Goal: Task Accomplishment & Management: Manage account settings

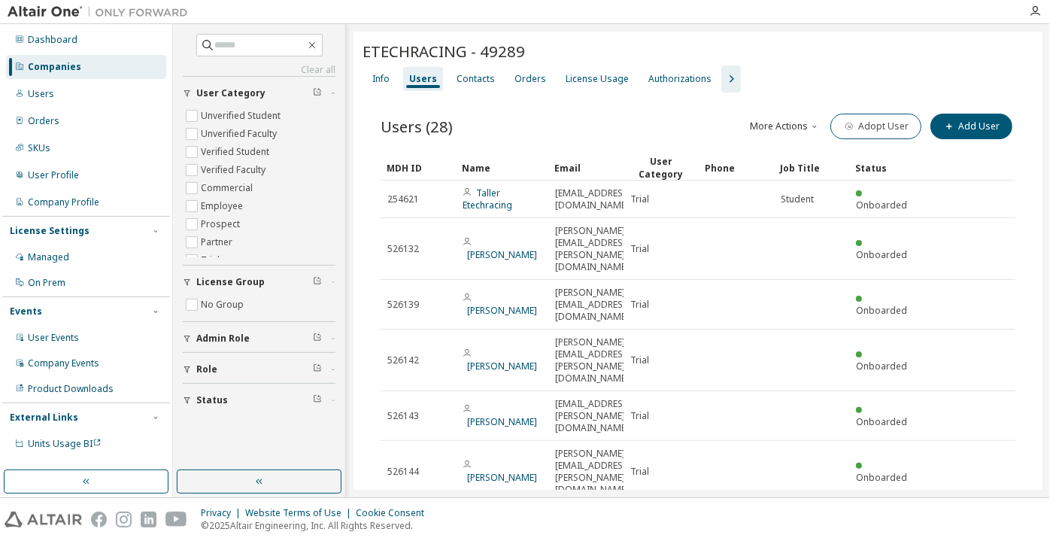
click at [132, 67] on div "Companies" at bounding box center [86, 67] width 160 height 24
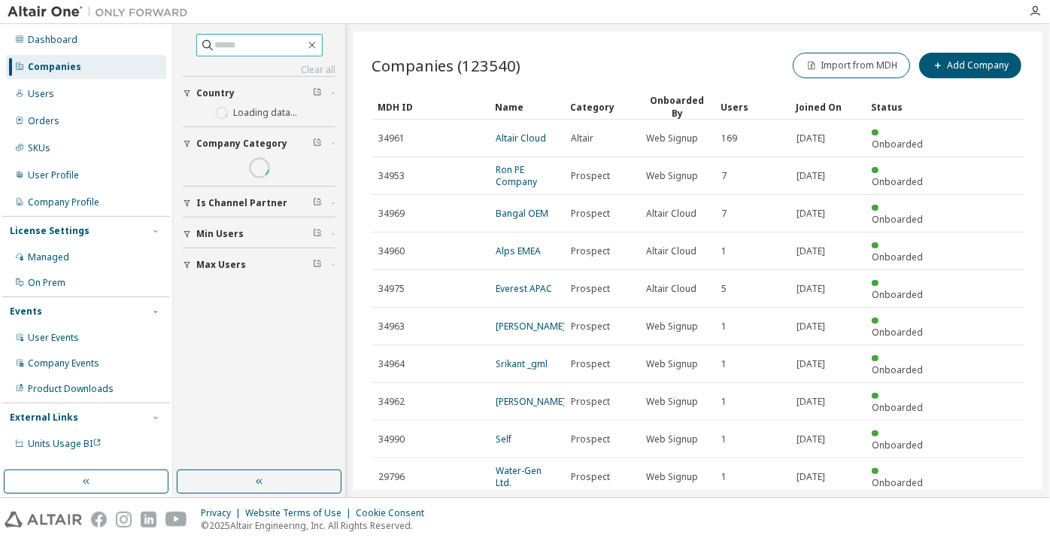
click at [237, 47] on input "text" at bounding box center [260, 45] width 90 height 15
paste input "**********"
type input "**********"
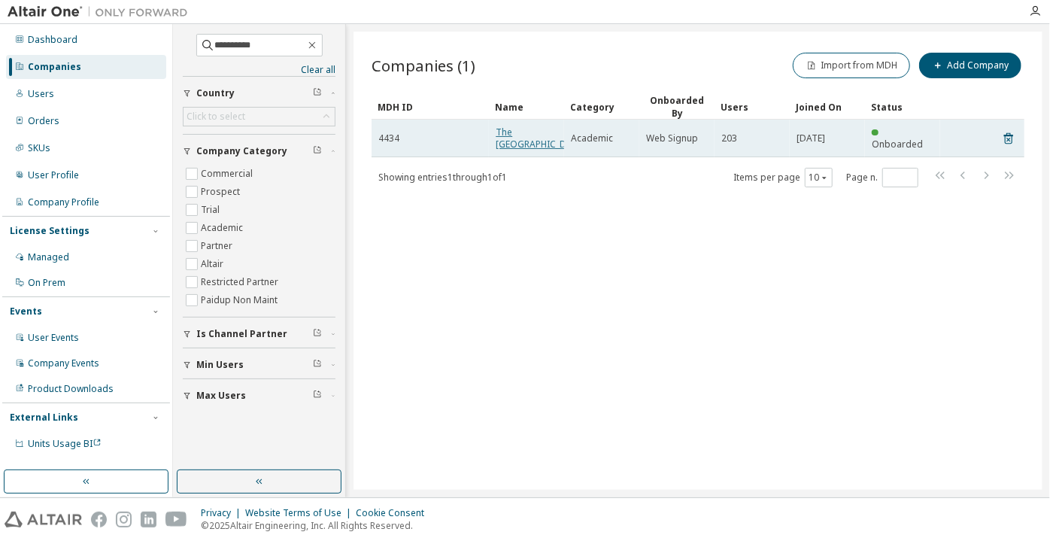
click at [521, 128] on link "The [GEOGRAPHIC_DATA]" at bounding box center [541, 138] width 90 height 25
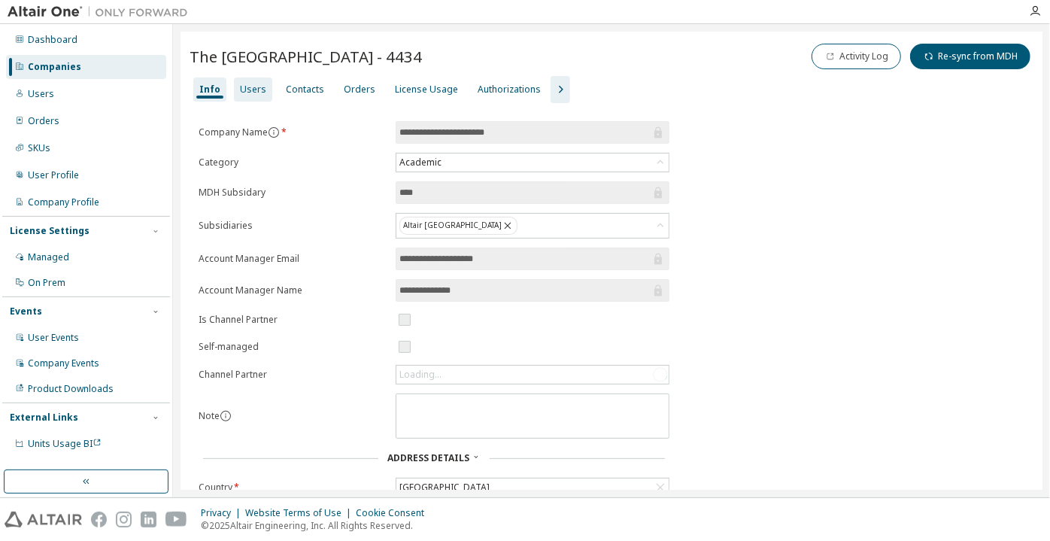
click at [240, 86] on div "Users" at bounding box center [253, 90] width 26 height 12
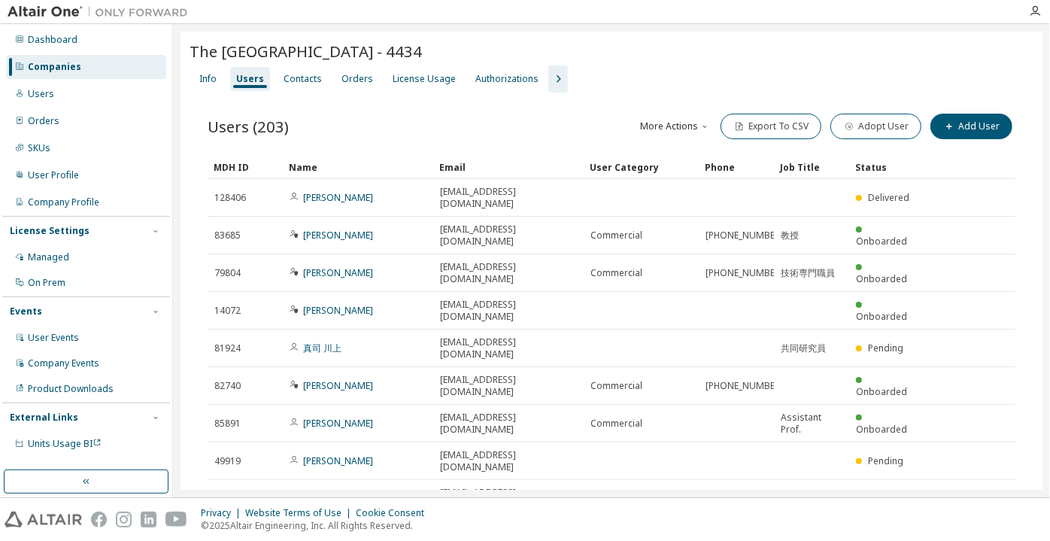
click at [112, 70] on div "Companies" at bounding box center [86, 67] width 160 height 24
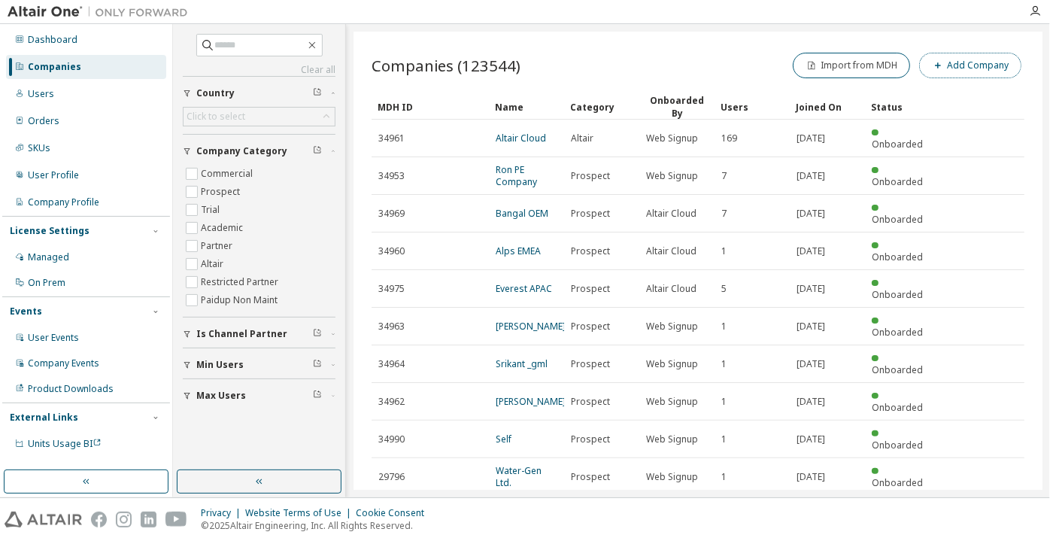
click at [990, 60] on button "Add Company" at bounding box center [970, 66] width 102 height 26
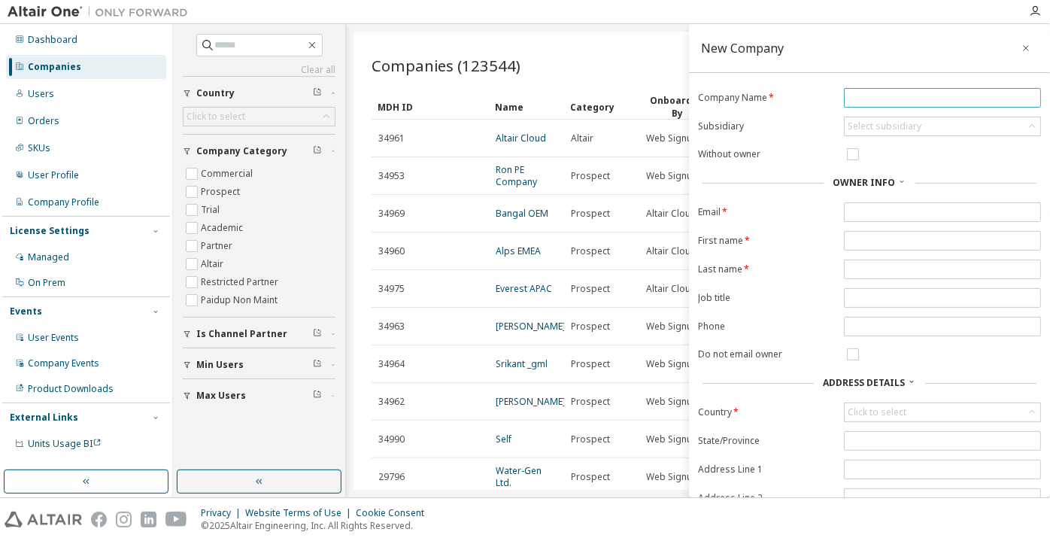
click at [849, 99] on input "text" at bounding box center [943, 98] width 190 height 12
paste input "**********"
type input "**********"
click at [851, 142] on form "**********" at bounding box center [869, 326] width 343 height 477
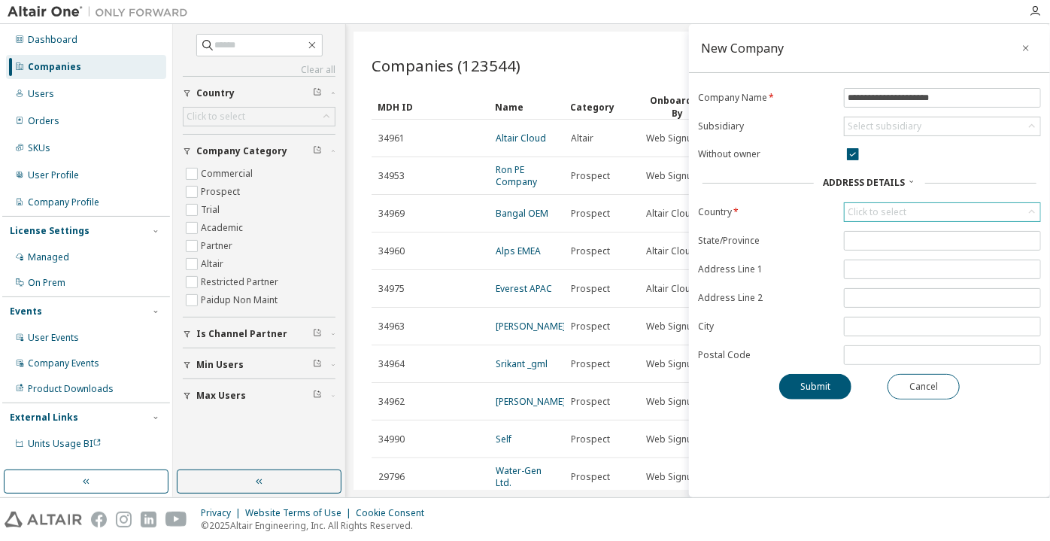
drag, startPoint x: 886, startPoint y: 202, endPoint x: 888, endPoint y: 209, distance: 7.7
click at [886, 203] on div "Click to select" at bounding box center [943, 212] width 196 height 18
click at [892, 226] on input "text" at bounding box center [942, 231] width 156 height 15
type input "*****"
click at [885, 256] on li "[GEOGRAPHIC_DATA]" at bounding box center [942, 253] width 193 height 20
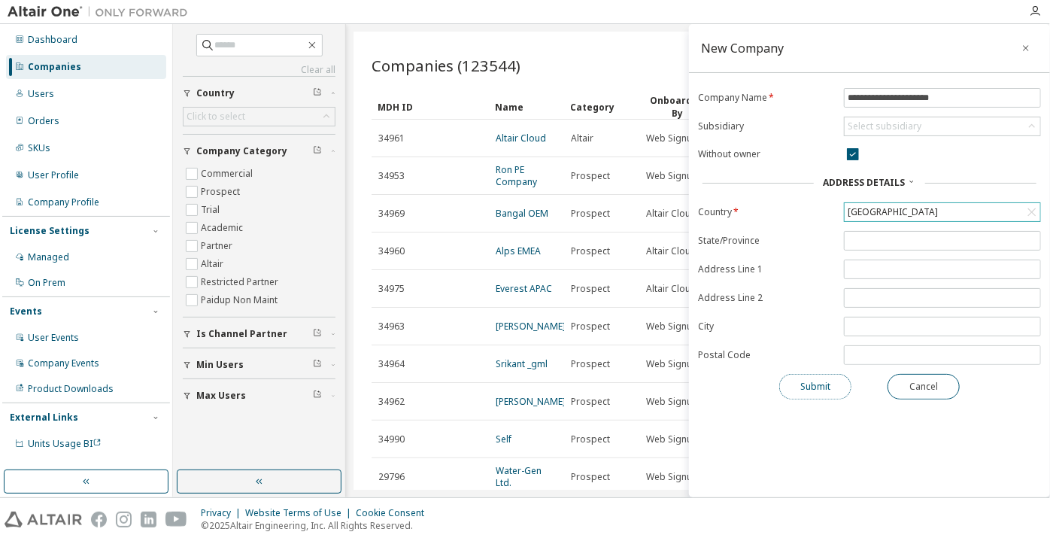
click at [797, 392] on button "Submit" at bounding box center [815, 387] width 72 height 26
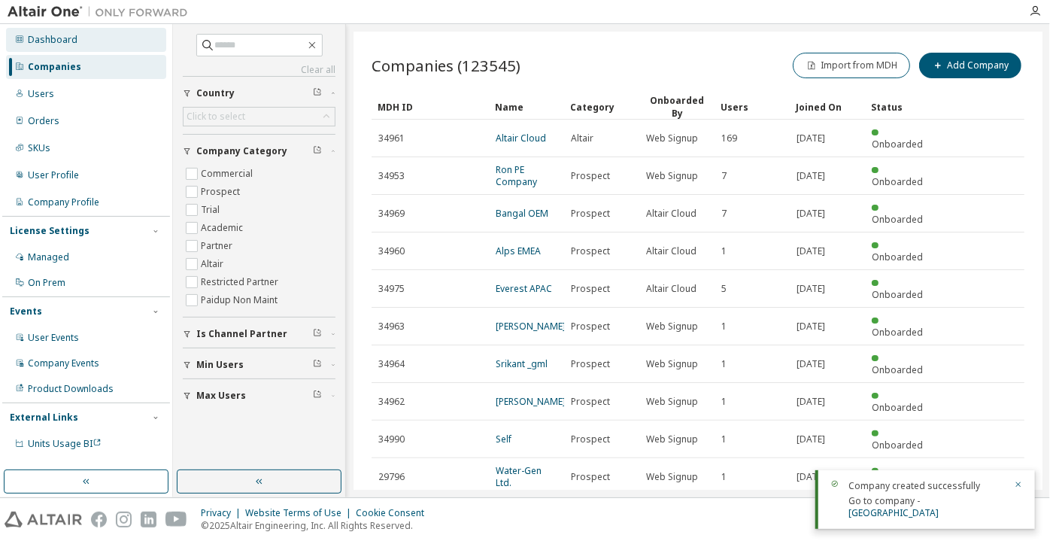
click at [126, 44] on div "Dashboard" at bounding box center [86, 40] width 160 height 24
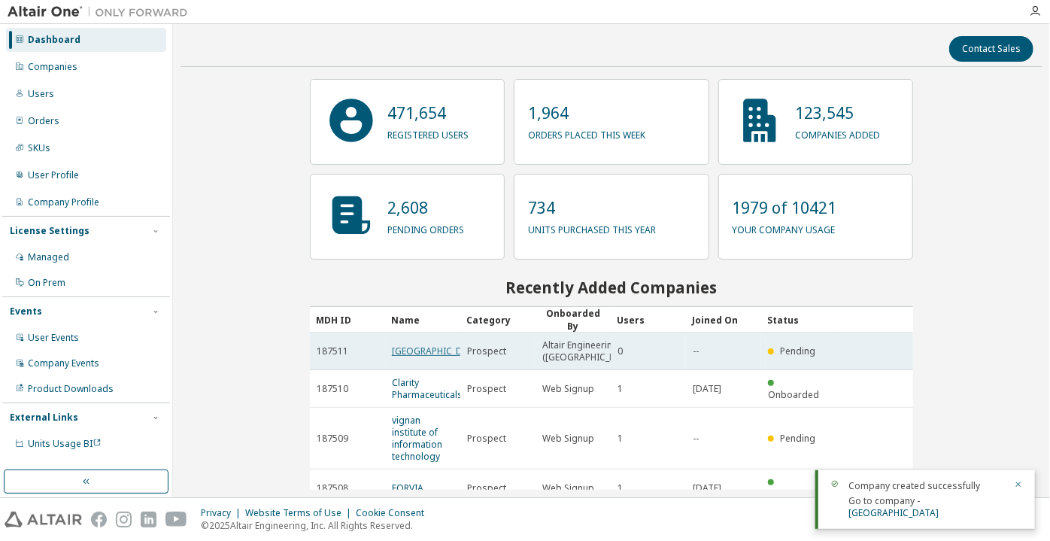
click at [400, 355] on link "University of Peshawar" at bounding box center [437, 351] width 90 height 13
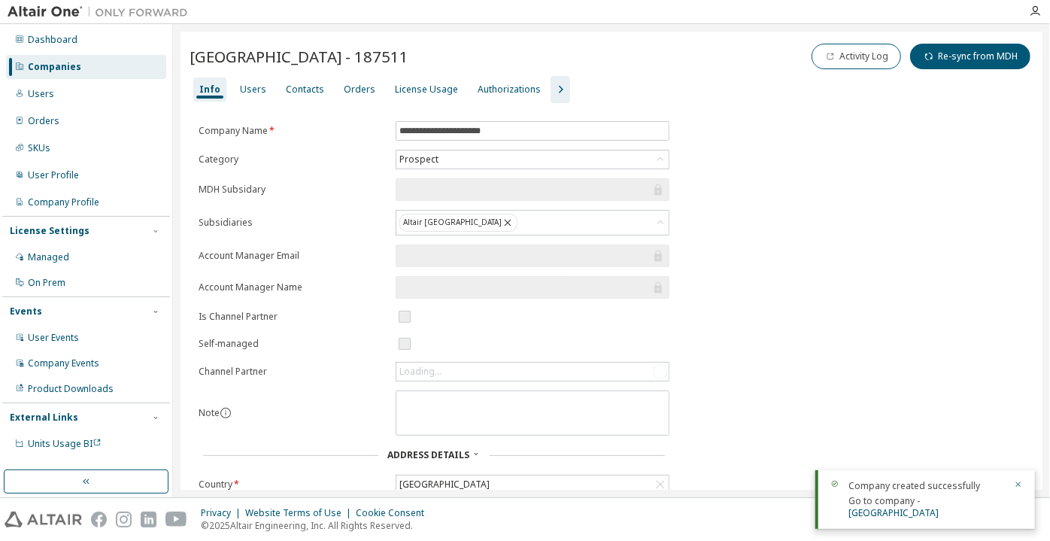
click at [442, 170] on form "**********" at bounding box center [434, 394] width 471 height 546
click at [442, 163] on div "Prospect" at bounding box center [532, 159] width 272 height 18
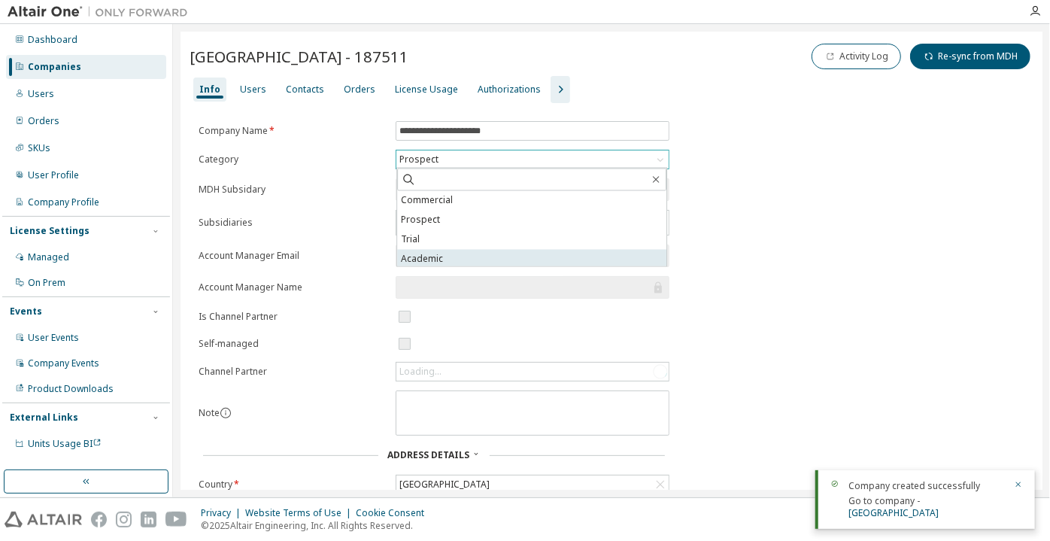
click at [442, 256] on li "Academic" at bounding box center [531, 260] width 269 height 20
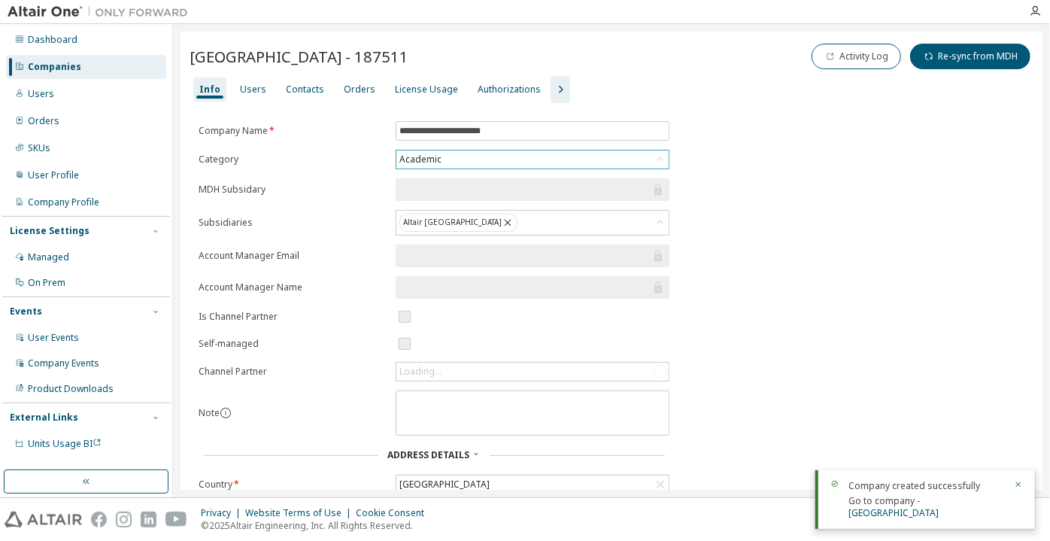
scroll to position [214, 0]
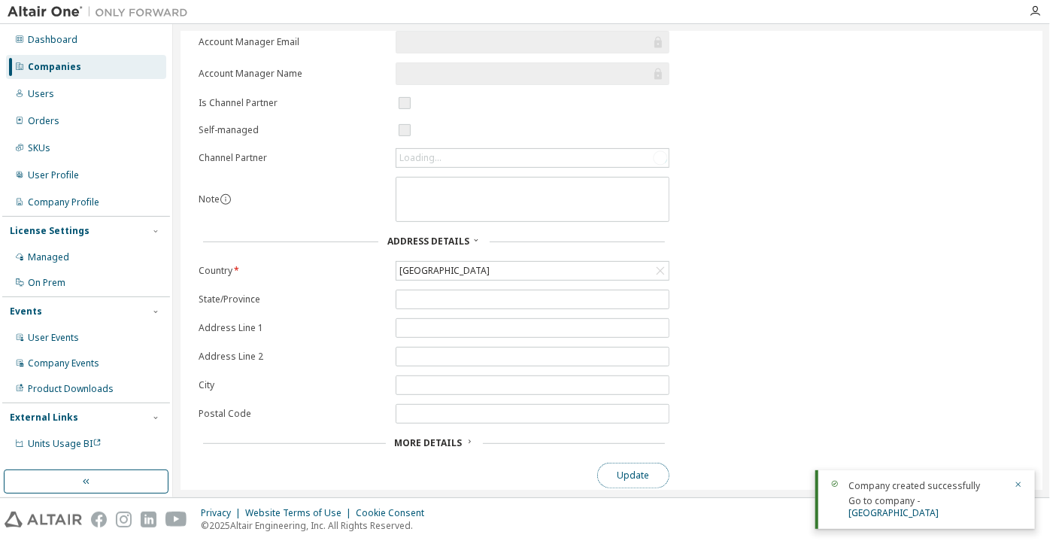
click at [633, 475] on button "Update" at bounding box center [633, 476] width 72 height 26
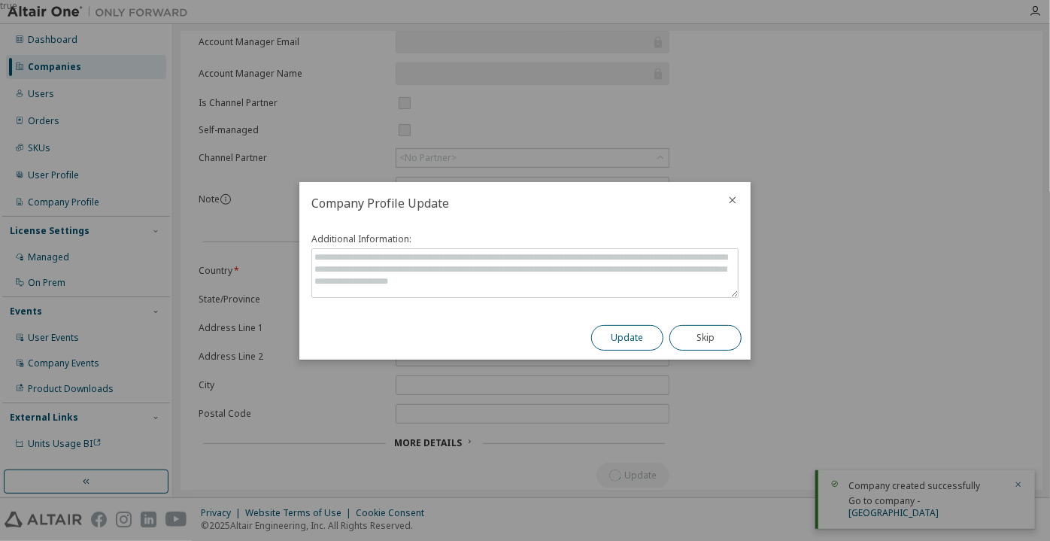
click at [651, 333] on button "Update" at bounding box center [627, 338] width 72 height 26
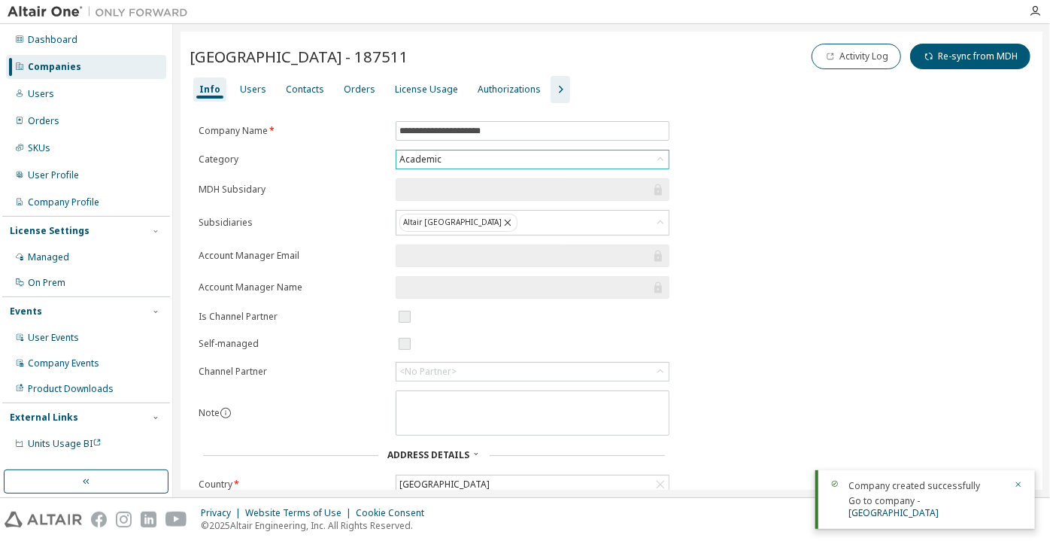
click at [248, 74] on div "University of Peshawar - 187511 Activity Log Re-sync from MDH" at bounding box center [612, 58] width 844 height 35
click at [247, 91] on div "Users" at bounding box center [253, 90] width 26 height 12
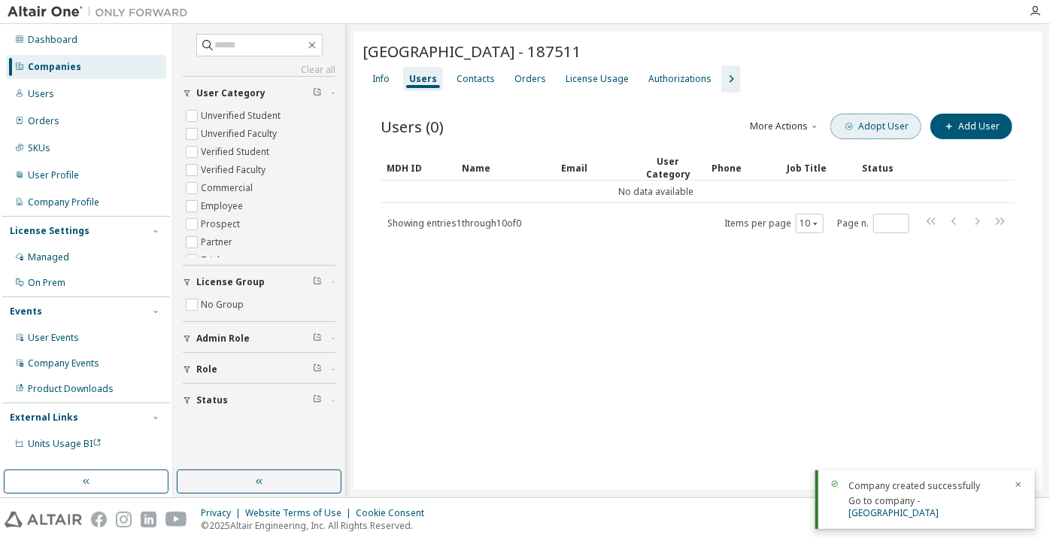
click at [838, 128] on button "Adopt User" at bounding box center [876, 127] width 91 height 26
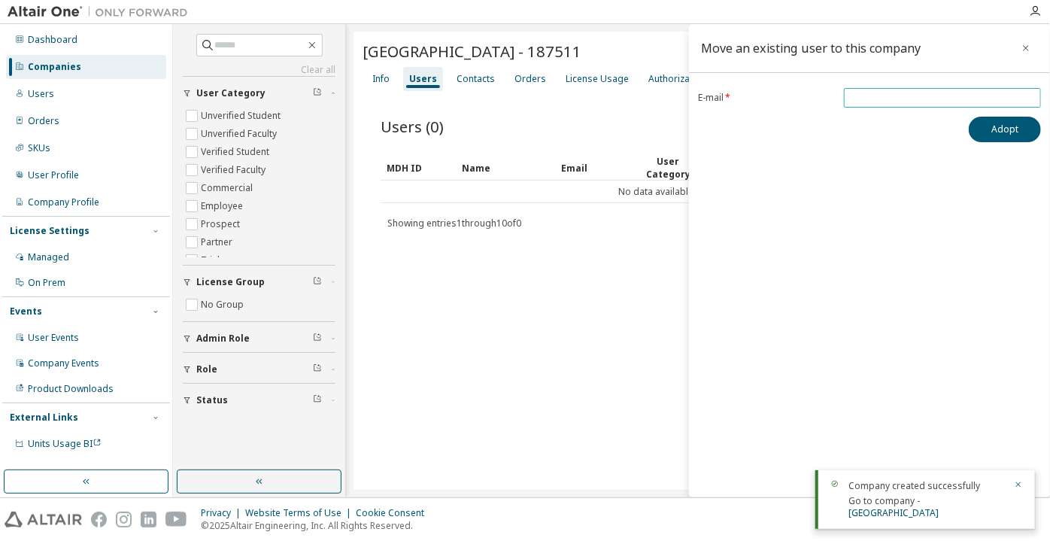
click at [875, 95] on input "email" at bounding box center [943, 98] width 190 height 12
paste input "**********"
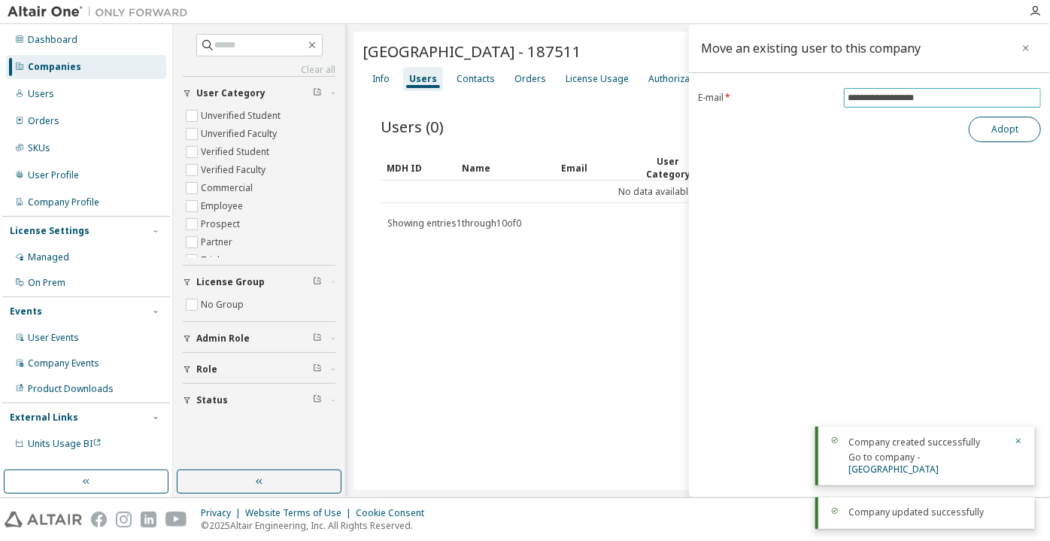
type input "**********"
click at [1001, 136] on button "Adopt" at bounding box center [1005, 130] width 72 height 26
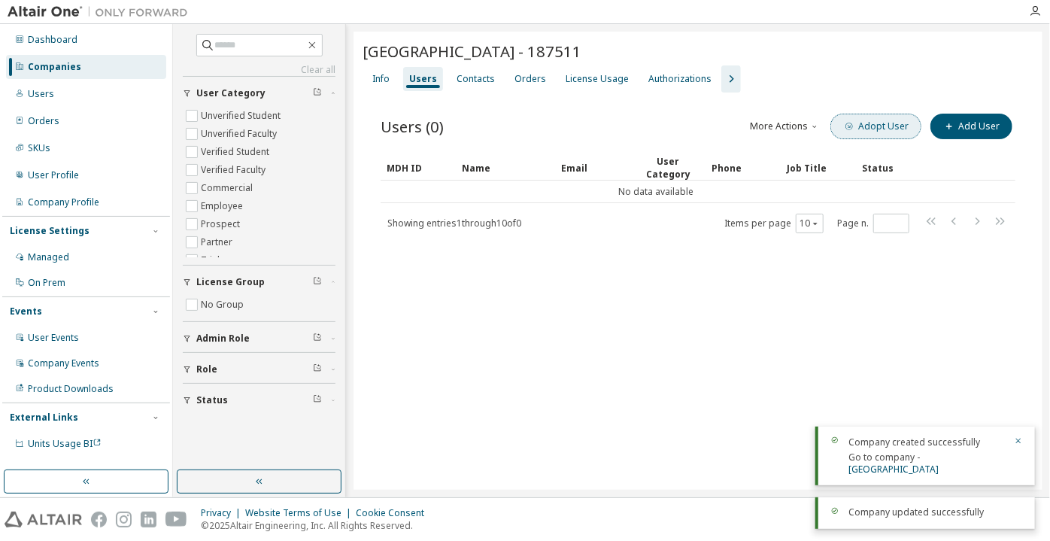
click at [904, 123] on button "Adopt User" at bounding box center [876, 127] width 91 height 26
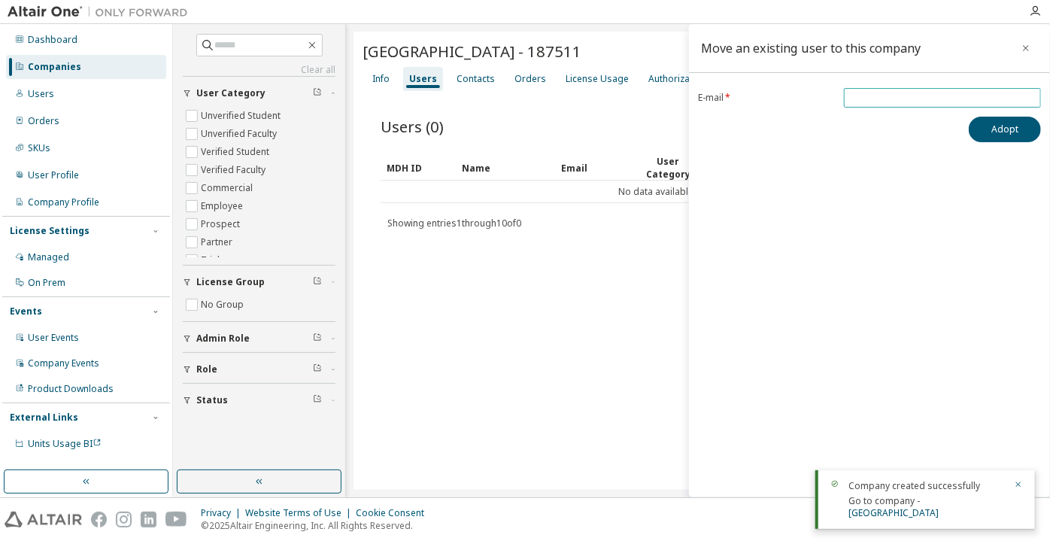
click at [919, 94] on input "email" at bounding box center [943, 98] width 190 height 12
paste input "**********"
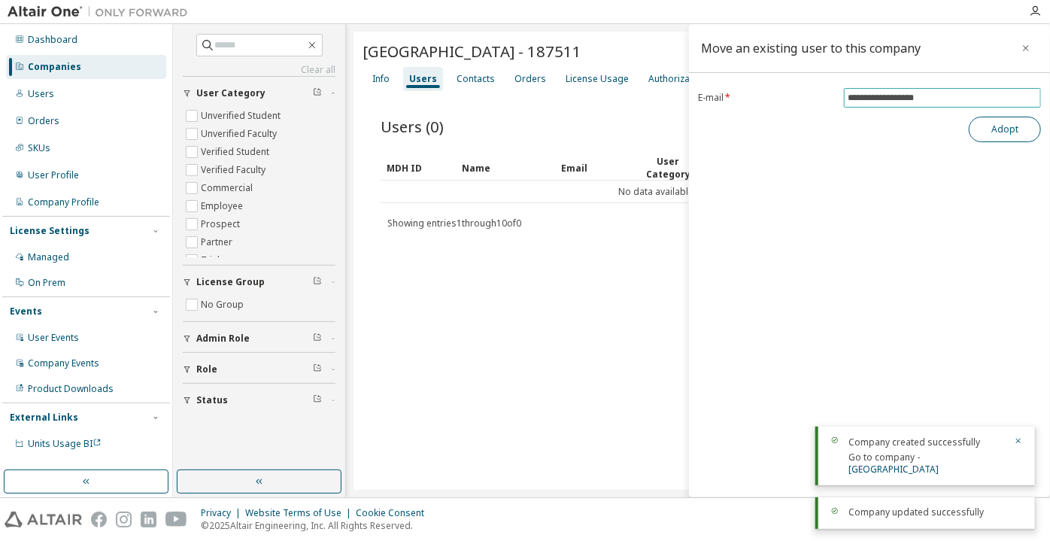
type input "**********"
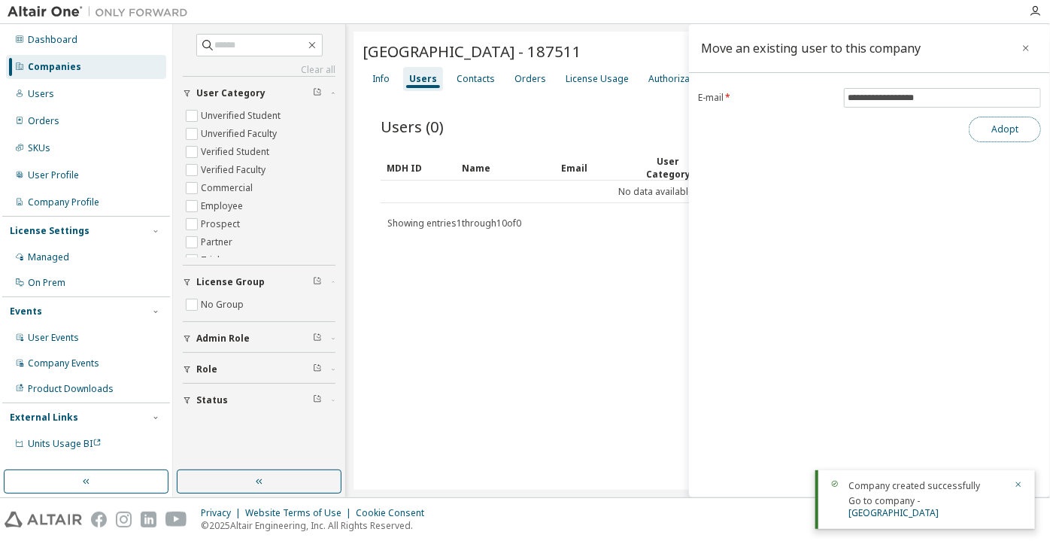
click at [980, 128] on button "Adopt" at bounding box center [1005, 130] width 72 height 26
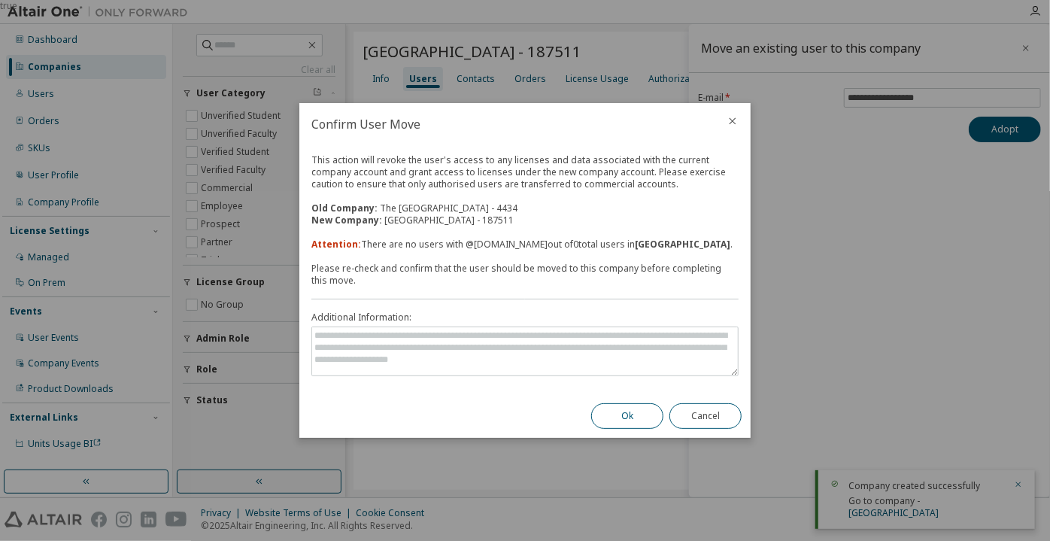
click at [636, 424] on button "Ok" at bounding box center [627, 416] width 72 height 26
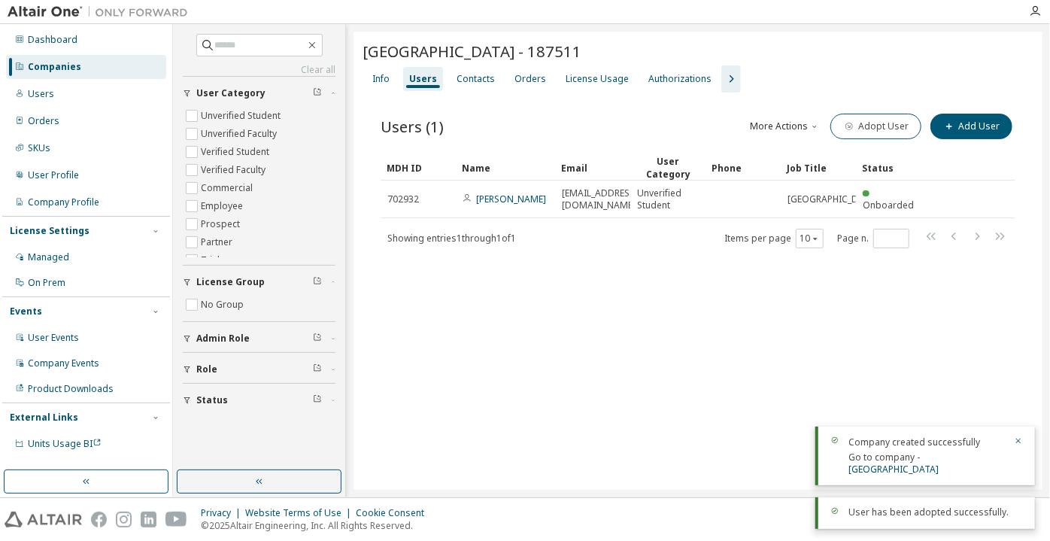
click at [724, 76] on icon "button" at bounding box center [731, 79] width 18 height 18
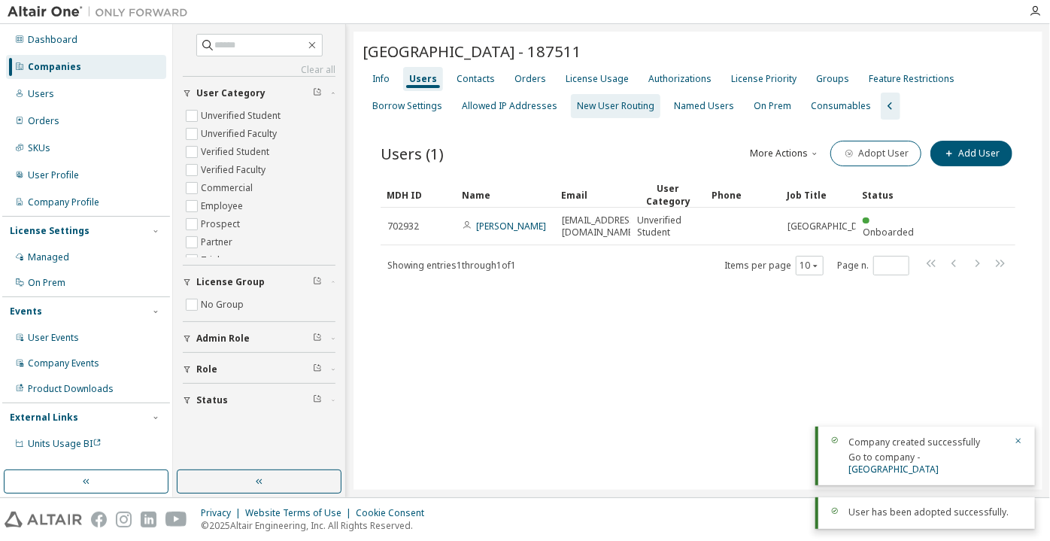
drag, startPoint x: 632, startPoint y: 105, endPoint x: 660, endPoint y: 114, distance: 29.3
click at [632, 105] on div "New User Routing" at bounding box center [615, 106] width 77 height 12
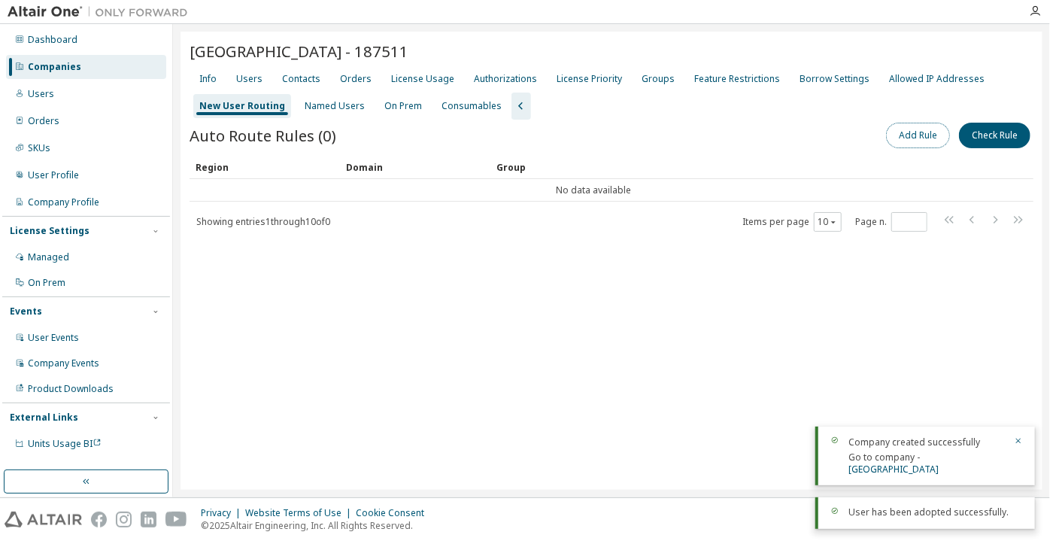
click at [919, 129] on button "Add Rule" at bounding box center [918, 136] width 64 height 26
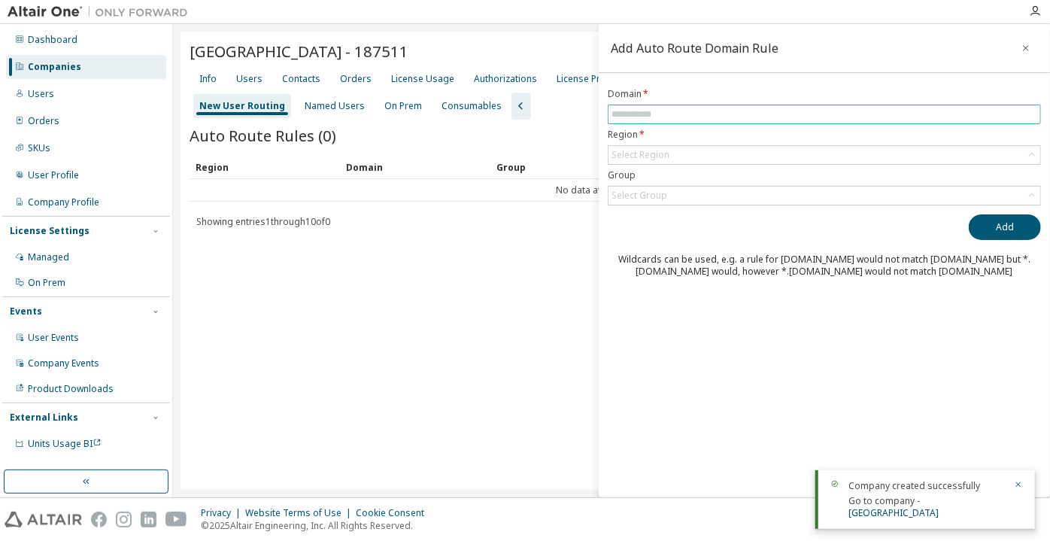
click at [860, 105] on span at bounding box center [824, 115] width 433 height 20
click at [850, 126] on form "Domain * Region * Select Region Group Select Group" at bounding box center [824, 146] width 433 height 117
click at [837, 111] on input "text" at bounding box center [825, 114] width 426 height 12
paste input "**********"
drag, startPoint x: 658, startPoint y: 114, endPoint x: 582, endPoint y: 128, distance: 77.2
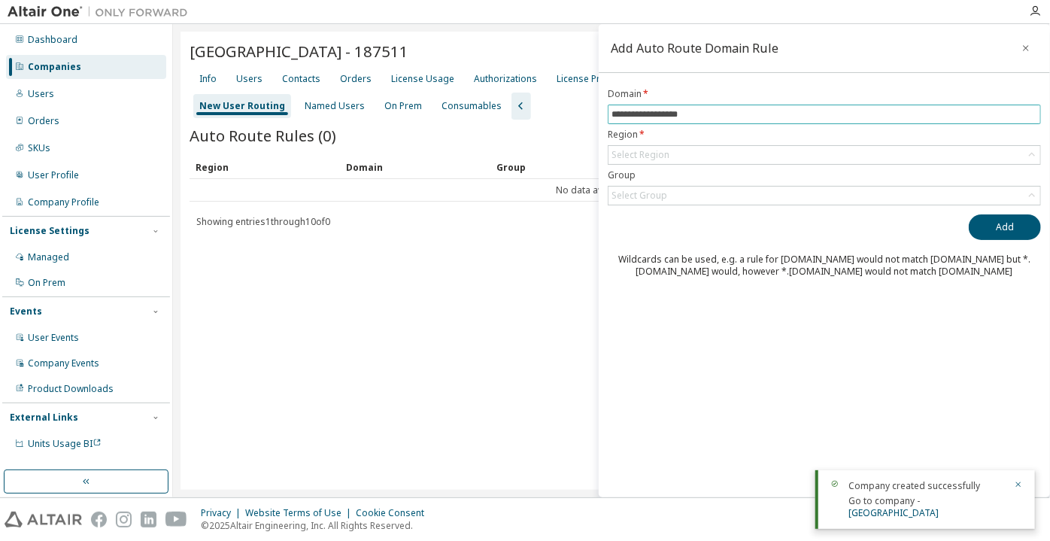
click at [582, 126] on main "**********" at bounding box center [611, 260] width 877 height 473
click at [629, 153] on div "Select Region" at bounding box center [641, 155] width 58 height 12
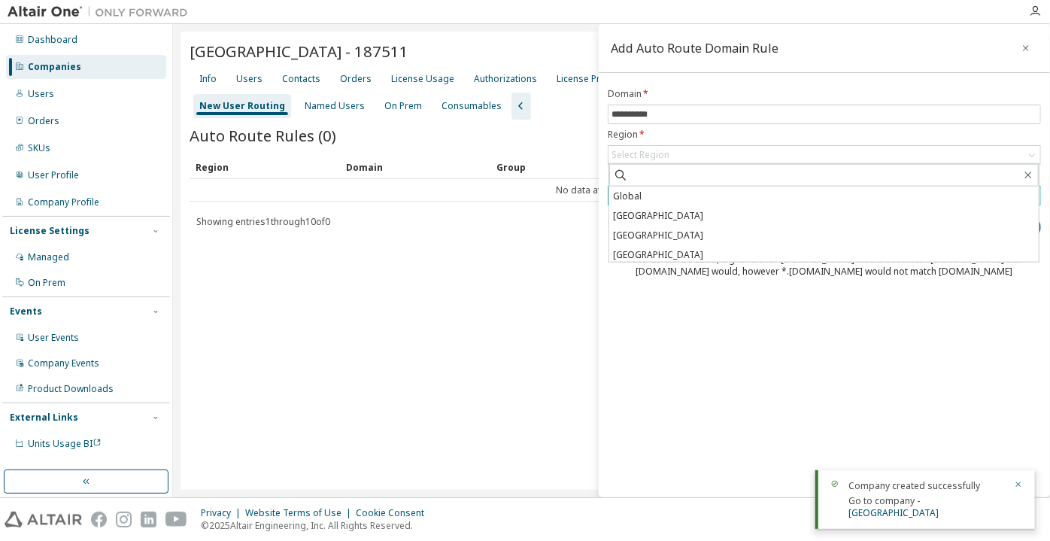
click at [640, 192] on li "Global" at bounding box center [824, 197] width 430 height 20
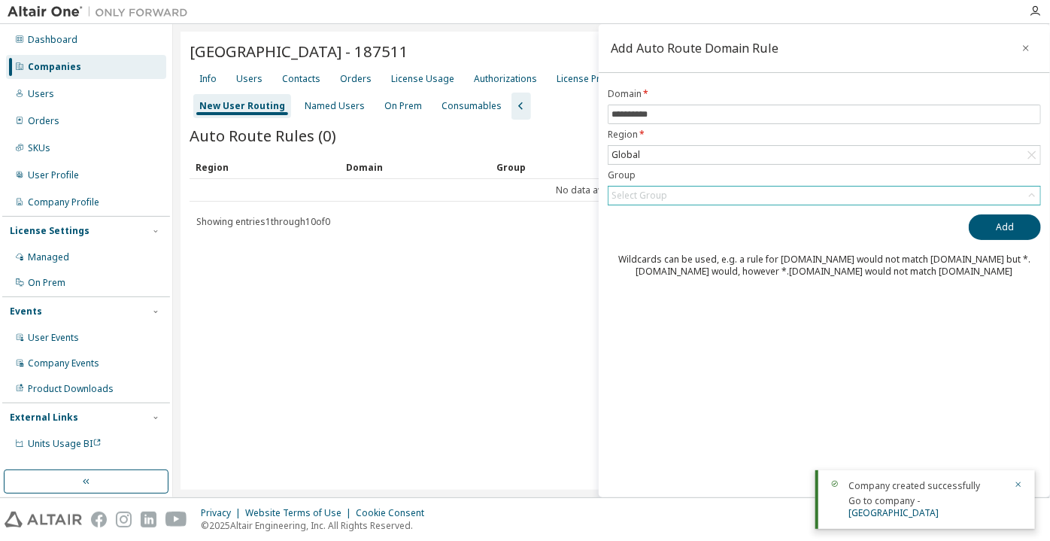
click at [641, 193] on div "Select Group" at bounding box center [640, 196] width 56 height 12
click at [658, 233] on li "(No Group)" at bounding box center [824, 237] width 430 height 20
click at [998, 234] on button "Add" at bounding box center [1005, 227] width 72 height 26
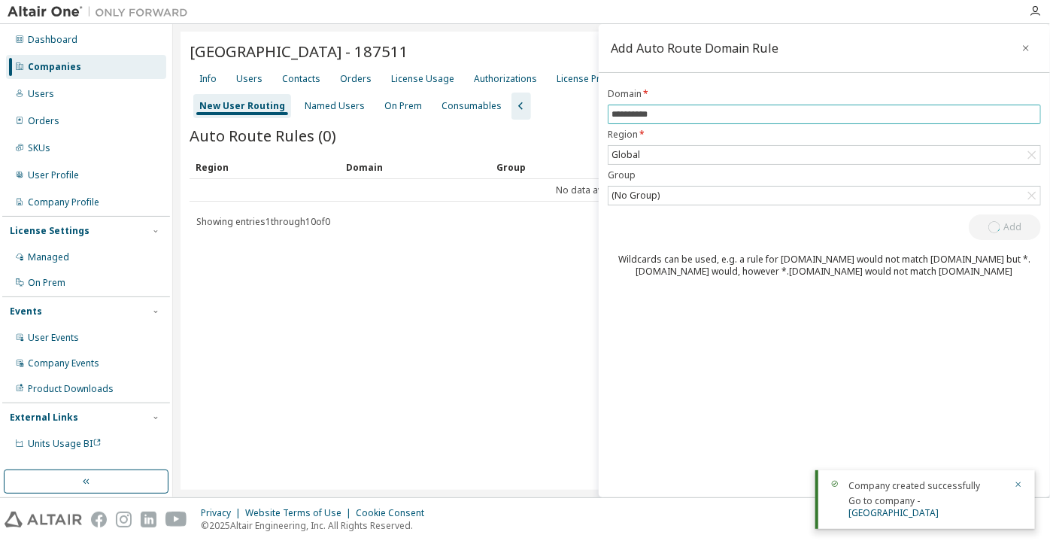
click at [612, 114] on input "**********" at bounding box center [825, 114] width 426 height 12
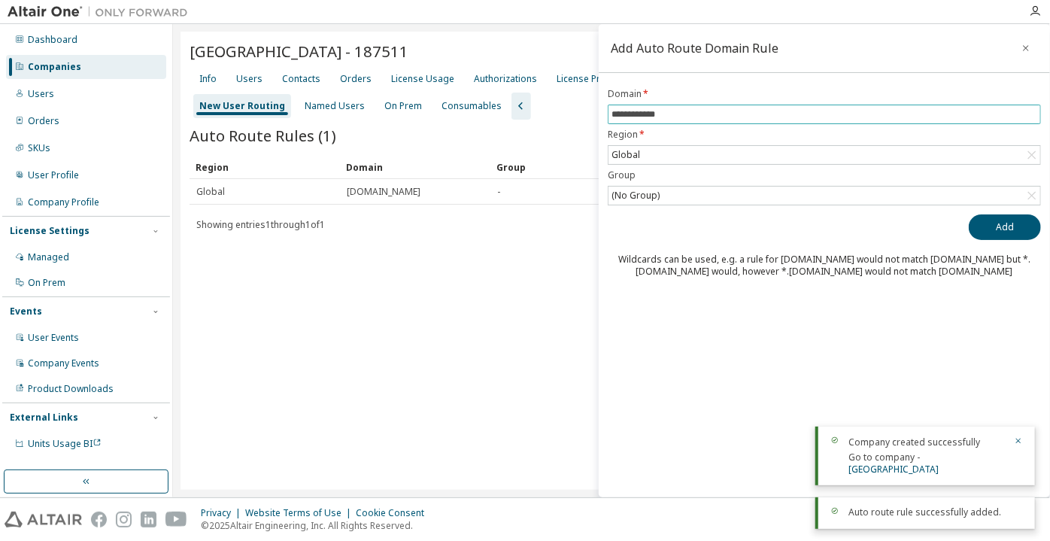
type input "**********"
click at [969, 214] on button "Add" at bounding box center [1005, 227] width 72 height 26
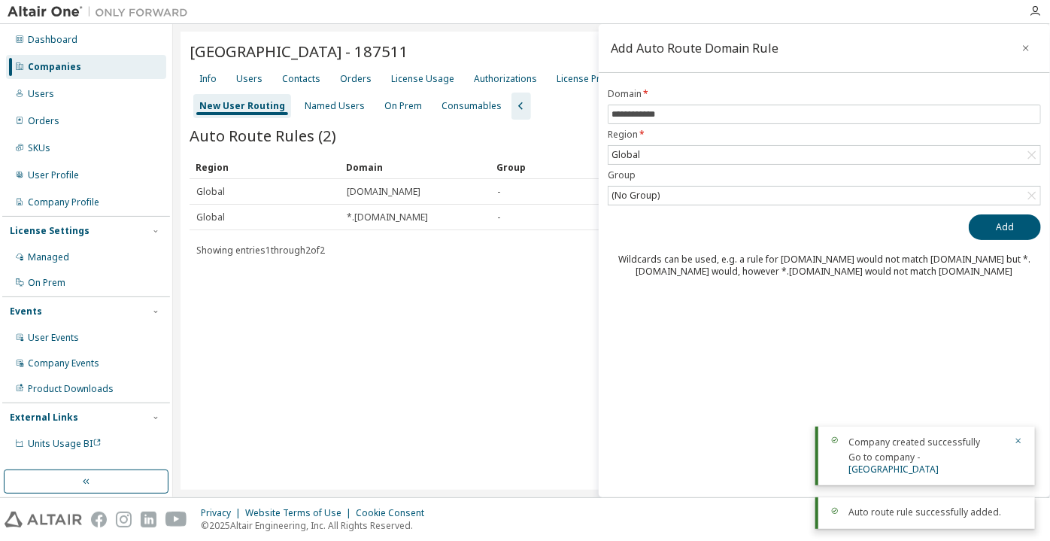
click at [117, 69] on div "Companies" at bounding box center [86, 67] width 160 height 24
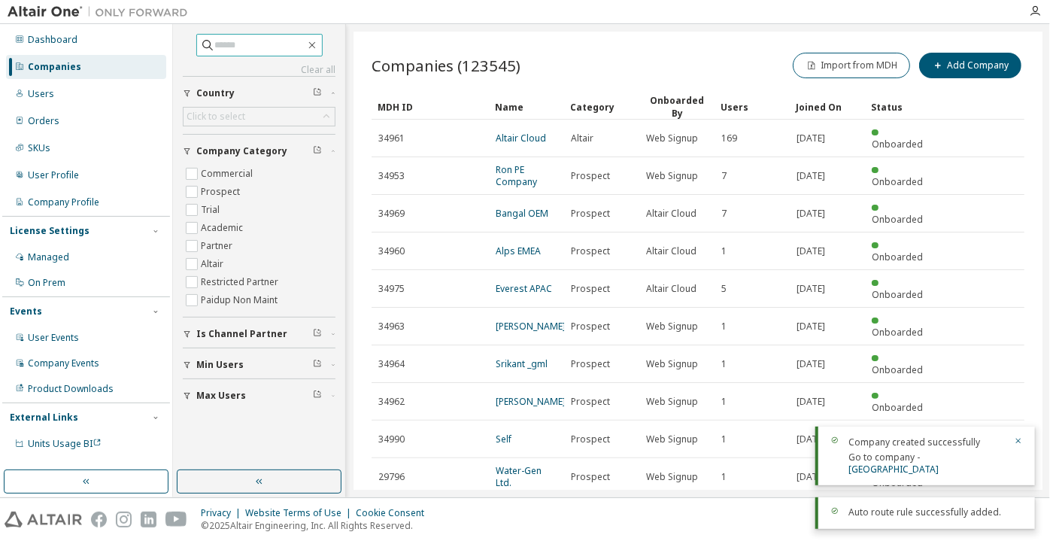
click at [304, 44] on input "text" at bounding box center [260, 45] width 90 height 15
paste input "**********"
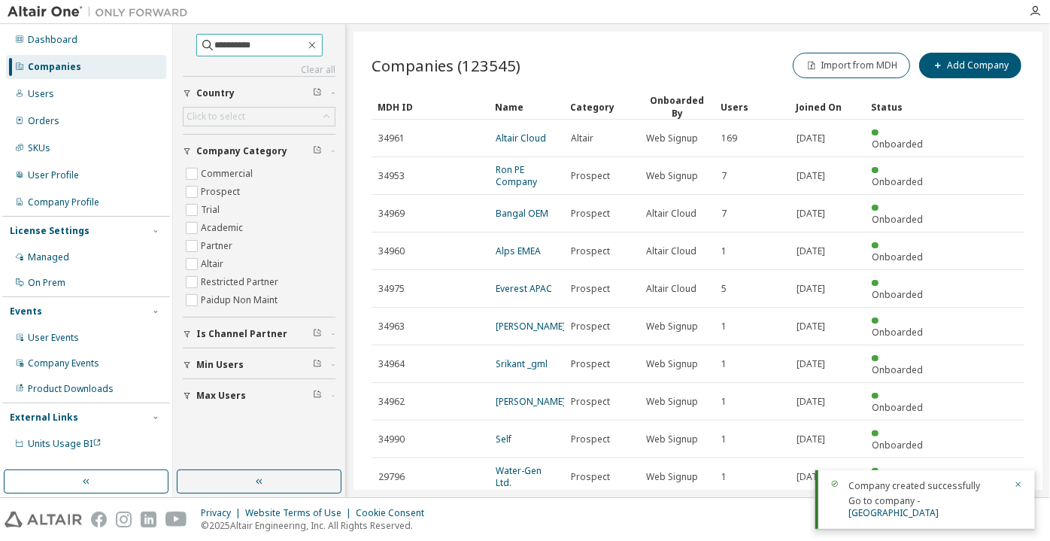
type input "**********"
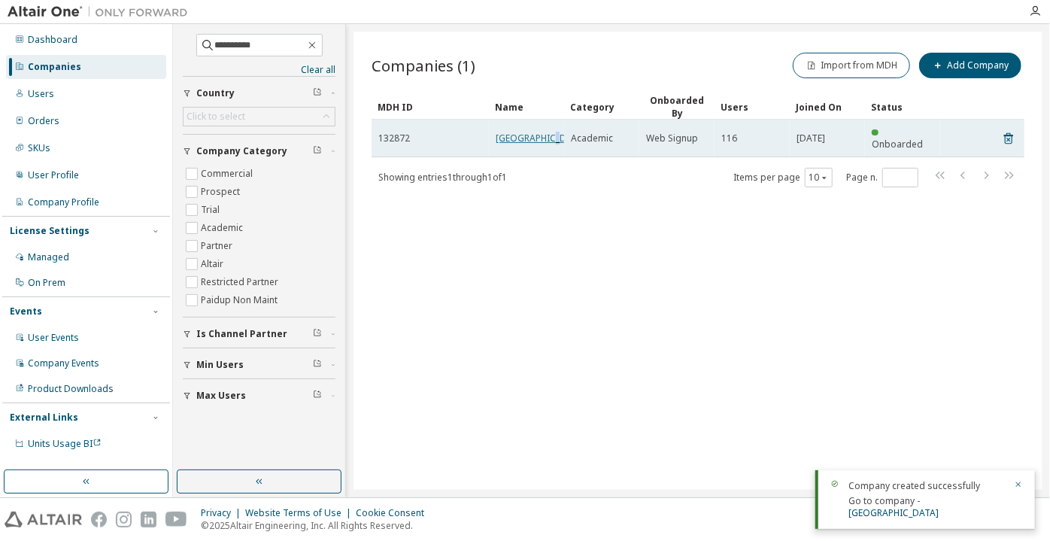
click at [513, 144] on link "Vishnu Institute of Technology" at bounding box center [541, 138] width 90 height 13
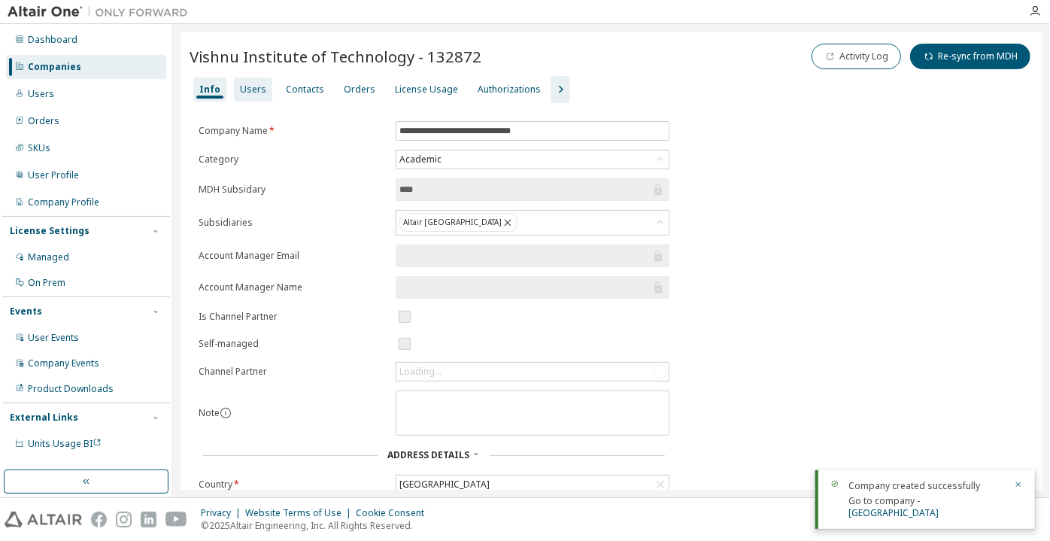
click at [251, 84] on div "Users" at bounding box center [253, 90] width 26 height 12
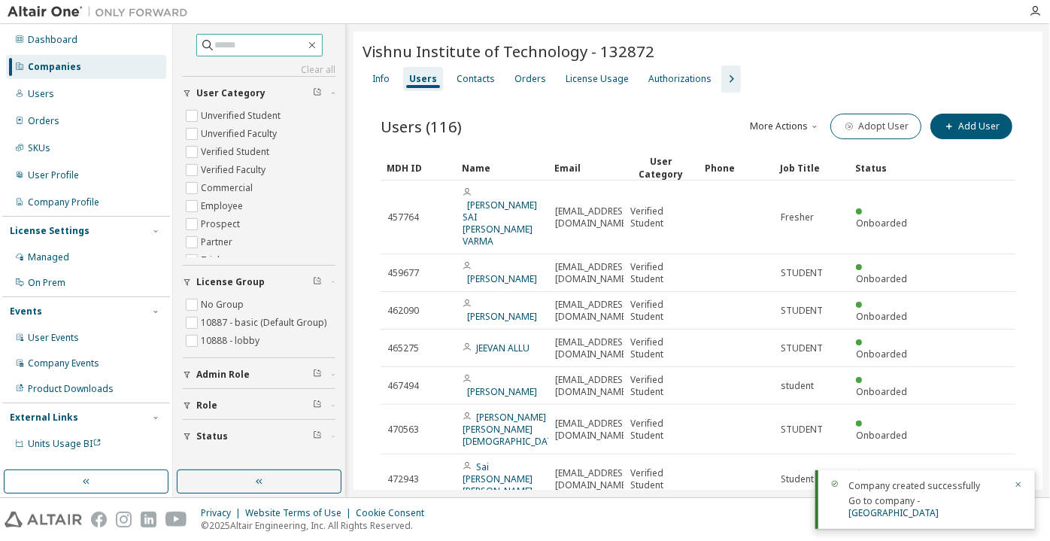
click at [216, 45] on input "text" at bounding box center [260, 45] width 90 height 15
paste input "**********"
type input "**********"
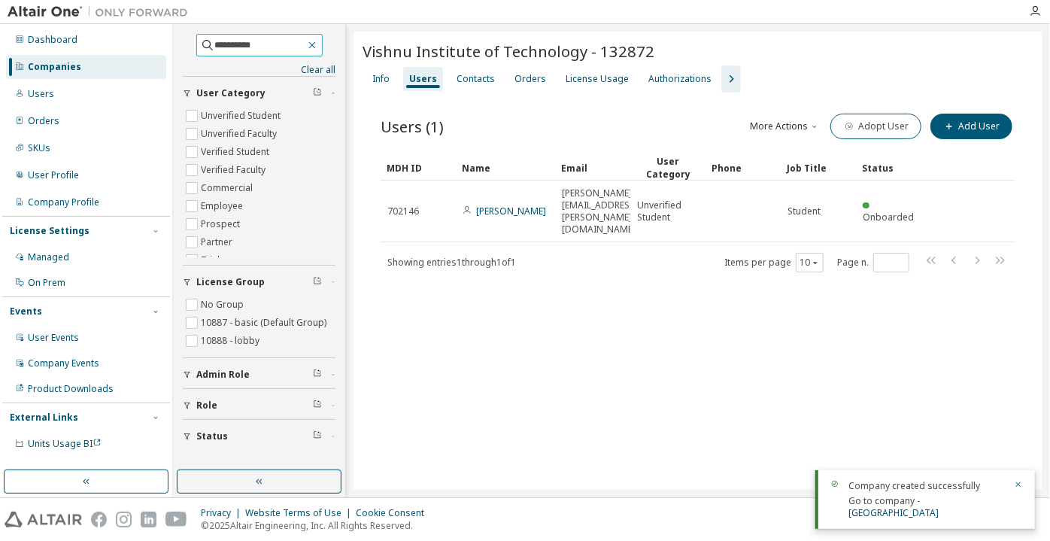
click at [319, 41] on button "button" at bounding box center [312, 45] width 14 height 14
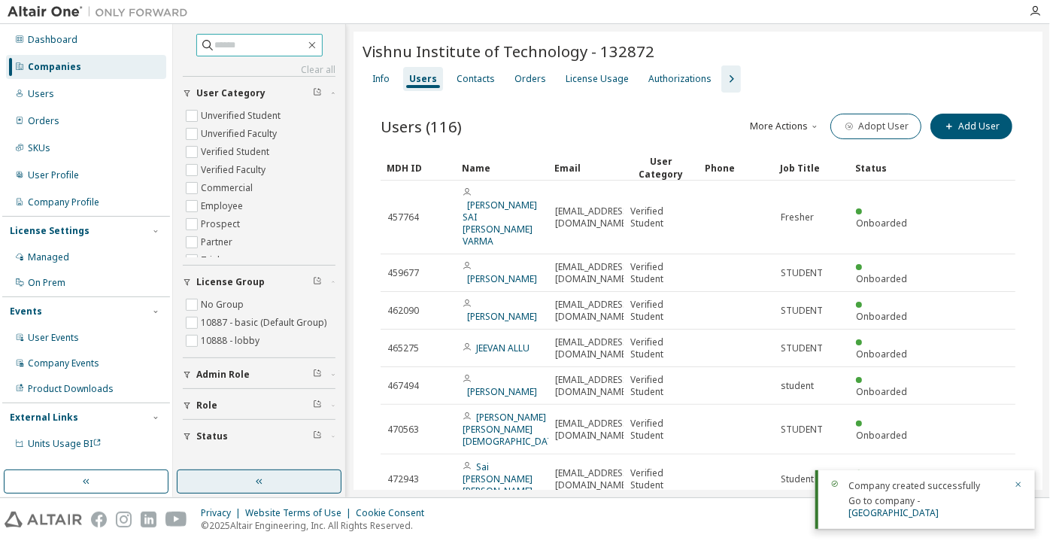
click at [311, 477] on button "button" at bounding box center [259, 481] width 165 height 24
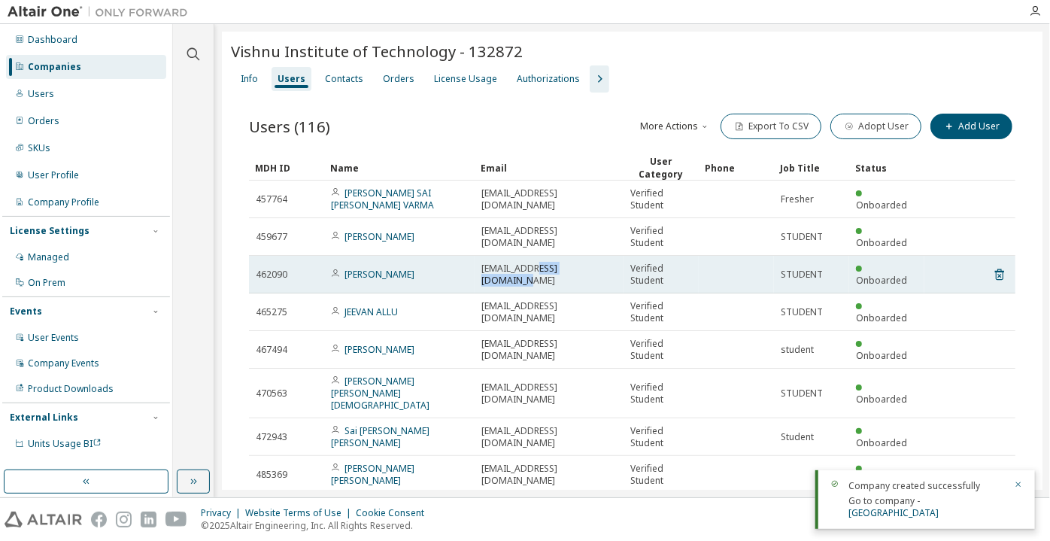
drag, startPoint x: 605, startPoint y: 276, endPoint x: 542, endPoint y: 275, distance: 63.2
click at [542, 275] on div "22pa1a4516@vishnu.edu.in" at bounding box center [548, 275] width 135 height 24
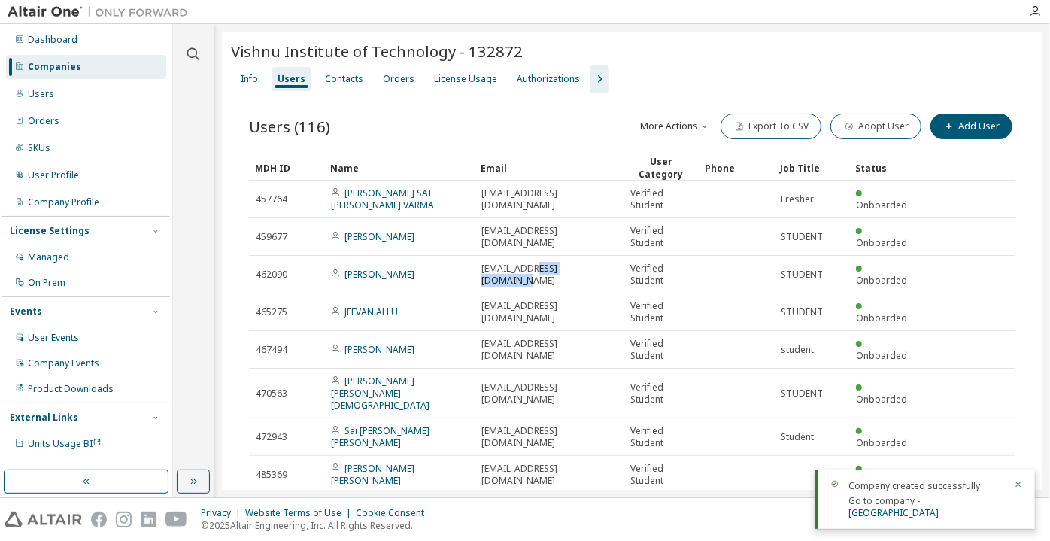
copy span "vishnu.edu.in"
click at [122, 74] on div "Companies" at bounding box center [86, 67] width 160 height 24
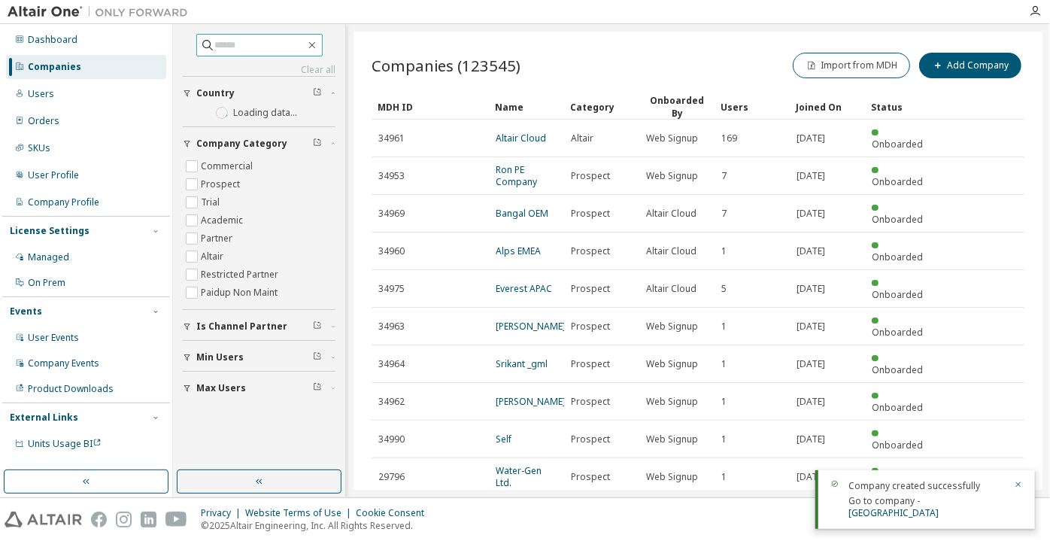
click at [221, 47] on input "text" at bounding box center [260, 45] width 90 height 15
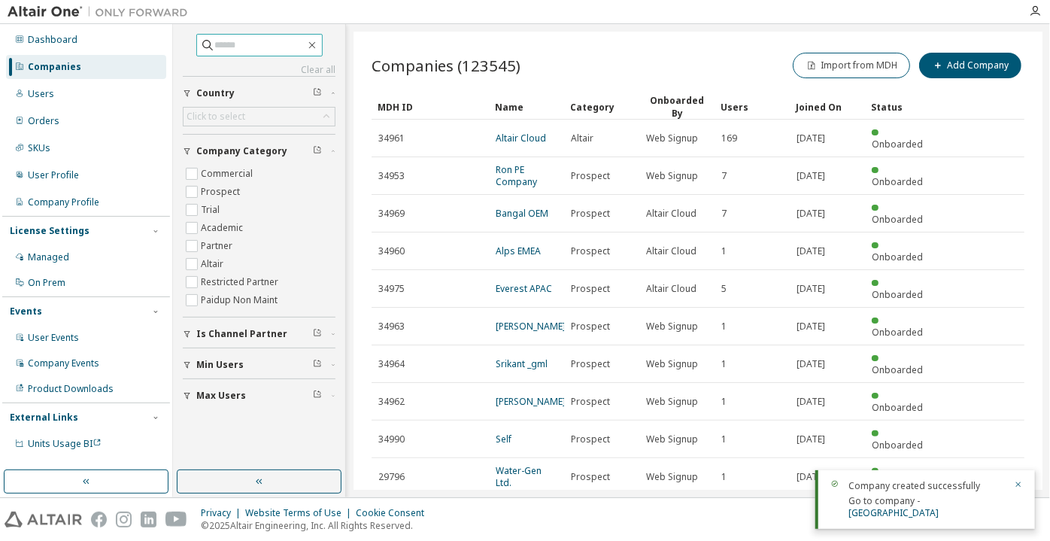
paste input "**********"
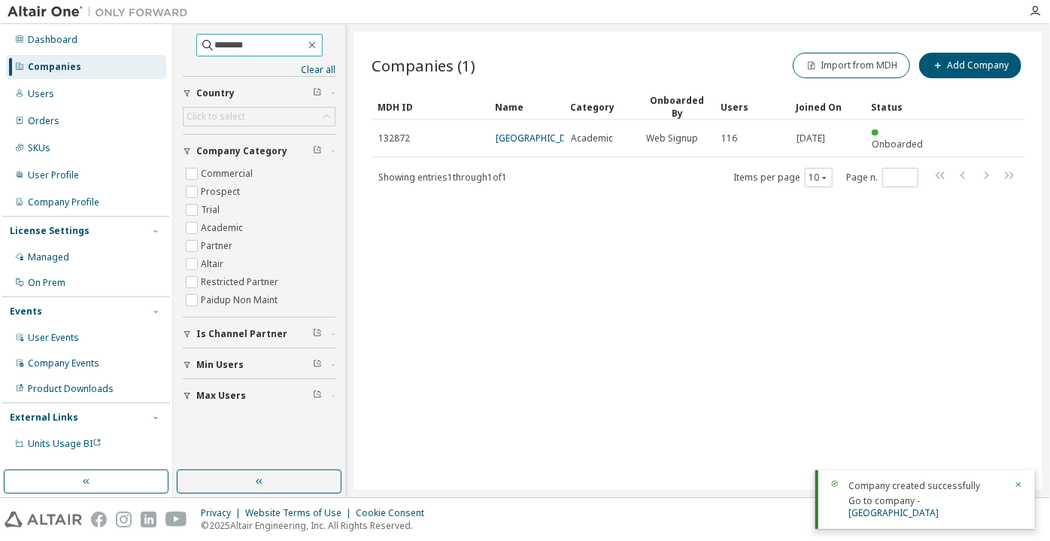
type input "********"
click at [134, 69] on div "Companies" at bounding box center [86, 67] width 160 height 24
click at [945, 58] on button "Add Company" at bounding box center [970, 66] width 102 height 26
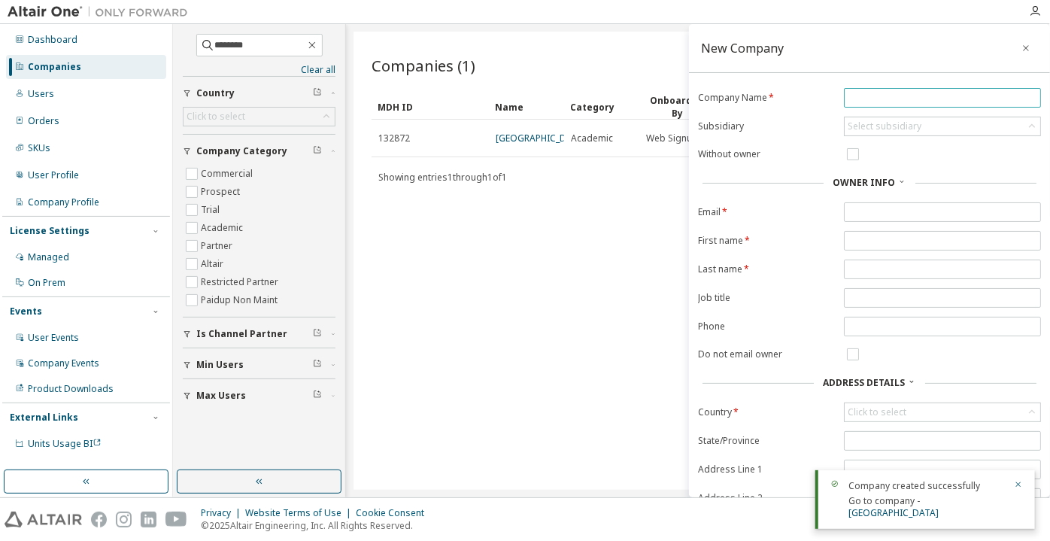
click at [888, 96] on input "text" at bounding box center [943, 98] width 190 height 12
paste input "**********"
type input "**********"
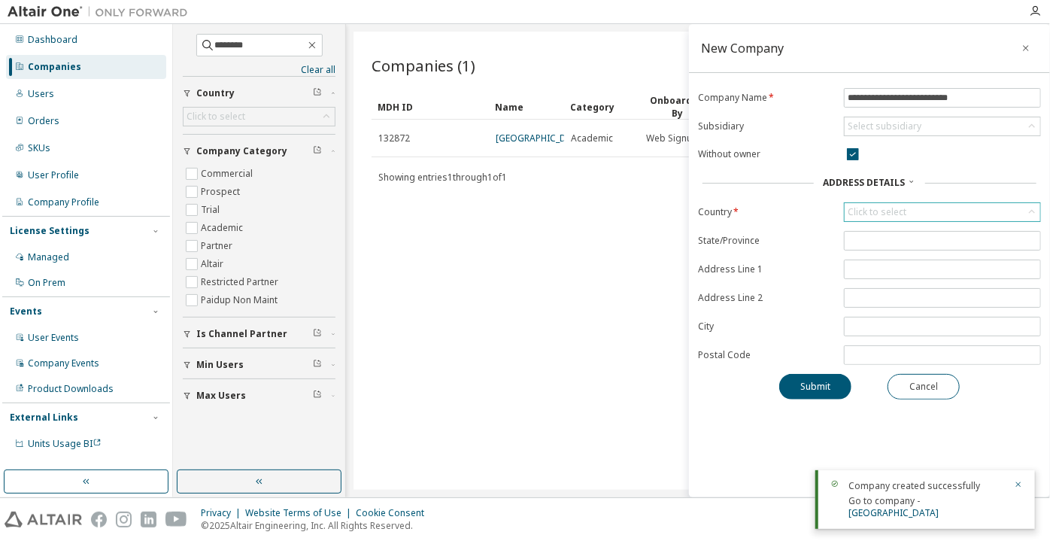
click at [870, 213] on div "Click to select" at bounding box center [877, 212] width 59 height 12
click at [897, 234] on input "text" at bounding box center [942, 231] width 156 height 15
type input "*****"
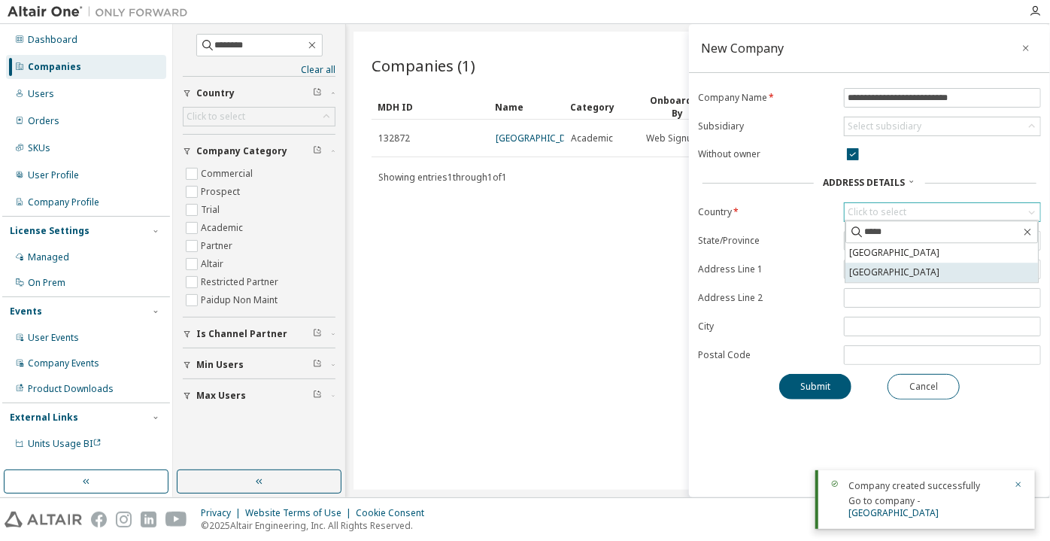
click at [896, 266] on li "India" at bounding box center [942, 273] width 193 height 20
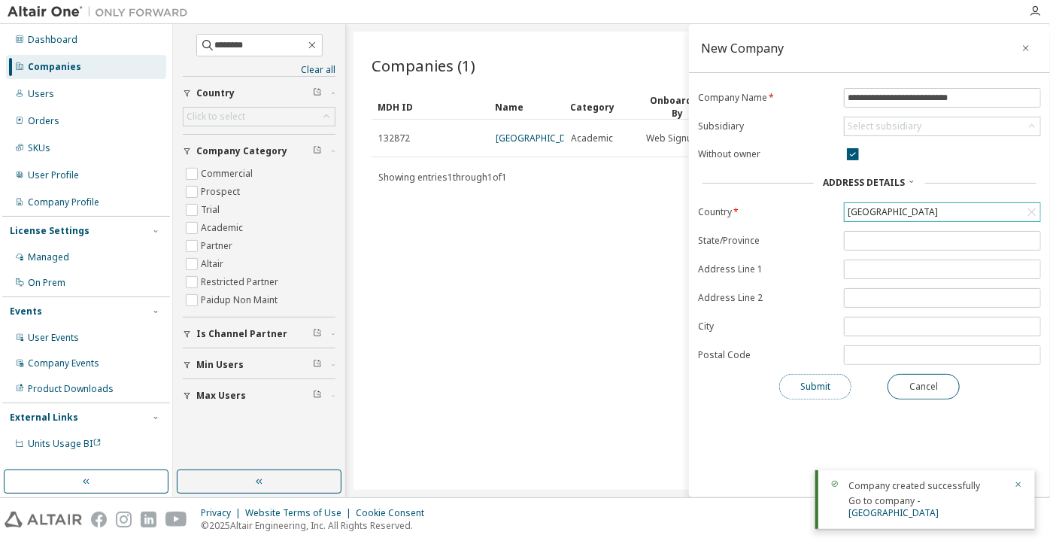
click at [828, 384] on button "Submit" at bounding box center [815, 387] width 72 height 26
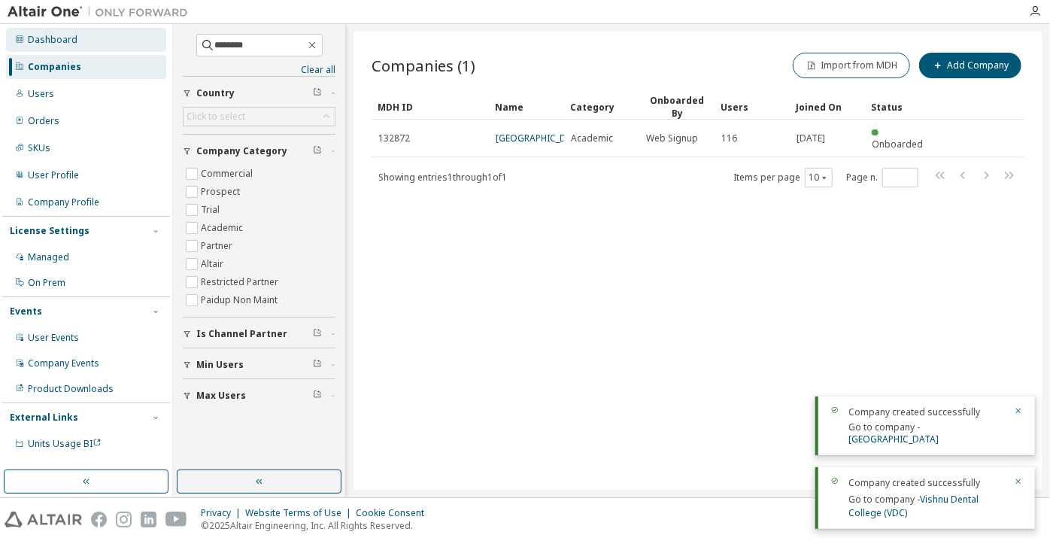
click at [120, 45] on div "Dashboard" at bounding box center [86, 40] width 160 height 24
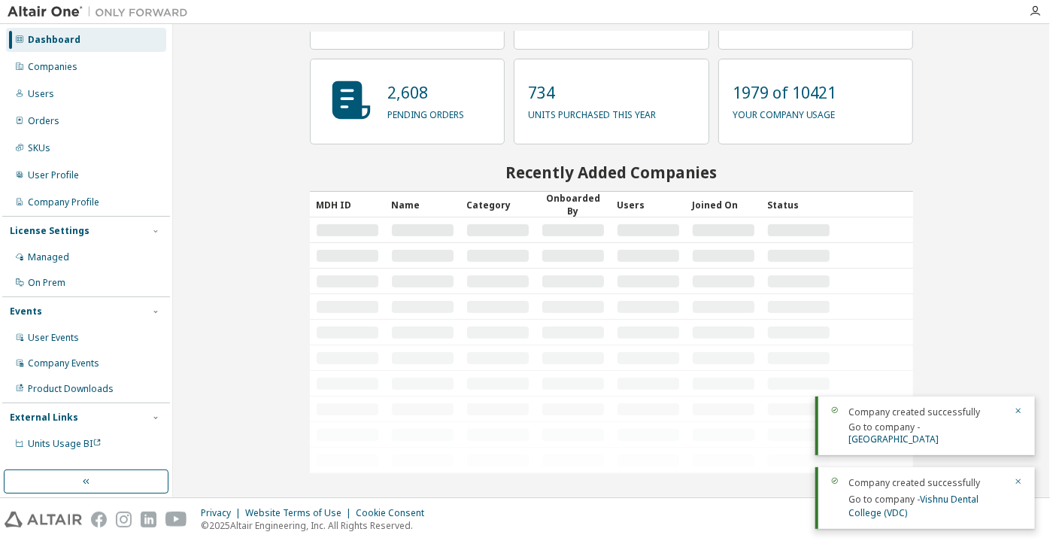
scroll to position [109, 0]
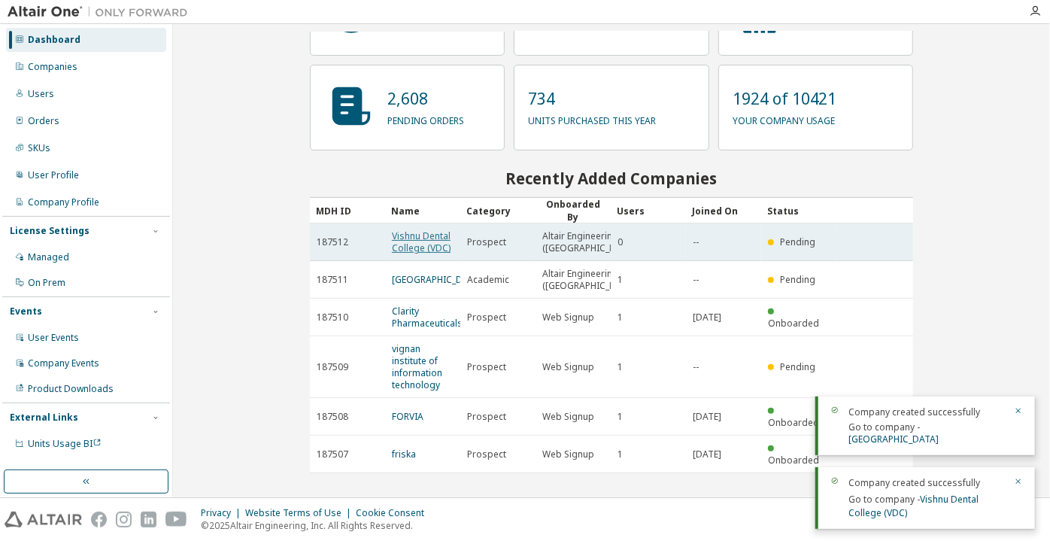
click at [435, 254] on link "Vishnu Dental College (VDC)" at bounding box center [421, 241] width 59 height 25
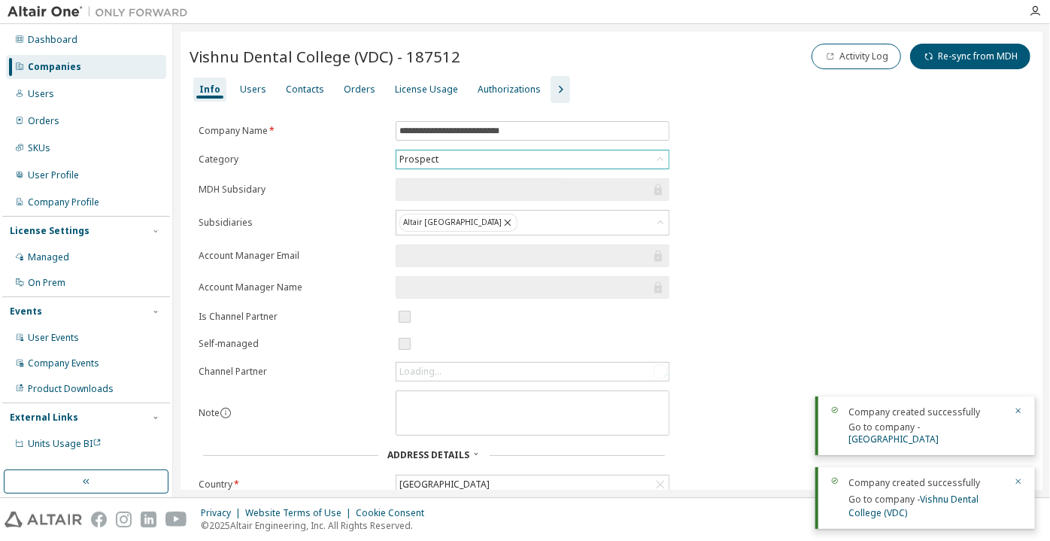
click at [436, 166] on div "Prospect" at bounding box center [419, 159] width 44 height 17
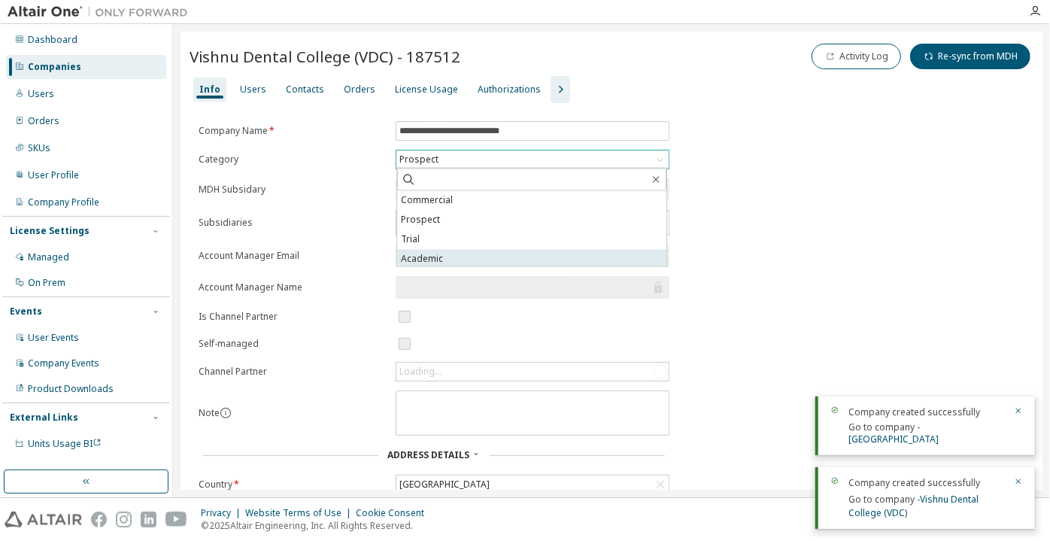
click at [432, 260] on li "Academic" at bounding box center [531, 260] width 269 height 20
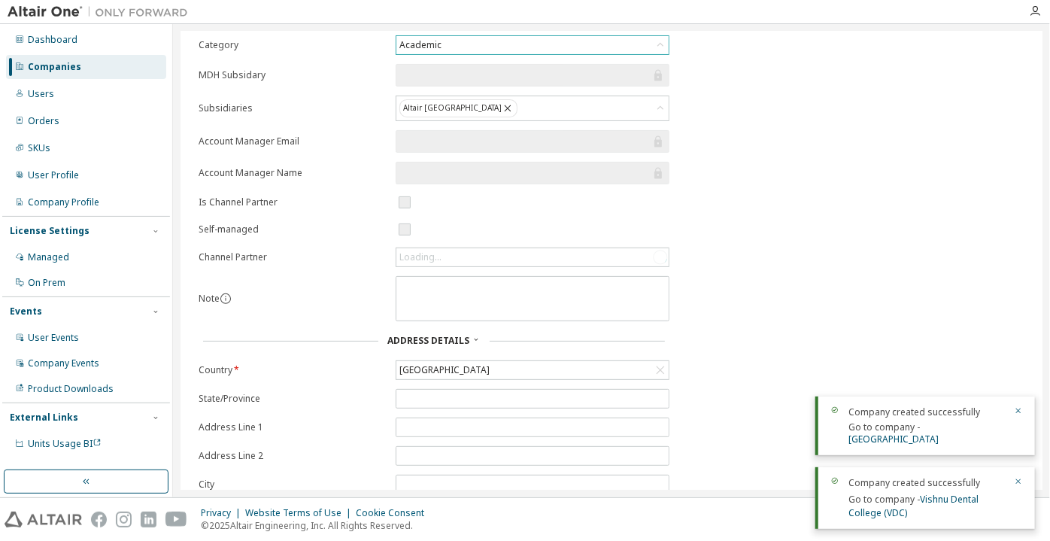
scroll to position [214, 0]
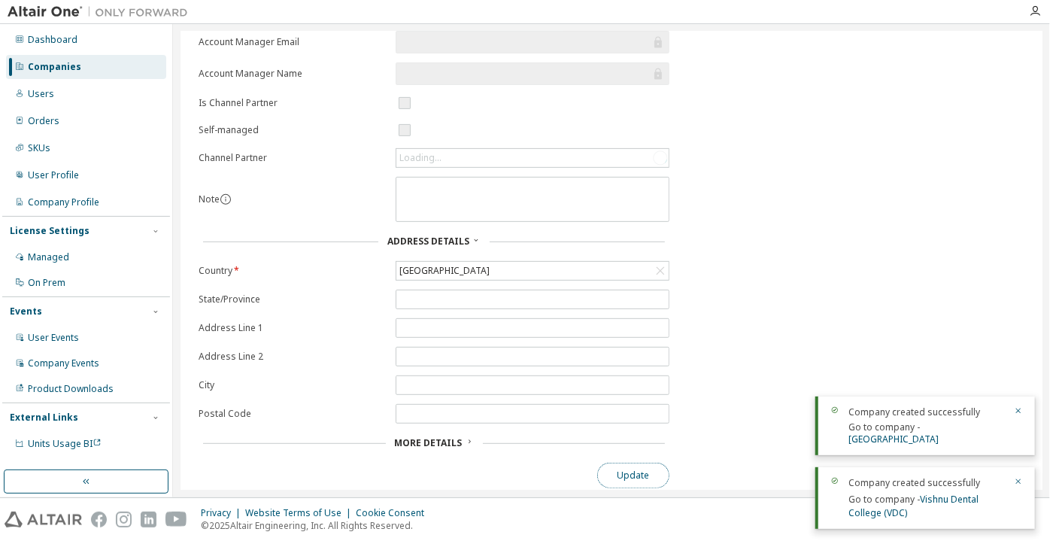
click at [618, 469] on button "Update" at bounding box center [633, 476] width 72 height 26
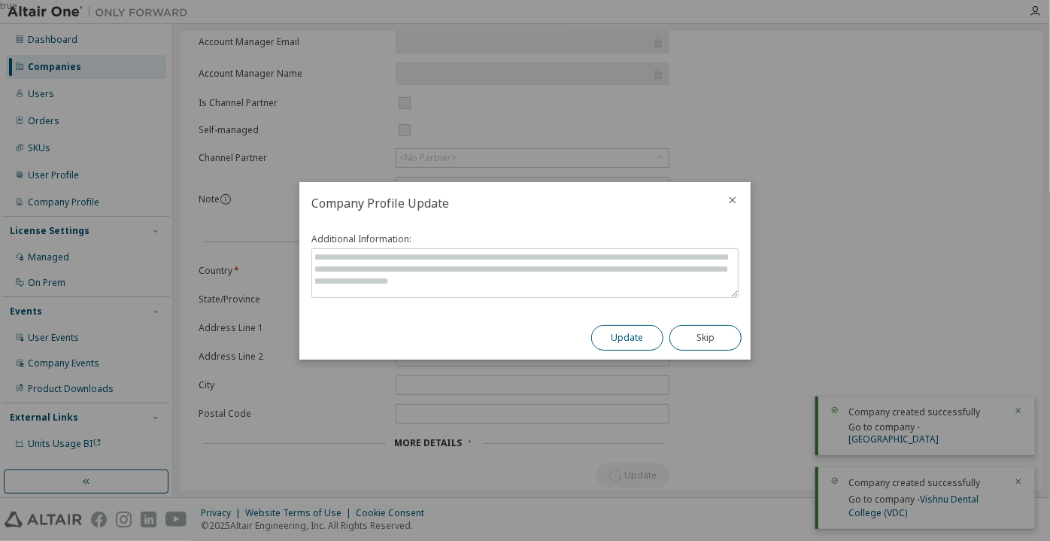
click at [611, 336] on button "Update" at bounding box center [627, 338] width 72 height 26
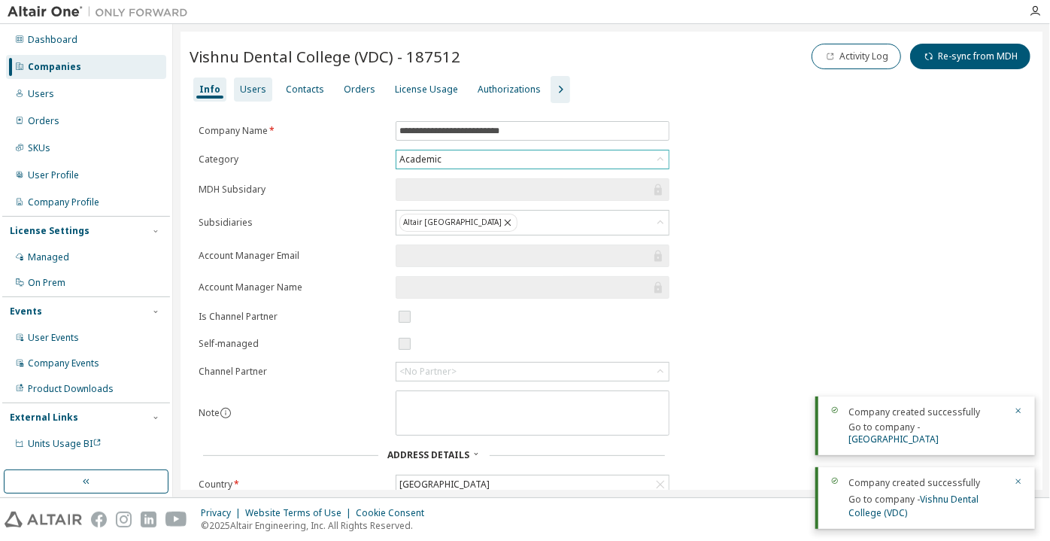
click at [257, 78] on div "Users" at bounding box center [253, 89] width 38 height 24
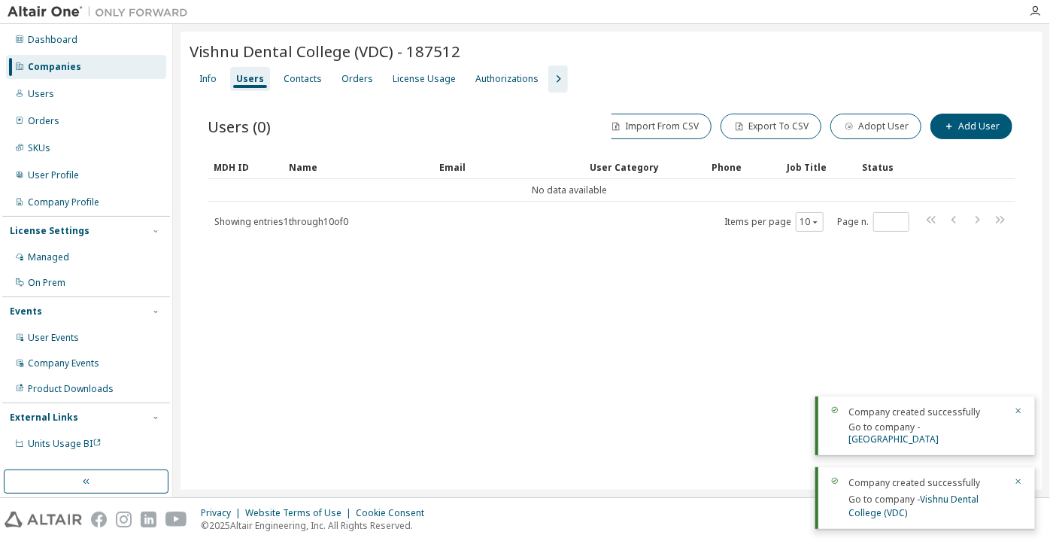
click at [549, 75] on icon "button" at bounding box center [558, 79] width 18 height 18
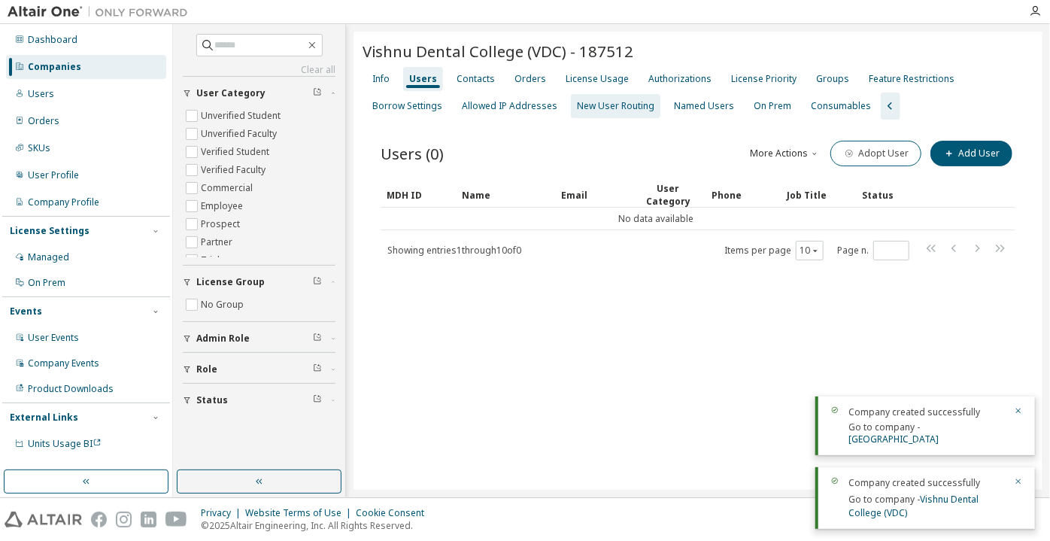
click at [631, 110] on div "New User Routing" at bounding box center [615, 106] width 77 height 12
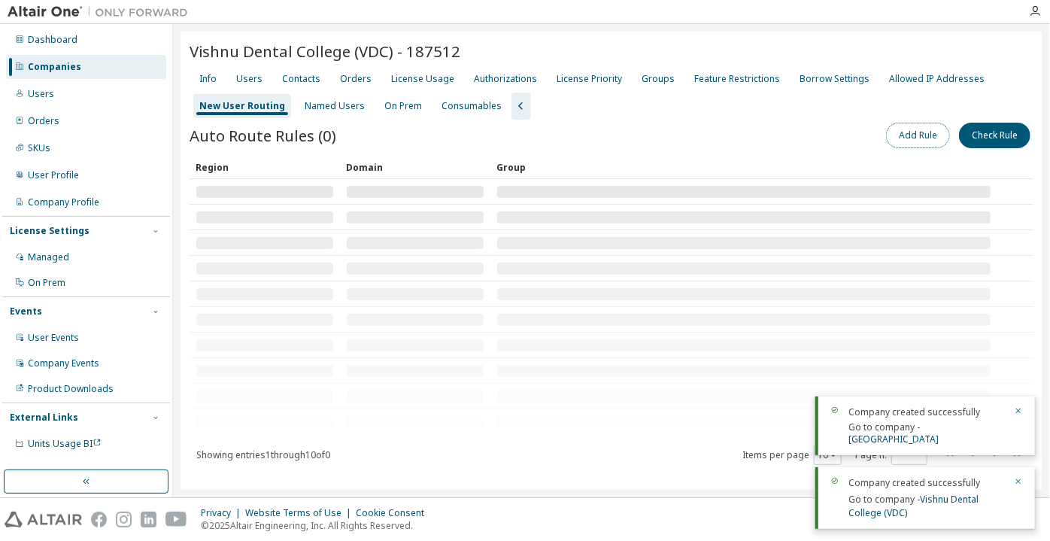
click at [916, 134] on button "Add Rule" at bounding box center [918, 136] width 64 height 26
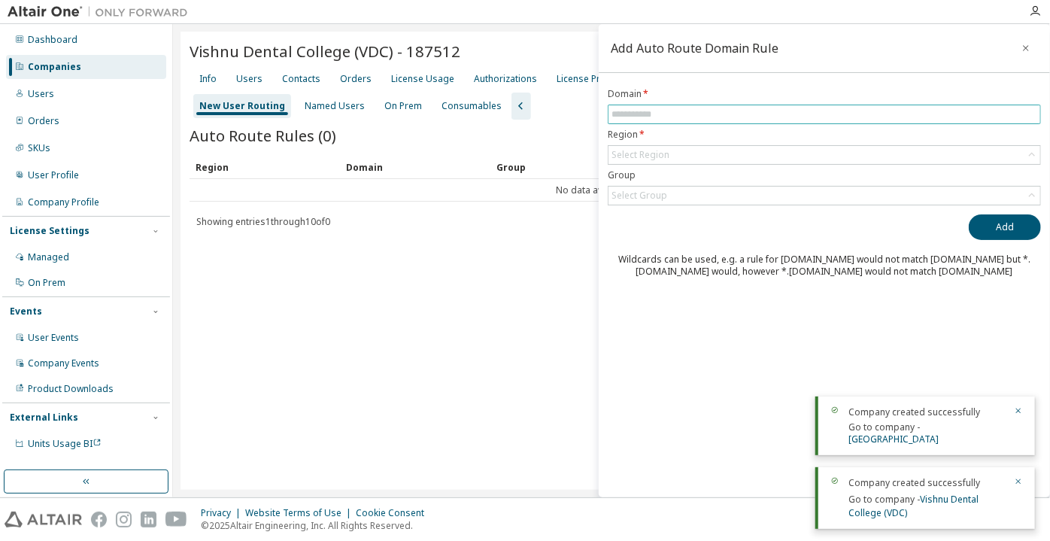
click at [862, 114] on input "text" at bounding box center [825, 114] width 426 height 12
paste input "**********"
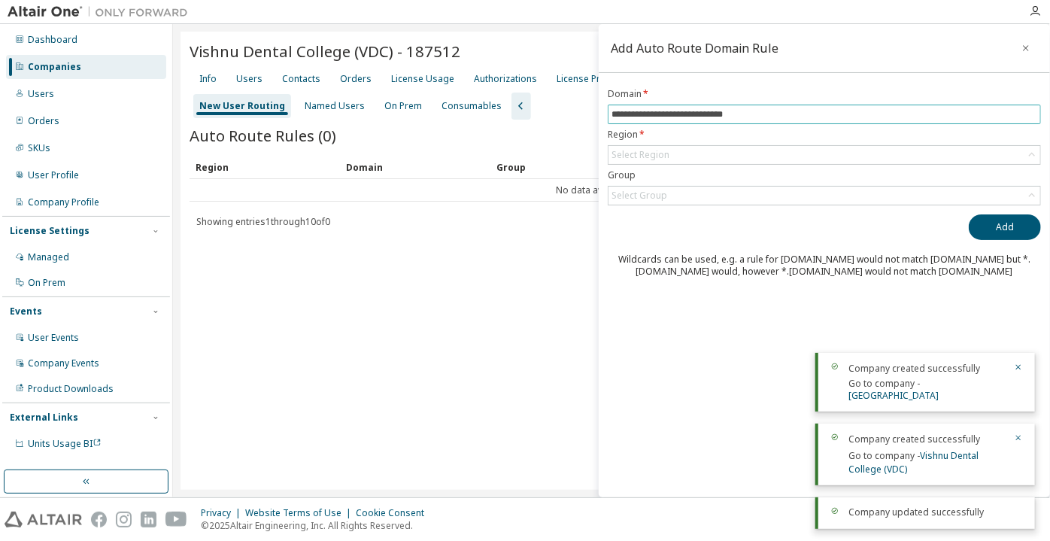
drag, startPoint x: 691, startPoint y: 111, endPoint x: 573, endPoint y: 120, distance: 119.3
click at [576, 119] on main "**********" at bounding box center [611, 260] width 877 height 473
click at [644, 149] on div "Select Region" at bounding box center [641, 155] width 58 height 12
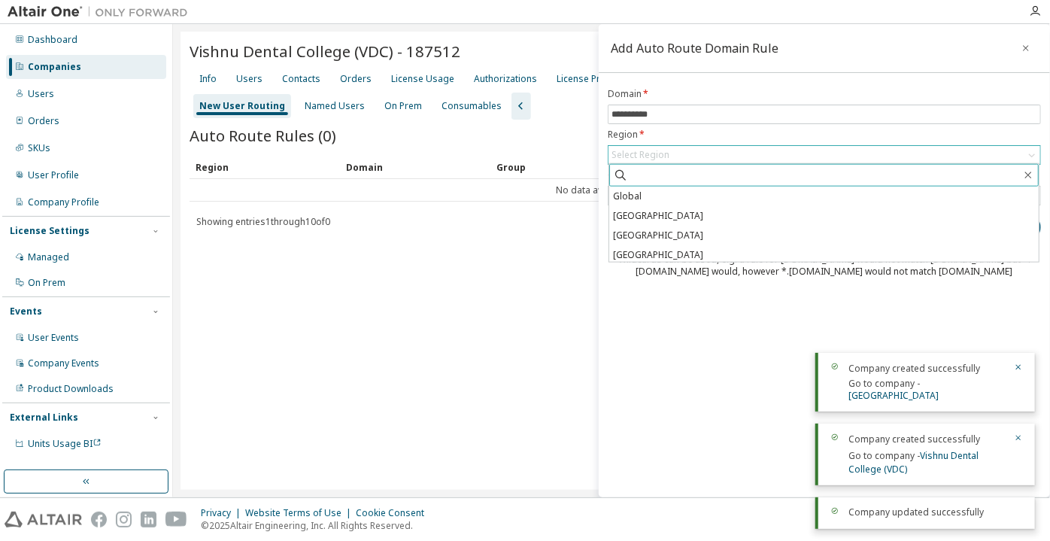
drag, startPoint x: 652, startPoint y: 179, endPoint x: 652, endPoint y: 190, distance: 11.3
click at [652, 180] on input "text" at bounding box center [824, 175] width 393 height 15
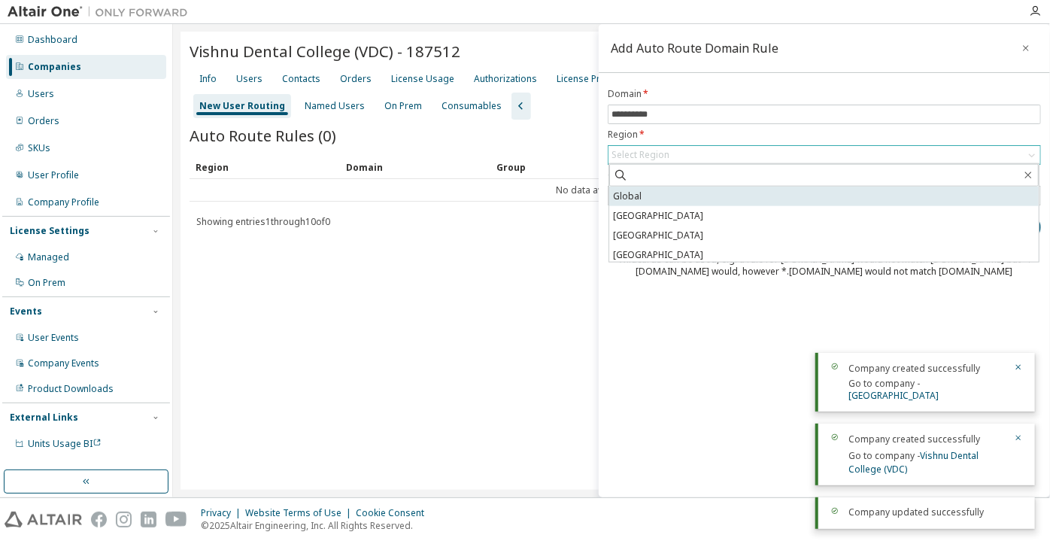
click at [652, 190] on li "Global" at bounding box center [824, 197] width 430 height 20
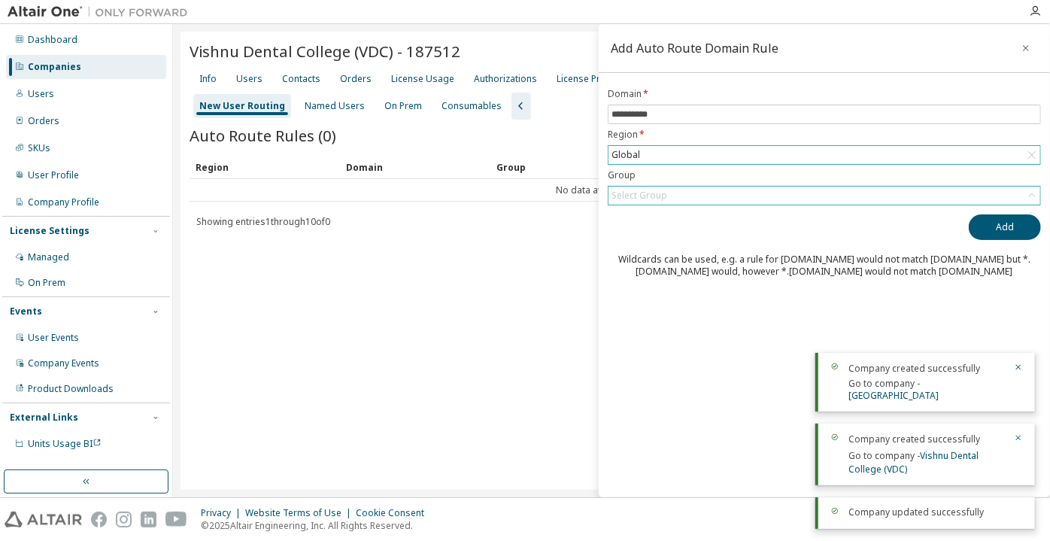
click at [650, 192] on div "Select Group" at bounding box center [640, 196] width 56 height 12
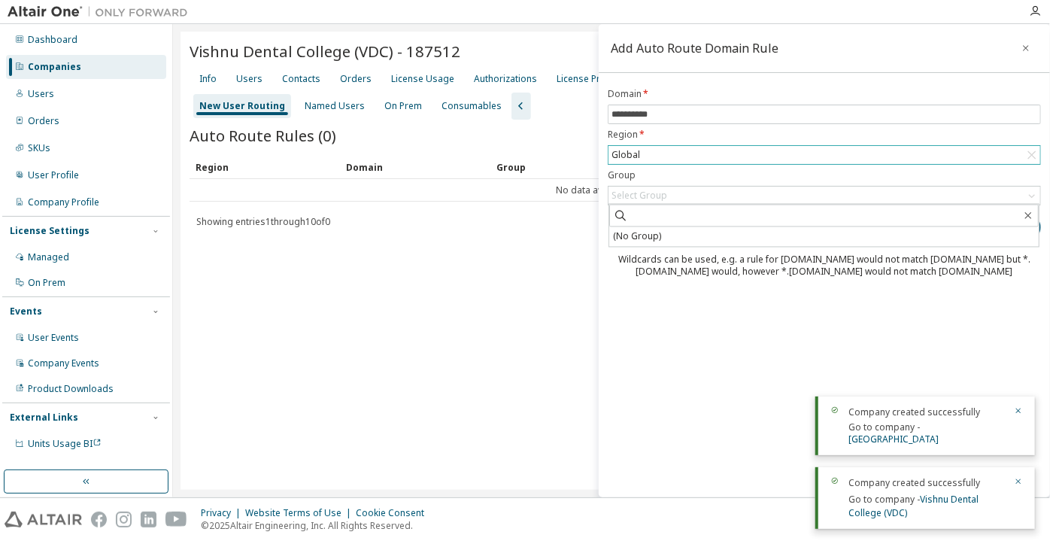
click at [650, 230] on li "(No Group)" at bounding box center [824, 237] width 430 height 20
click at [985, 227] on button "Add" at bounding box center [1005, 227] width 72 height 26
click at [612, 117] on input "**********" at bounding box center [825, 114] width 426 height 12
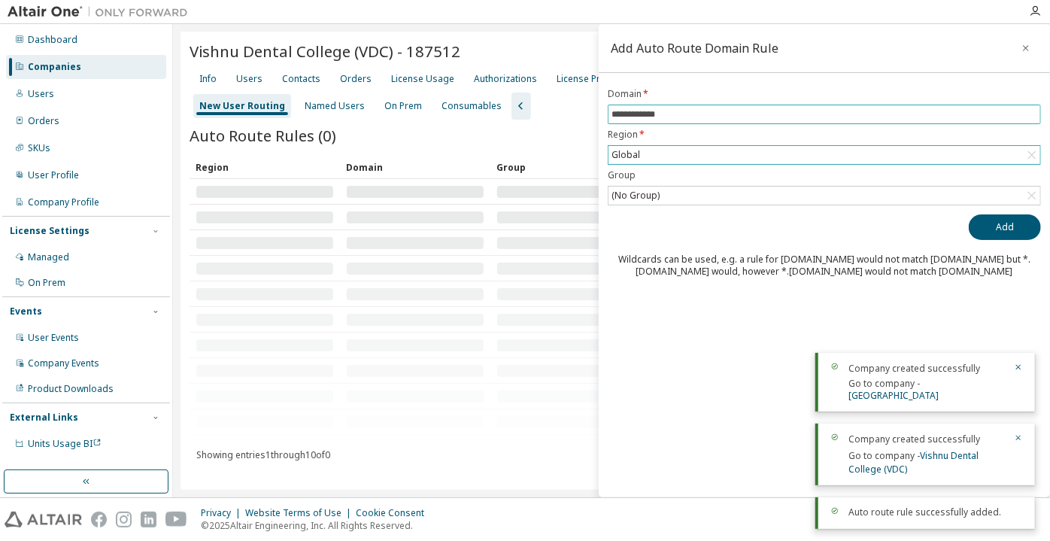
type input "**********"
click at [969, 214] on button "Add" at bounding box center [1005, 227] width 72 height 26
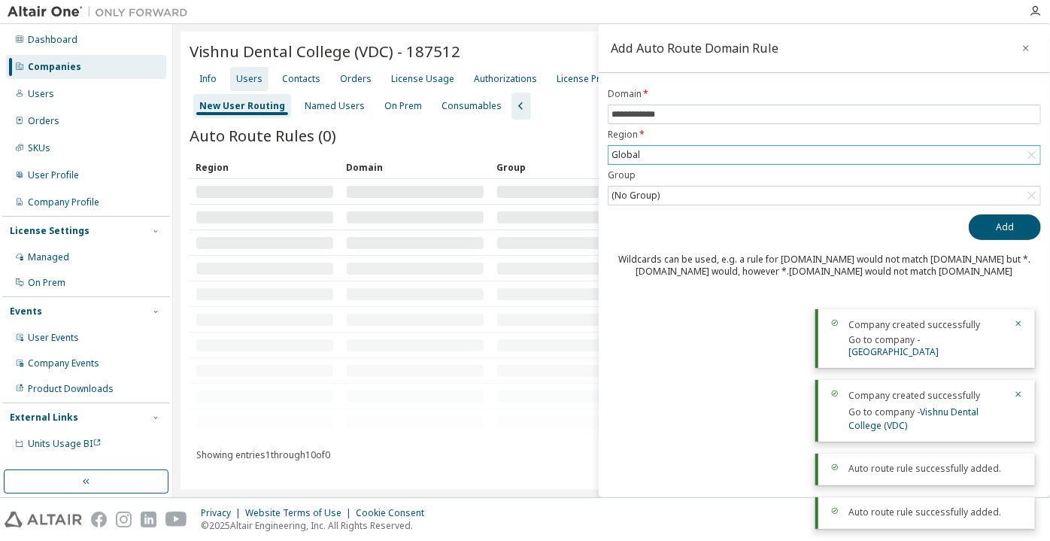
click at [253, 73] on div "Users" at bounding box center [249, 79] width 26 height 12
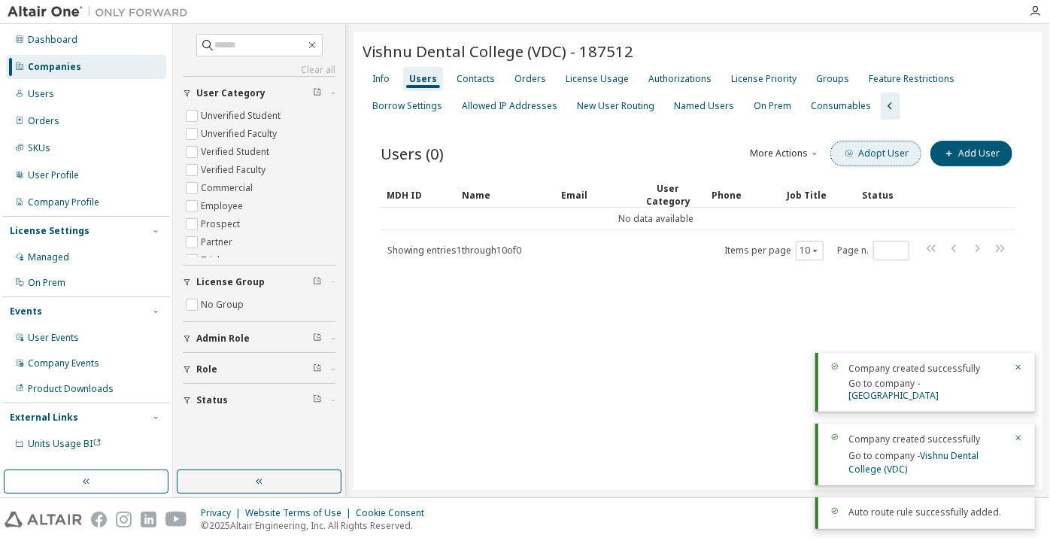
click at [895, 153] on button "Adopt User" at bounding box center [876, 154] width 91 height 26
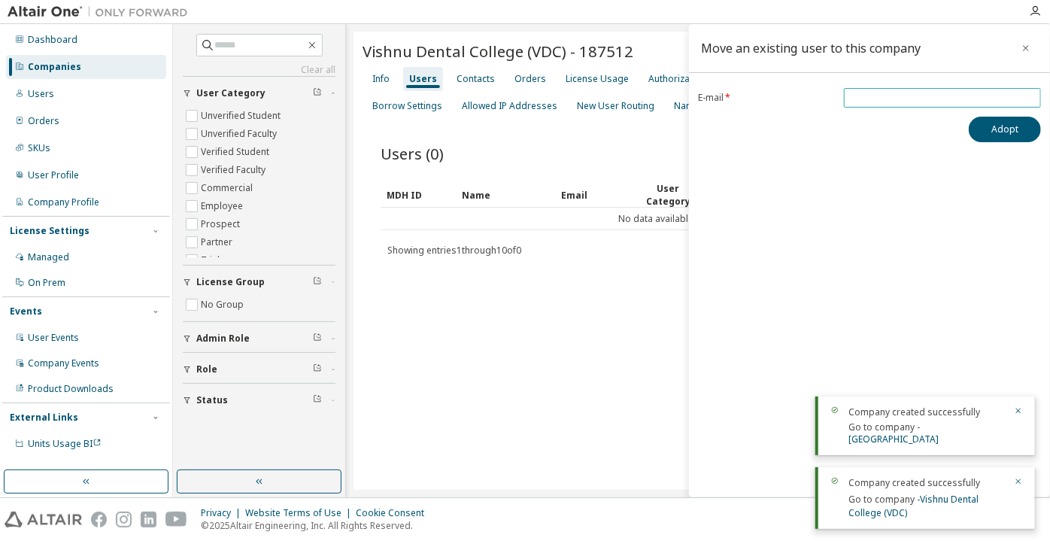
click at [922, 95] on input "email" at bounding box center [943, 98] width 190 height 12
paste input "**********"
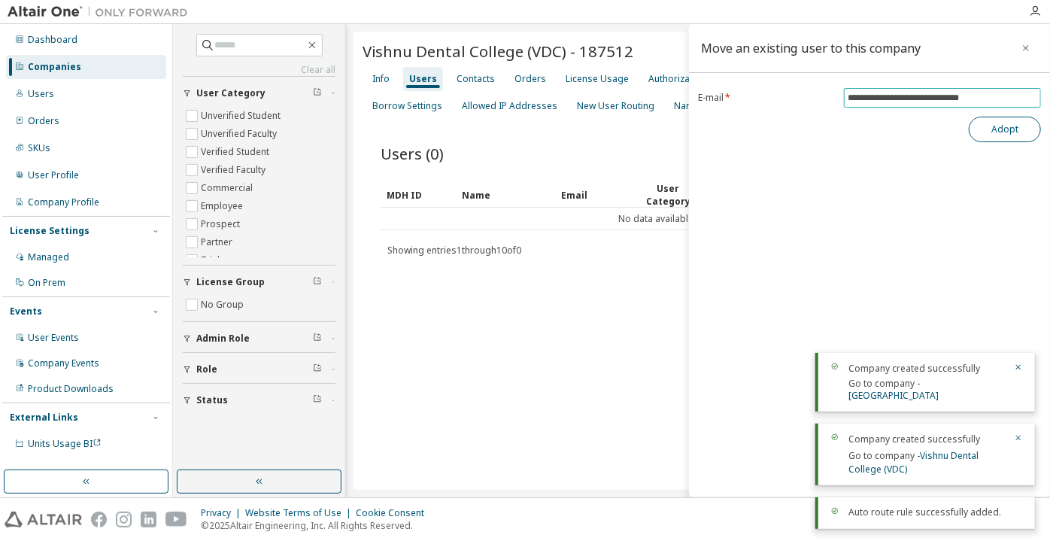
type input "**********"
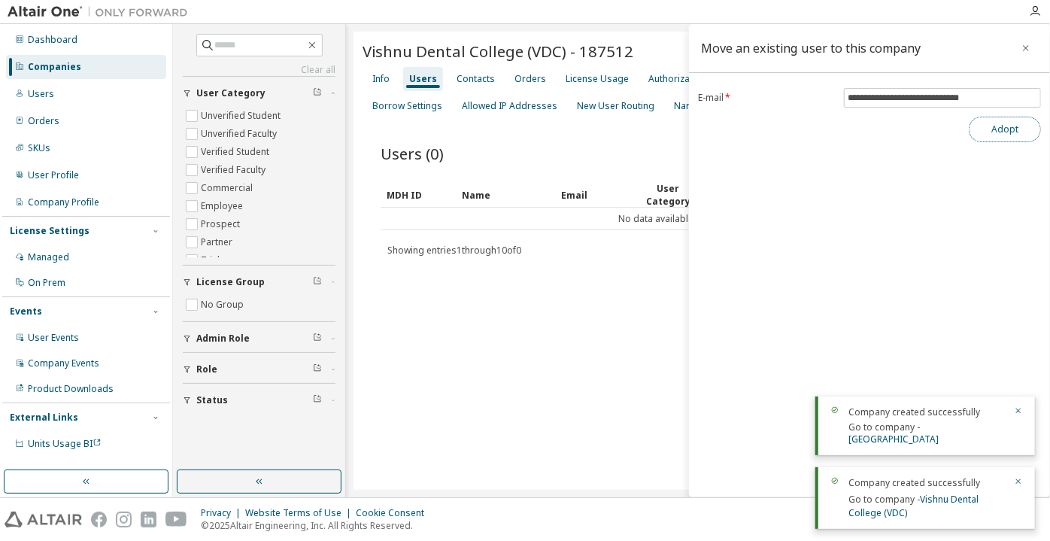
click at [1025, 129] on button "Adopt" at bounding box center [1005, 130] width 72 height 26
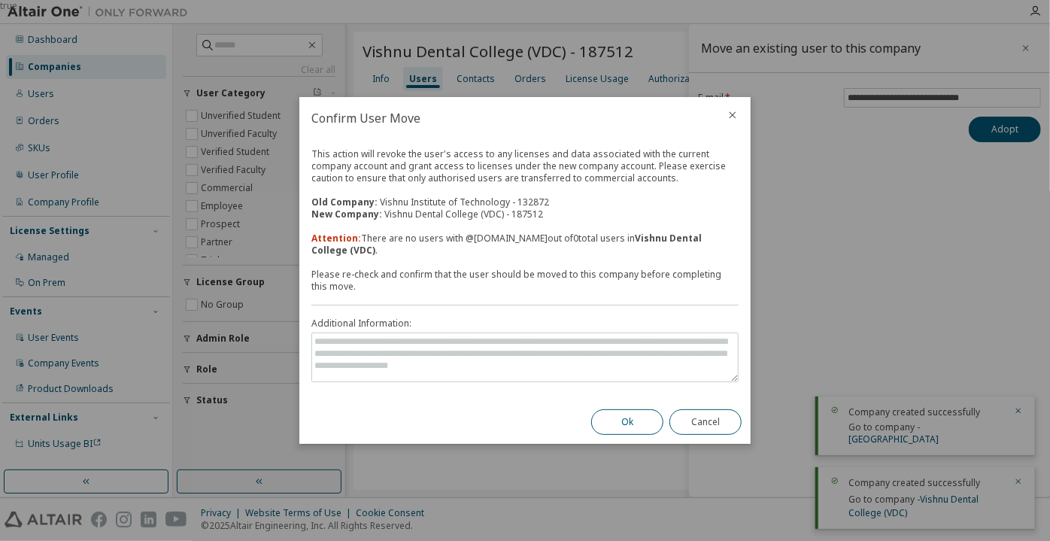
click at [630, 409] on button "Ok" at bounding box center [627, 422] width 72 height 26
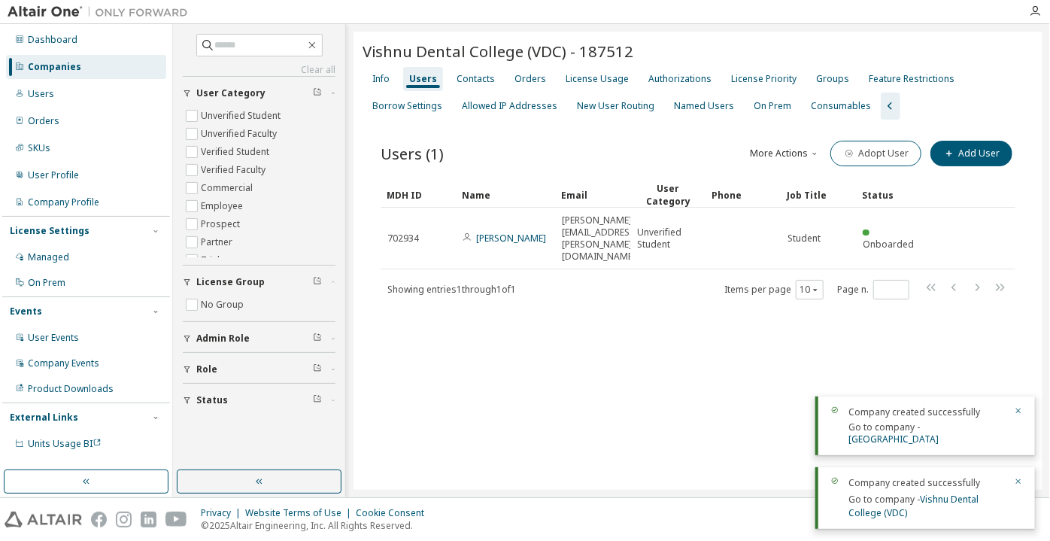
click at [116, 57] on div "Companies" at bounding box center [86, 67] width 160 height 24
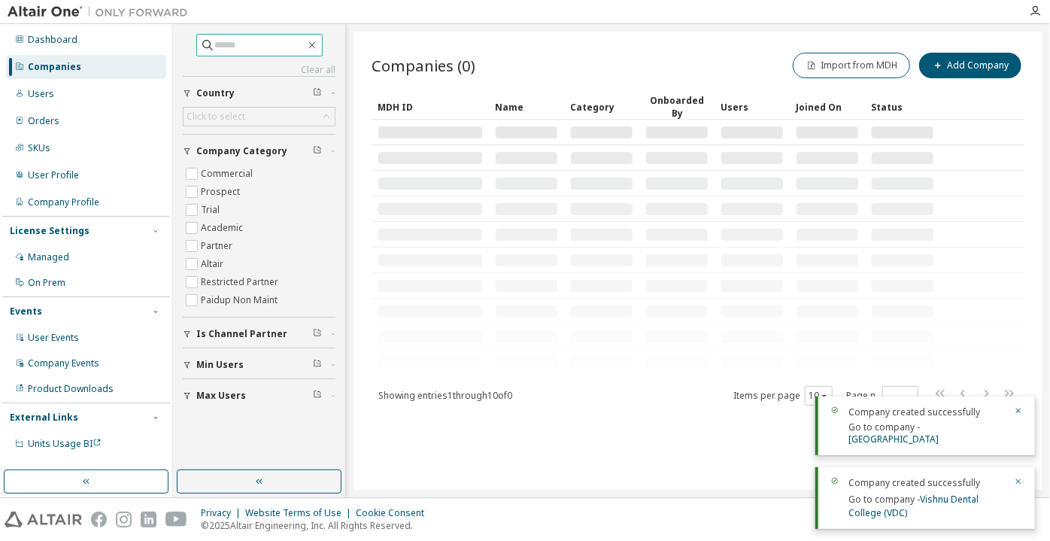
click at [236, 54] on span at bounding box center [259, 45] width 126 height 23
click at [235, 44] on input "text" at bounding box center [260, 45] width 90 height 15
paste input "**********"
type input "**********"
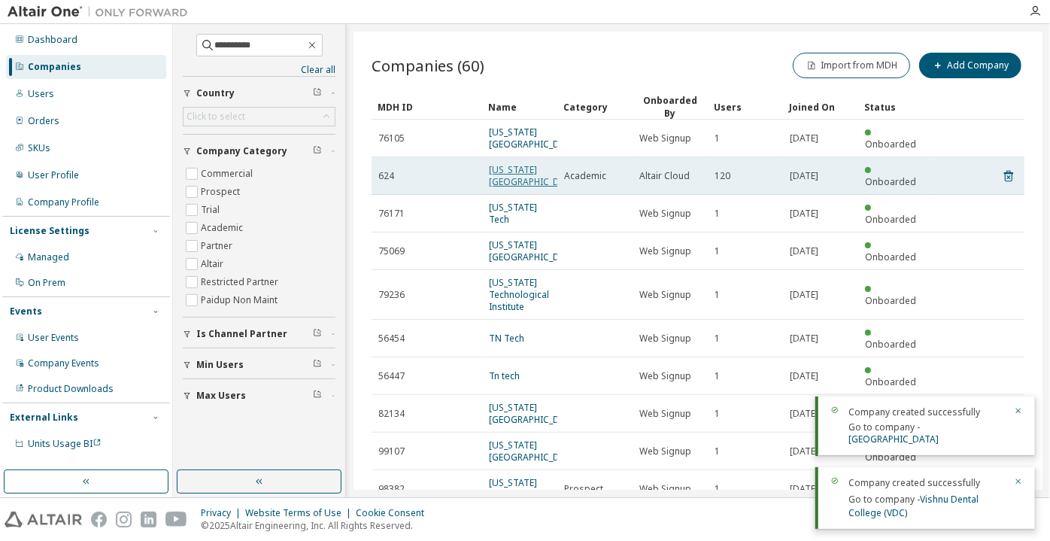
click at [519, 188] on link "Tennessee Technological University" at bounding box center [534, 175] width 90 height 25
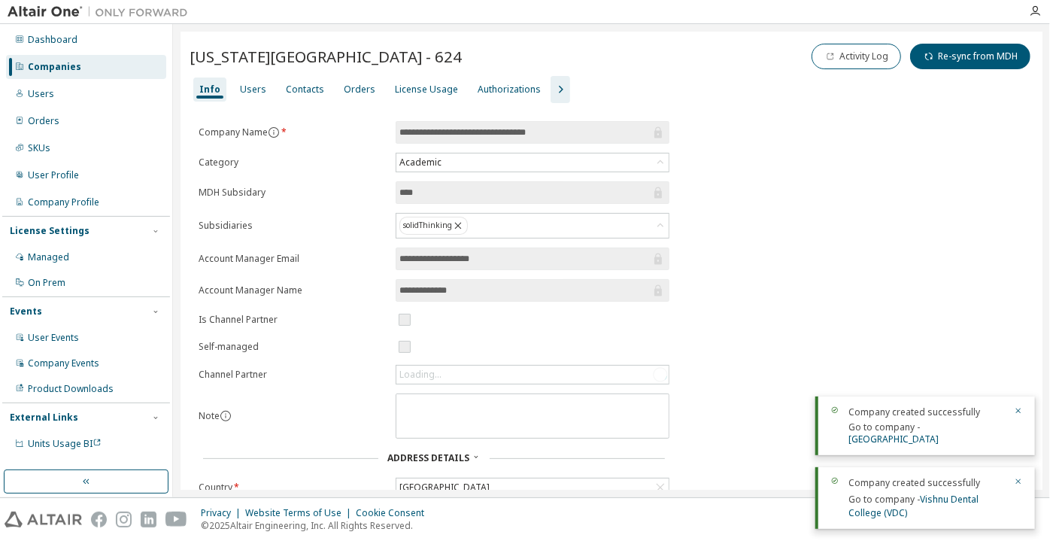
click at [267, 99] on div "Info Users Contacts Orders License Usage Authorizations" at bounding box center [612, 89] width 844 height 27
click at [263, 94] on div "Users" at bounding box center [253, 89] width 38 height 24
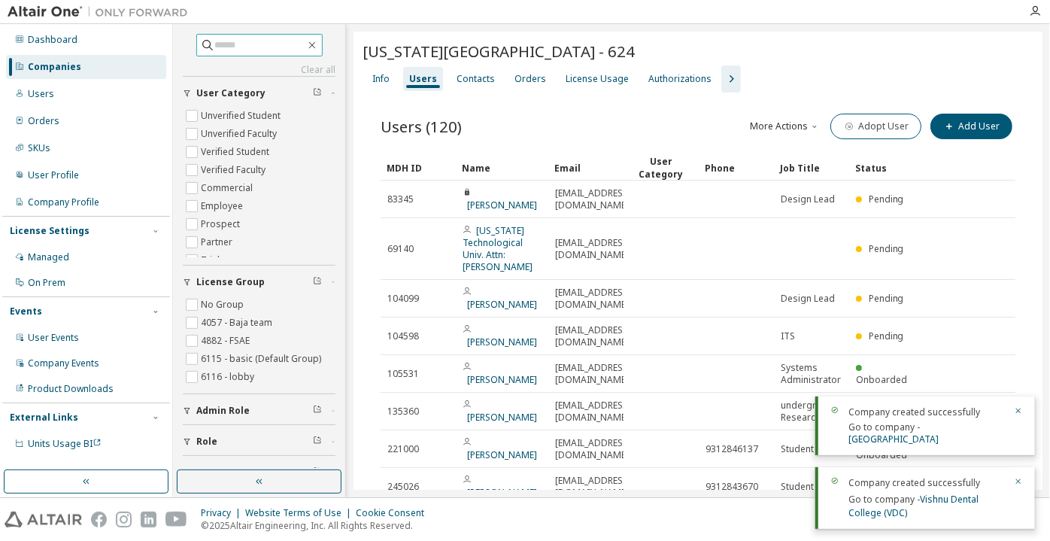
click at [293, 41] on input "text" at bounding box center [260, 45] width 90 height 15
paste input "**********"
type input "**********"
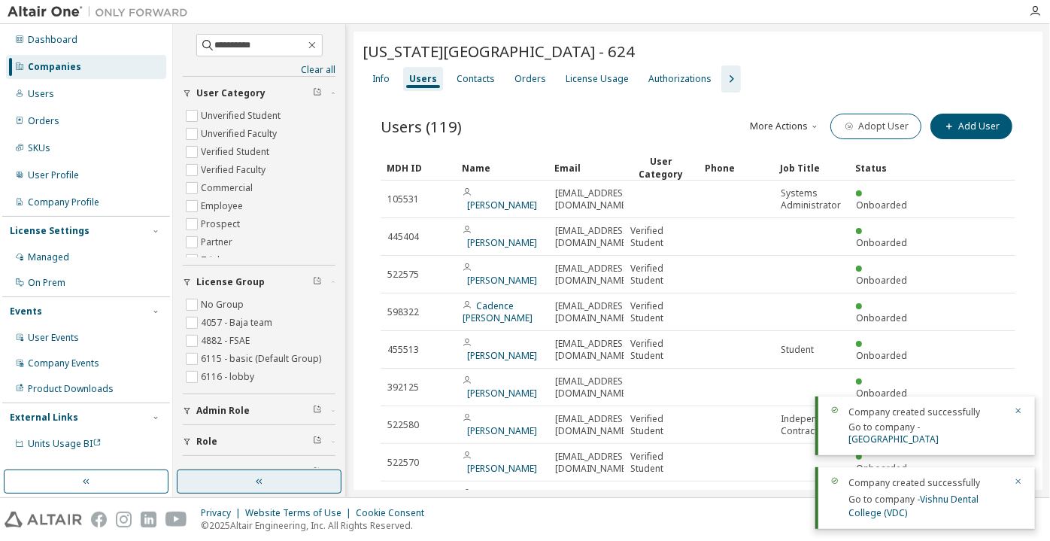
click at [329, 481] on button "button" at bounding box center [259, 481] width 165 height 24
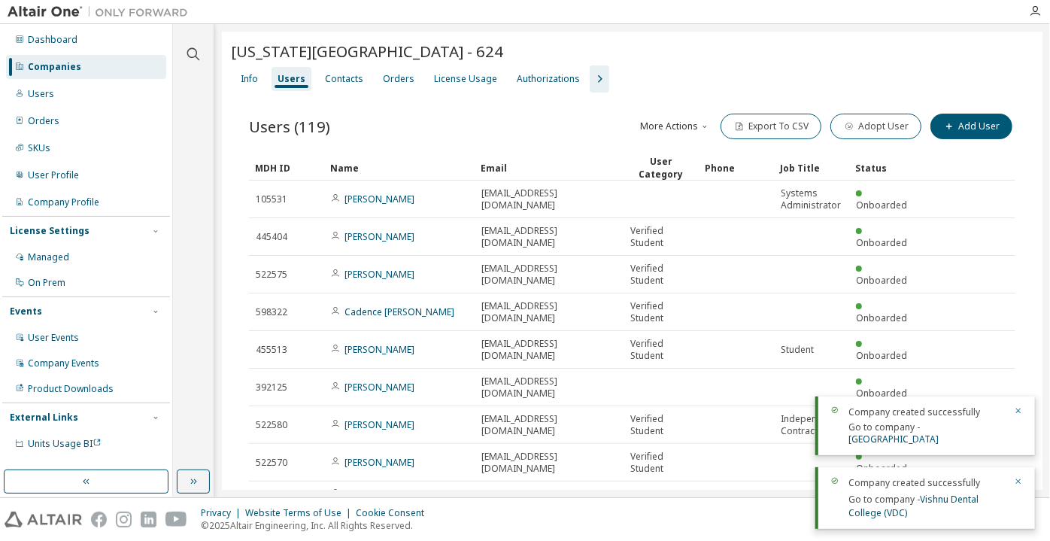
click at [594, 80] on icon "button" at bounding box center [600, 79] width 18 height 18
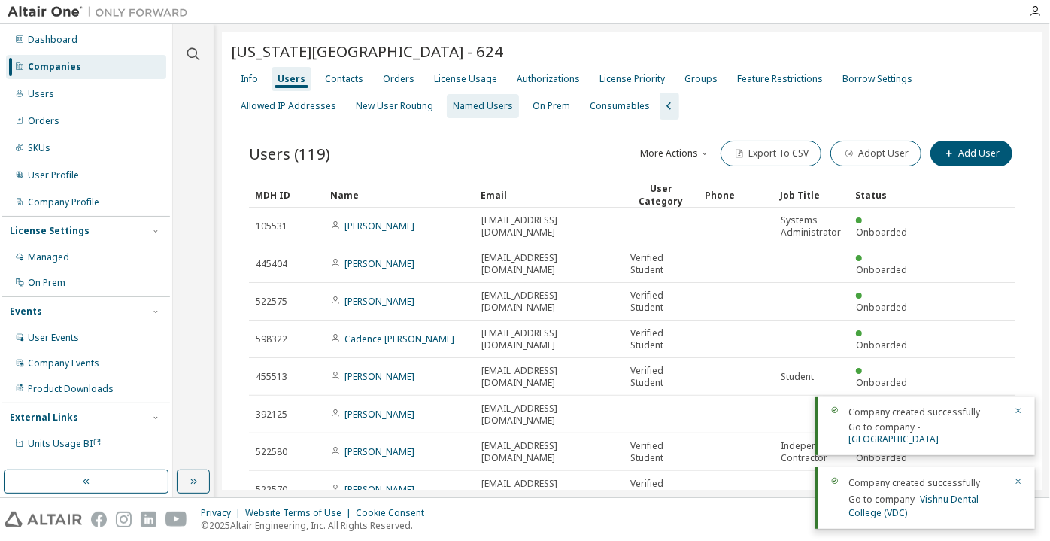
click at [350, 94] on div "New User Routing" at bounding box center [395, 106] width 90 height 24
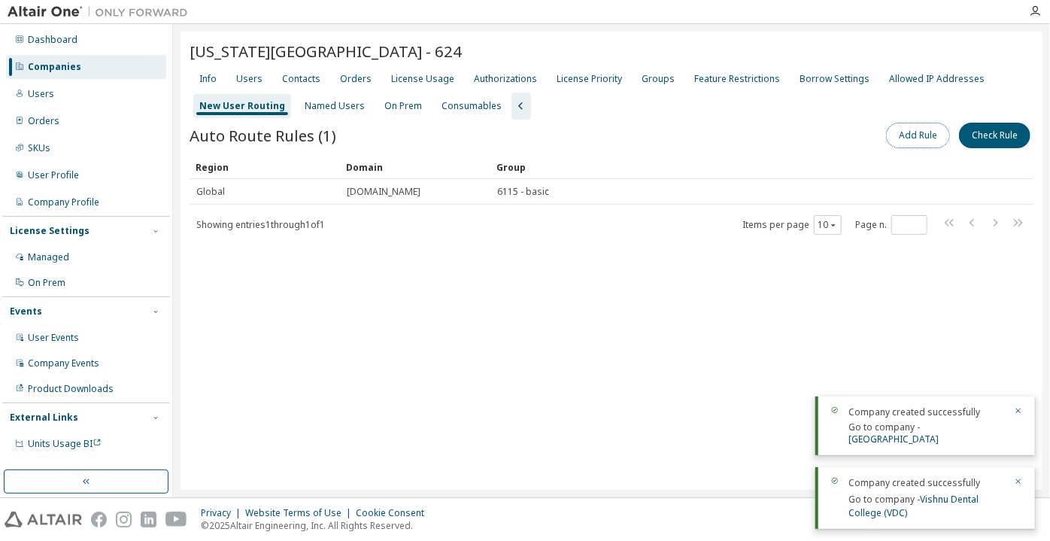
click at [899, 135] on button "Add Rule" at bounding box center [918, 136] width 64 height 26
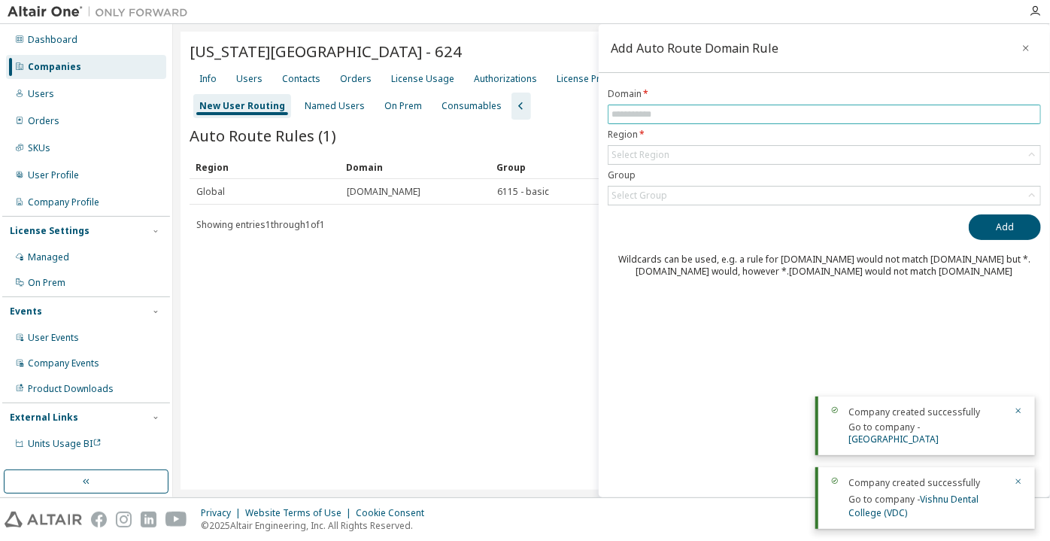
click at [797, 117] on input "text" at bounding box center [825, 114] width 426 height 12
paste input "**********"
click at [612, 116] on input "**********" at bounding box center [825, 114] width 426 height 12
type input "**********"
click at [642, 142] on form "**********" at bounding box center [824, 146] width 433 height 117
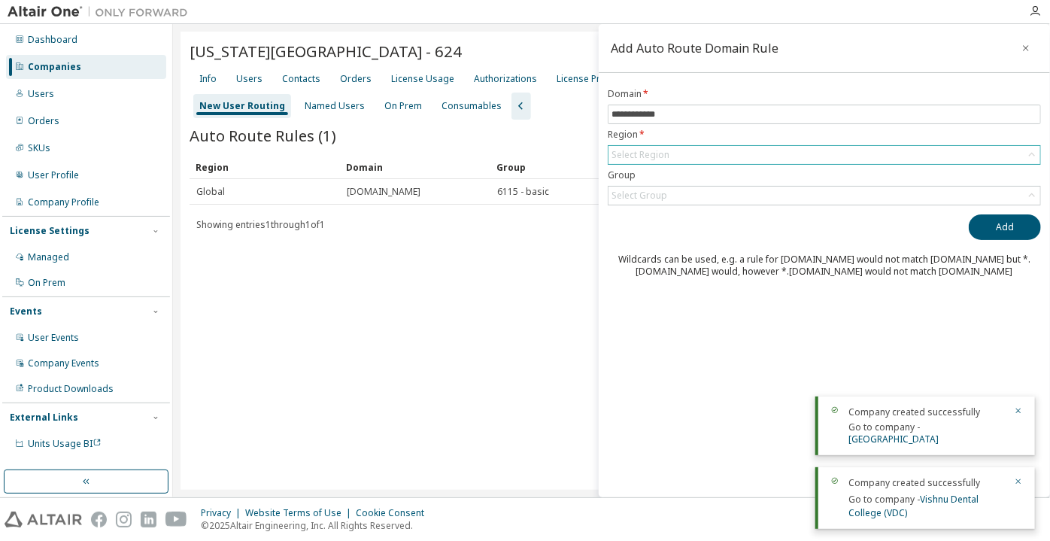
click at [645, 153] on div "Select Region" at bounding box center [641, 155] width 58 height 12
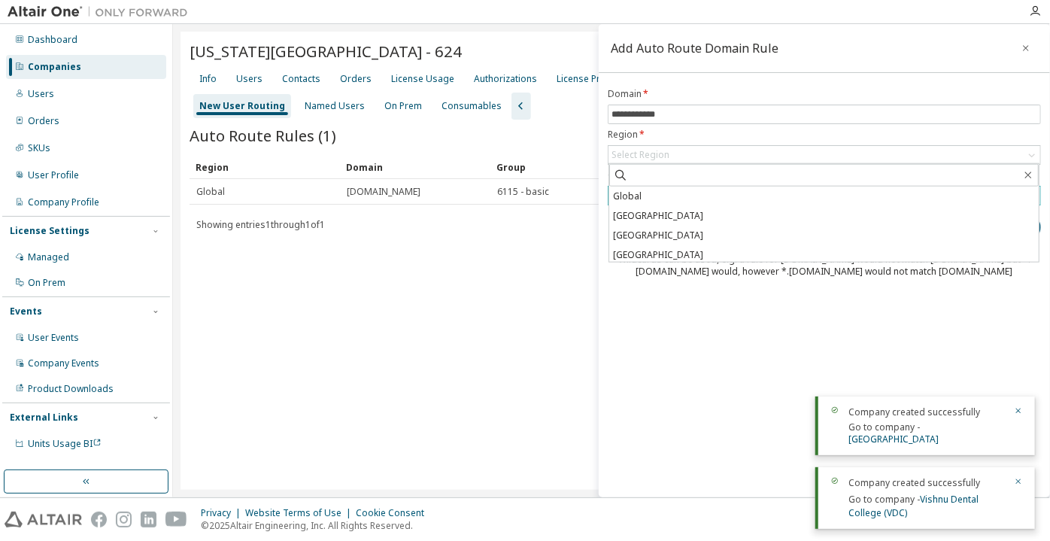
click at [639, 196] on li "Global" at bounding box center [824, 197] width 430 height 20
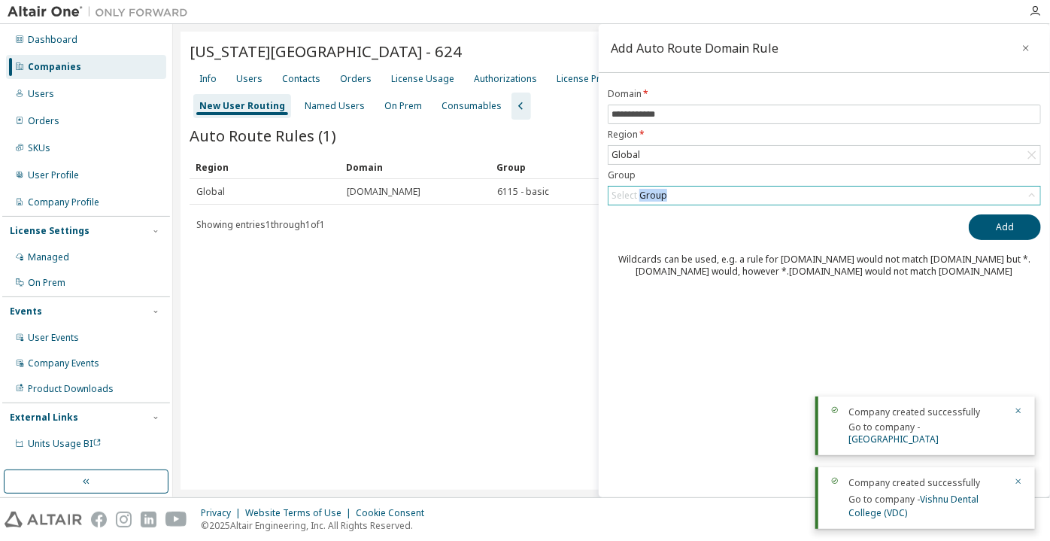
click at [639, 195] on div "Select Group" at bounding box center [640, 196] width 56 height 12
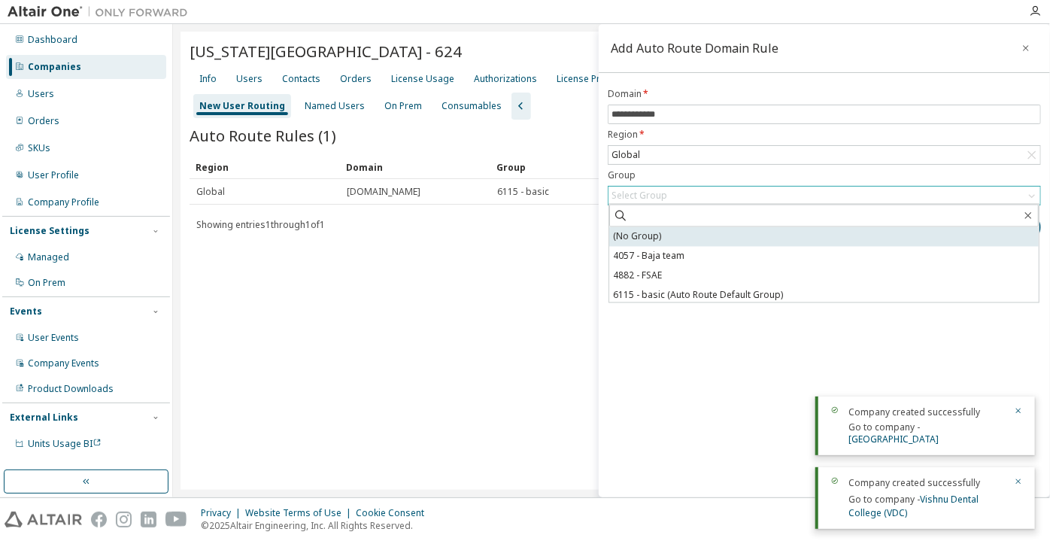
click at [652, 242] on li "(No Group)" at bounding box center [824, 237] width 430 height 20
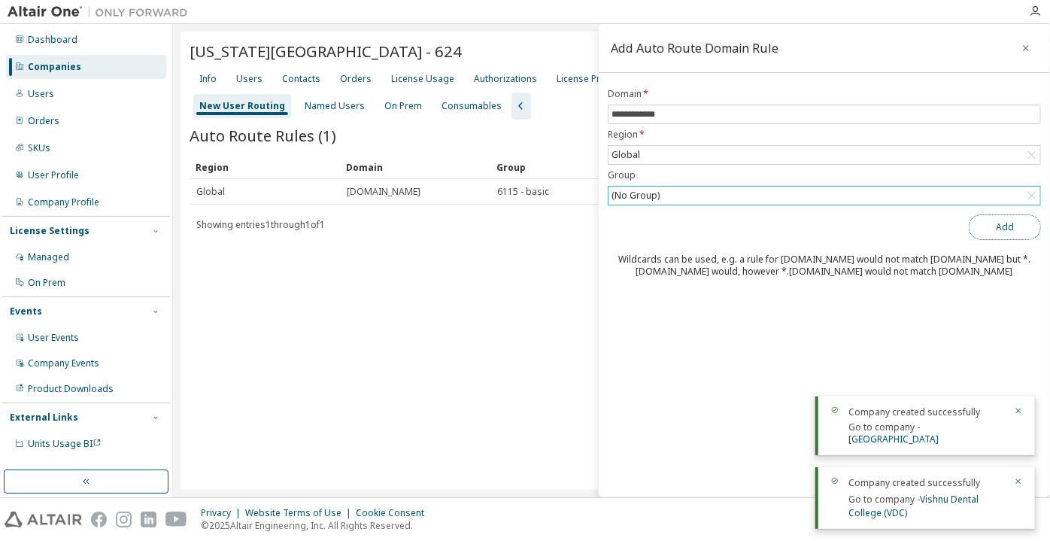
click at [990, 230] on button "Add" at bounding box center [1005, 227] width 72 height 26
click at [251, 71] on div "Users" at bounding box center [249, 79] width 38 height 24
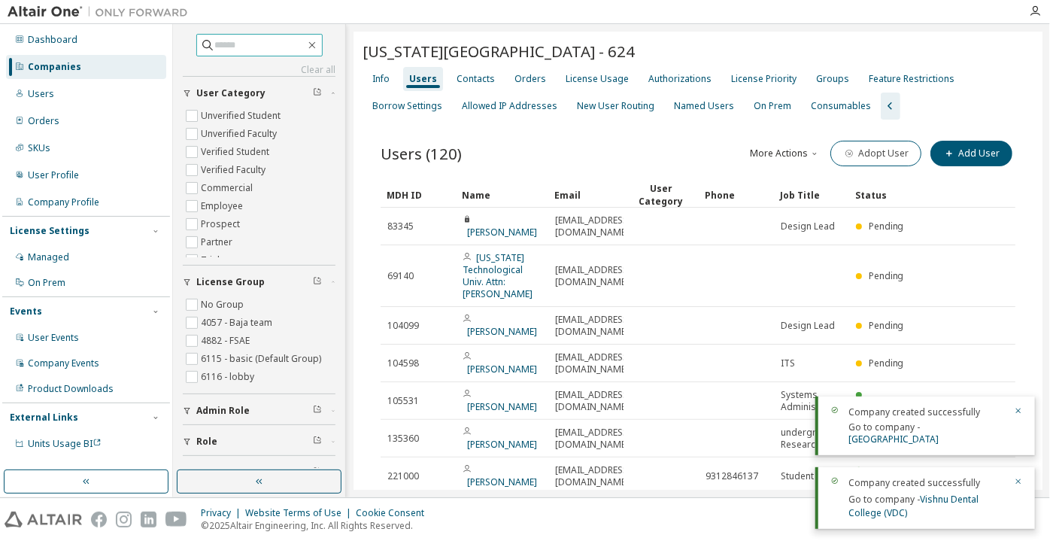
click at [272, 47] on input "text" at bounding box center [260, 45] width 90 height 15
paste input "**********"
type input "**********"
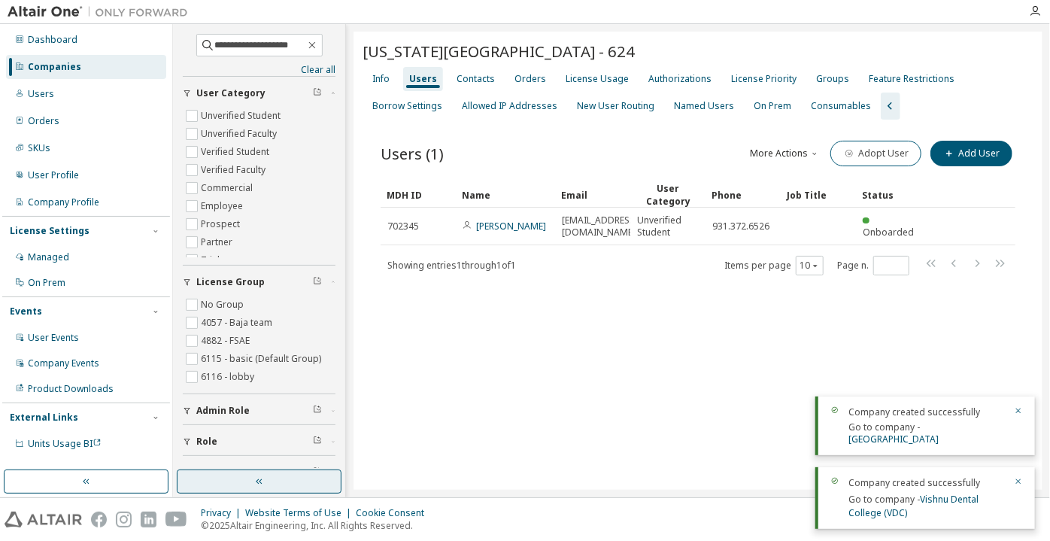
click at [330, 477] on button "button" at bounding box center [259, 481] width 165 height 24
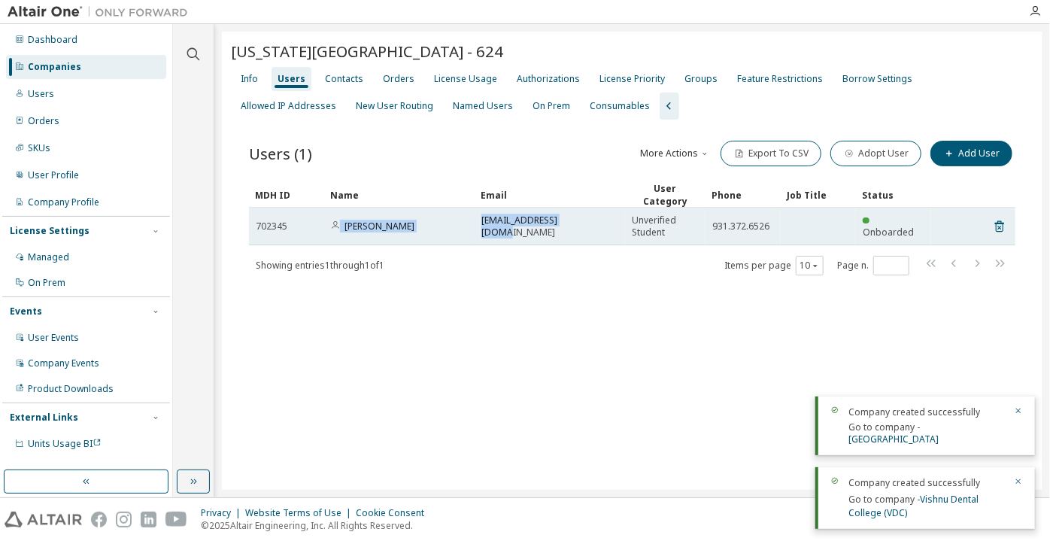
drag, startPoint x: 575, startPoint y: 218, endPoint x: 317, endPoint y: 226, distance: 258.2
click at [317, 225] on tr "702345 Jared Jennings jjennings@tntech.edu Unverified Student 931.372.6526 Onbo…" at bounding box center [632, 227] width 767 height 38
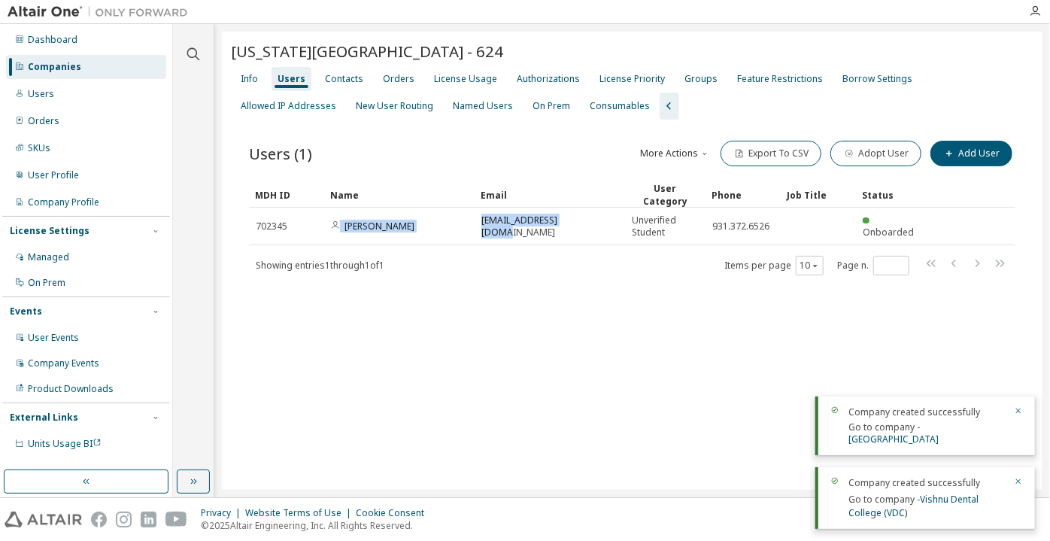
copy tr "Jared Jennings jjennings@tntech.edu"
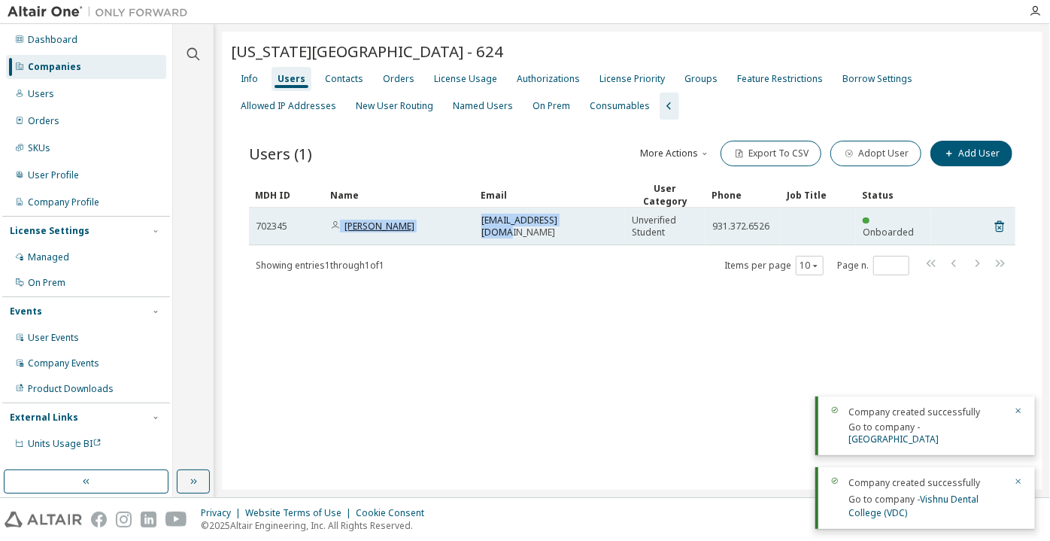
click at [398, 220] on link "Jared Jennings" at bounding box center [380, 226] width 70 height 13
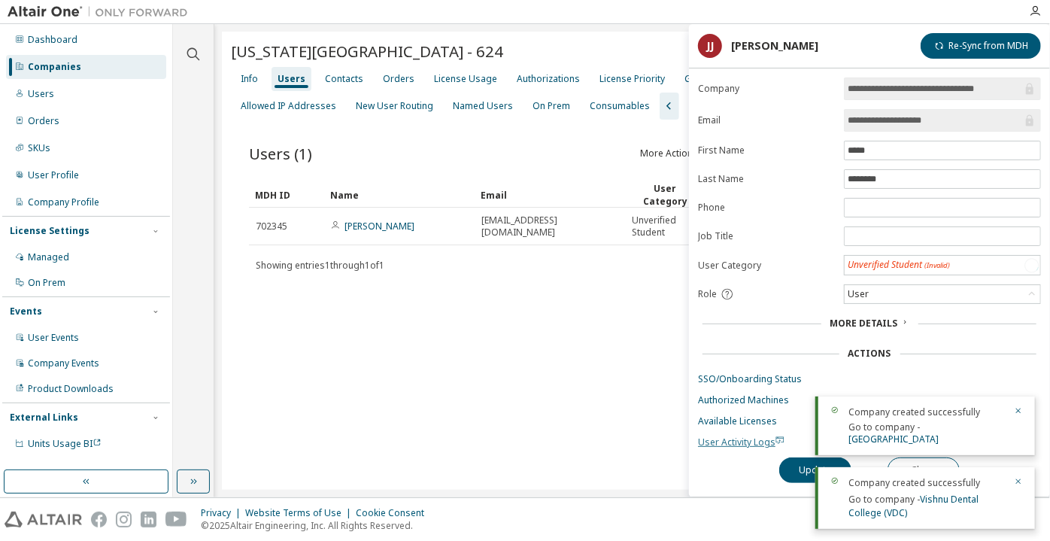
click at [750, 438] on span "User Activity Logs" at bounding box center [741, 442] width 87 height 13
click at [882, 256] on div "Unverified Student" at bounding box center [943, 265] width 196 height 18
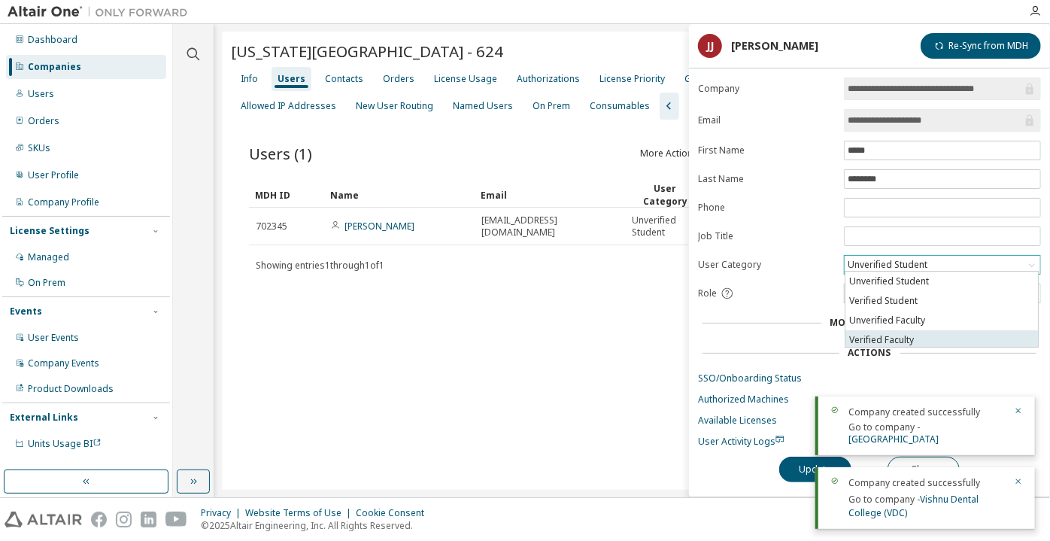
click at [869, 333] on li "Verified Faculty" at bounding box center [942, 340] width 193 height 20
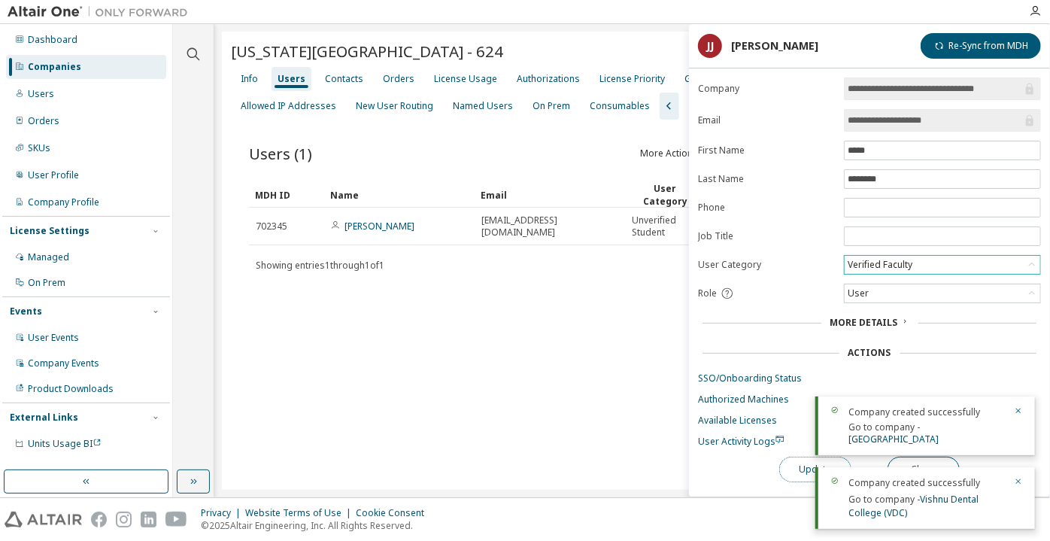
click at [791, 465] on button "Update" at bounding box center [815, 470] width 72 height 26
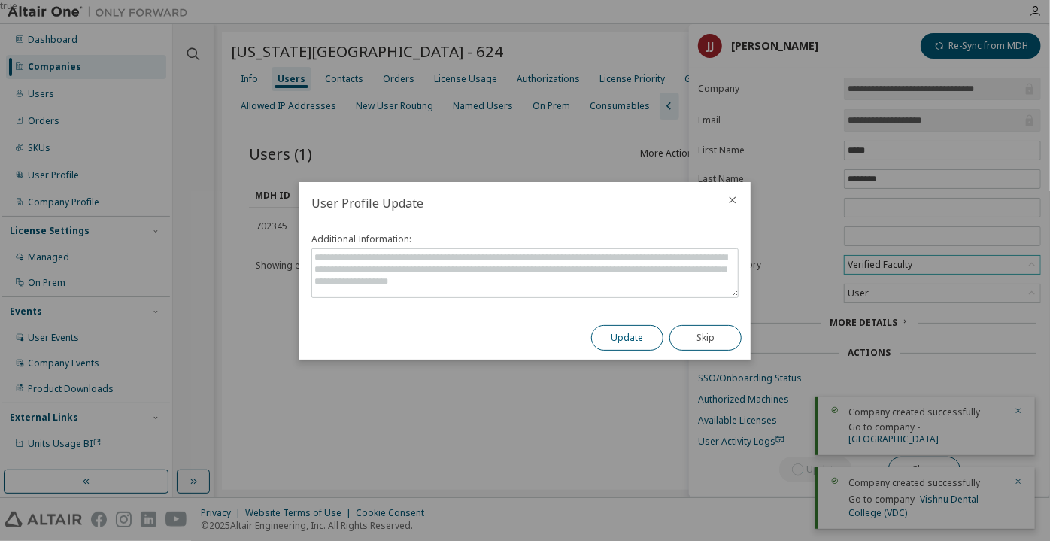
click at [651, 340] on button "Update" at bounding box center [627, 338] width 72 height 26
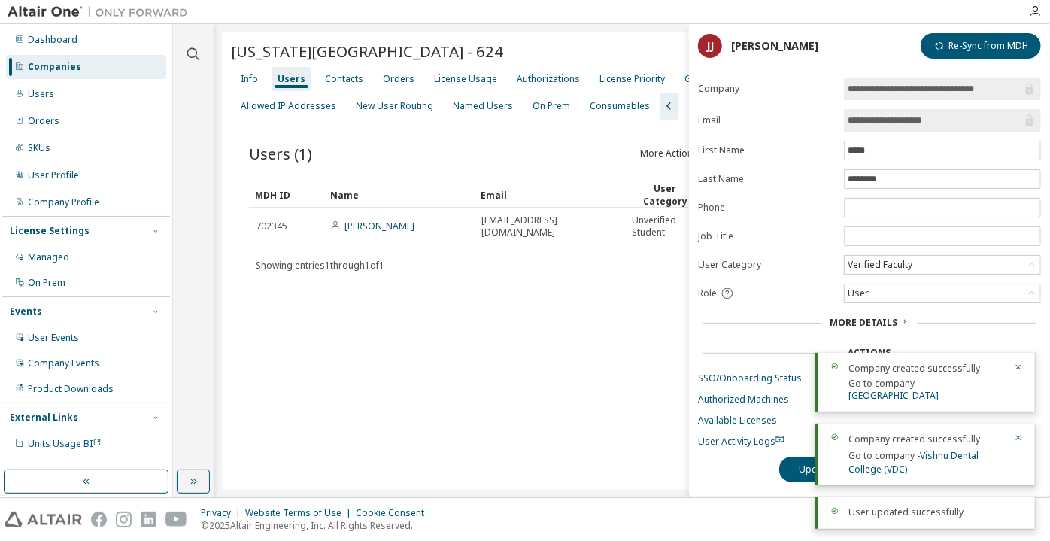
click at [34, 64] on div "Companies" at bounding box center [54, 67] width 53 height 12
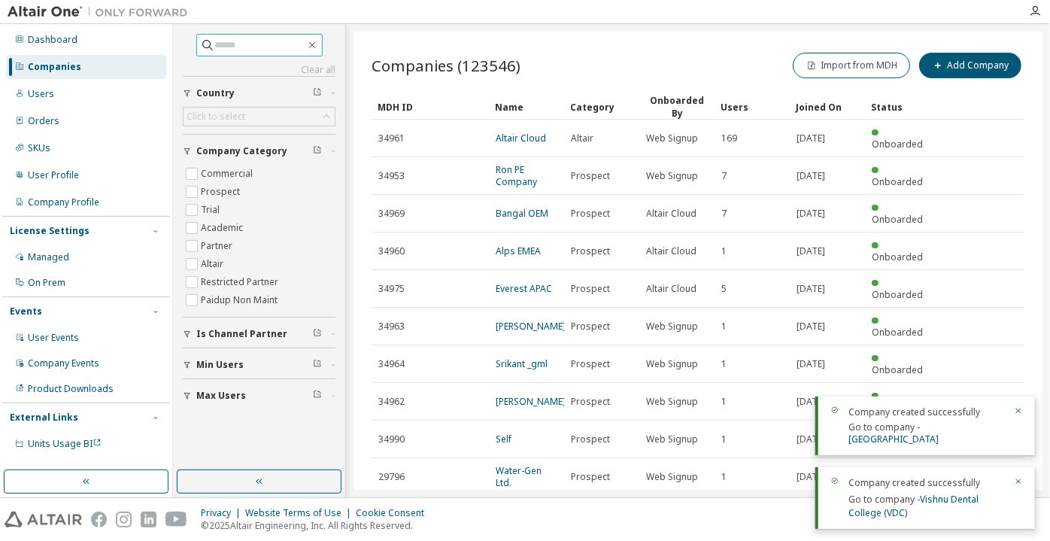
click at [249, 46] on input "text" at bounding box center [260, 45] width 90 height 15
paste input "**********"
type input "**********"
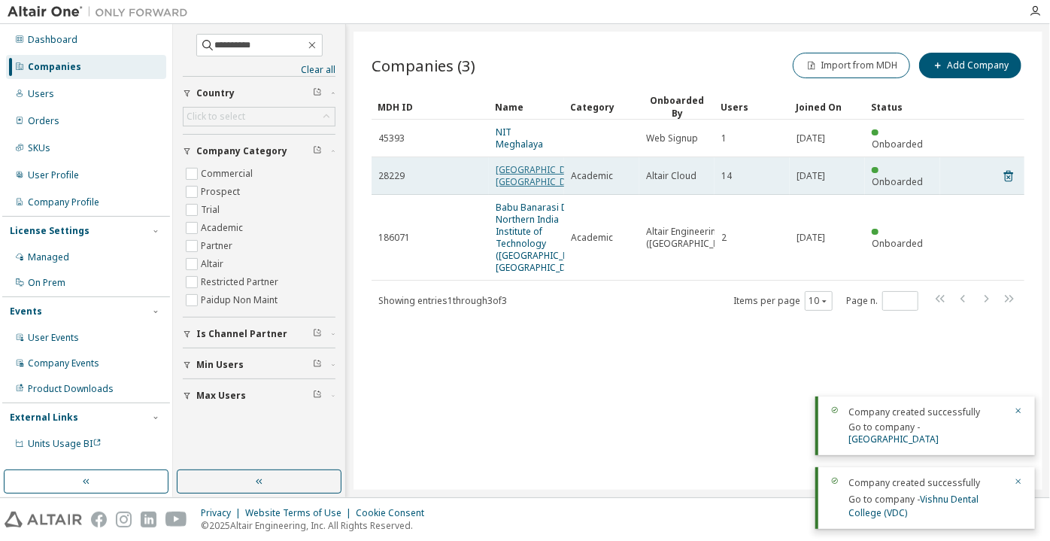
click at [521, 188] on link "National Institute of Technology, Meghalaya" at bounding box center [542, 175] width 93 height 25
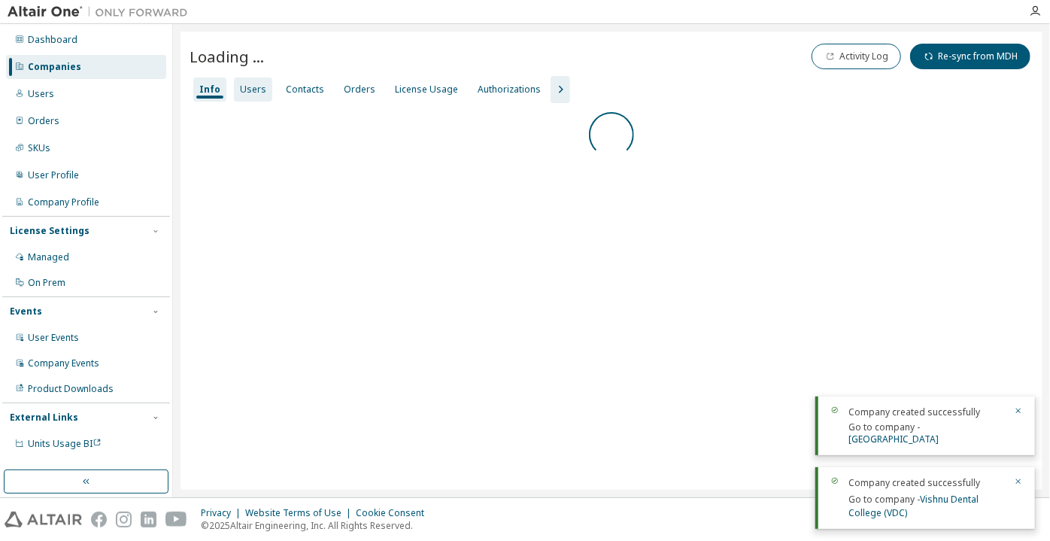
click at [256, 101] on div "Users" at bounding box center [253, 89] width 38 height 24
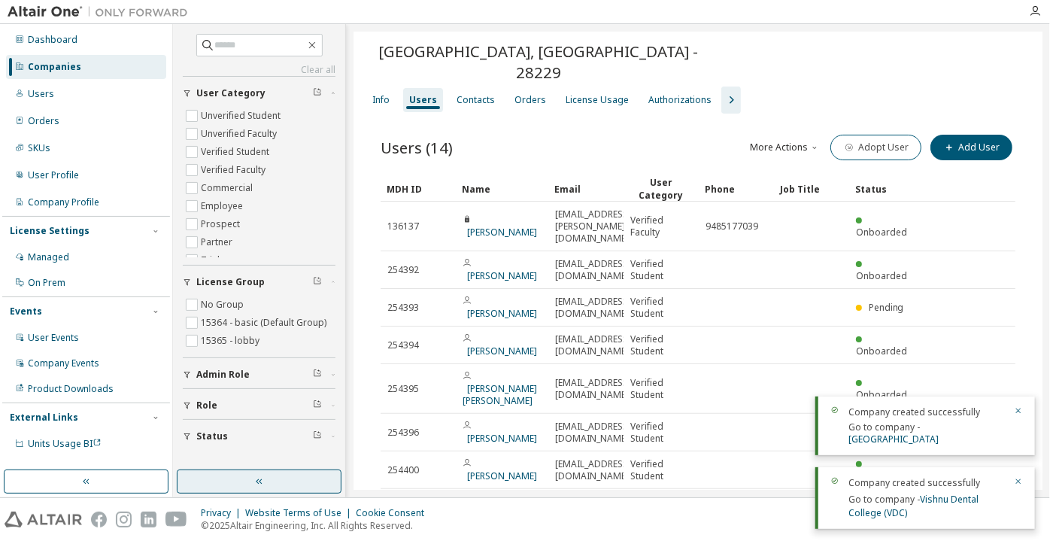
click at [229, 483] on button "button" at bounding box center [259, 481] width 165 height 24
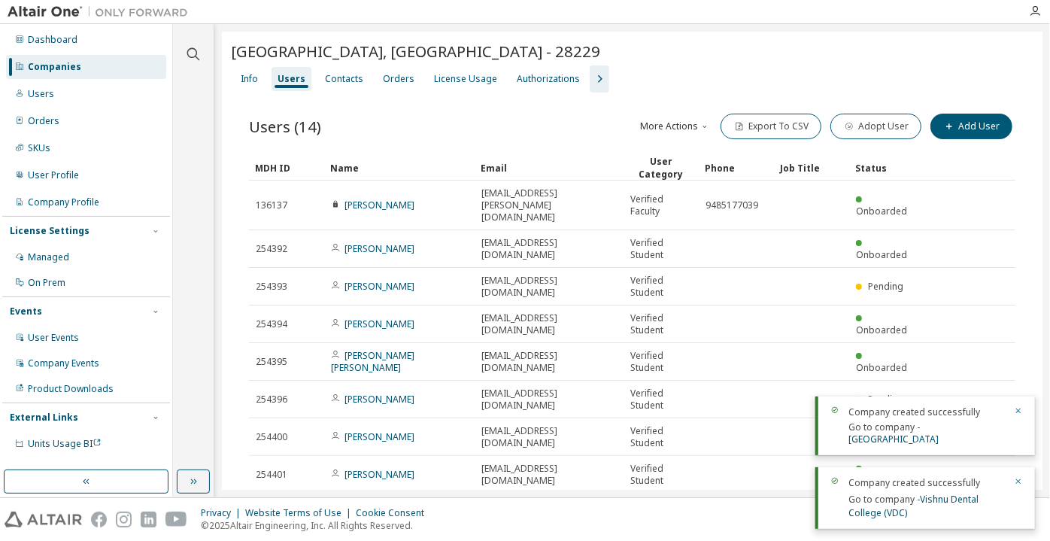
click at [592, 82] on icon "button" at bounding box center [600, 79] width 18 height 18
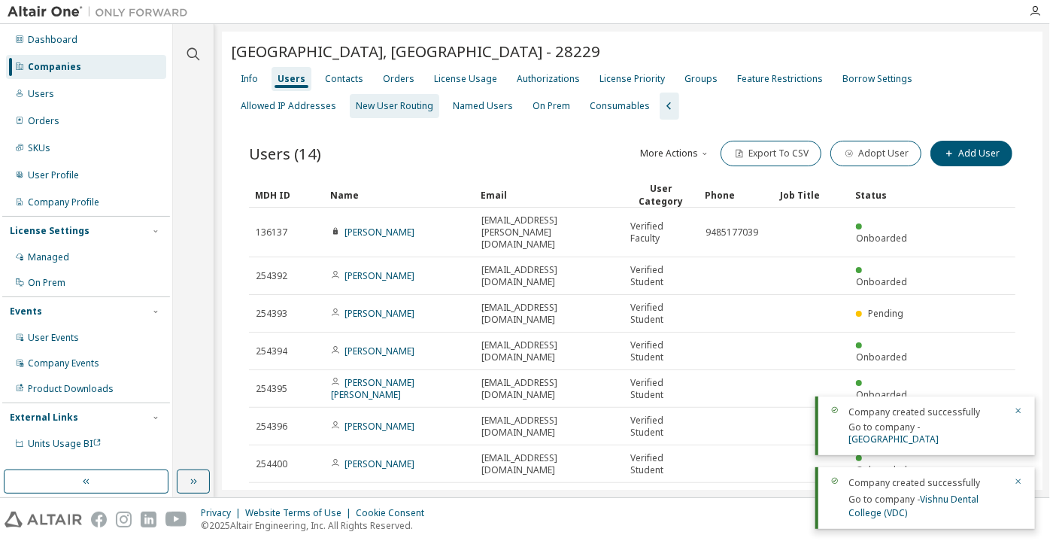
click at [356, 108] on div "New User Routing" at bounding box center [394, 106] width 77 height 12
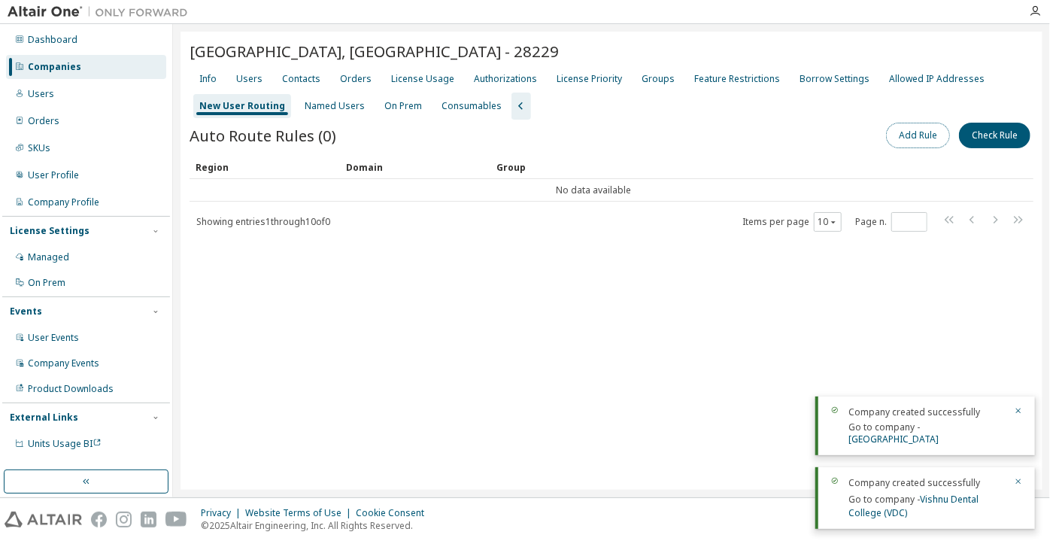
click at [918, 123] on button "Add Rule" at bounding box center [918, 136] width 64 height 26
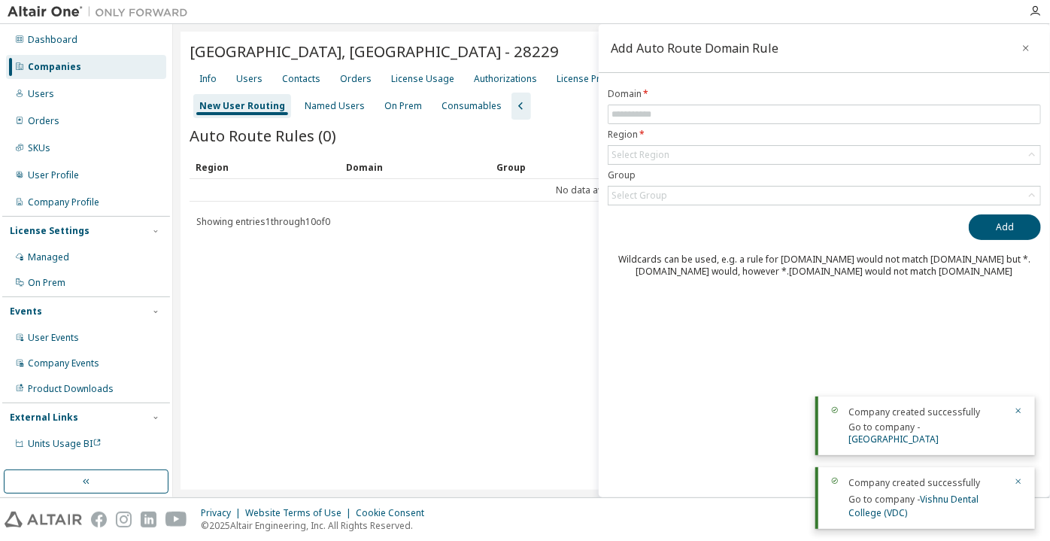
click at [794, 102] on form "Domain * Region * Select Region Group Select Group" at bounding box center [824, 146] width 433 height 117
click at [785, 115] on input "text" at bounding box center [825, 114] width 426 height 12
paste input "**********"
drag, startPoint x: 636, startPoint y: 143, endPoint x: 633, endPoint y: 154, distance: 11.5
click at [636, 144] on form "**********" at bounding box center [824, 146] width 433 height 117
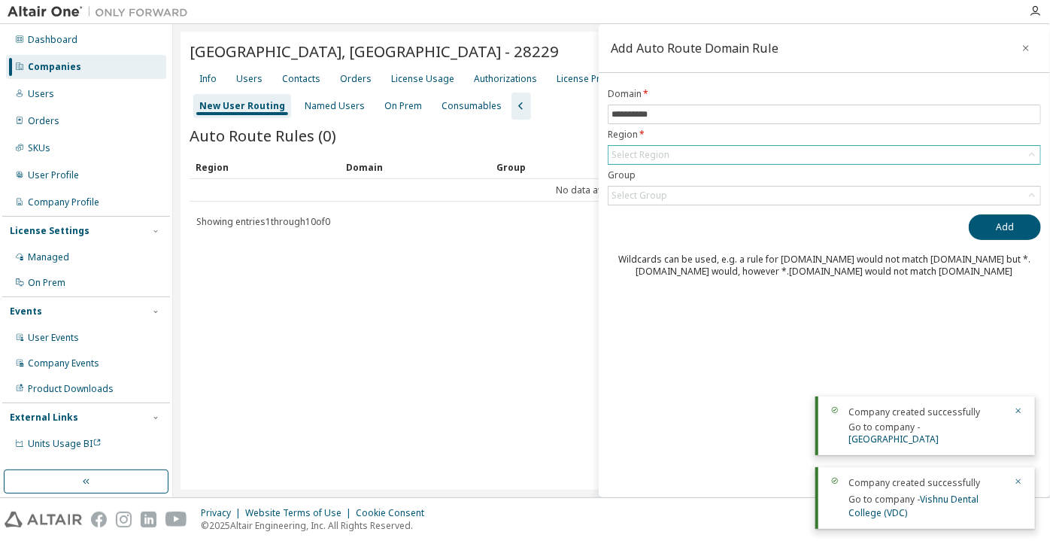
click at [633, 156] on div "Select Region" at bounding box center [641, 155] width 58 height 12
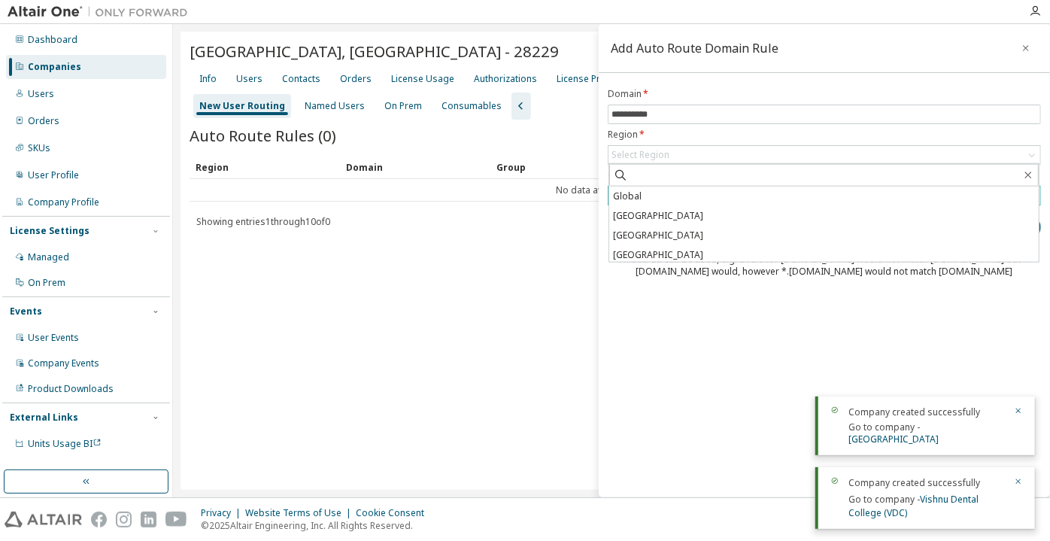
drag, startPoint x: 632, startPoint y: 186, endPoint x: 636, endPoint y: 198, distance: 12.6
click at [632, 187] on li "Global" at bounding box center [824, 197] width 430 height 20
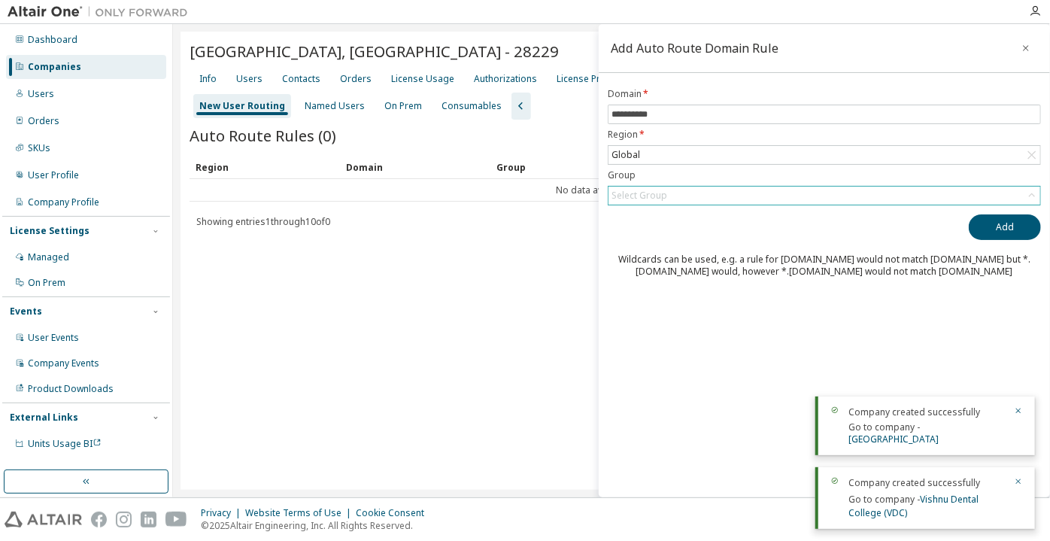
click at [636, 199] on div "Select Group" at bounding box center [640, 196] width 56 height 12
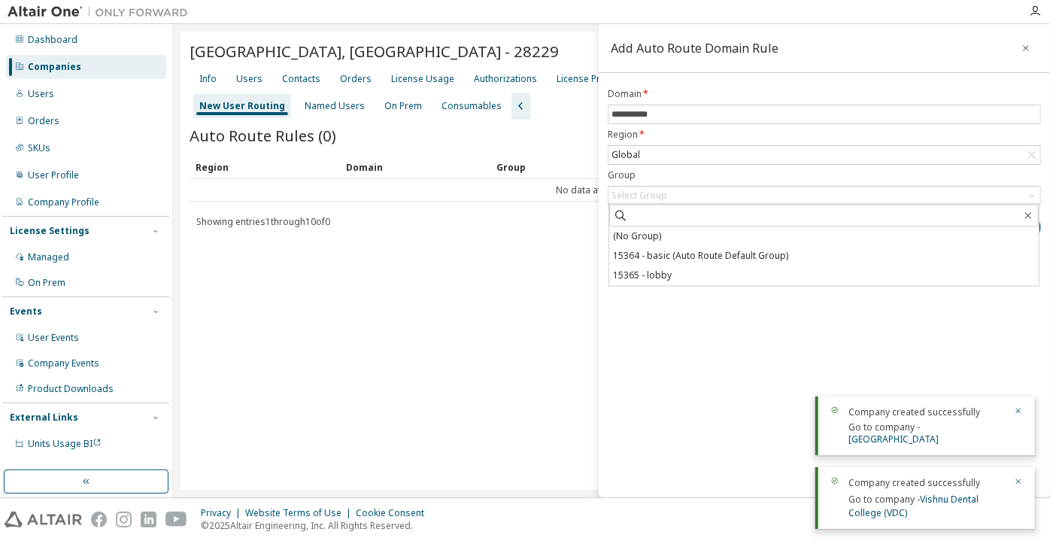
drag, startPoint x: 638, startPoint y: 231, endPoint x: 646, endPoint y: 235, distance: 9.1
click at [638, 232] on li "(No Group)" at bounding box center [824, 237] width 430 height 20
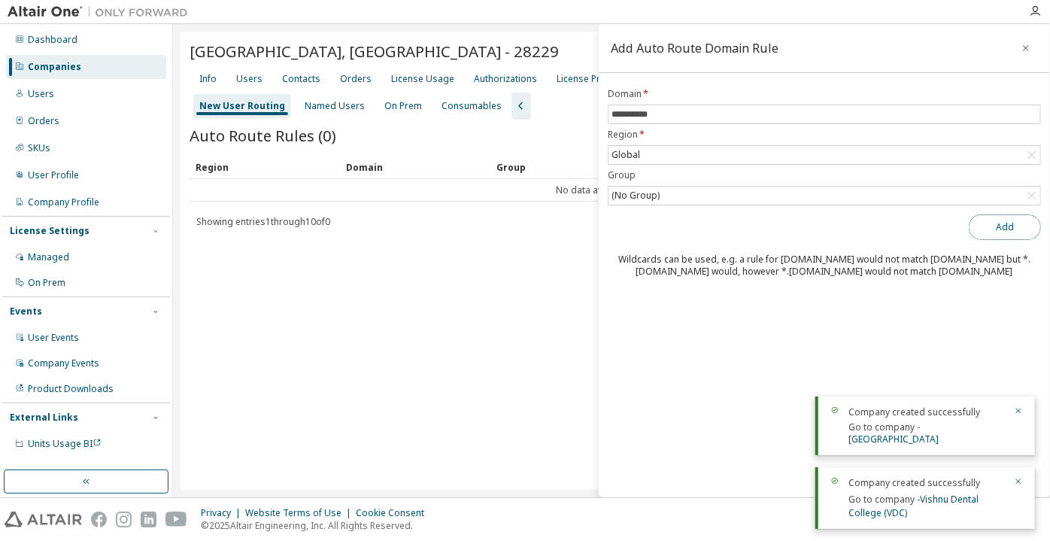
drag, startPoint x: 993, startPoint y: 217, endPoint x: 907, endPoint y: 196, distance: 89.0
click at [993, 218] on button "Add" at bounding box center [1005, 227] width 72 height 26
click at [610, 117] on span "**********" at bounding box center [824, 115] width 433 height 20
click at [614, 117] on input "**********" at bounding box center [825, 114] width 426 height 12
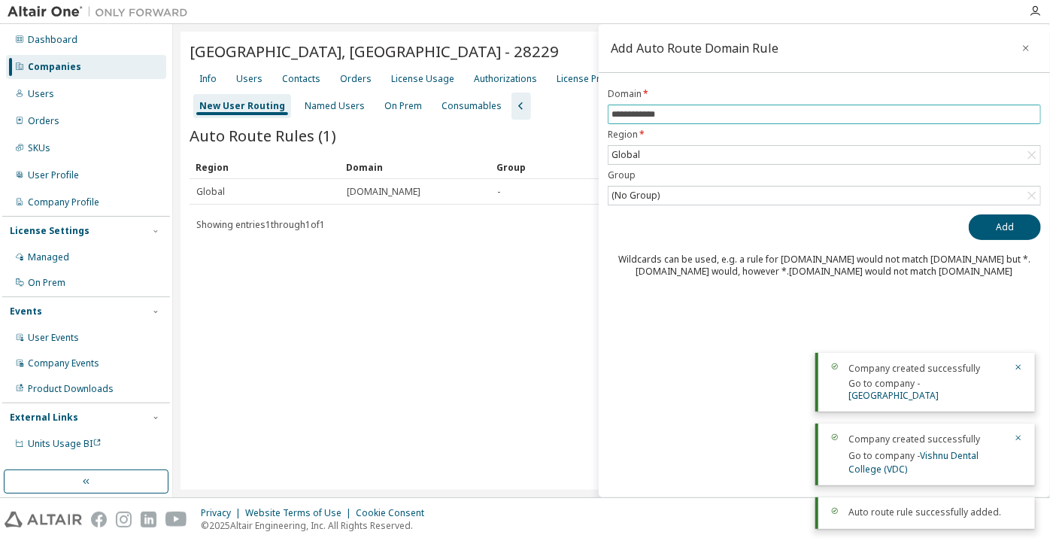
type input "**********"
click at [969, 214] on button "Add" at bounding box center [1005, 227] width 72 height 26
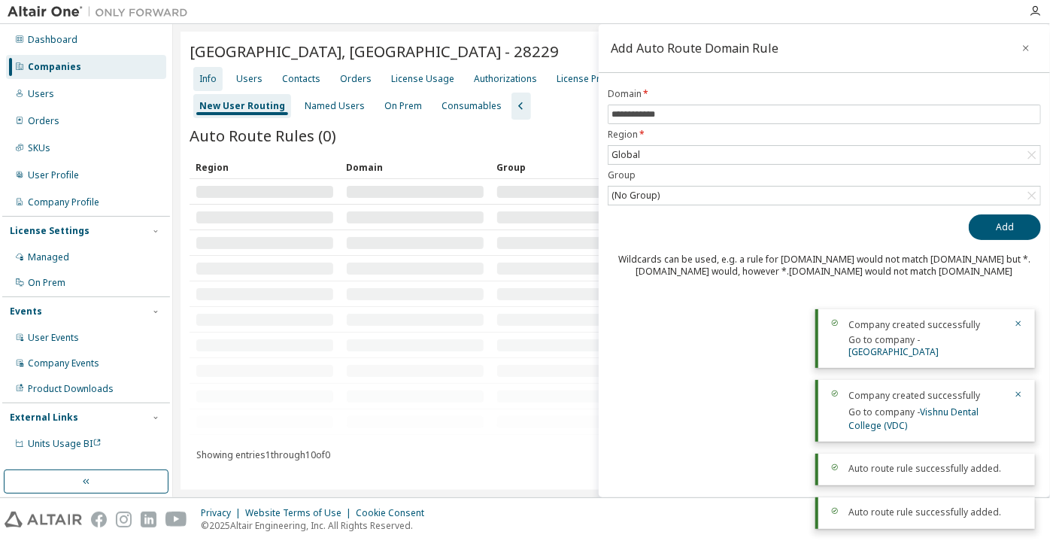
click at [203, 75] on div "Info" at bounding box center [207, 79] width 17 height 12
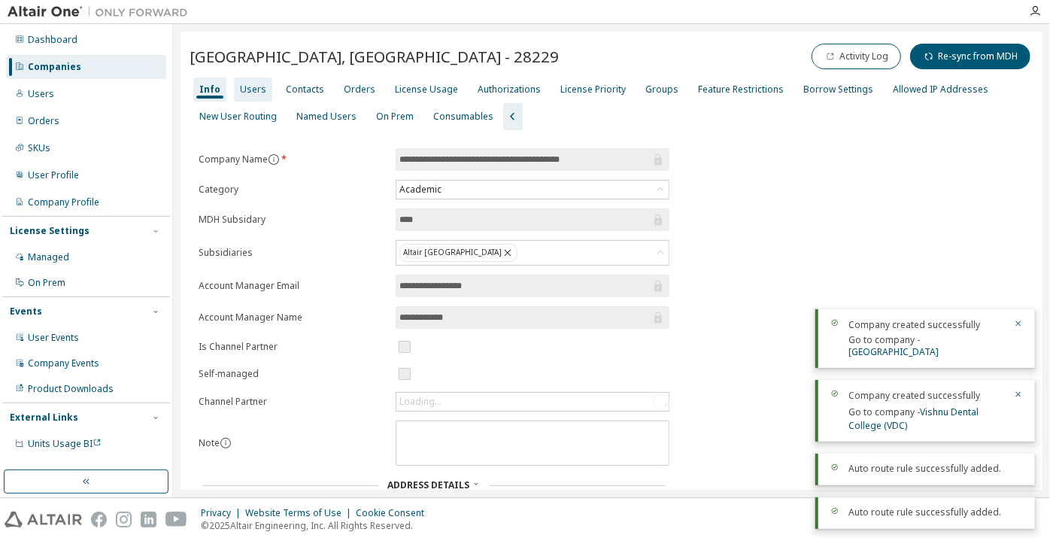
click at [251, 80] on div "Users" at bounding box center [253, 89] width 38 height 24
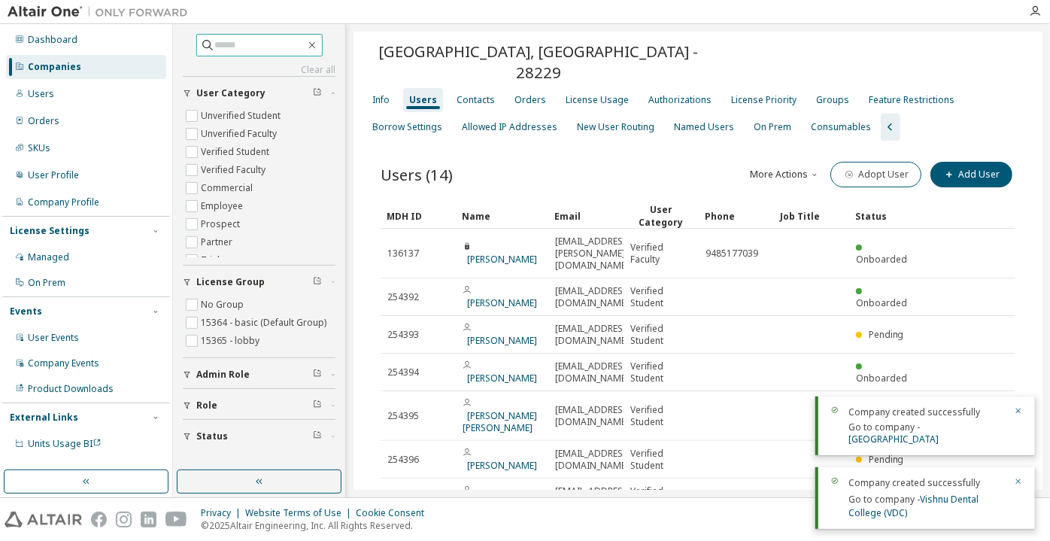
click at [302, 43] on input "text" at bounding box center [260, 45] width 90 height 15
paste input "**********"
type input "**********"
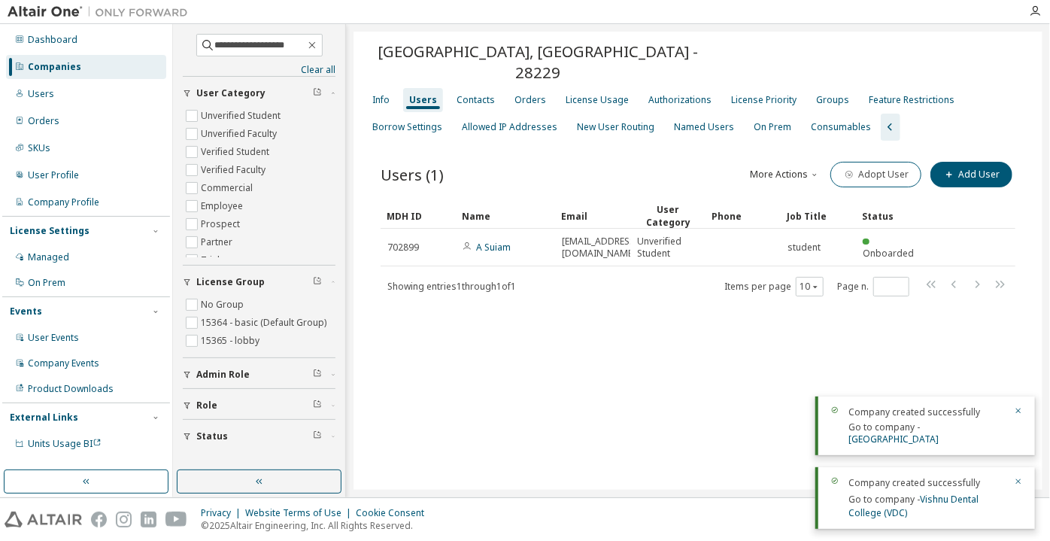
drag, startPoint x: 93, startPoint y: 61, endPoint x: 115, endPoint y: 68, distance: 23.6
click at [93, 60] on div "Companies" at bounding box center [86, 67] width 160 height 24
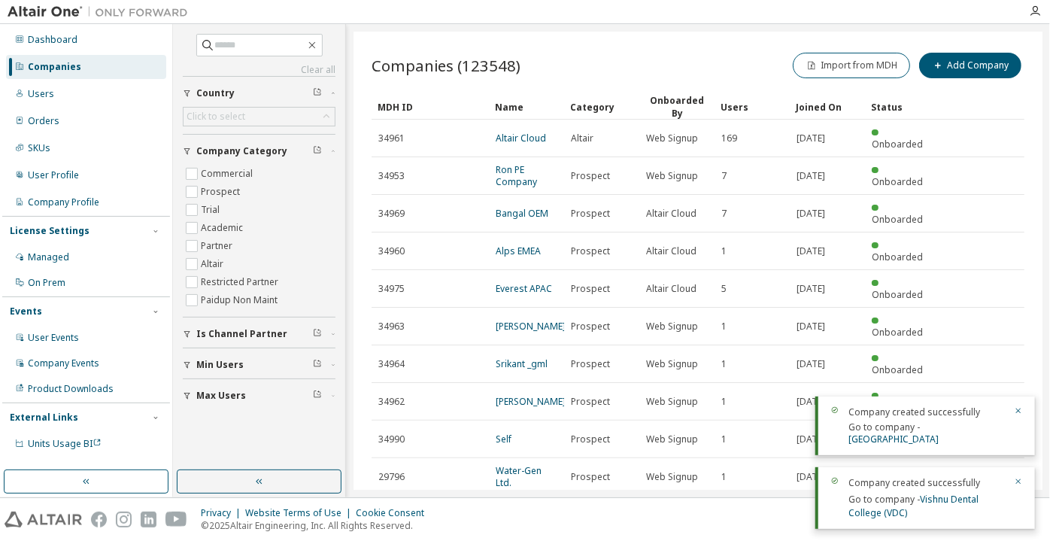
click at [265, 64] on link "Clear all" at bounding box center [259, 70] width 153 height 12
click at [260, 55] on span at bounding box center [259, 45] width 126 height 23
click at [256, 41] on input "text" at bounding box center [260, 45] width 90 height 15
paste input "*****"
type input "*****"
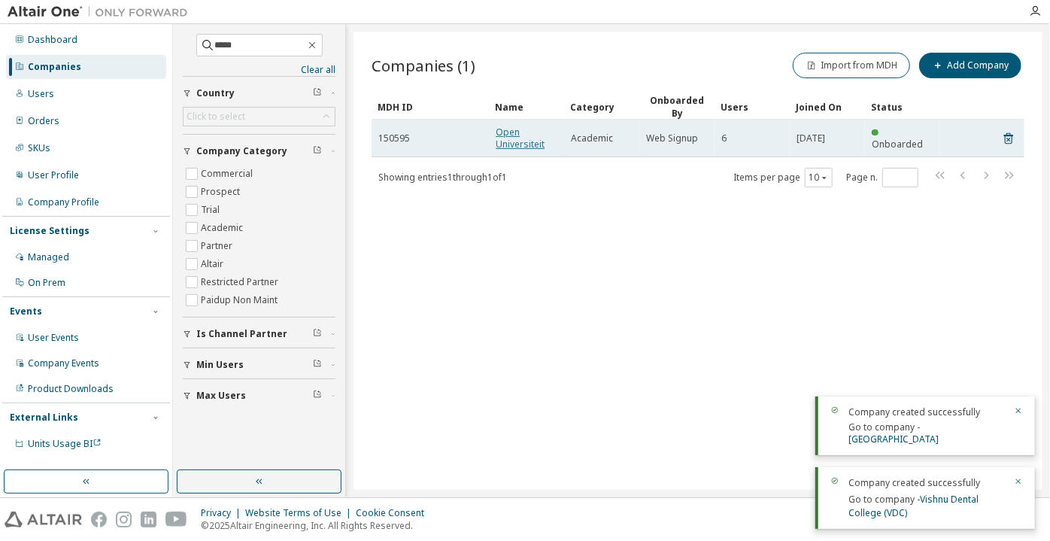
click at [496, 144] on link "Open Universiteit" at bounding box center [520, 138] width 49 height 25
click at [521, 139] on link "Open Universiteit" at bounding box center [520, 138] width 49 height 25
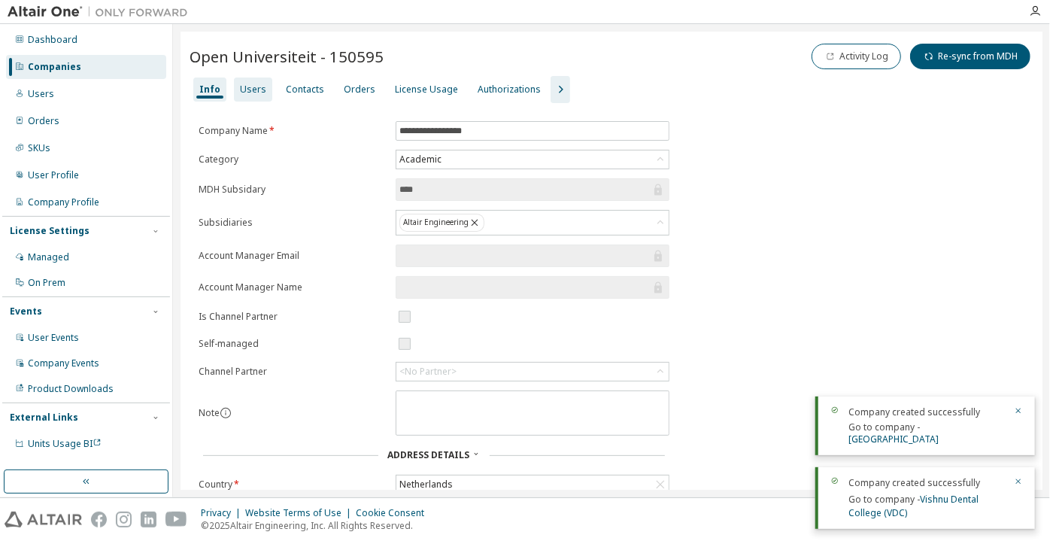
click at [248, 84] on div "Users" at bounding box center [253, 90] width 26 height 12
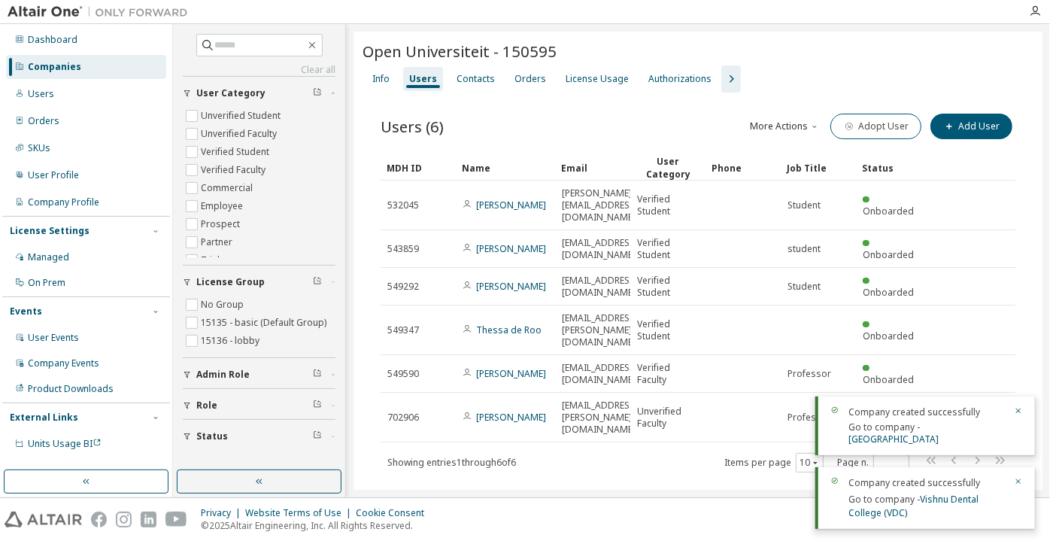
click at [255, 484] on icon "button" at bounding box center [260, 481] width 12 height 12
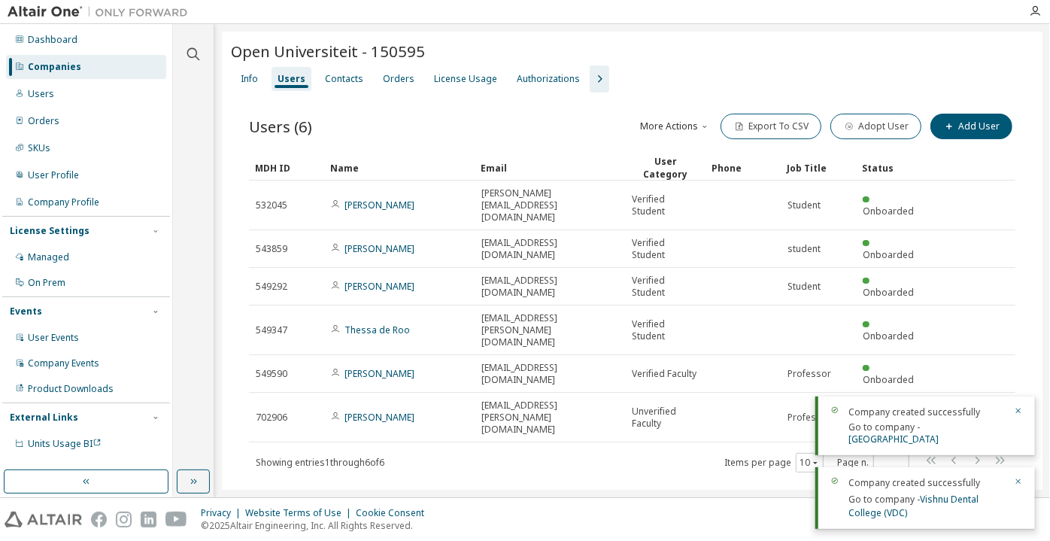
click at [591, 77] on icon "button" at bounding box center [600, 79] width 18 height 18
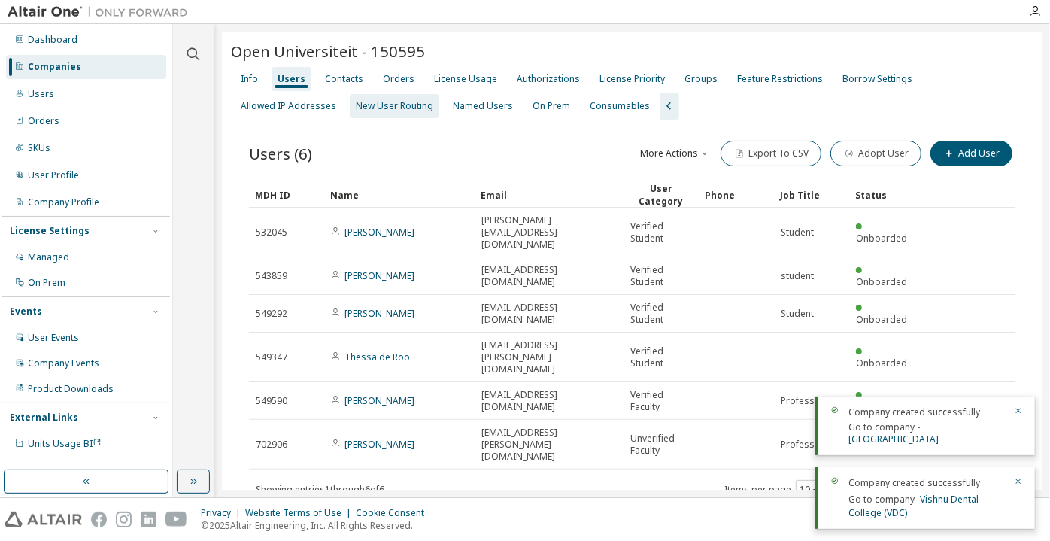
click at [356, 106] on div "New User Routing" at bounding box center [394, 106] width 77 height 12
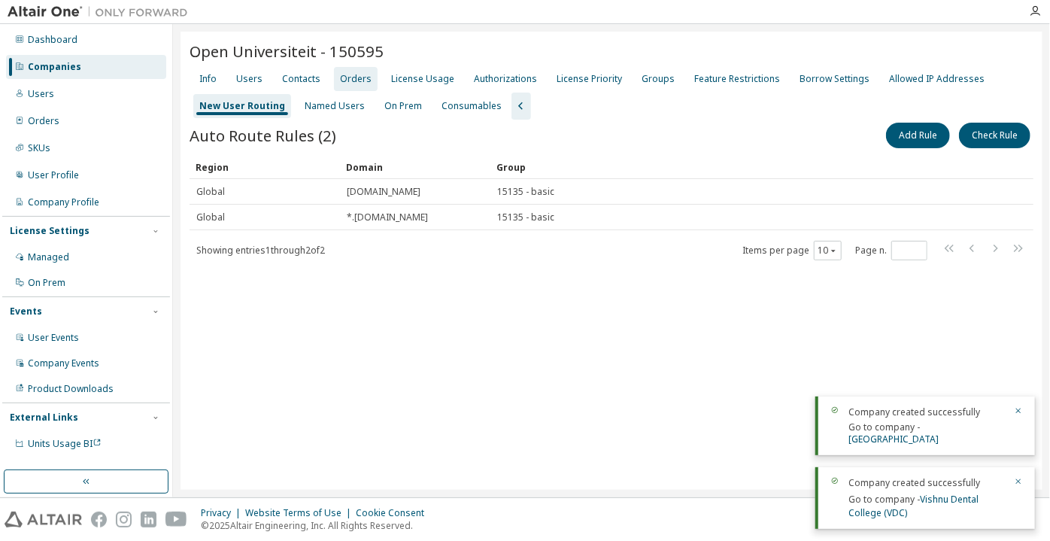
click at [360, 81] on div "Orders" at bounding box center [356, 79] width 32 height 12
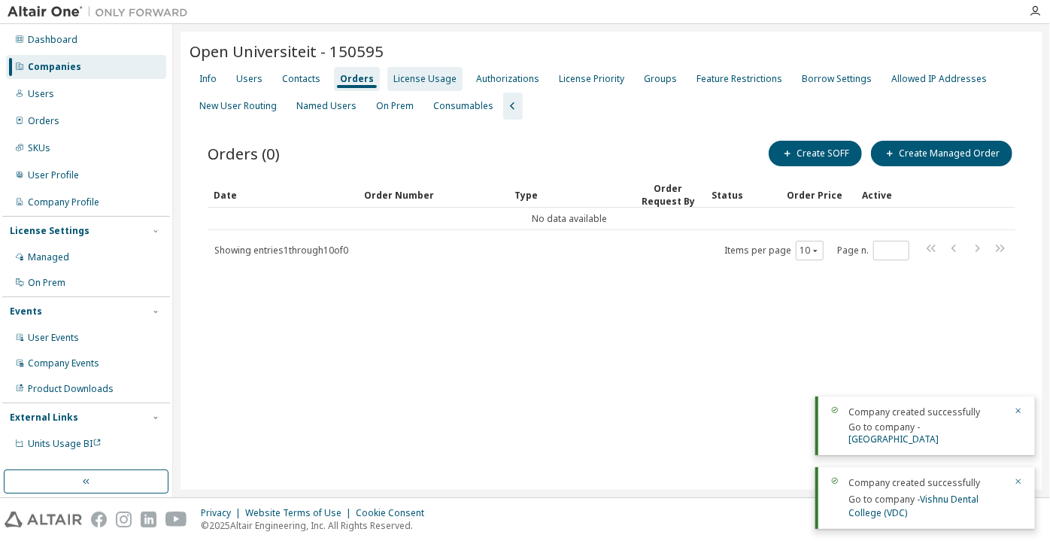
click at [420, 80] on div "License Usage" at bounding box center [424, 79] width 63 height 12
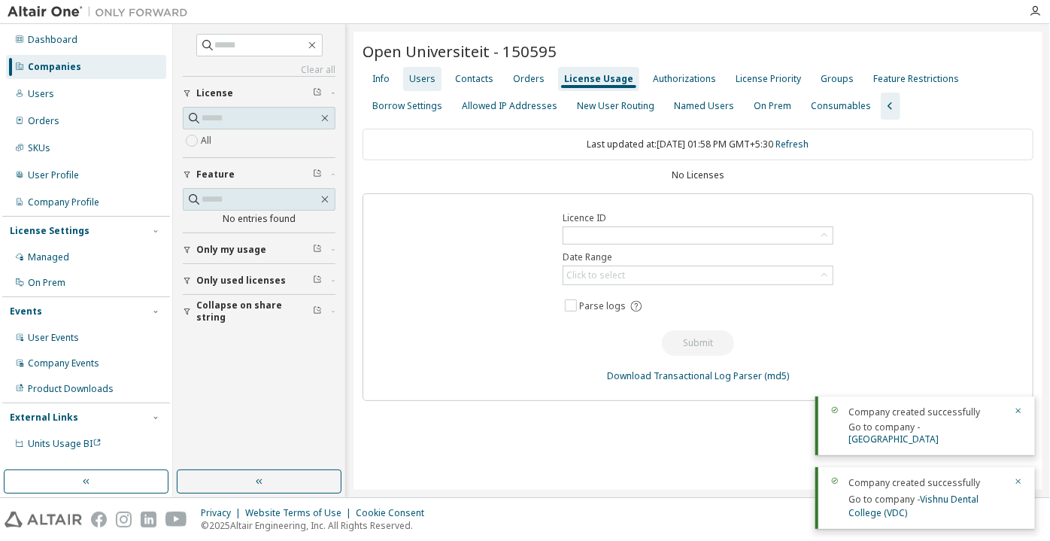
click at [413, 84] on div "Users" at bounding box center [422, 79] width 26 height 12
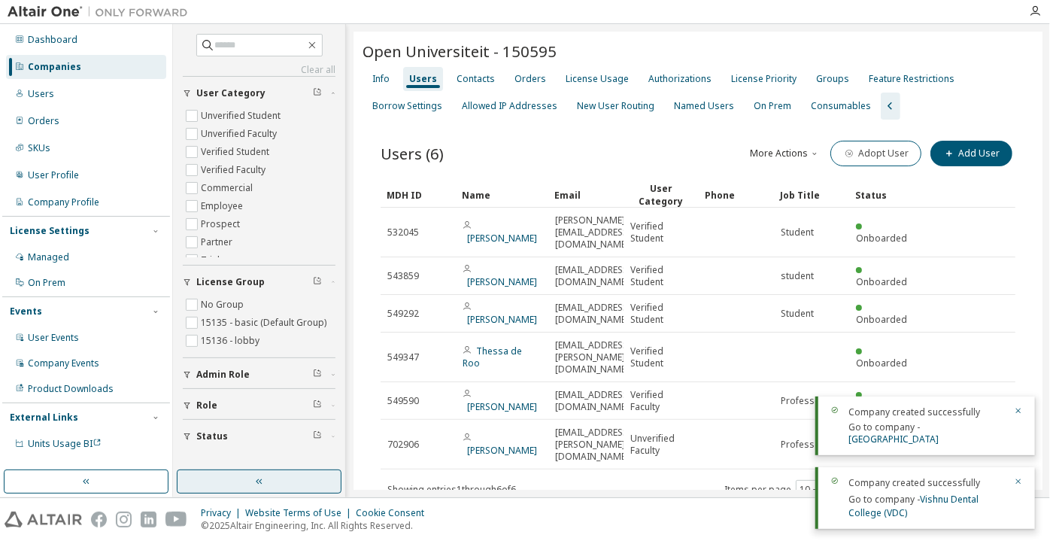
click at [320, 481] on button "button" at bounding box center [259, 481] width 165 height 24
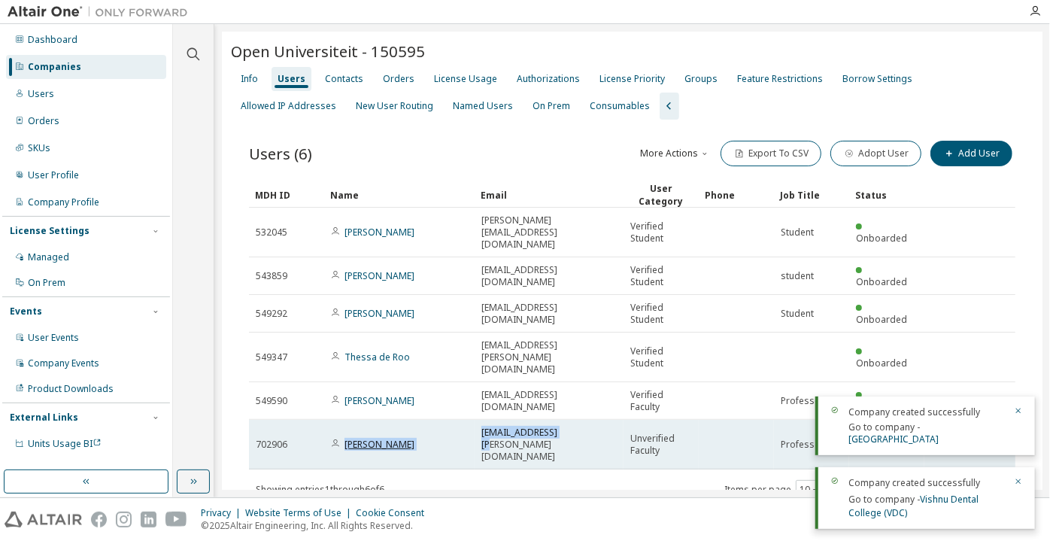
drag, startPoint x: 585, startPoint y: 420, endPoint x: 345, endPoint y: 411, distance: 240.2
click at [345, 420] on tr "702906 Remko Helms remko.helms@ou.nl Unverified Faculty Professor Onboarded" at bounding box center [632, 445] width 767 height 50
copy tr "Remko Helms remko.helms@ou.nl"
click at [552, 427] on span "remko.helms@ou.nl" at bounding box center [548, 445] width 135 height 36
click at [568, 427] on div "remko.helms@ou.nl" at bounding box center [548, 445] width 135 height 36
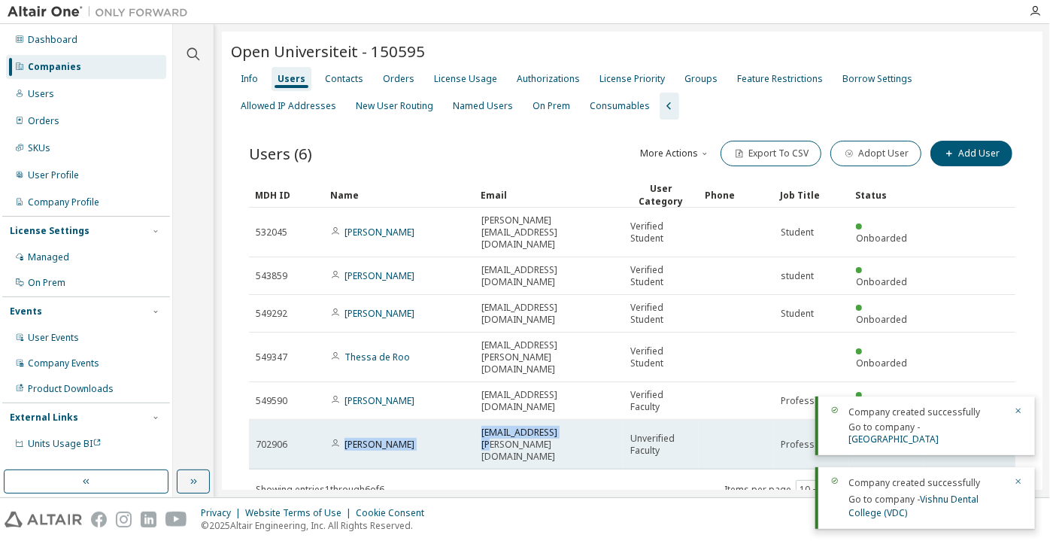
click at [559, 427] on span "remko.helms@ou.nl" at bounding box center [548, 445] width 135 height 36
drag, startPoint x: 548, startPoint y: 415, endPoint x: 571, endPoint y: 417, distance: 23.4
click at [571, 427] on div "remko.helms@ou.nl" at bounding box center [548, 445] width 135 height 36
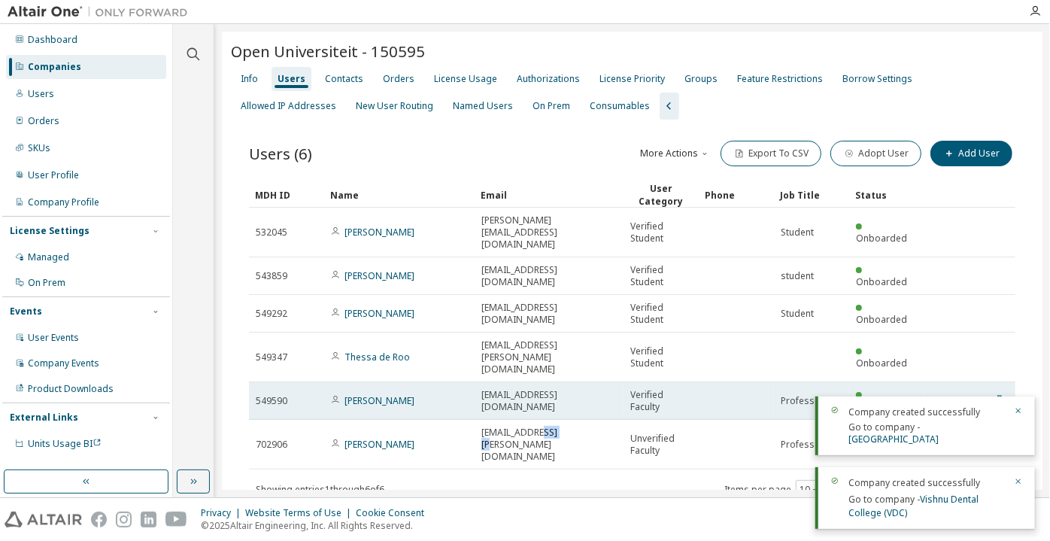
copy span "ou.nl"
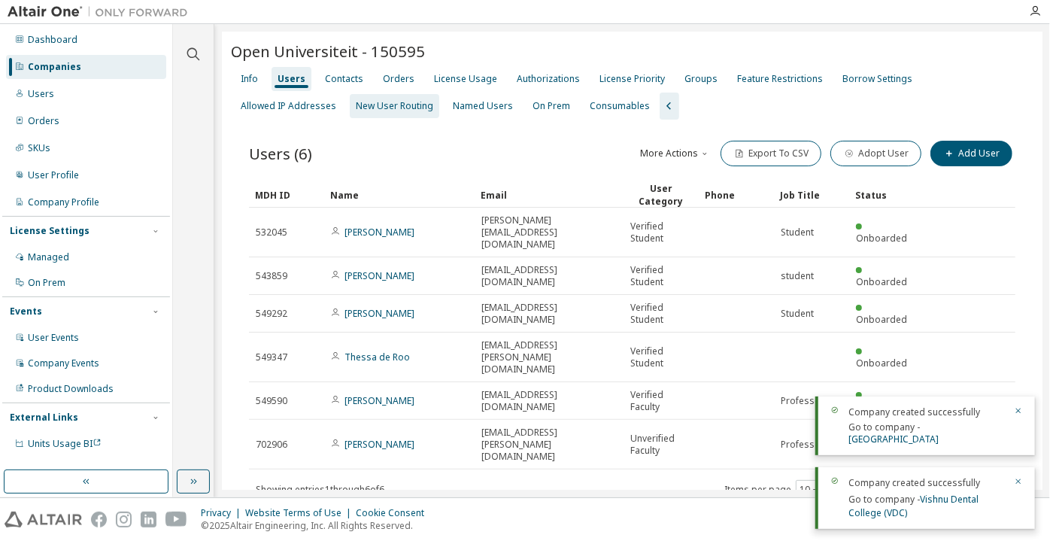
click at [356, 110] on div "New User Routing" at bounding box center [394, 106] width 77 height 12
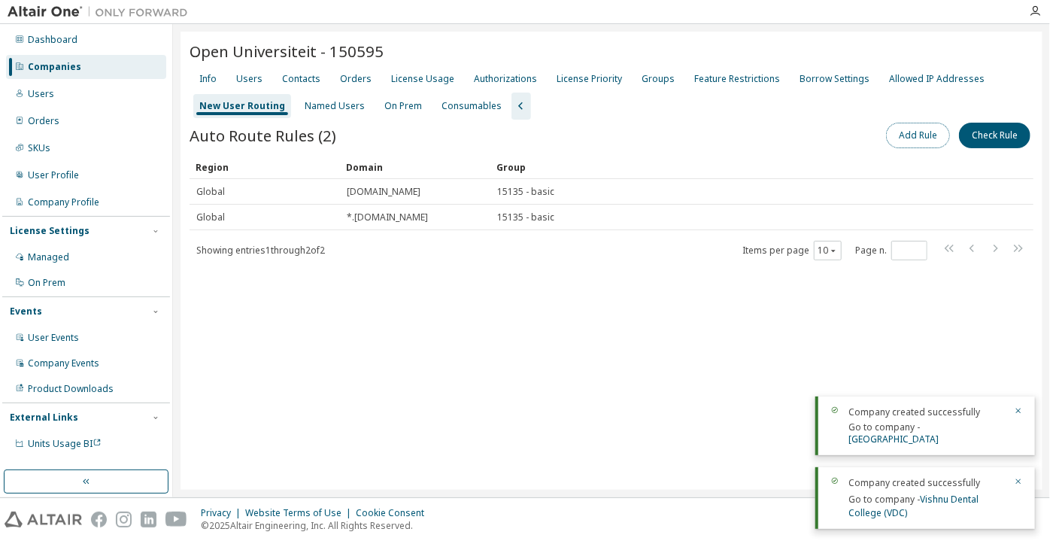
click at [898, 131] on button "Add Rule" at bounding box center [918, 136] width 64 height 26
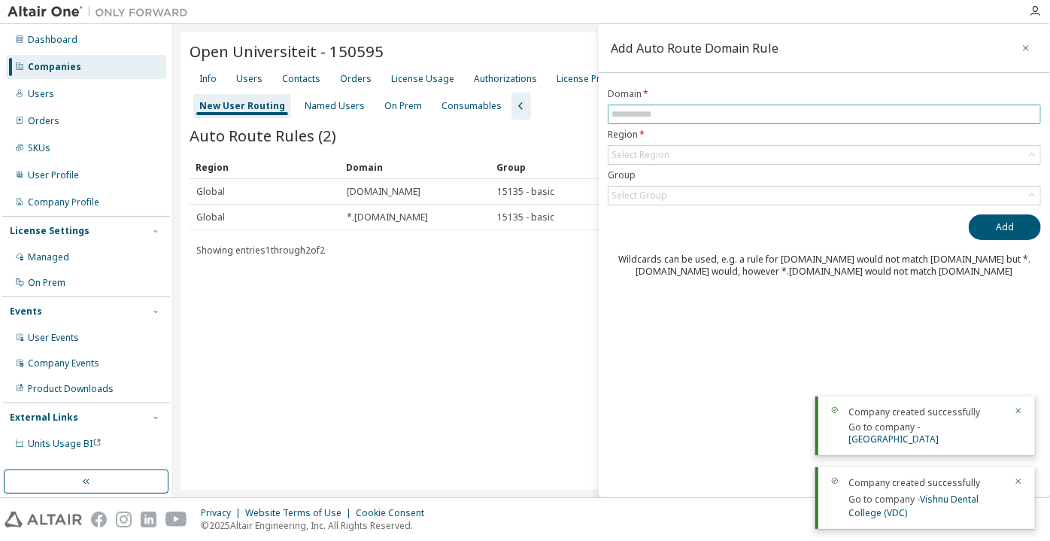
drag, startPoint x: 833, startPoint y: 117, endPoint x: 822, endPoint y: 116, distance: 10.6
click at [833, 118] on input "text" at bounding box center [825, 114] width 426 height 12
paste input "*****"
drag, startPoint x: 669, startPoint y: 150, endPoint x: 660, endPoint y: 160, distance: 13.9
click at [669, 150] on div "Select Region" at bounding box center [640, 155] width 62 height 17
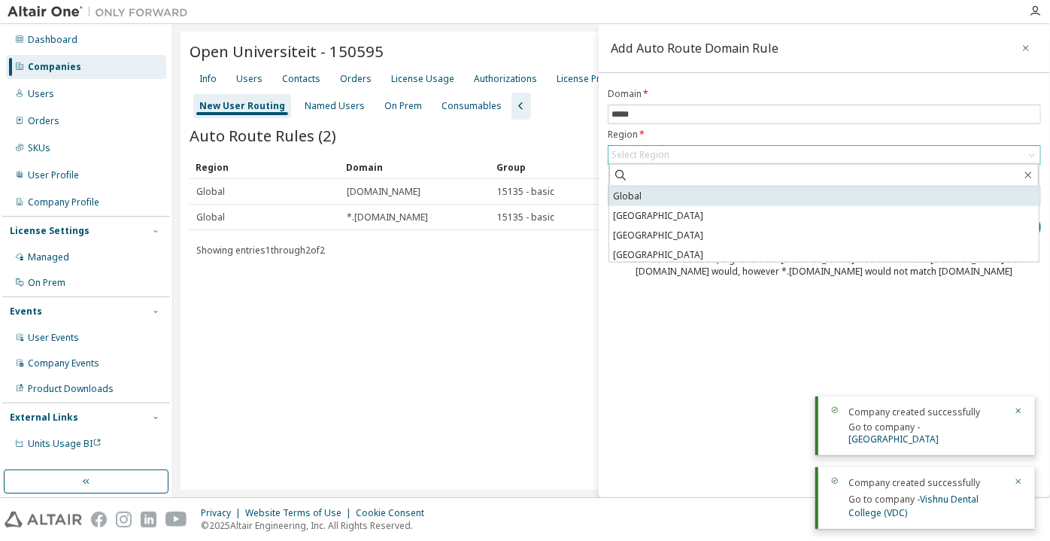
click at [639, 196] on li "Global" at bounding box center [824, 197] width 430 height 20
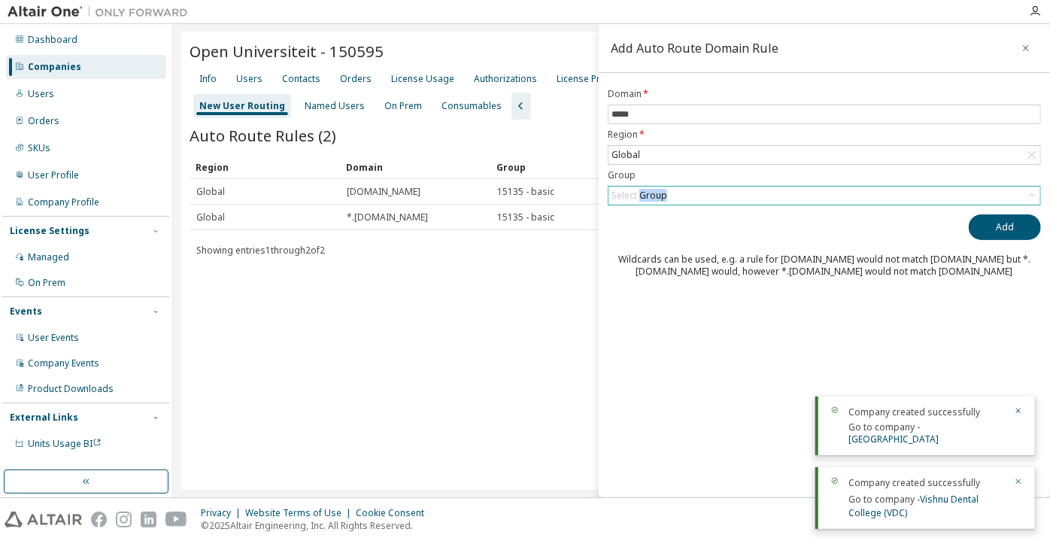
click at [639, 196] on div "Select Group" at bounding box center [640, 196] width 56 height 12
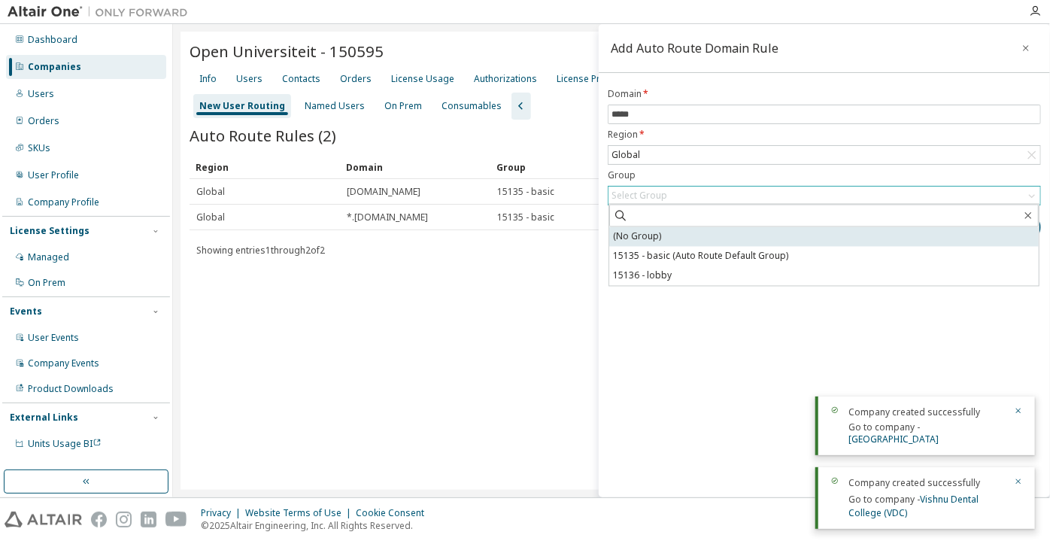
drag, startPoint x: 634, startPoint y: 235, endPoint x: 699, endPoint y: 217, distance: 67.2
click at [634, 236] on li "(No Group)" at bounding box center [824, 237] width 430 height 20
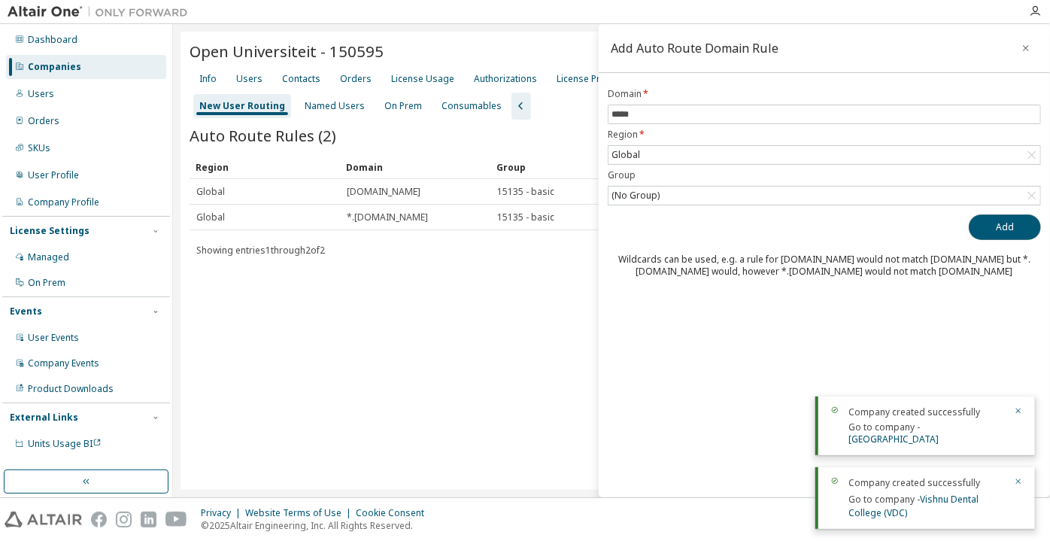
drag, startPoint x: 1000, startPoint y: 226, endPoint x: 969, endPoint y: 222, distance: 31.1
click at [1000, 227] on button "Add" at bounding box center [1005, 227] width 72 height 26
click at [612, 115] on input "*****" at bounding box center [825, 114] width 426 height 12
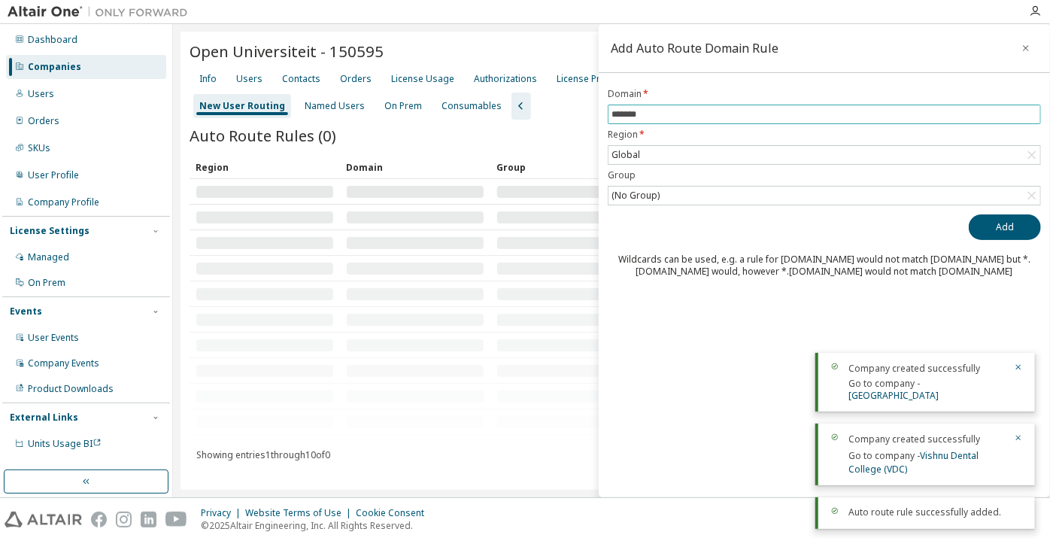
type input "*******"
click at [969, 214] on button "Add" at bounding box center [1005, 227] width 72 height 26
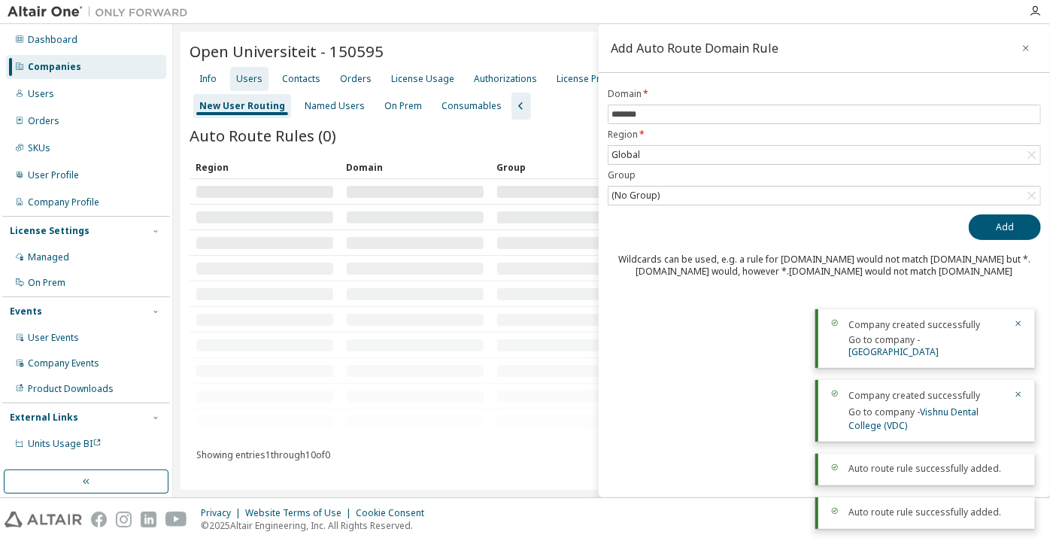
click at [236, 77] on div "Users" at bounding box center [249, 79] width 26 height 12
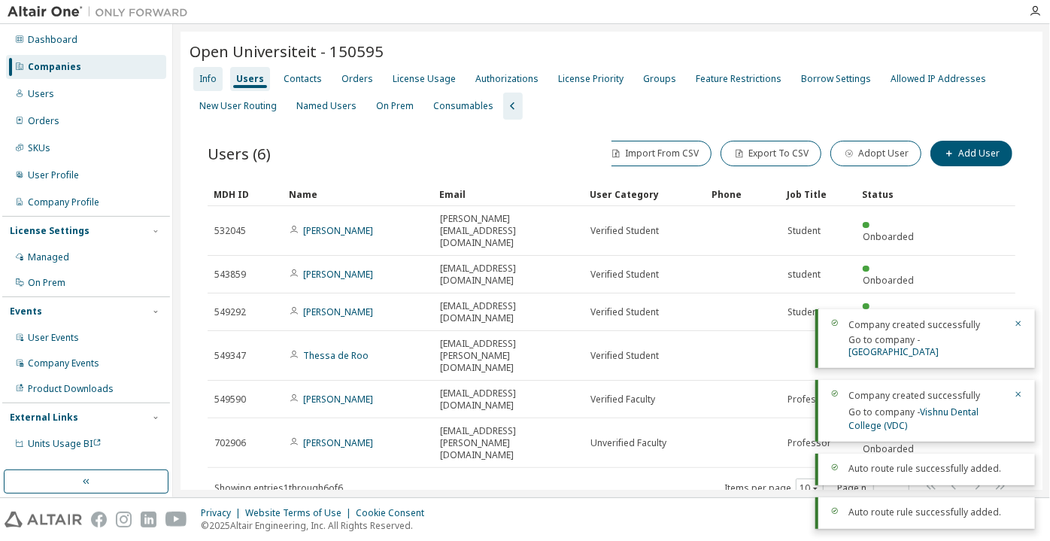
click at [213, 80] on div "Info" at bounding box center [207, 79] width 17 height 12
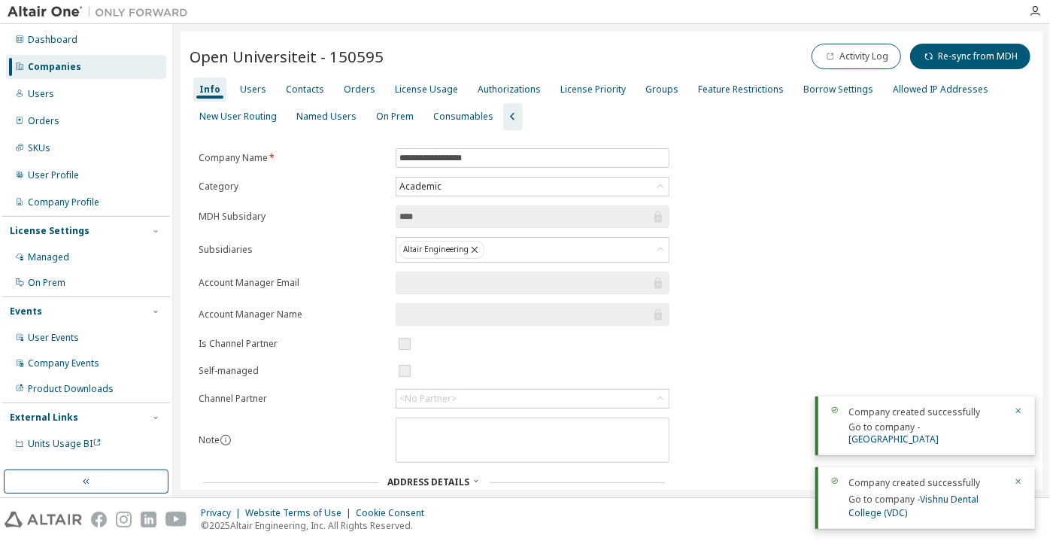
click at [99, 70] on div "Companies" at bounding box center [86, 67] width 160 height 24
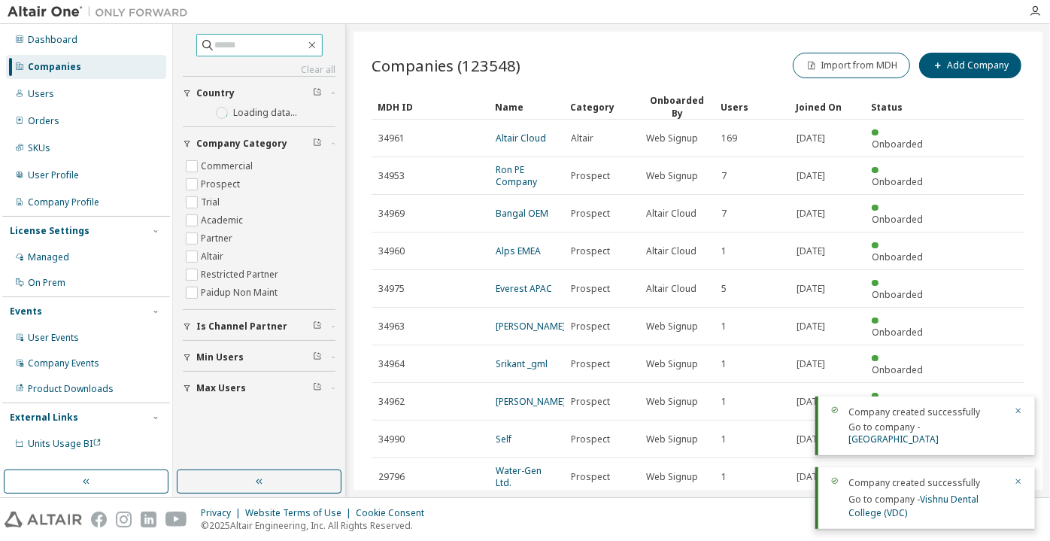
click at [305, 41] on input "text" at bounding box center [260, 45] width 90 height 15
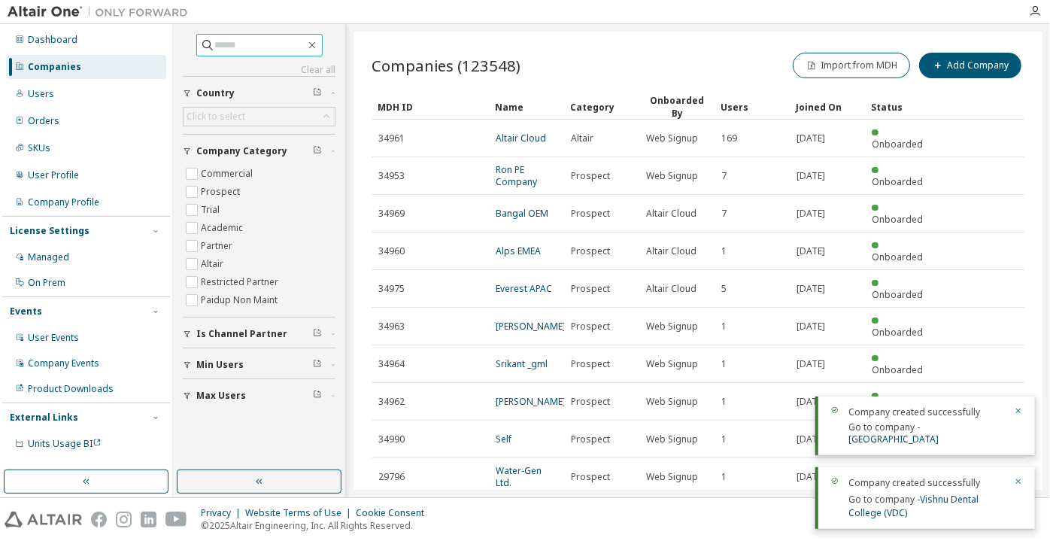
paste input "**********"
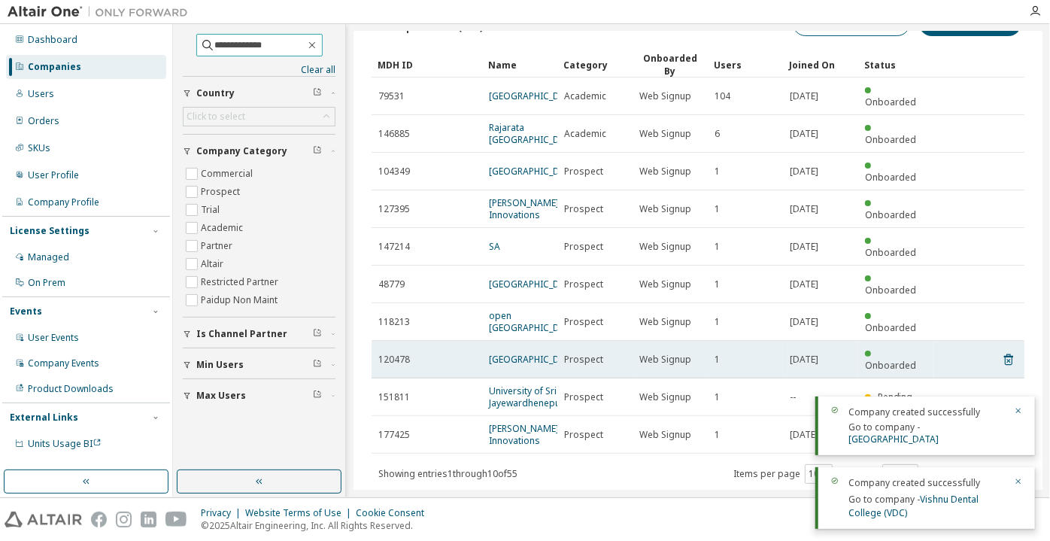
scroll to position [86, 0]
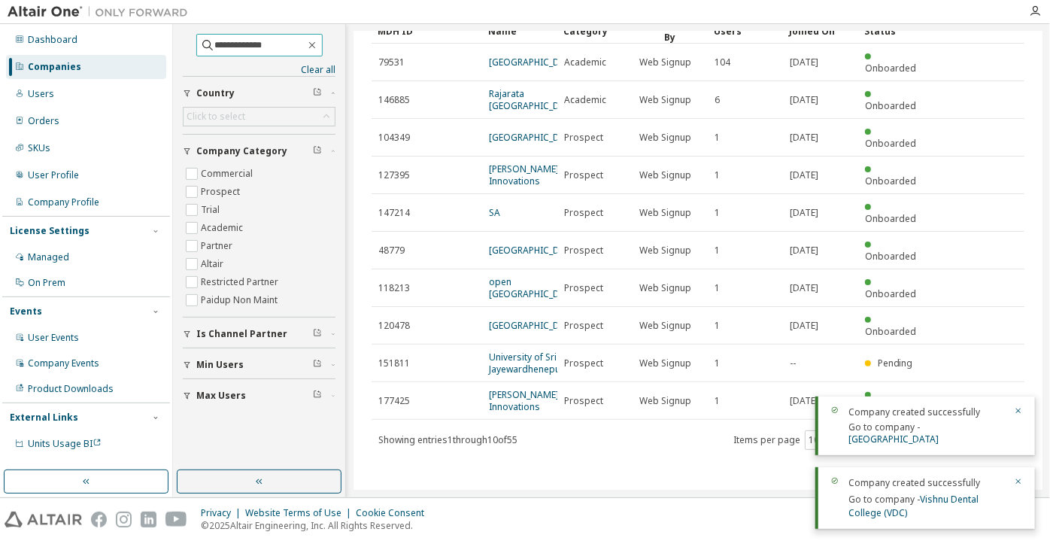
drag, startPoint x: 244, startPoint y: 44, endPoint x: 261, endPoint y: 45, distance: 17.3
click at [261, 45] on input "**********" at bounding box center [260, 45] width 90 height 15
type input "**********"
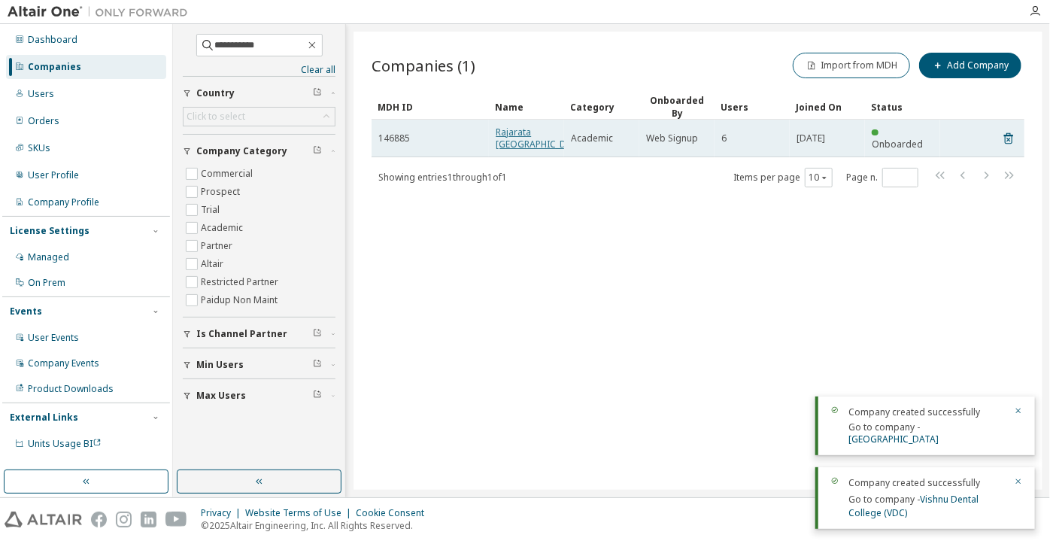
click at [525, 150] on link "Rajarata University of Sri Lanka" at bounding box center [541, 138] width 90 height 25
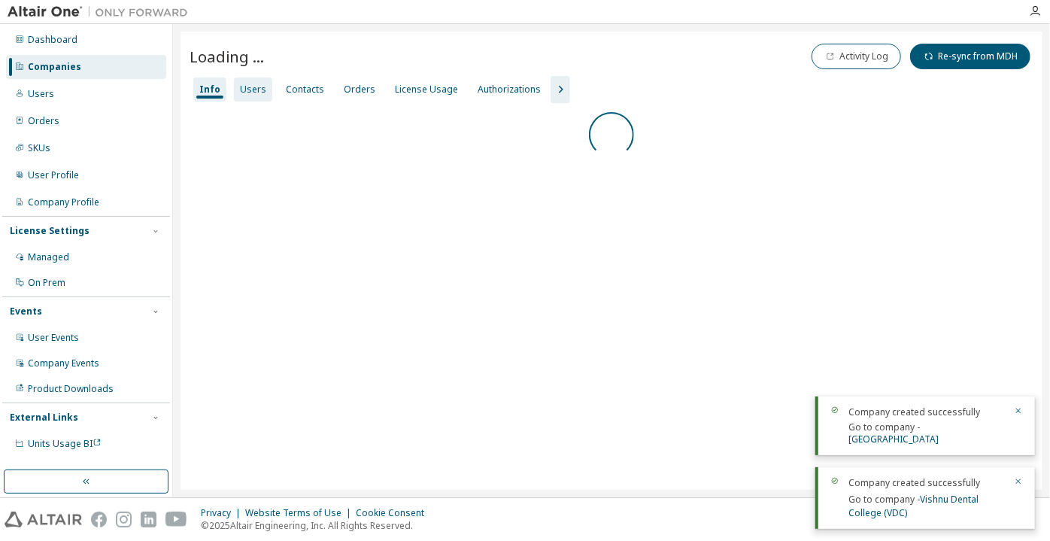
click at [259, 98] on div "Users" at bounding box center [253, 89] width 38 height 24
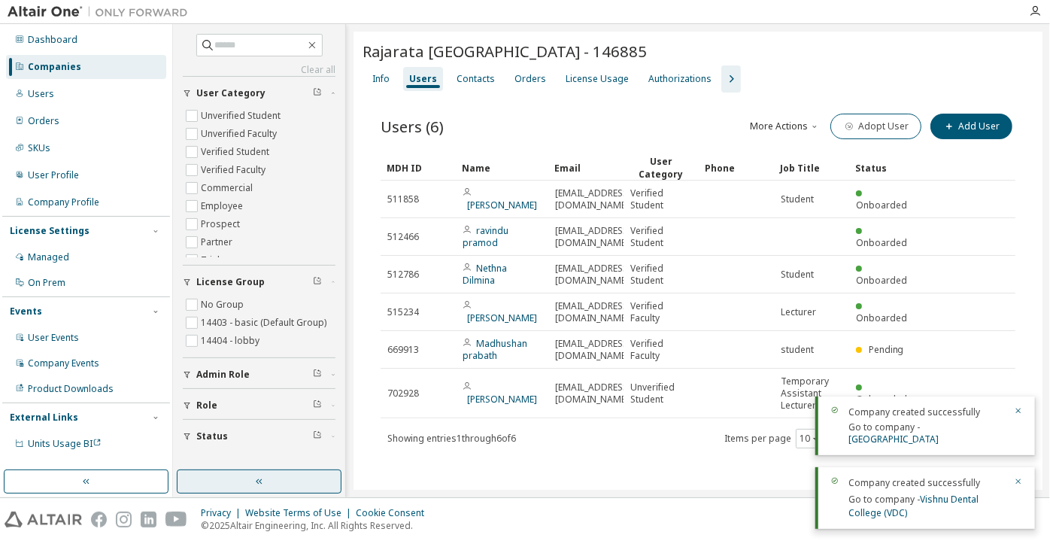
click at [310, 477] on button "button" at bounding box center [259, 481] width 165 height 24
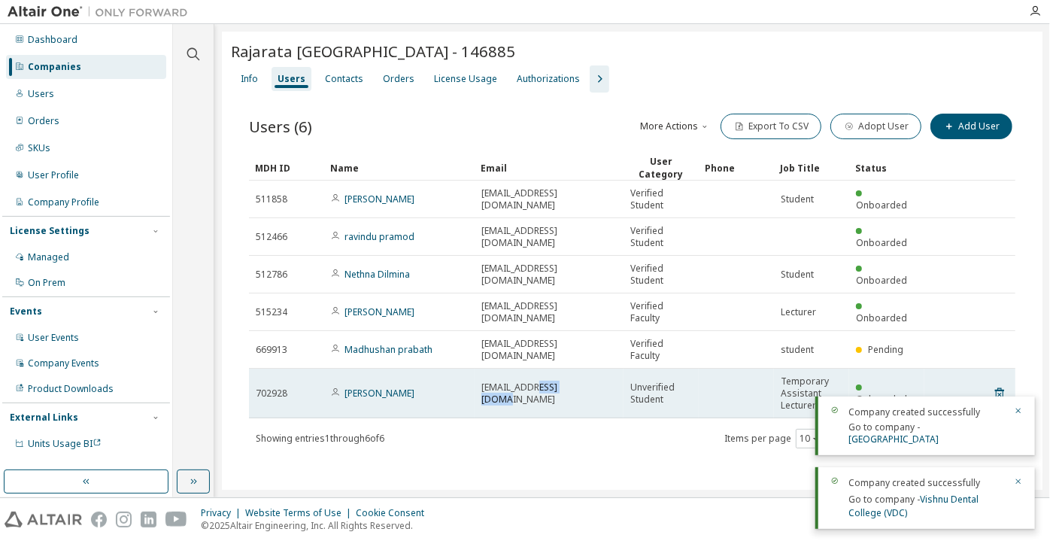
drag, startPoint x: 571, startPoint y: 394, endPoint x: 536, endPoint y: 393, distance: 35.4
click at [536, 393] on div "darshi@mgt.rjt.ac.lk" at bounding box center [548, 393] width 135 height 24
copy span "rjt.ac.lk"
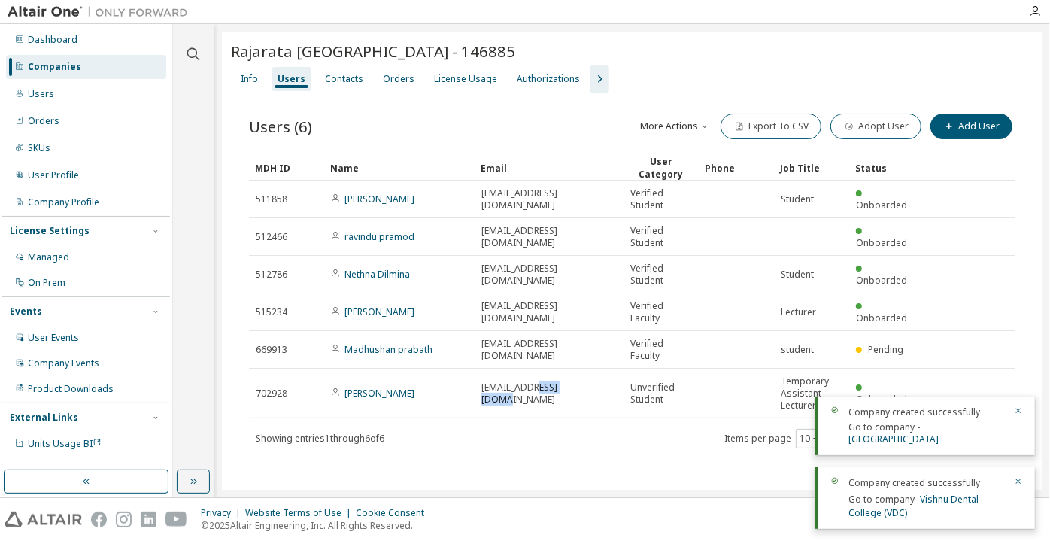
click at [598, 80] on icon "button" at bounding box center [600, 79] width 5 height 8
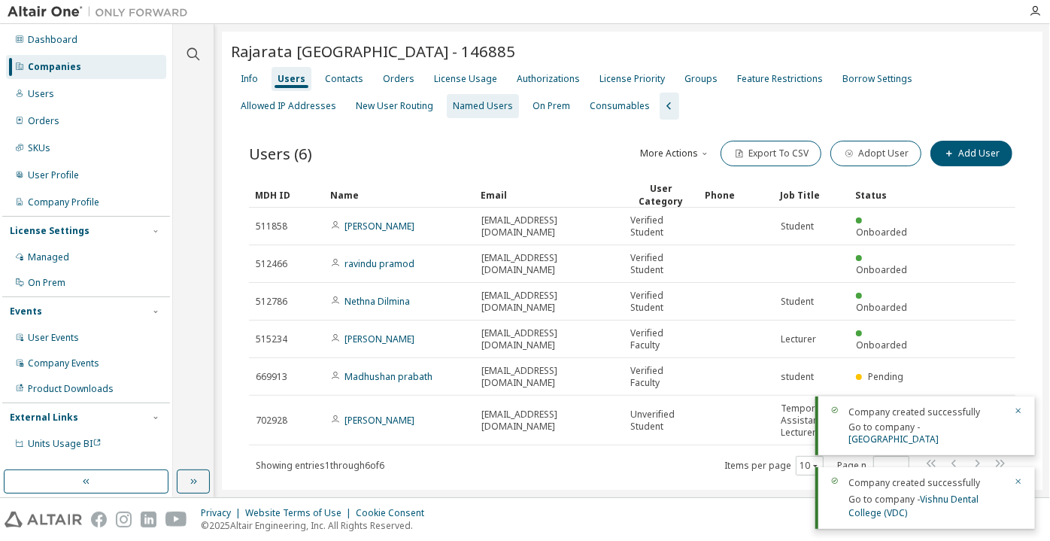
click at [356, 104] on div "New User Routing" at bounding box center [394, 106] width 77 height 12
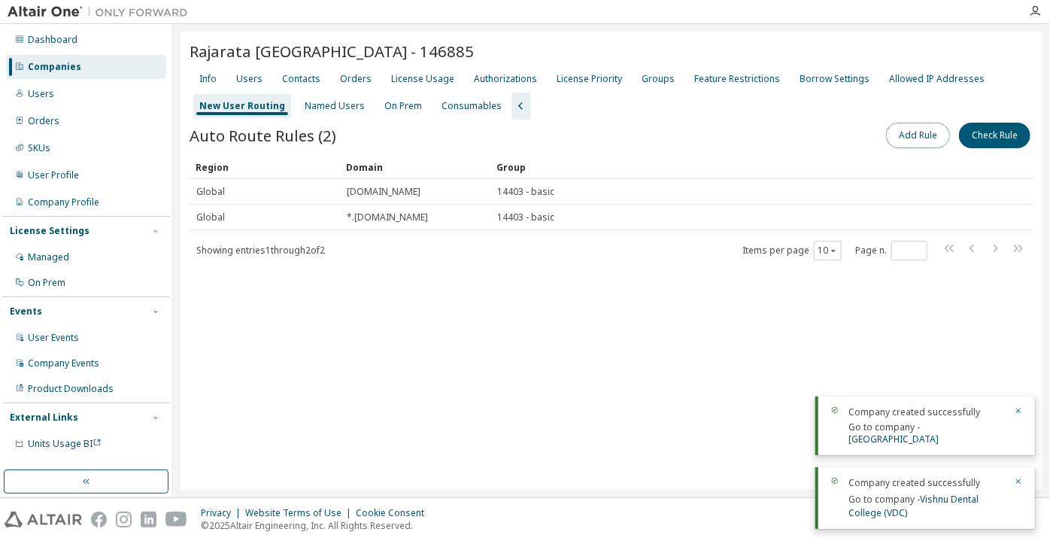
click at [895, 140] on button "Add Rule" at bounding box center [918, 136] width 64 height 26
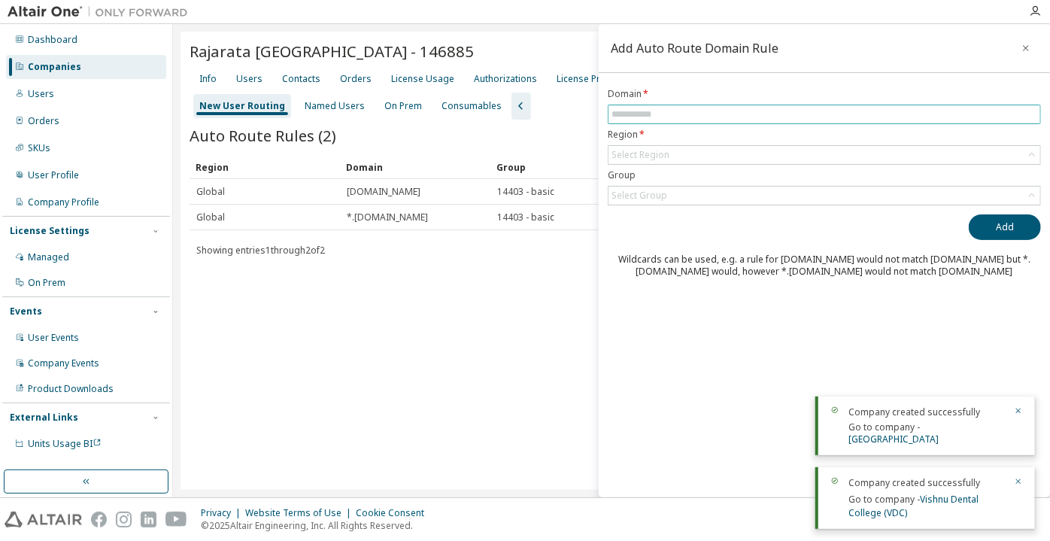
click at [788, 111] on input "text" at bounding box center [825, 114] width 426 height 12
paste input "*********"
click at [675, 159] on div "Select Region" at bounding box center [825, 155] width 432 height 18
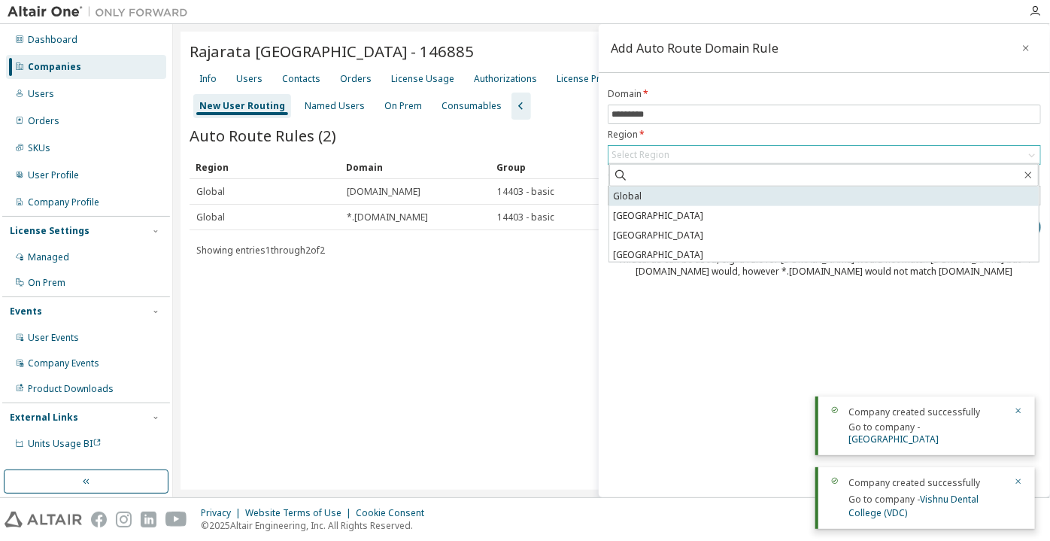
click at [652, 196] on li "Global" at bounding box center [824, 197] width 430 height 20
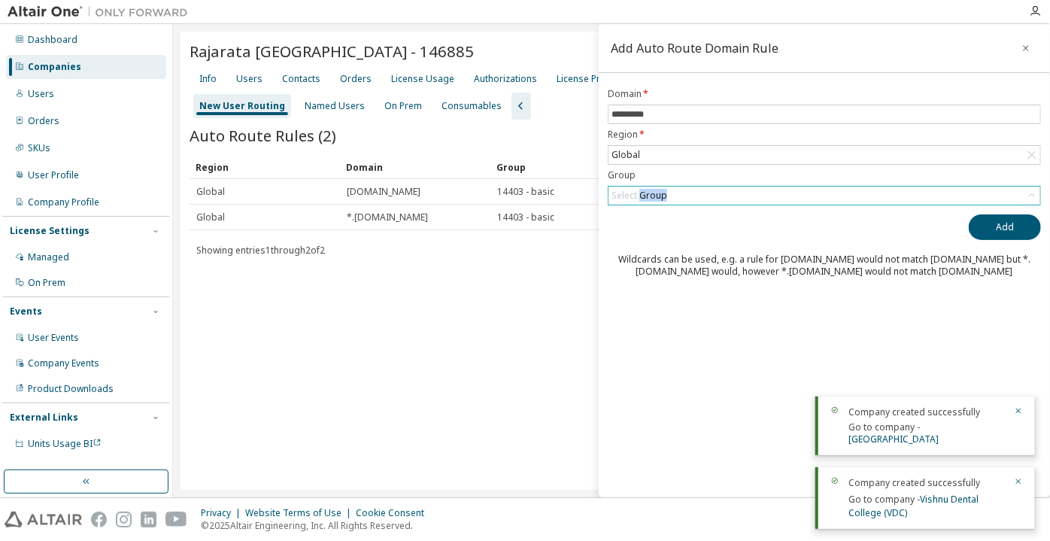
click at [652, 196] on div "Select Group" at bounding box center [640, 196] width 56 height 12
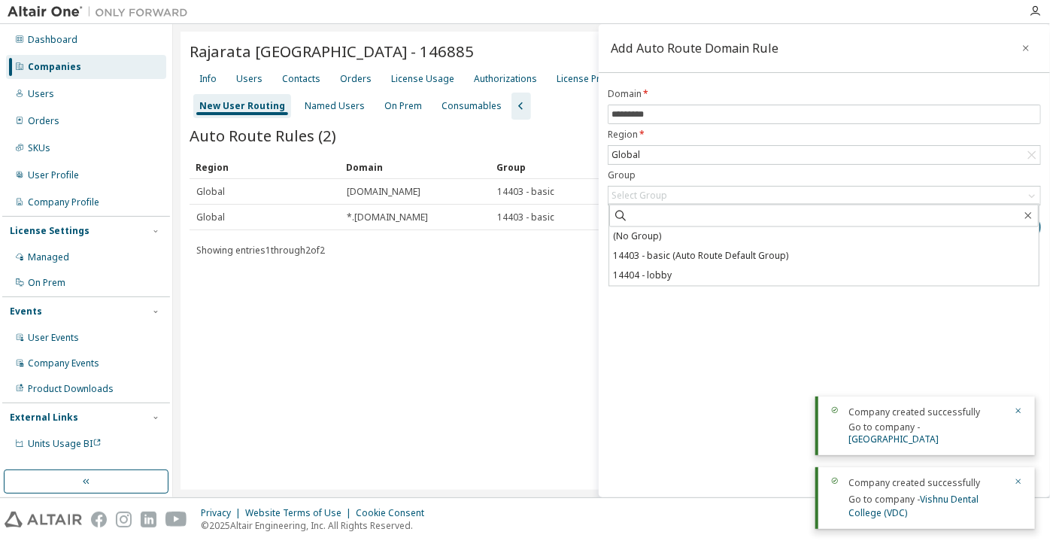
click at [642, 228] on li "(No Group)" at bounding box center [824, 237] width 430 height 20
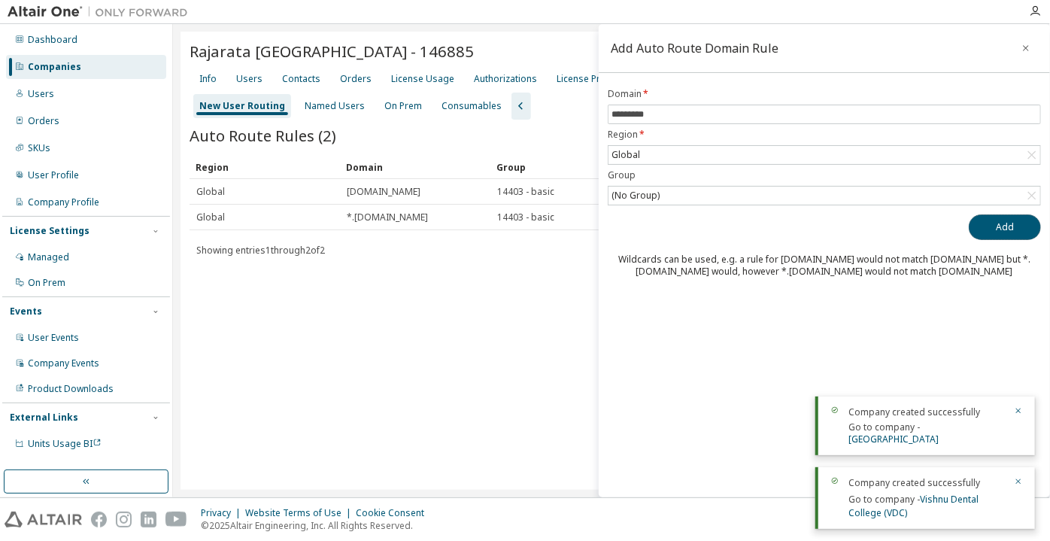
click at [988, 219] on button "Add" at bounding box center [1005, 227] width 72 height 26
click at [612, 116] on input "*********" at bounding box center [825, 114] width 426 height 12
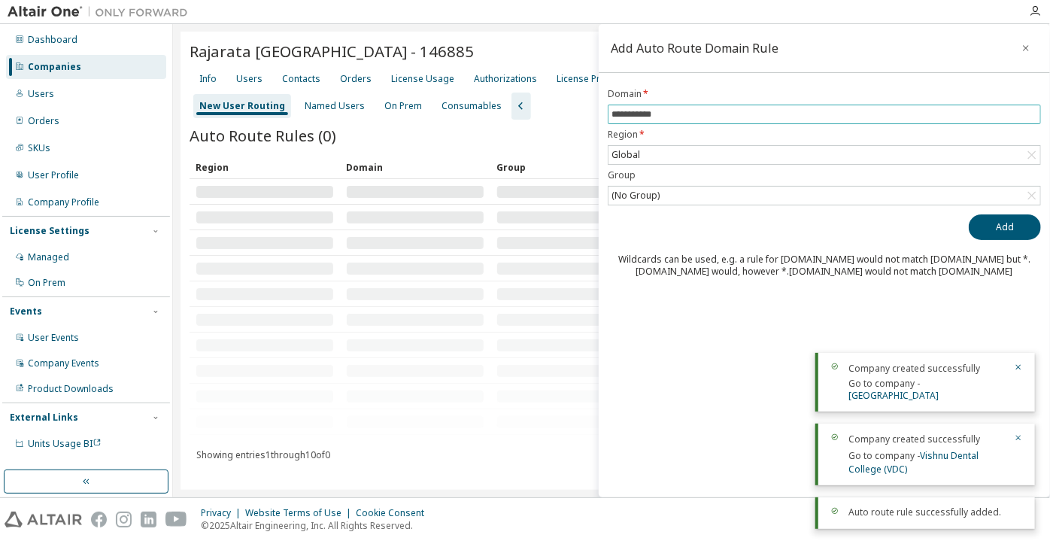
type input "**********"
click at [969, 214] on button "Add" at bounding box center [1005, 227] width 72 height 26
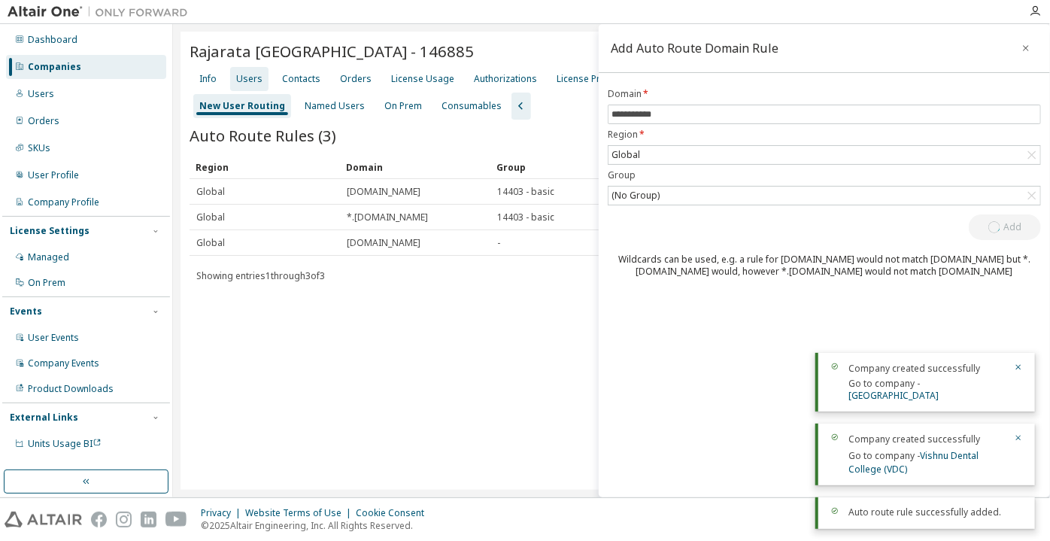
click at [241, 69] on div "Users" at bounding box center [249, 79] width 38 height 24
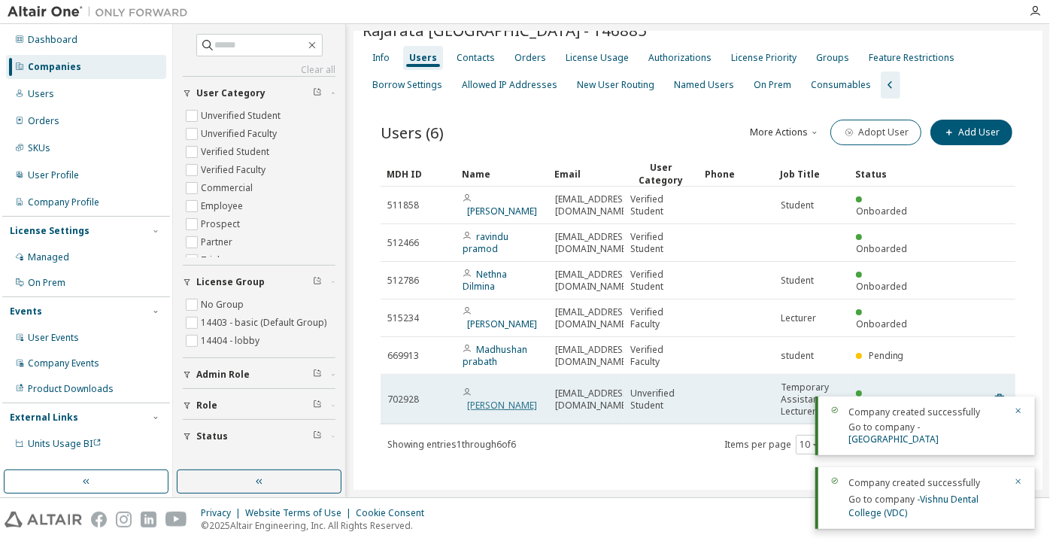
scroll to position [32, 0]
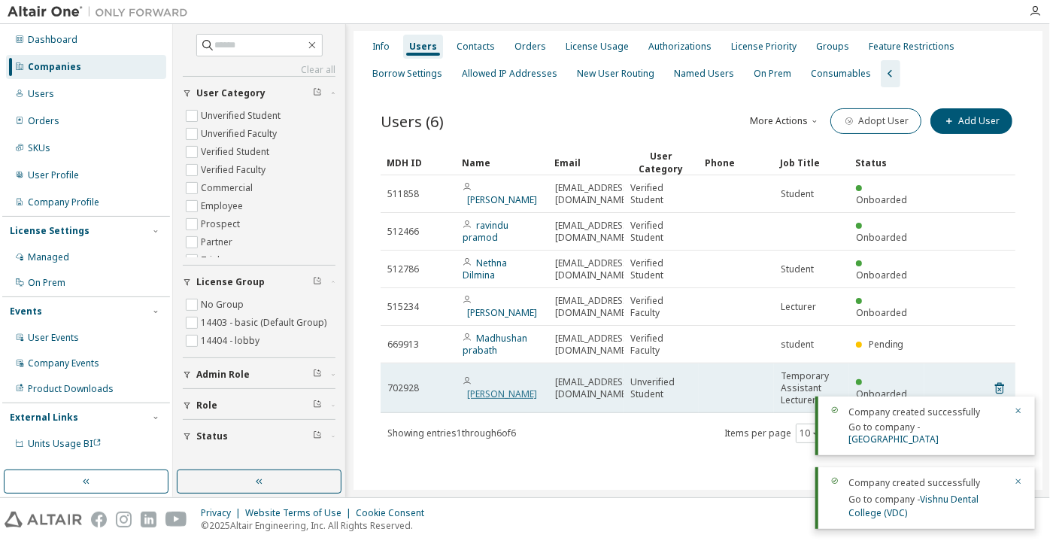
click at [503, 390] on link "S M Darshani Nuwanthika Jayawardane" at bounding box center [502, 393] width 70 height 13
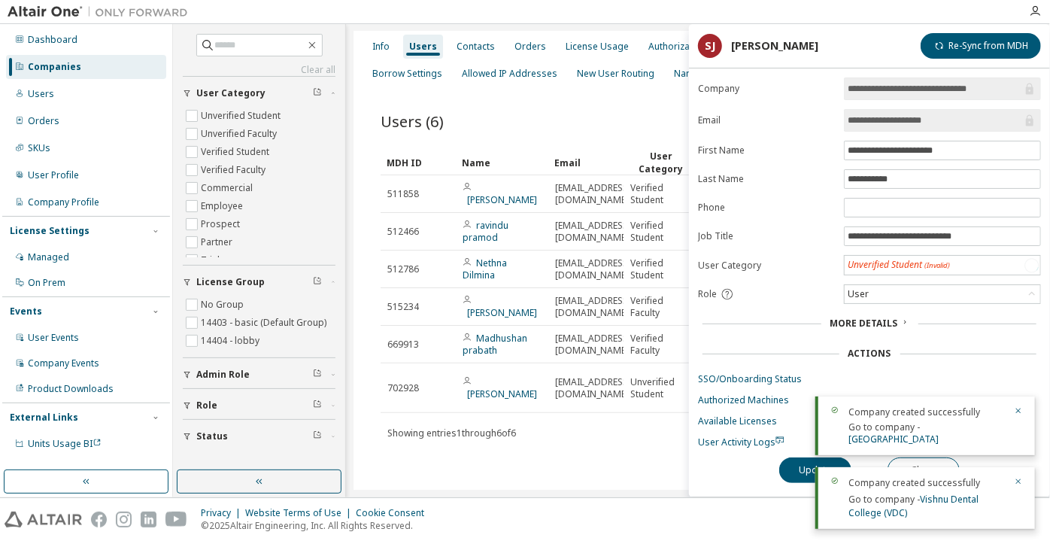
click at [876, 275] on form "**********" at bounding box center [869, 262] width 343 height 371
click at [876, 266] on div "Unverified Student" at bounding box center [888, 265] width 84 height 17
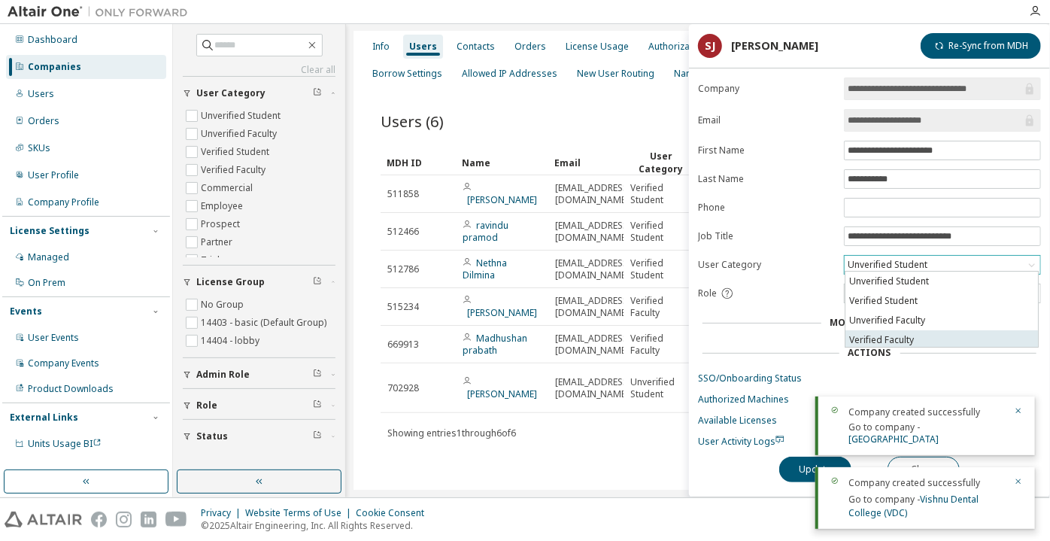
click at [888, 337] on li "Verified Faculty" at bounding box center [942, 340] width 193 height 20
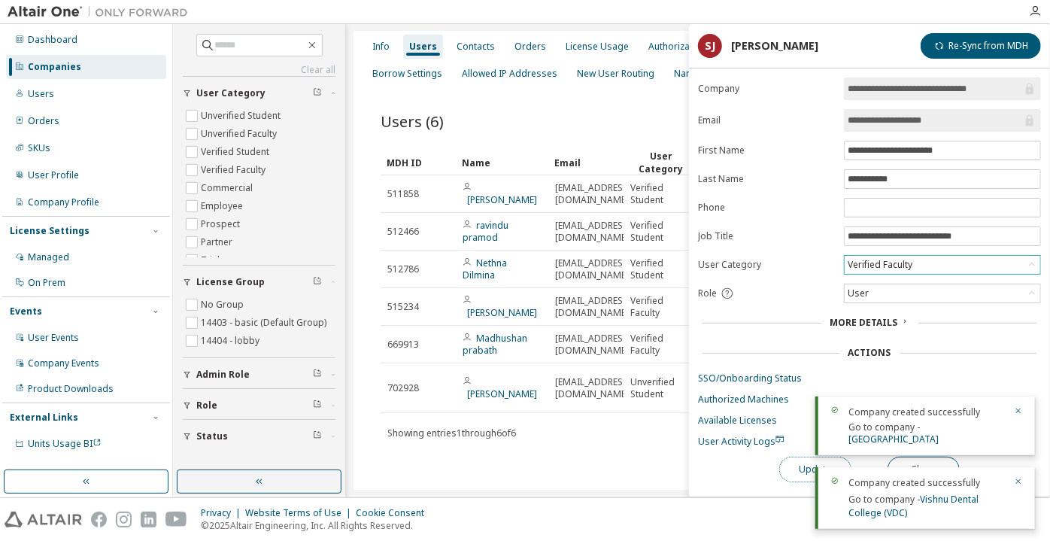
click at [791, 457] on button "Update" at bounding box center [815, 470] width 72 height 26
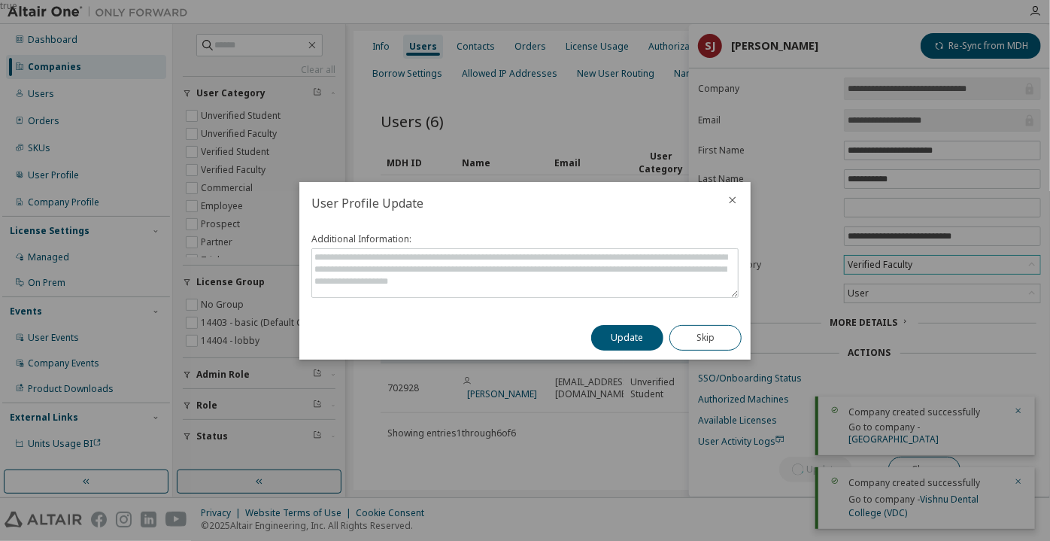
click at [617, 343] on button "Update" at bounding box center [627, 338] width 72 height 26
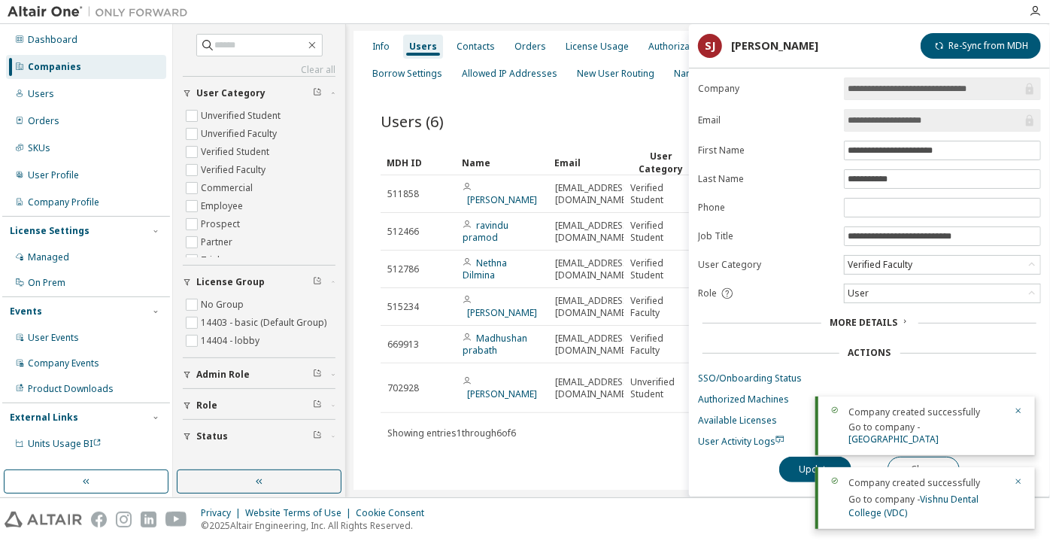
click at [77, 62] on div "Companies" at bounding box center [54, 67] width 53 height 12
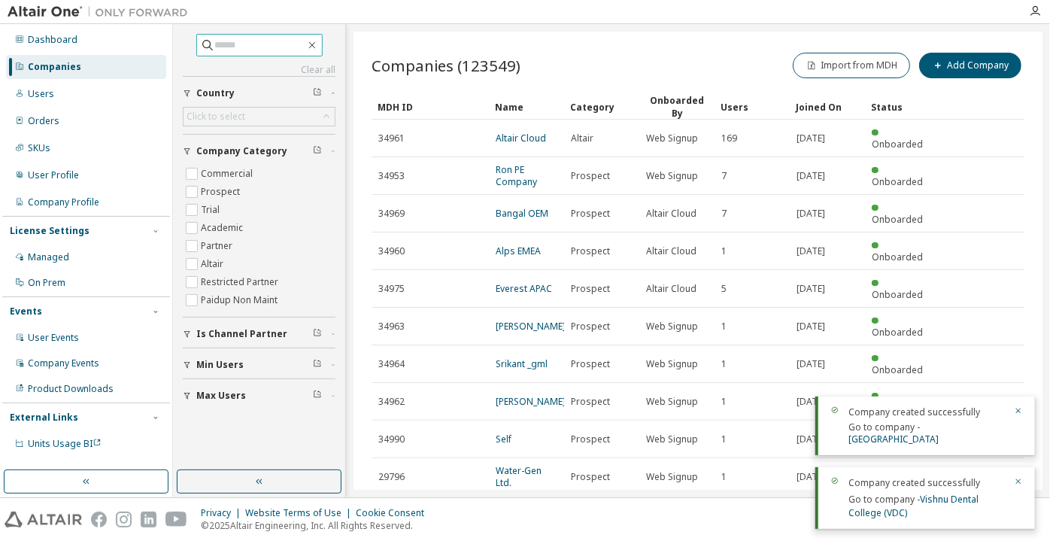
click at [217, 38] on input "text" at bounding box center [260, 45] width 90 height 15
paste input "**********"
type input "**********"
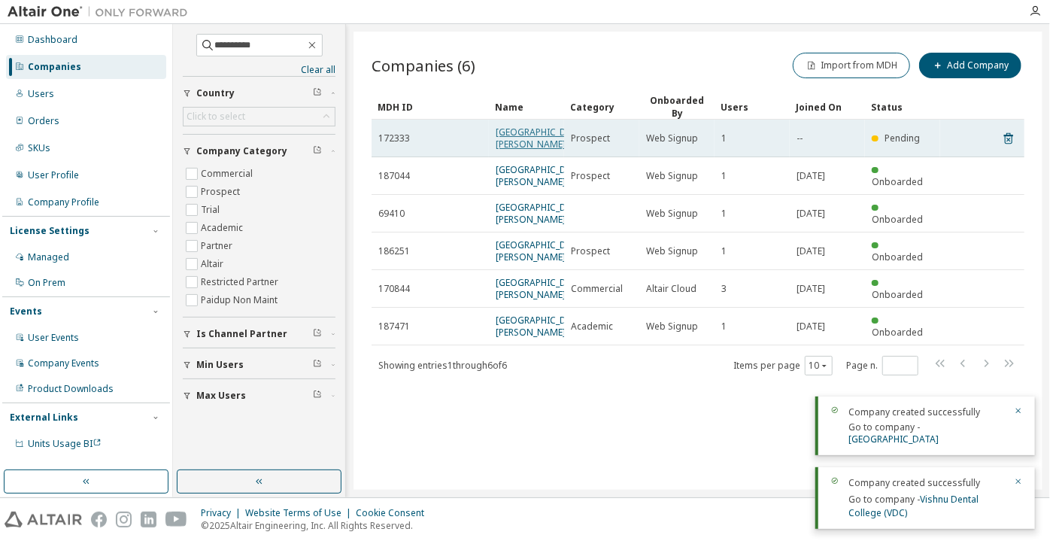
click at [509, 144] on link "University of Regina" at bounding box center [541, 138] width 90 height 25
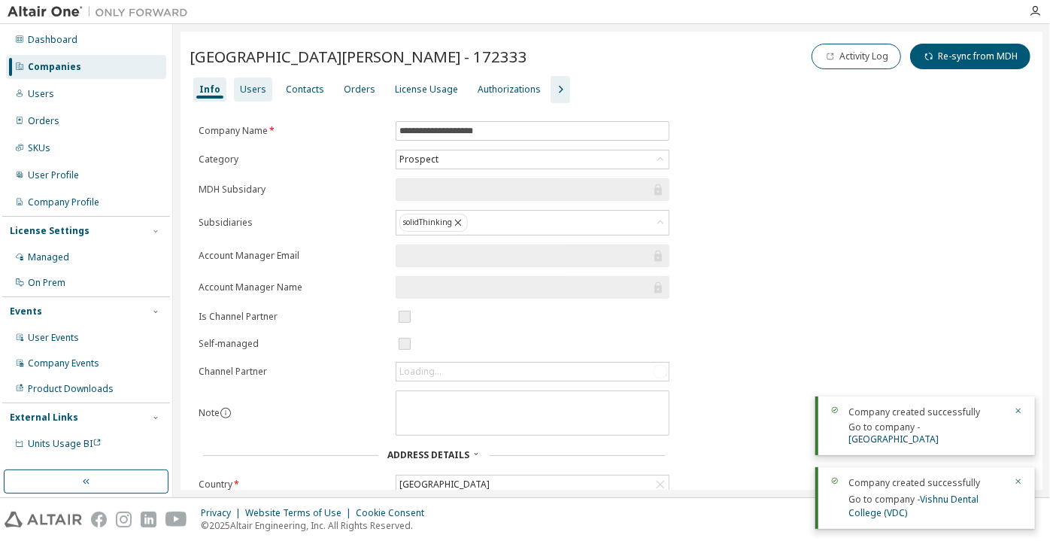
click at [259, 90] on div "Users" at bounding box center [253, 90] width 26 height 12
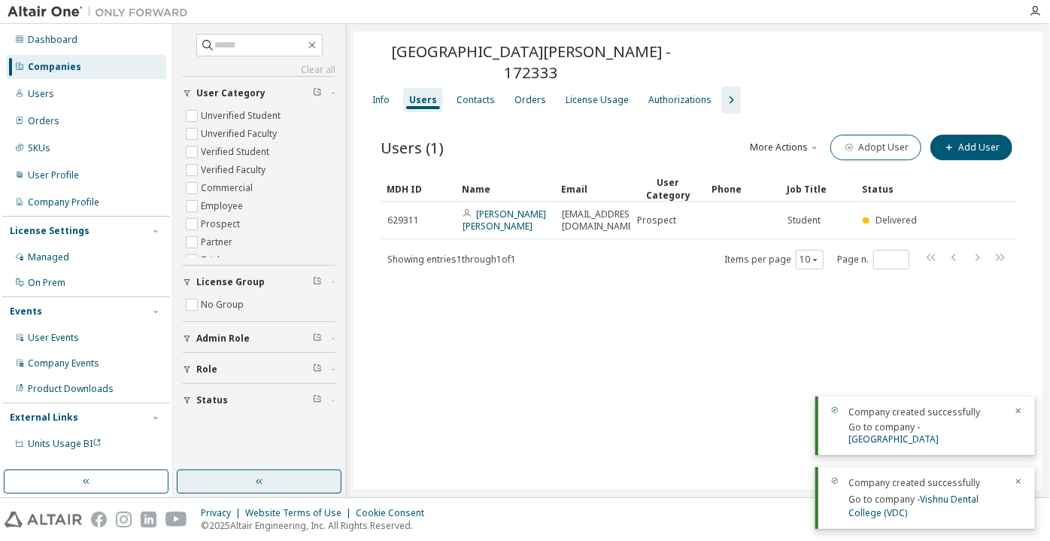
click at [287, 491] on button "button" at bounding box center [259, 481] width 165 height 24
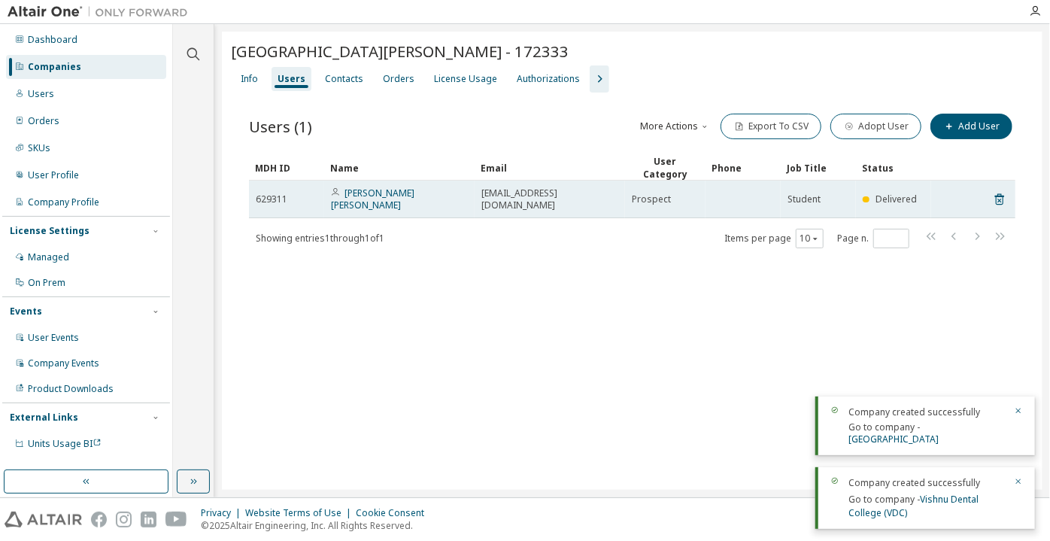
click at [495, 188] on span "dha921@uregina.ca" at bounding box center [549, 199] width 137 height 24
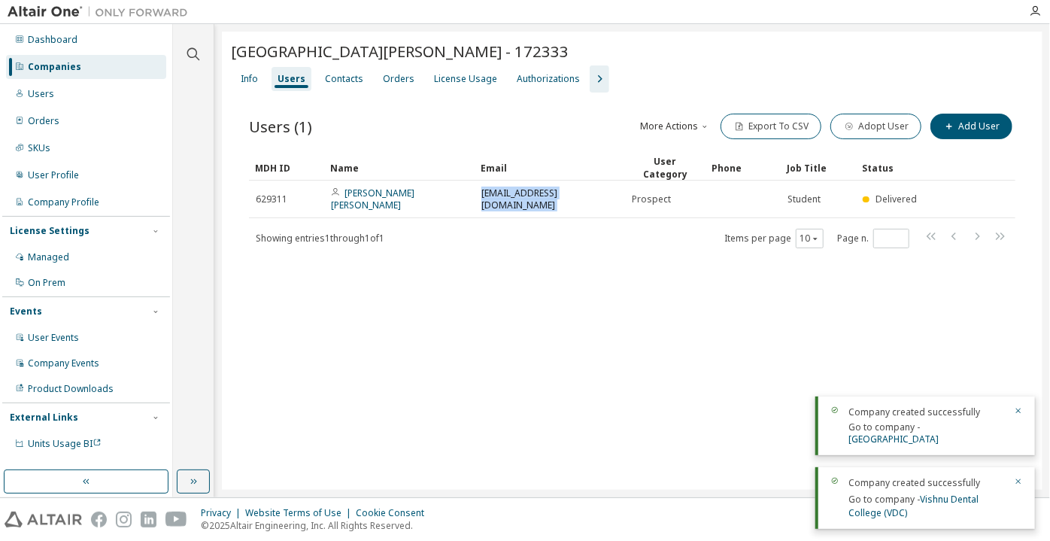
copy td "dha921@uregina.ca"
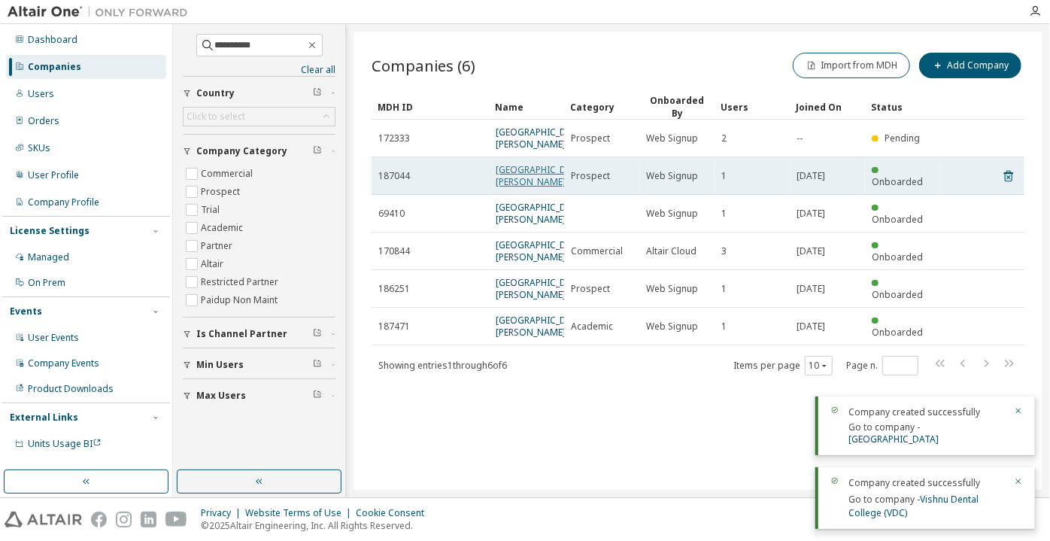
click at [515, 172] on link "University of Regina" at bounding box center [541, 175] width 90 height 25
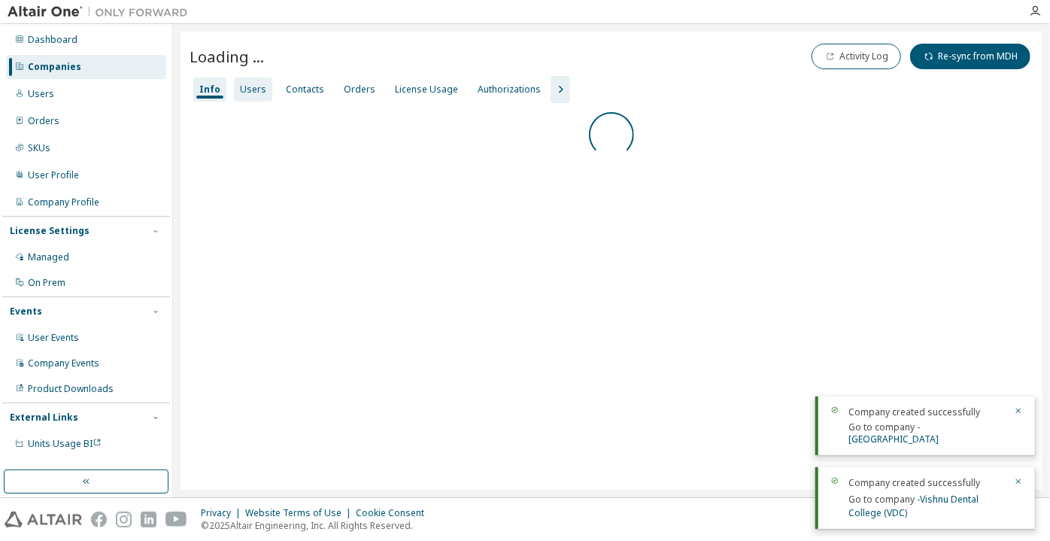
click at [251, 96] on div "Users" at bounding box center [253, 89] width 38 height 24
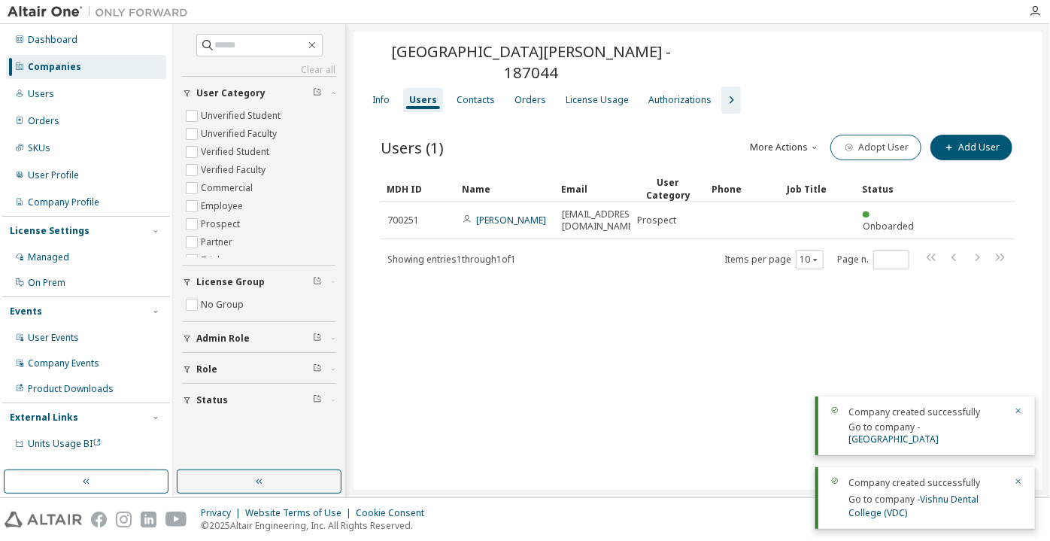
drag, startPoint x: 276, startPoint y: 484, endPoint x: 316, endPoint y: 430, distance: 67.3
click at [276, 485] on button "button" at bounding box center [259, 481] width 165 height 24
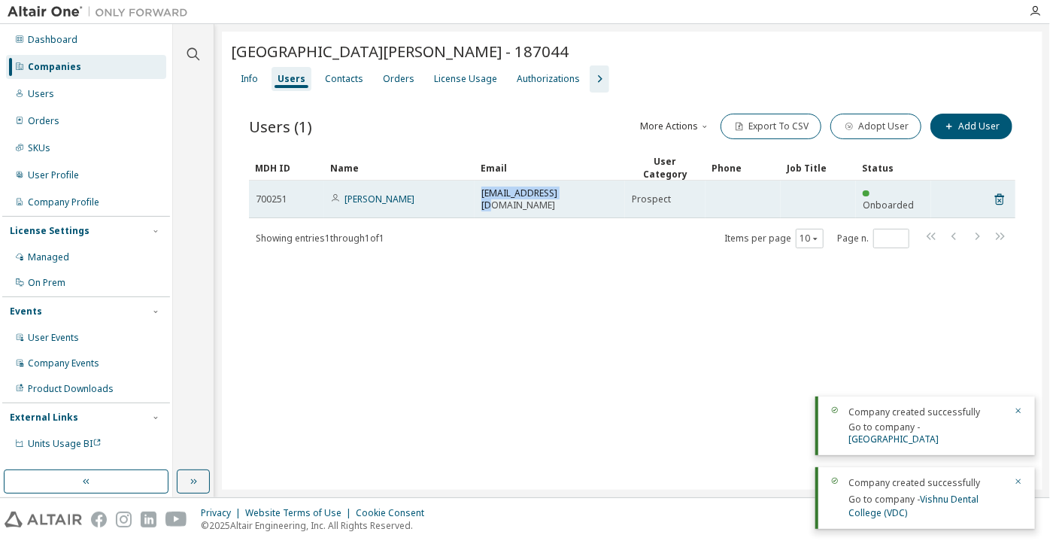
drag, startPoint x: 588, startPoint y: 196, endPoint x: 467, endPoint y: 194, distance: 120.4
click at [467, 194] on tr "700251 Callie McCrea cam565@uregina.ca Prospect Onboarded" at bounding box center [632, 200] width 767 height 38
copy tr "cam565@uregina.ca"
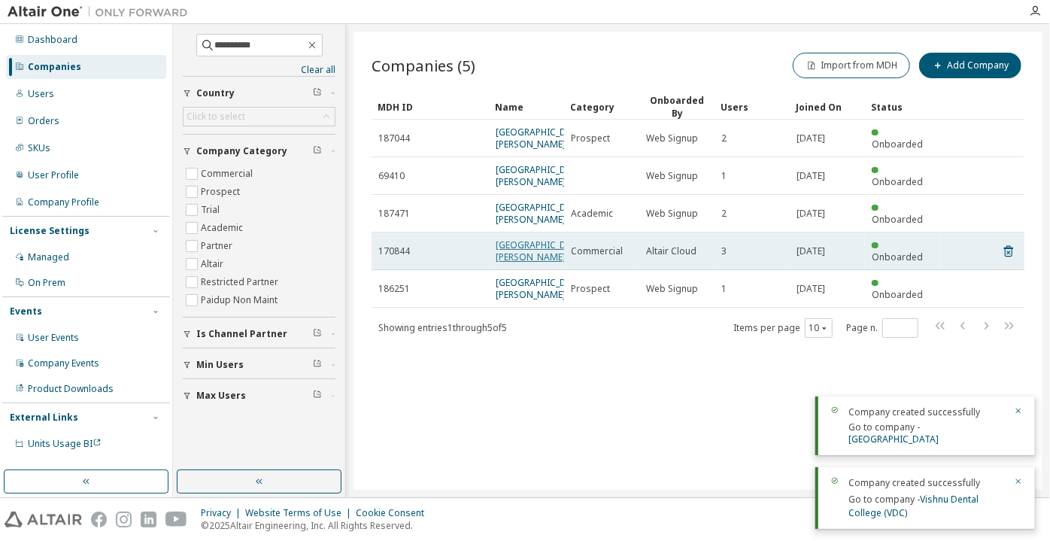
click at [524, 248] on link "University of Regina" at bounding box center [541, 250] width 90 height 25
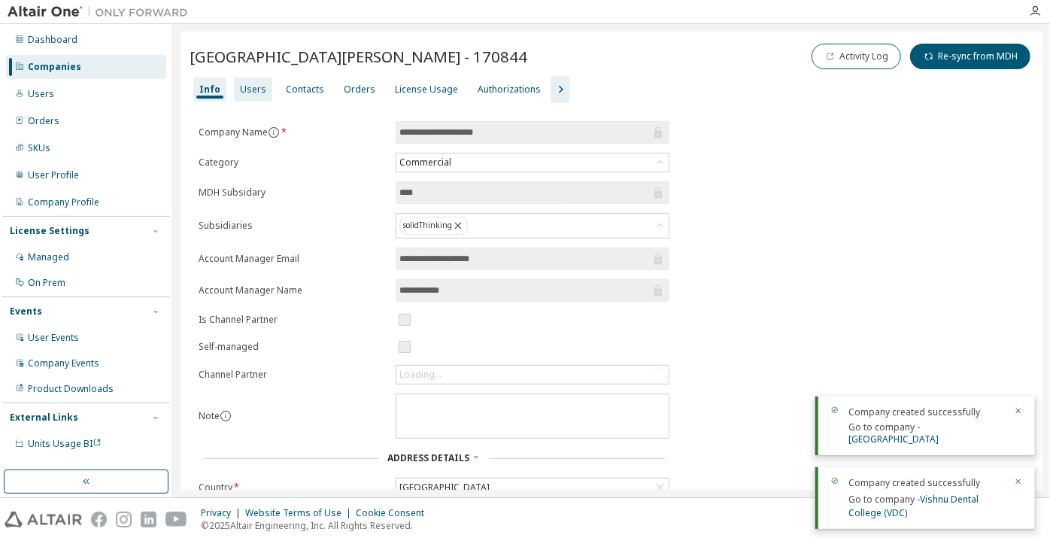
click at [254, 96] on div "Users" at bounding box center [253, 89] width 38 height 24
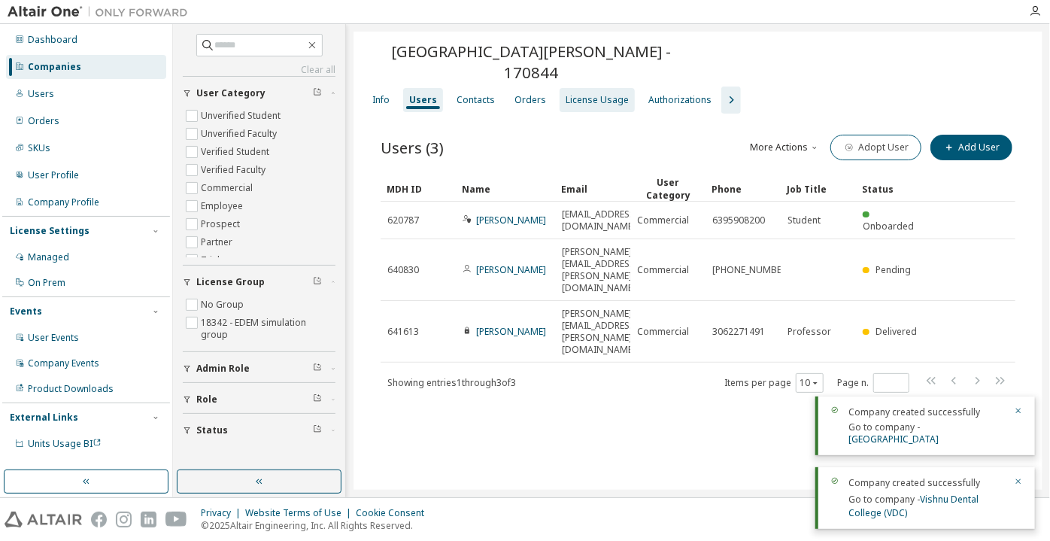
click at [573, 94] on div "License Usage" at bounding box center [597, 100] width 63 height 12
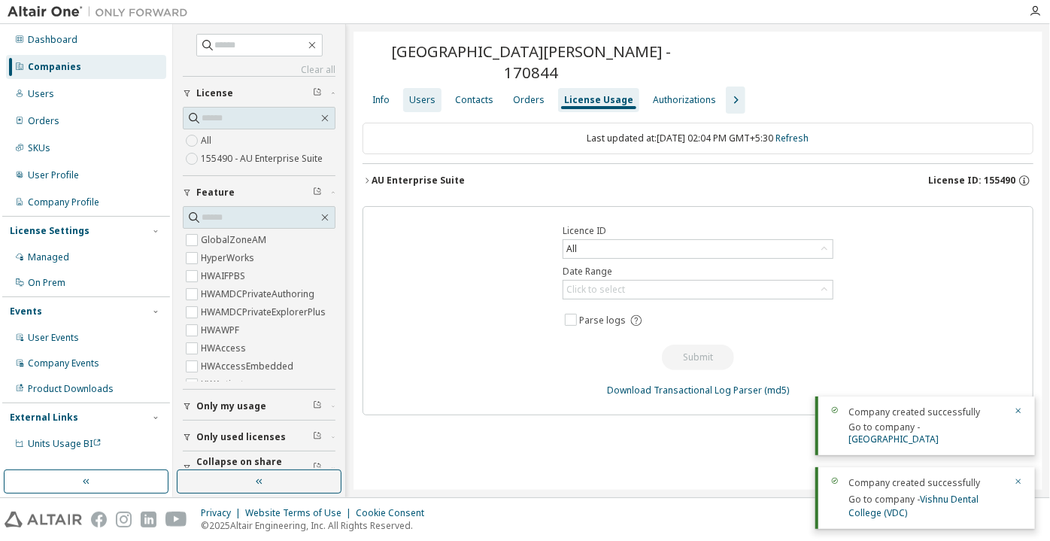
click at [428, 88] on div "Users" at bounding box center [422, 100] width 38 height 24
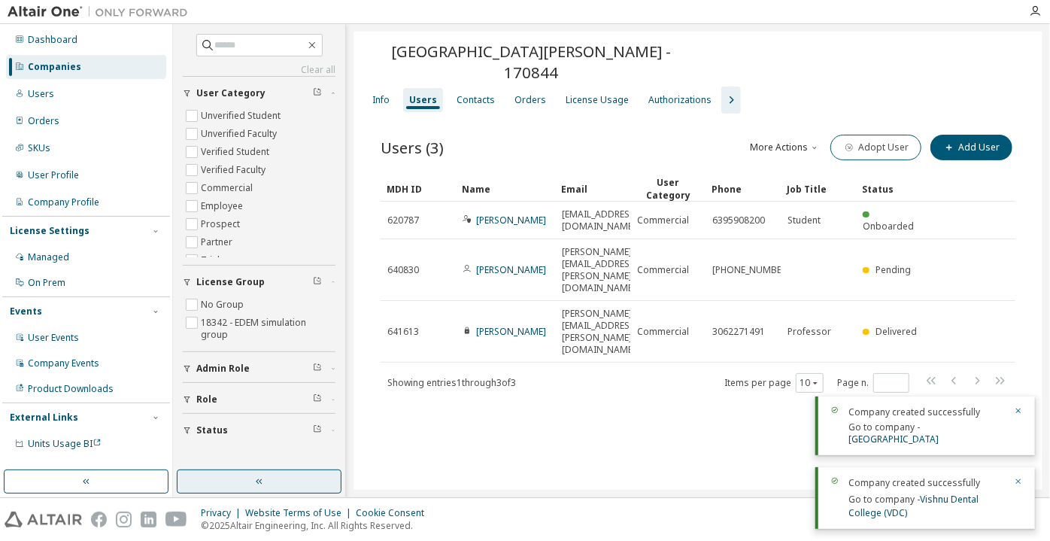
click at [285, 469] on button "button" at bounding box center [259, 481] width 165 height 24
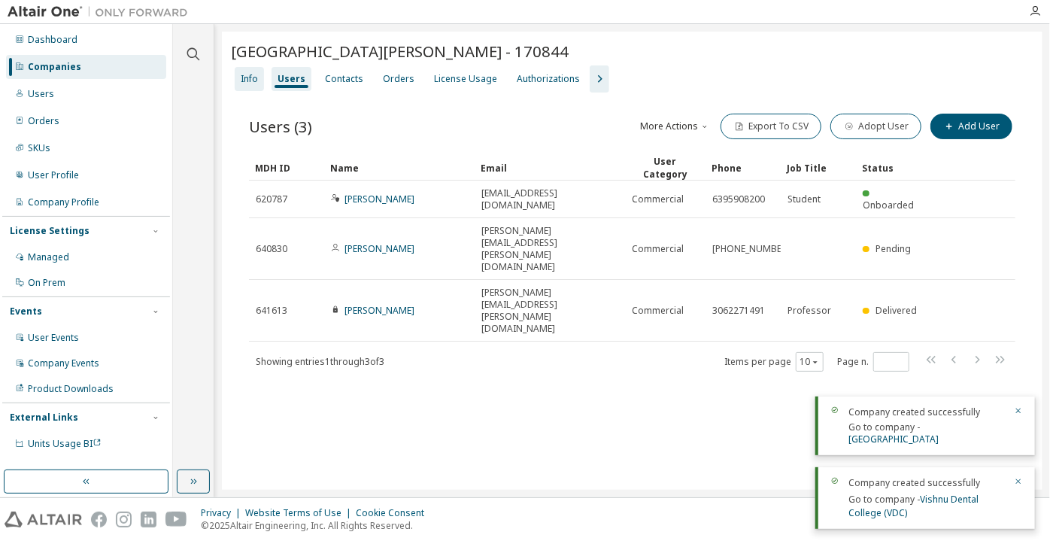
click at [251, 84] on div "Info" at bounding box center [249, 79] width 17 height 12
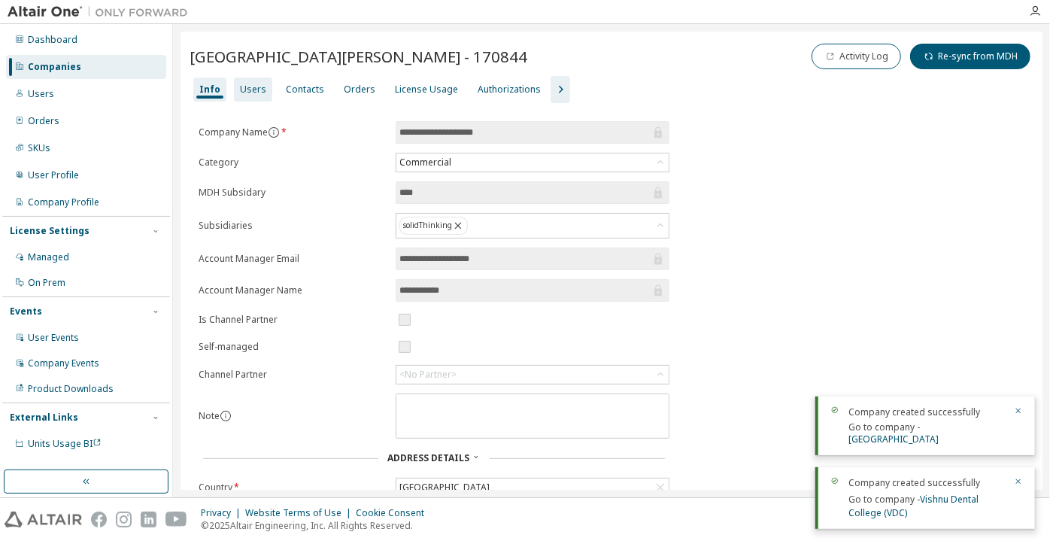
click at [257, 92] on div "Users" at bounding box center [253, 90] width 26 height 12
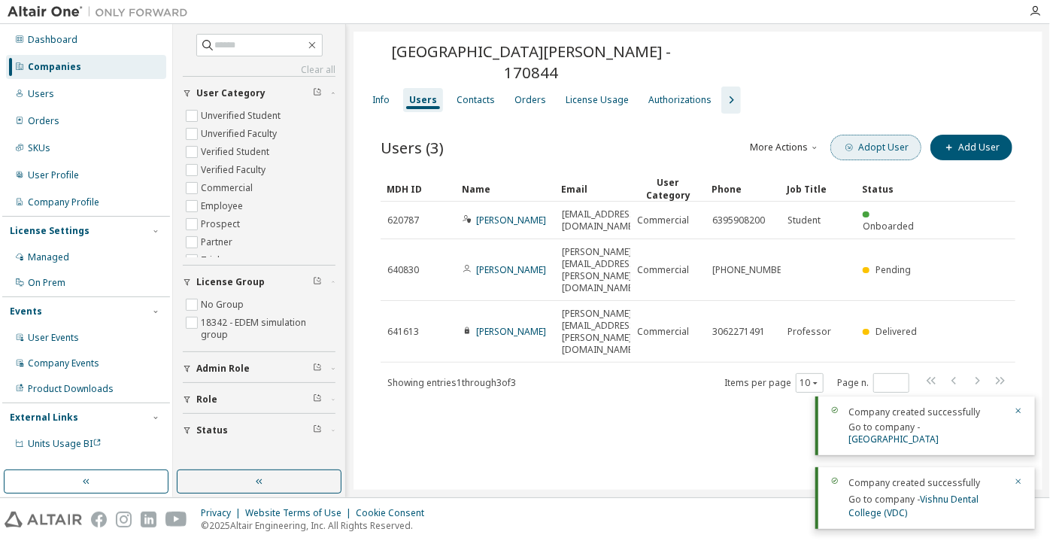
click at [895, 135] on button "Adopt User" at bounding box center [876, 148] width 91 height 26
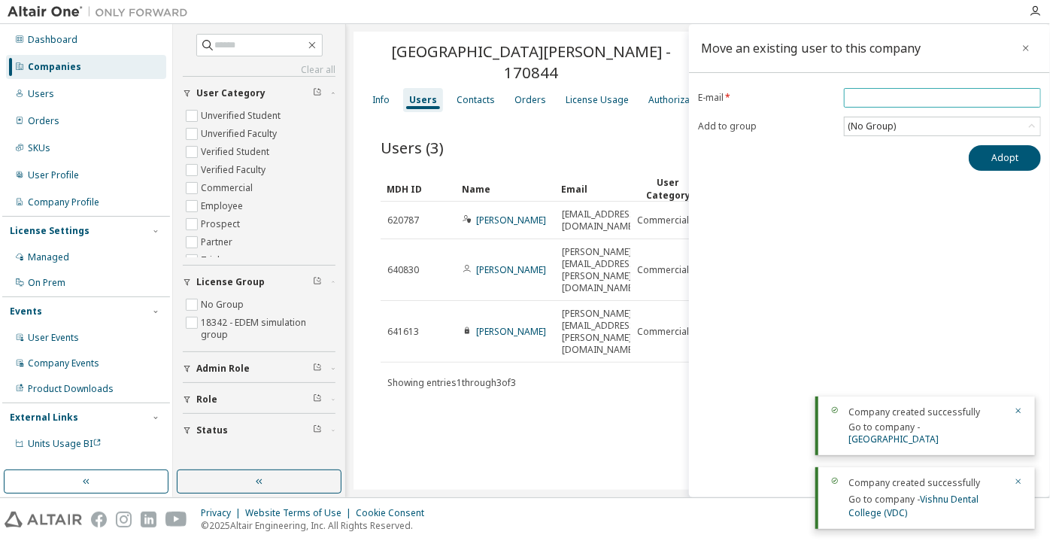
click at [883, 101] on input "email" at bounding box center [943, 98] width 190 height 12
paste input "**********"
type input "**********"
click at [984, 153] on button "Adopt" at bounding box center [1005, 158] width 72 height 26
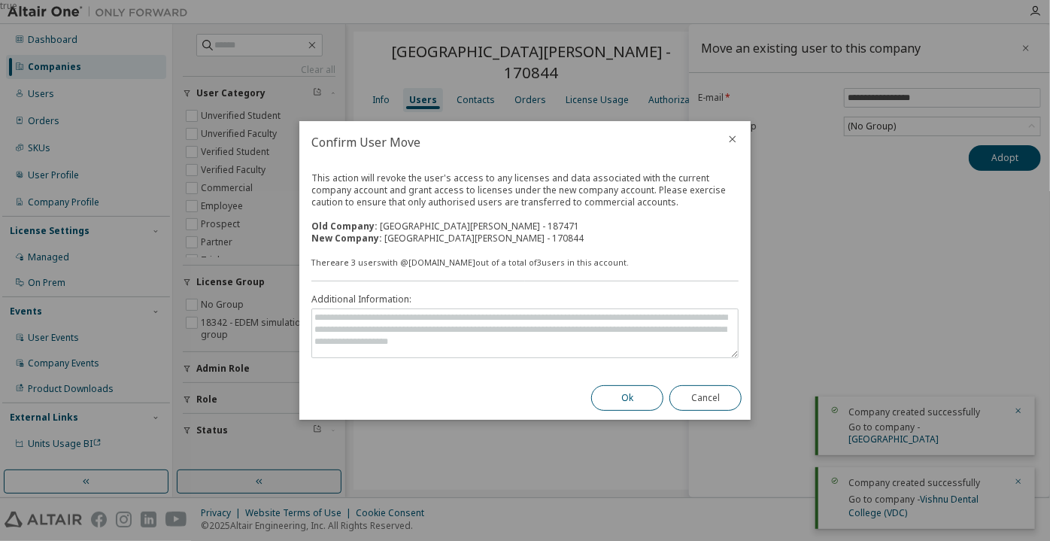
click at [615, 403] on button "Ok" at bounding box center [627, 398] width 72 height 26
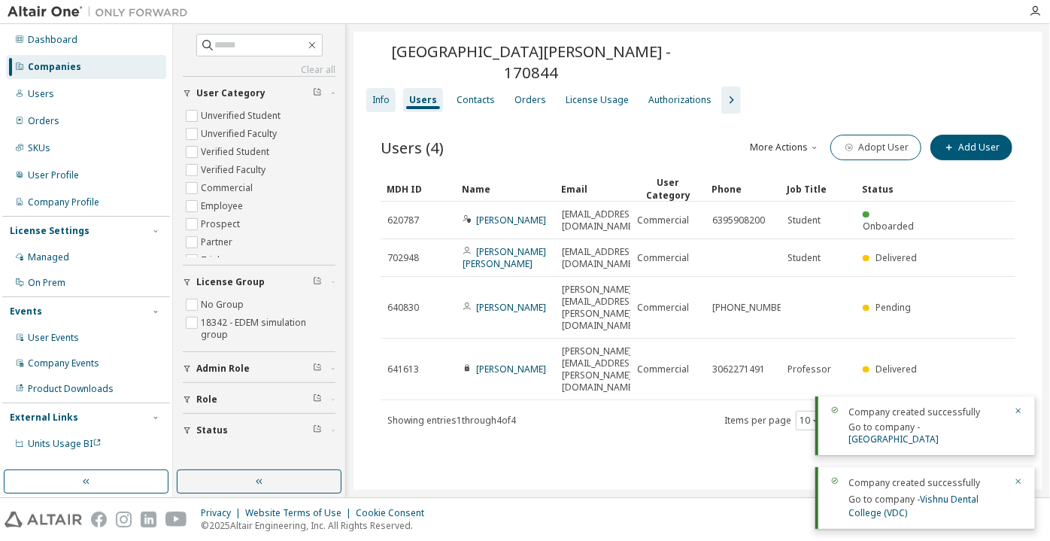
click at [387, 94] on div "Info" at bounding box center [380, 100] width 17 height 12
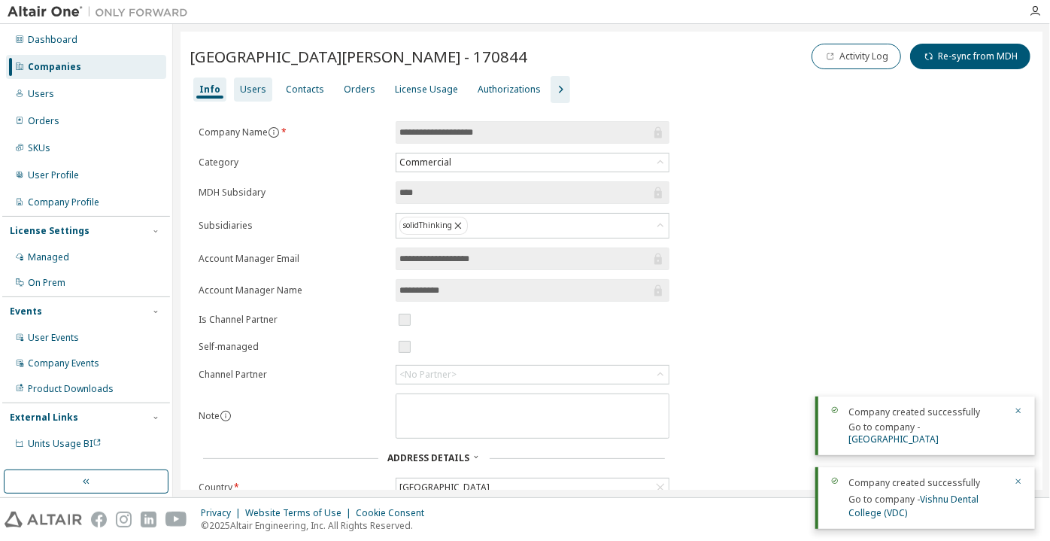
click at [264, 87] on div "Users" at bounding box center [253, 89] width 38 height 24
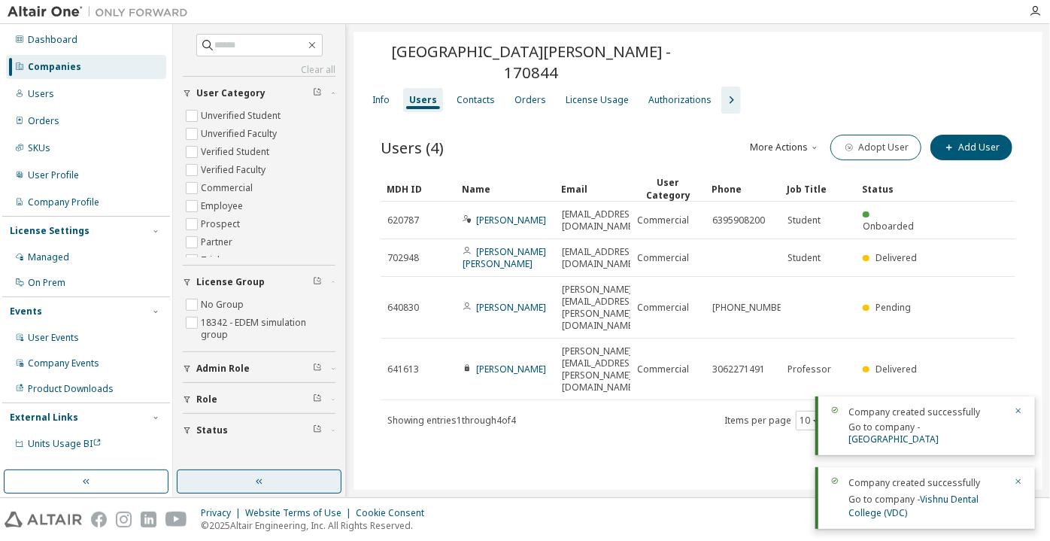
click at [245, 484] on button "button" at bounding box center [259, 481] width 165 height 24
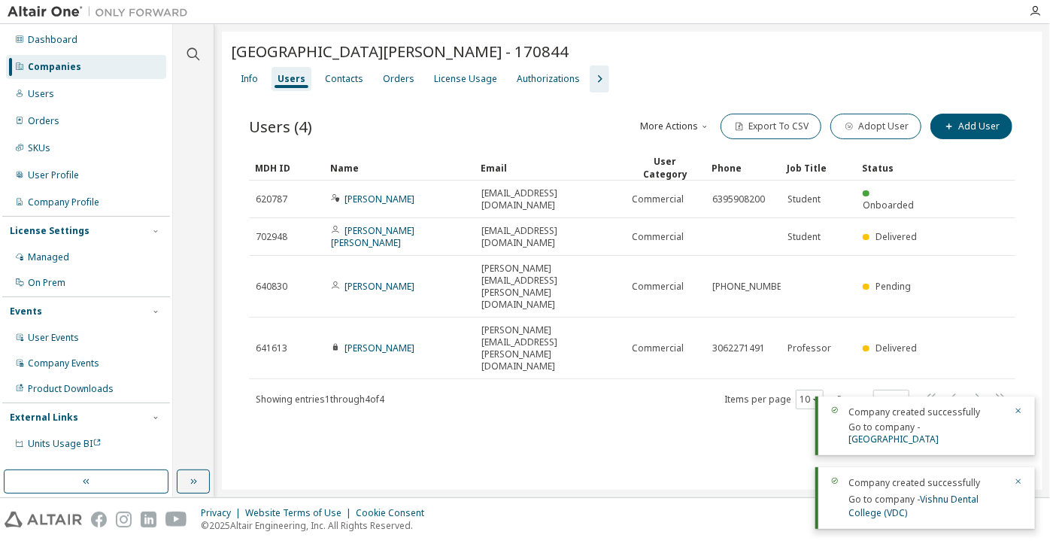
click at [263, 77] on div "Info" at bounding box center [249, 79] width 29 height 24
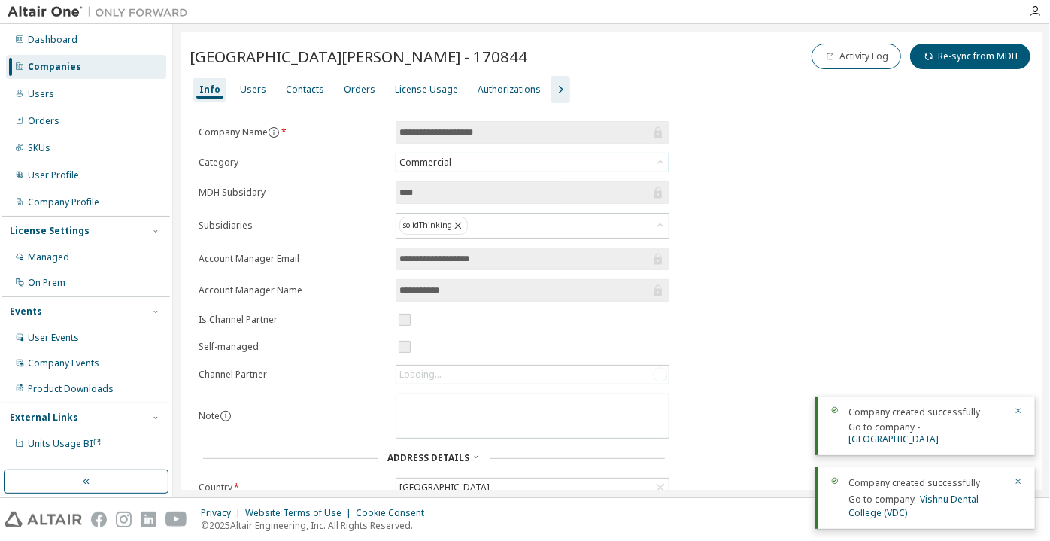
click at [456, 163] on div "Commercial" at bounding box center [532, 162] width 272 height 18
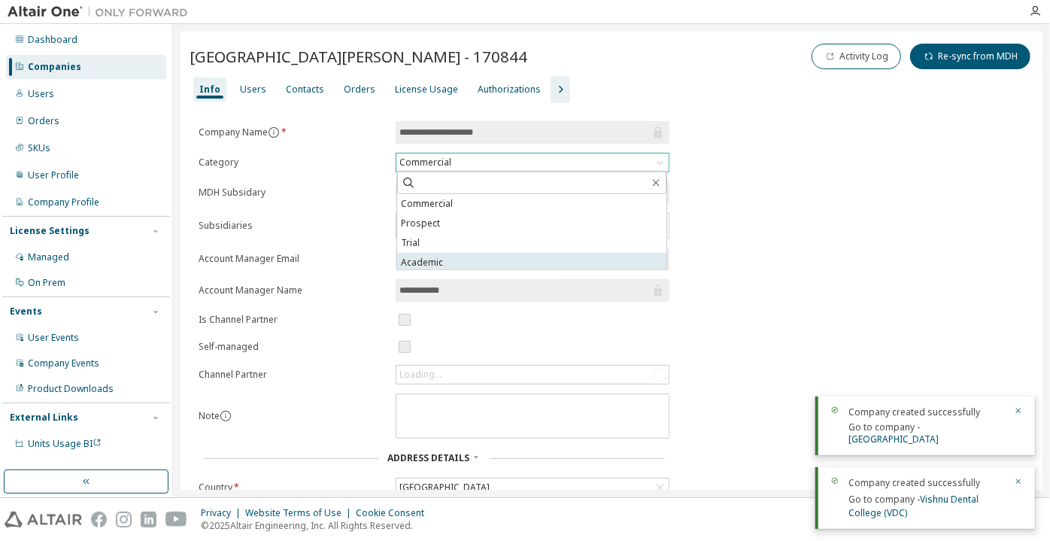
click at [475, 258] on li "Academic" at bounding box center [531, 263] width 269 height 20
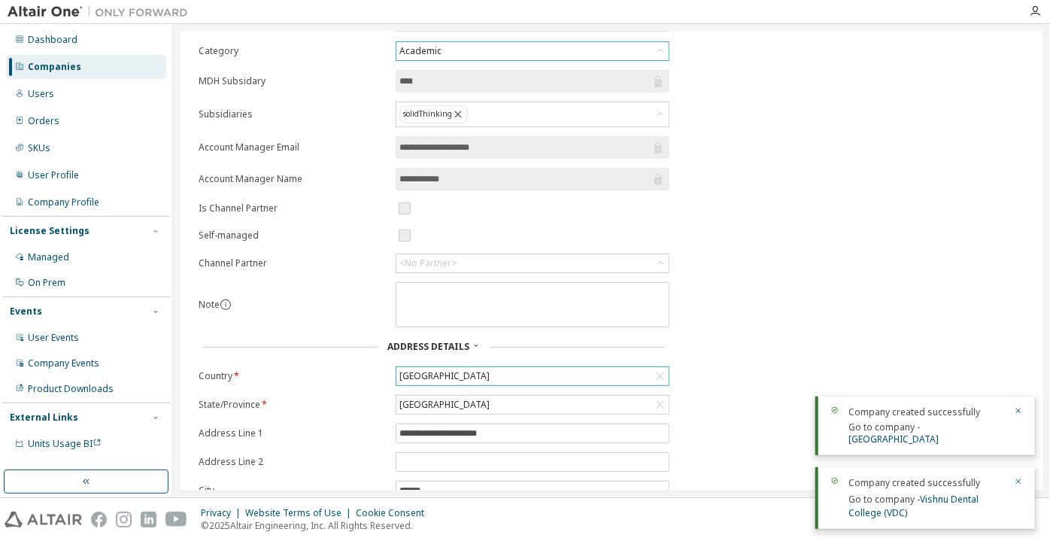
scroll to position [217, 0]
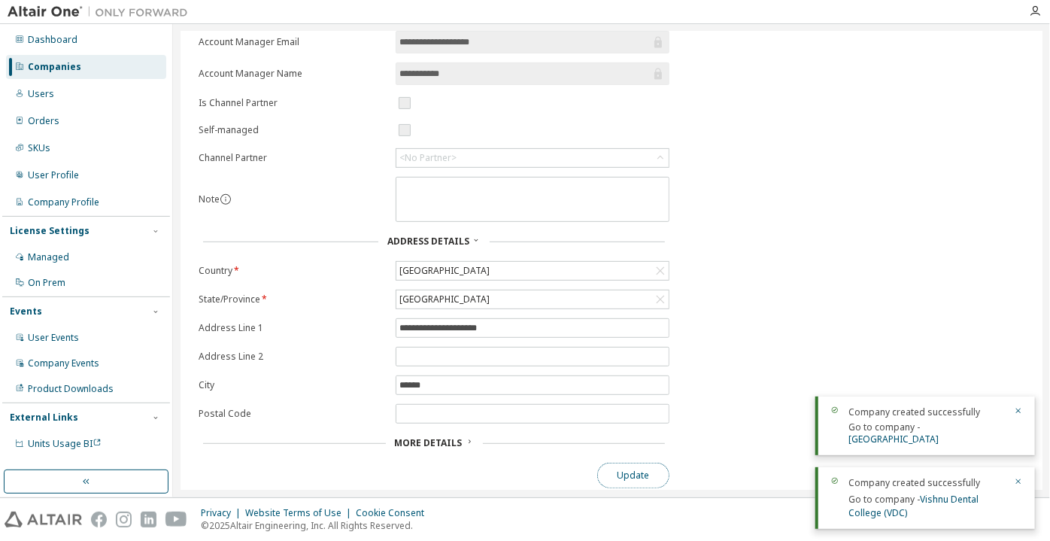
click at [633, 463] on button "Update" at bounding box center [633, 476] width 72 height 26
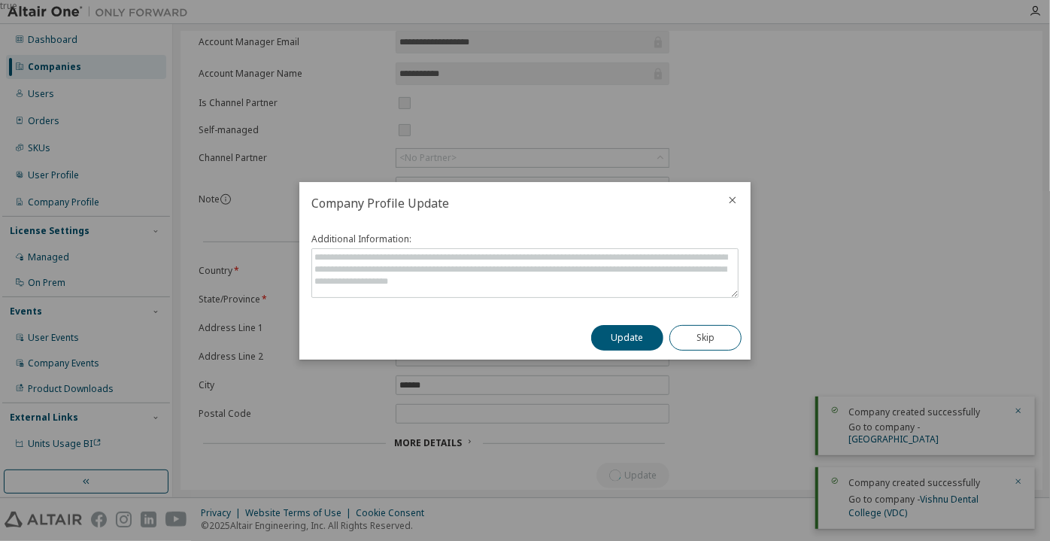
click at [616, 333] on button "Update" at bounding box center [627, 338] width 72 height 26
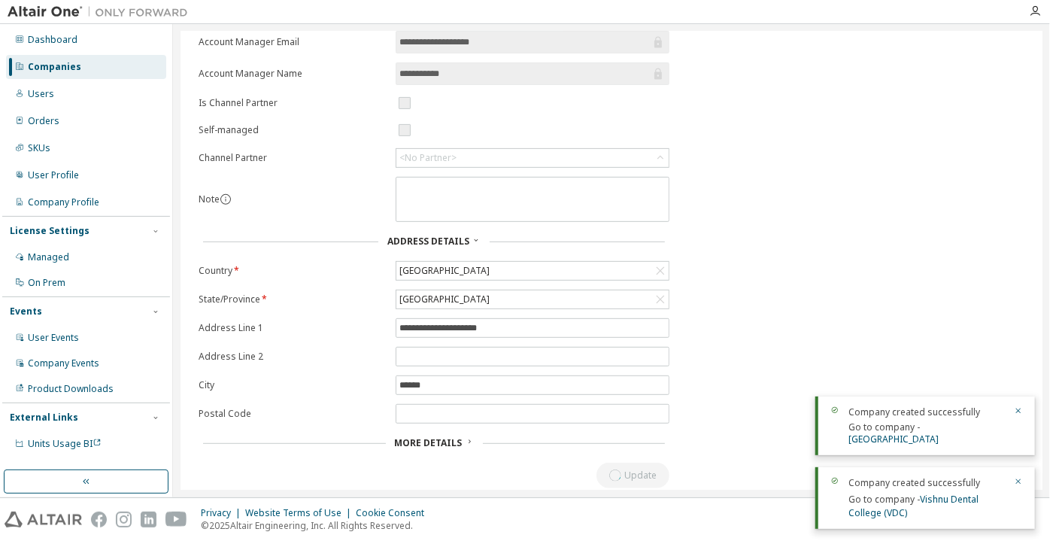
scroll to position [0, 0]
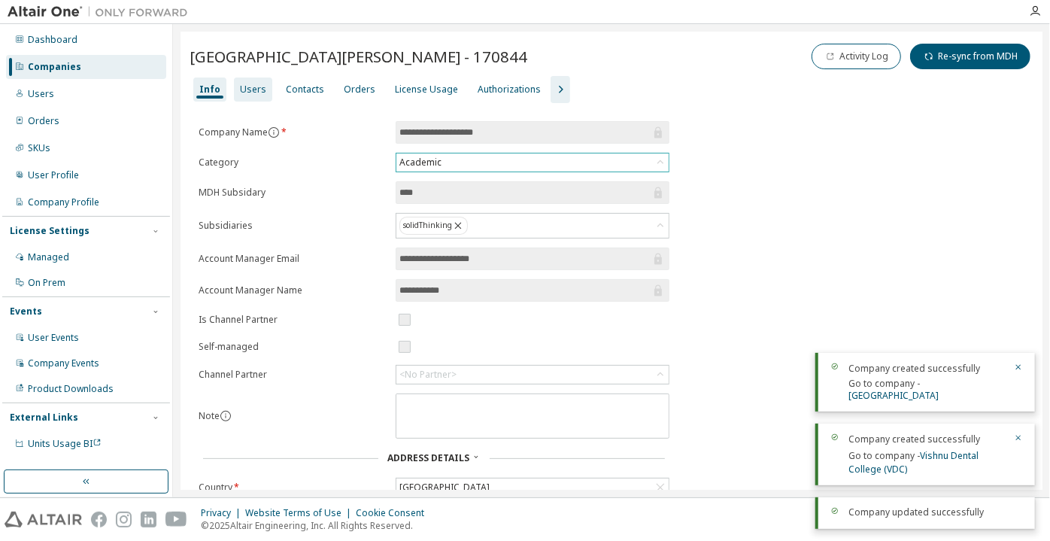
click at [254, 84] on div "Users" at bounding box center [253, 90] width 26 height 12
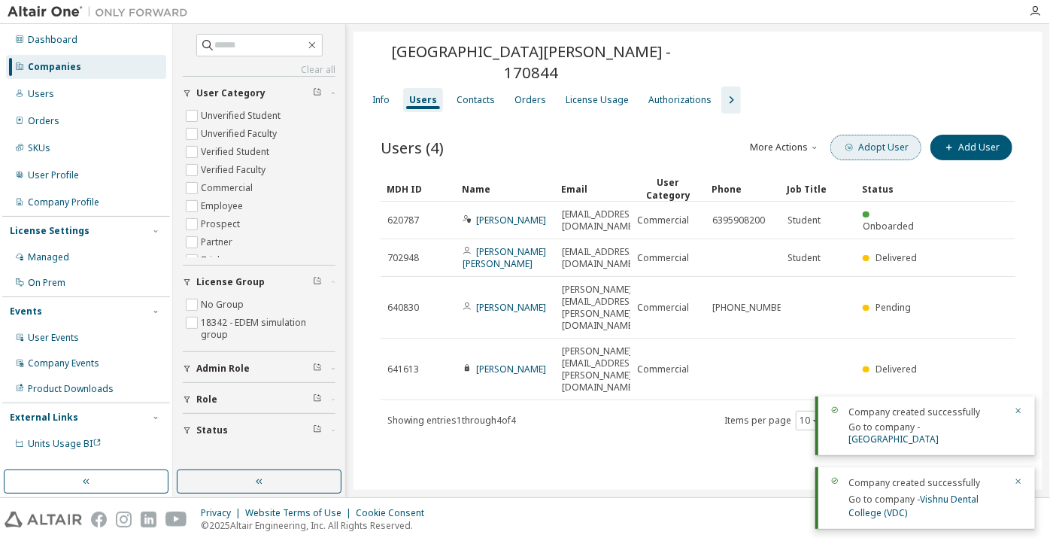
click at [890, 135] on button "Adopt User" at bounding box center [876, 148] width 91 height 26
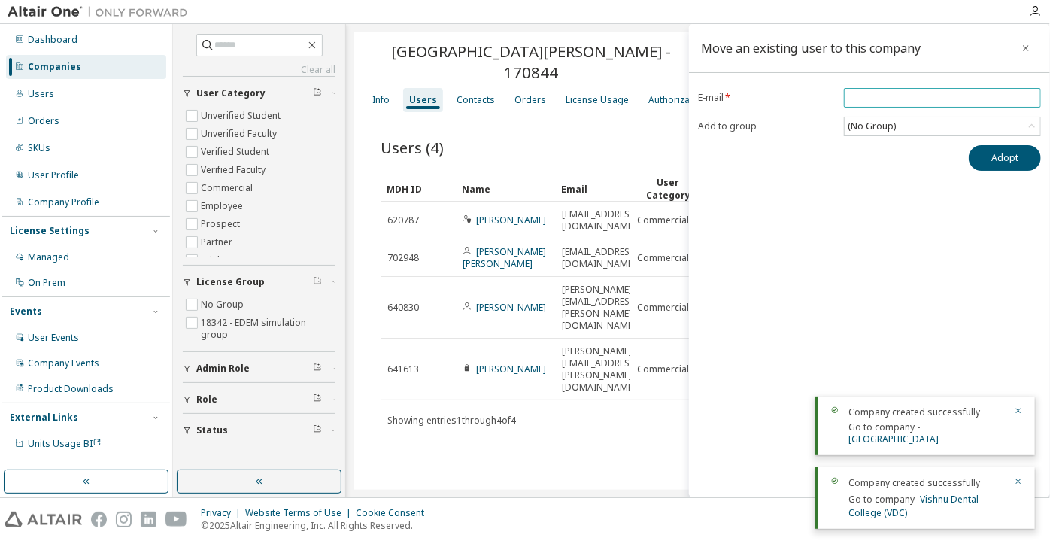
click at [907, 102] on input "email" at bounding box center [943, 98] width 190 height 12
paste input "**********"
type input "**********"
click at [981, 158] on button "Adopt" at bounding box center [1005, 158] width 72 height 26
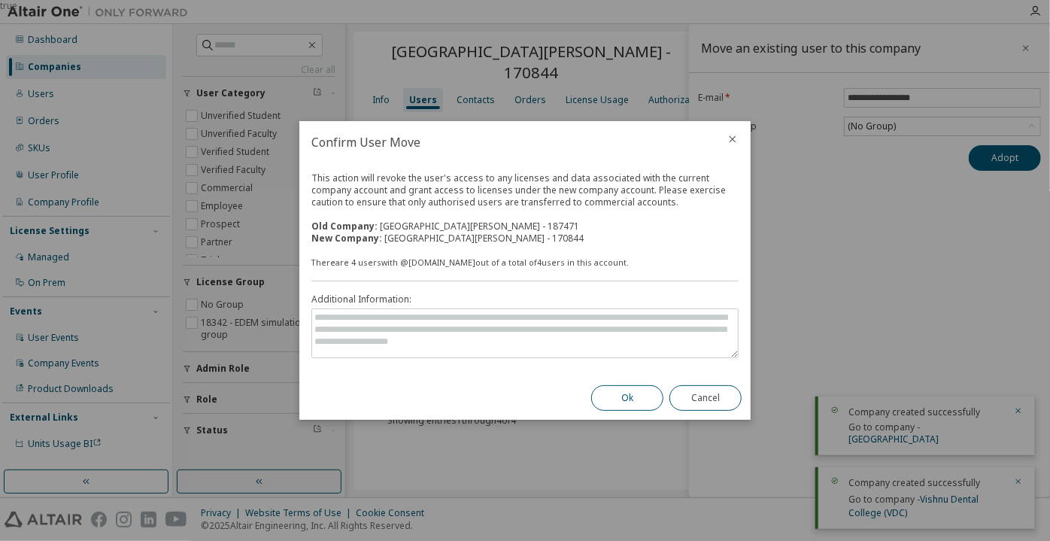
click at [629, 390] on button "Ok" at bounding box center [627, 398] width 72 height 26
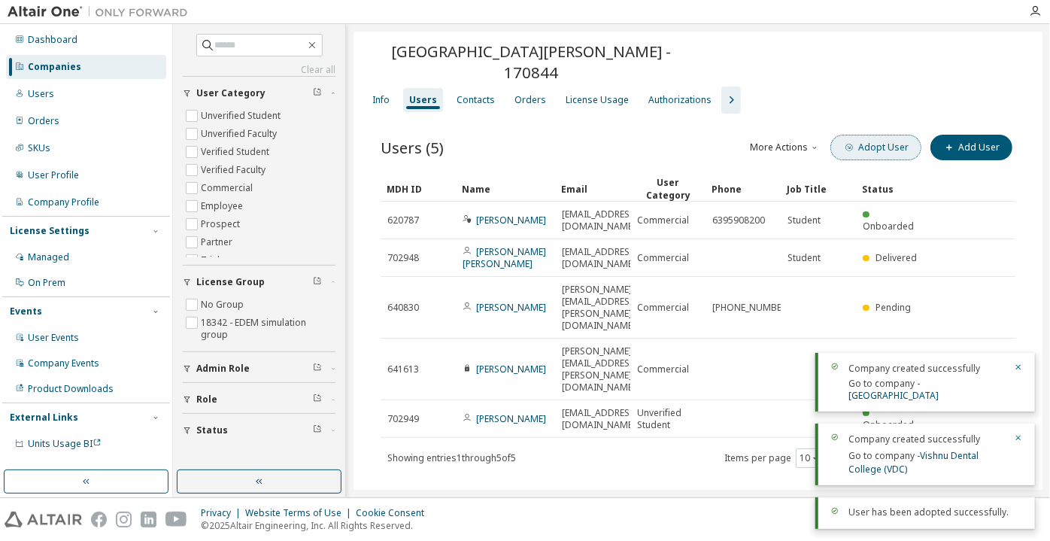
click at [875, 135] on button "Adopt User" at bounding box center [876, 148] width 91 height 26
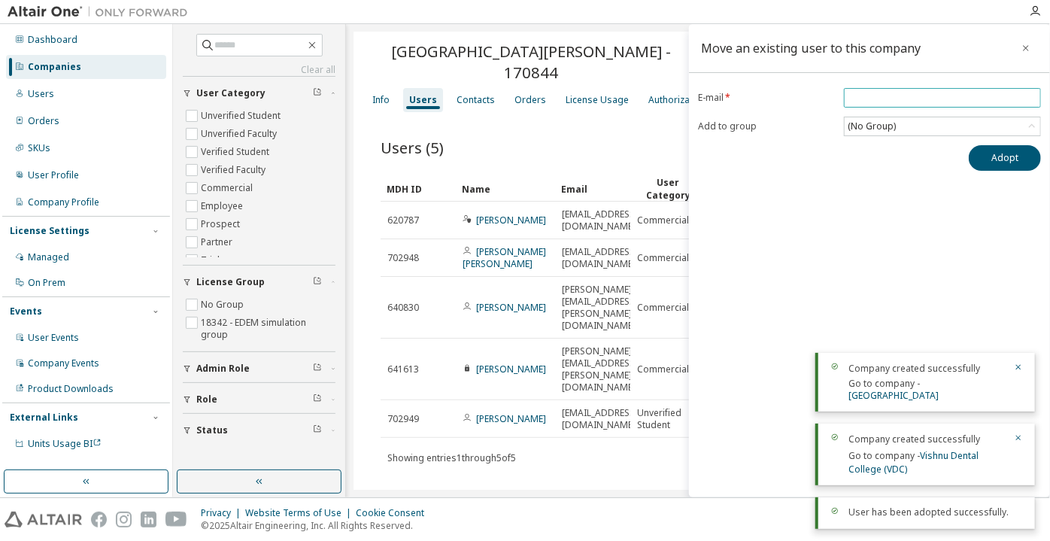
click at [873, 104] on span at bounding box center [942, 98] width 197 height 20
click at [871, 99] on input "email" at bounding box center [943, 98] width 190 height 12
paste input "**********"
type input "**********"
click at [1025, 158] on button "Adopt" at bounding box center [1005, 158] width 72 height 26
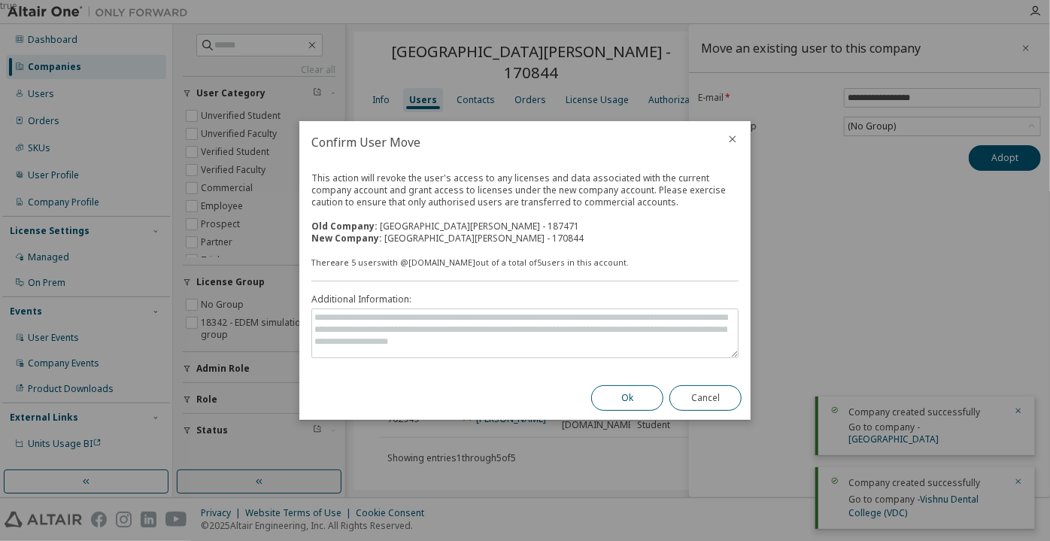
click at [621, 402] on button "Ok" at bounding box center [627, 398] width 72 height 26
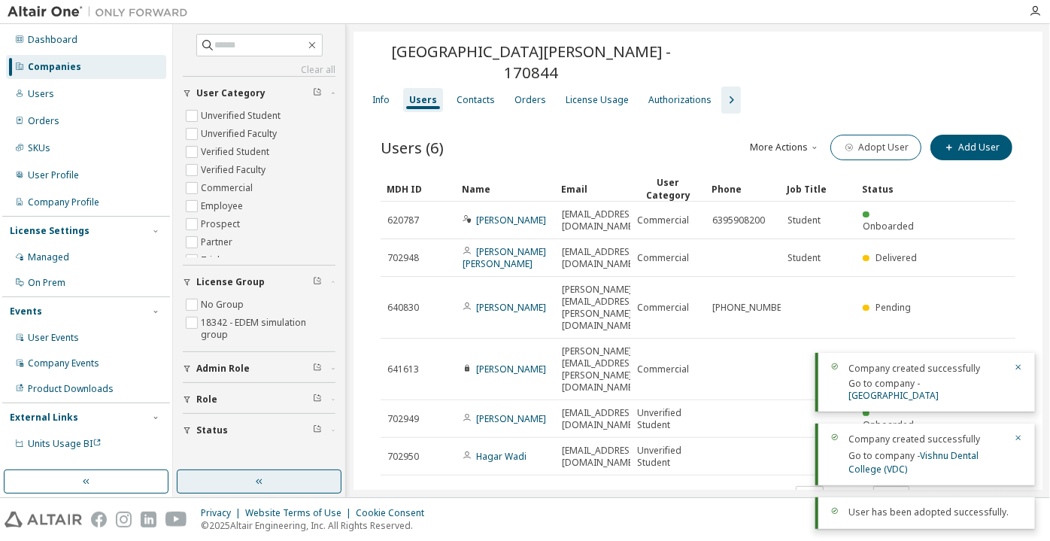
click at [296, 478] on button "button" at bounding box center [259, 481] width 165 height 24
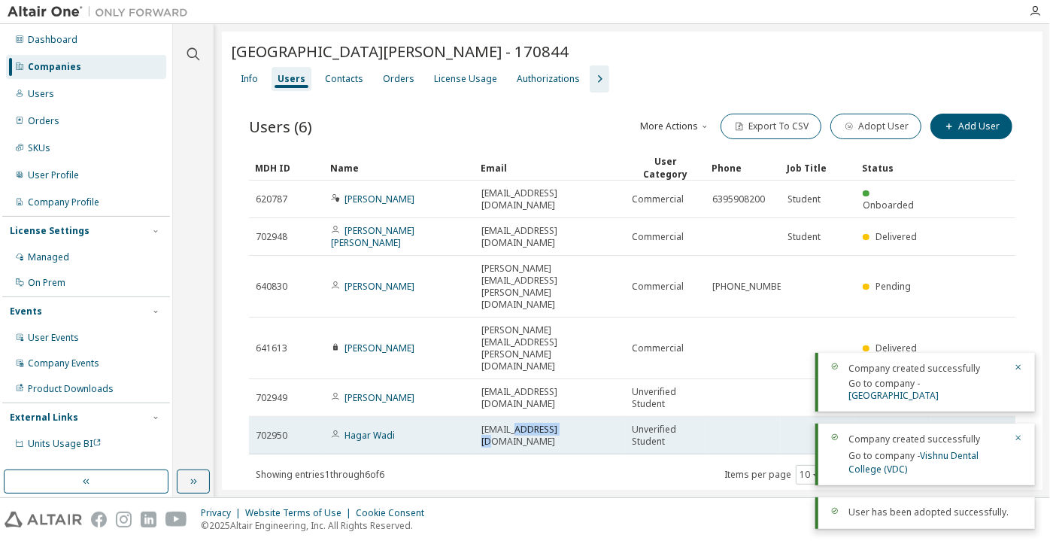
drag, startPoint x: 570, startPoint y: 348, endPoint x: 524, endPoint y: 354, distance: 47.0
click at [524, 424] on div "haw004@uregina.ca" at bounding box center [549, 436] width 137 height 24
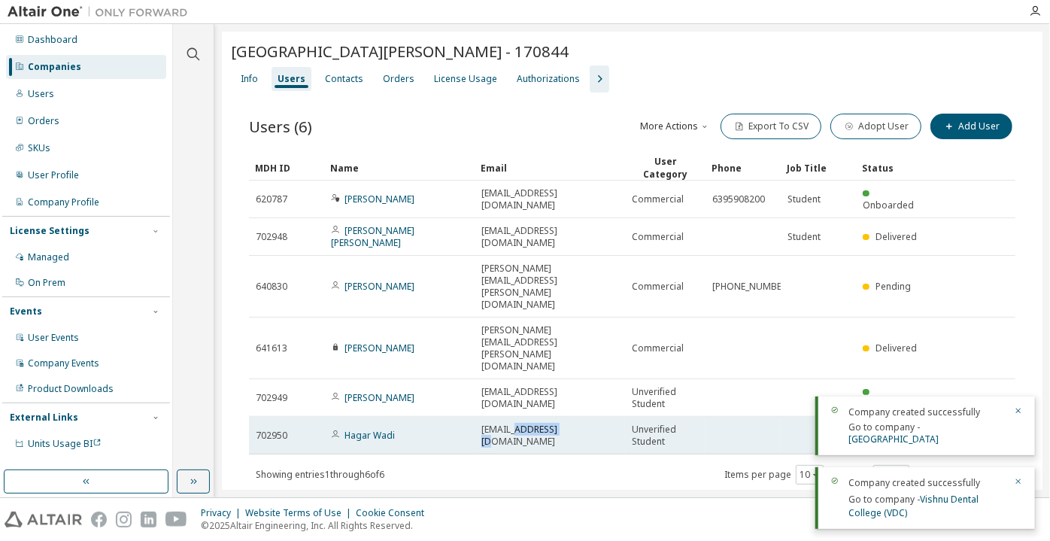
copy span "uregina.ca"
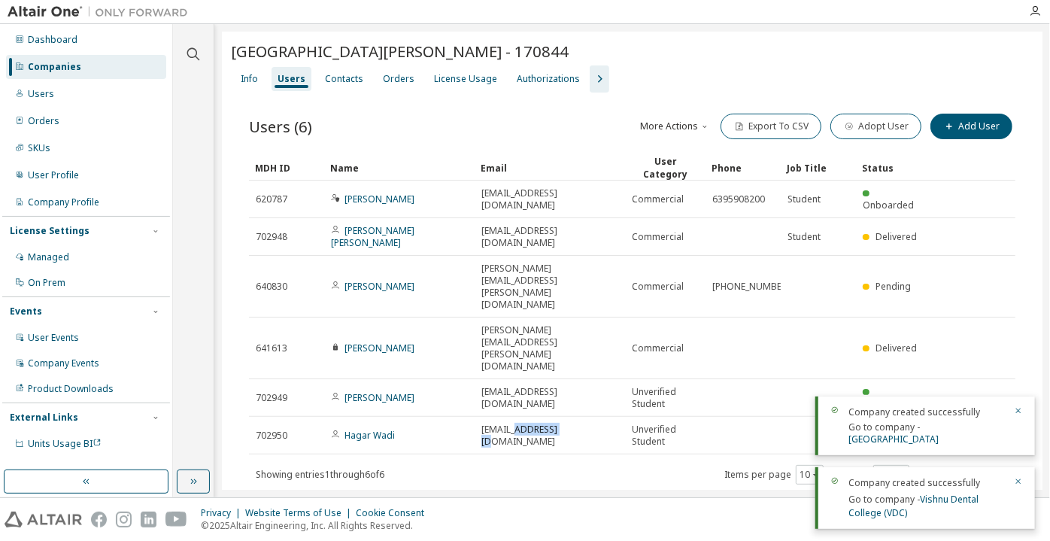
click at [591, 75] on icon "button" at bounding box center [600, 79] width 18 height 18
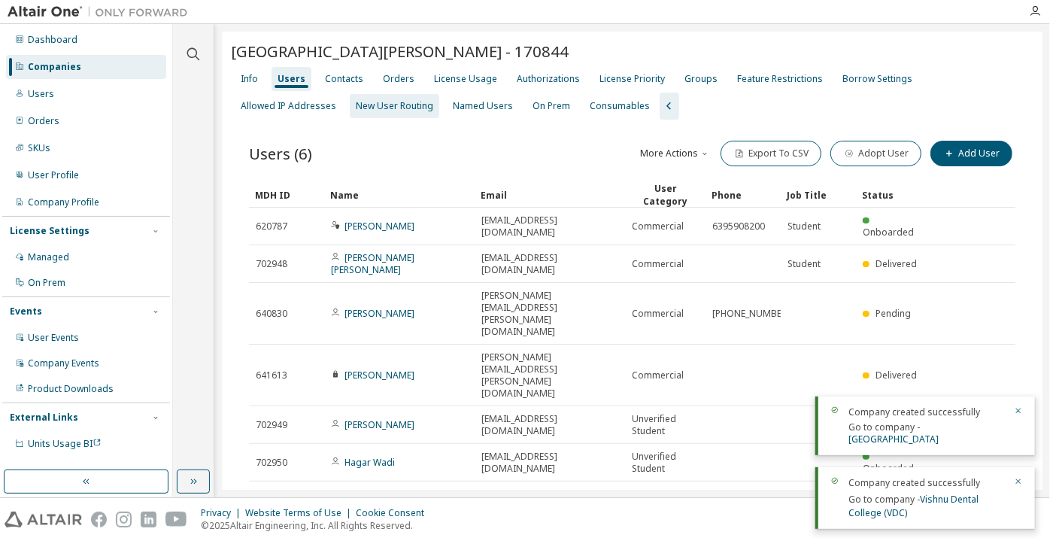
click at [356, 107] on div "New User Routing" at bounding box center [394, 106] width 77 height 12
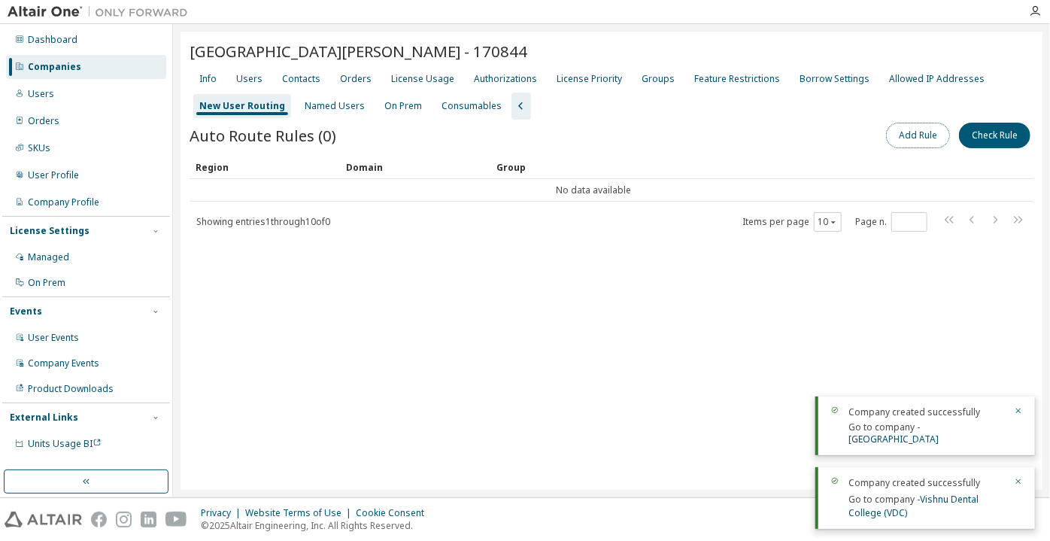
click at [896, 132] on button "Add Rule" at bounding box center [918, 136] width 64 height 26
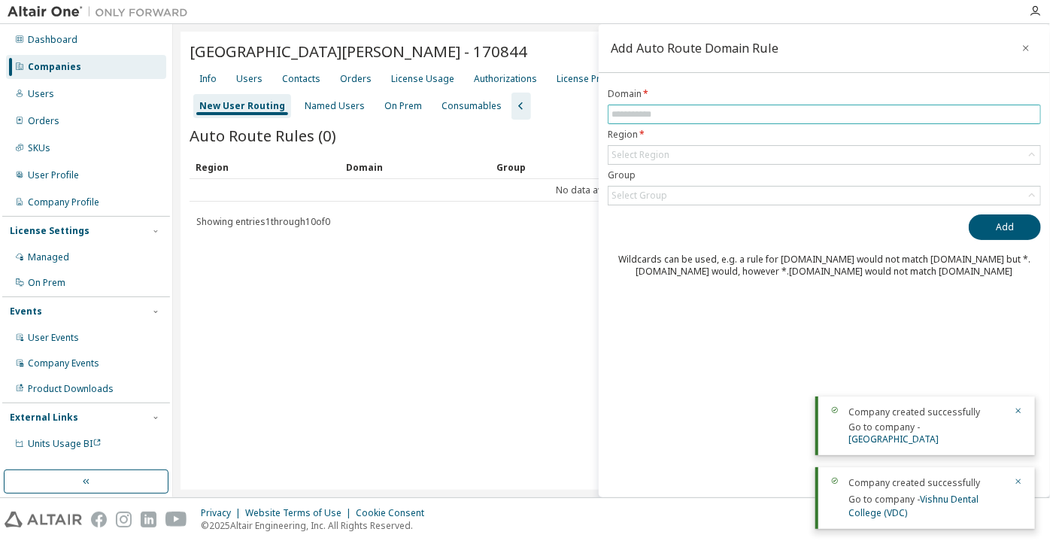
click at [742, 117] on input "text" at bounding box center [825, 114] width 426 height 12
paste input "**********"
click at [673, 153] on div "Select Region" at bounding box center [825, 155] width 432 height 18
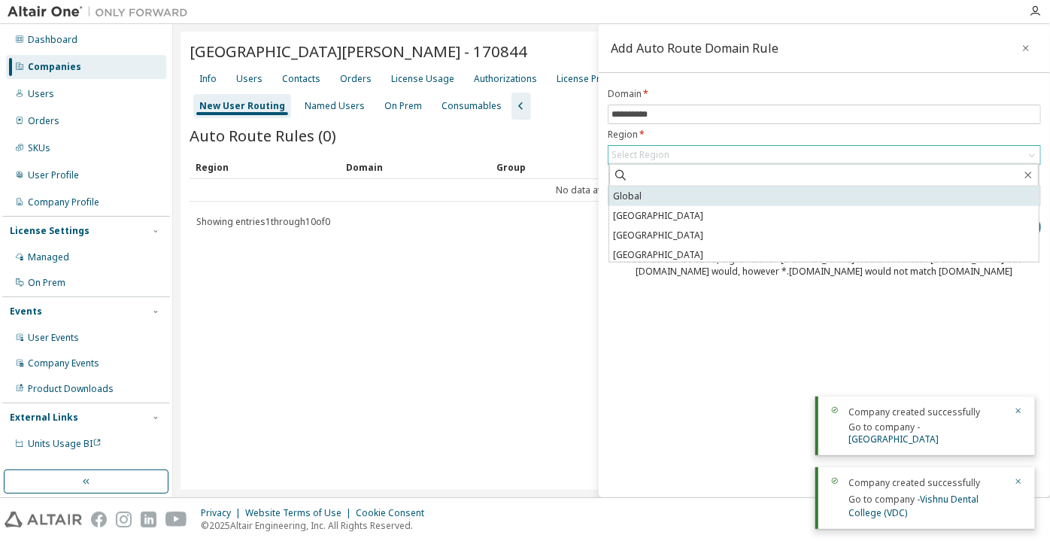
click at [626, 198] on li "Global" at bounding box center [824, 197] width 430 height 20
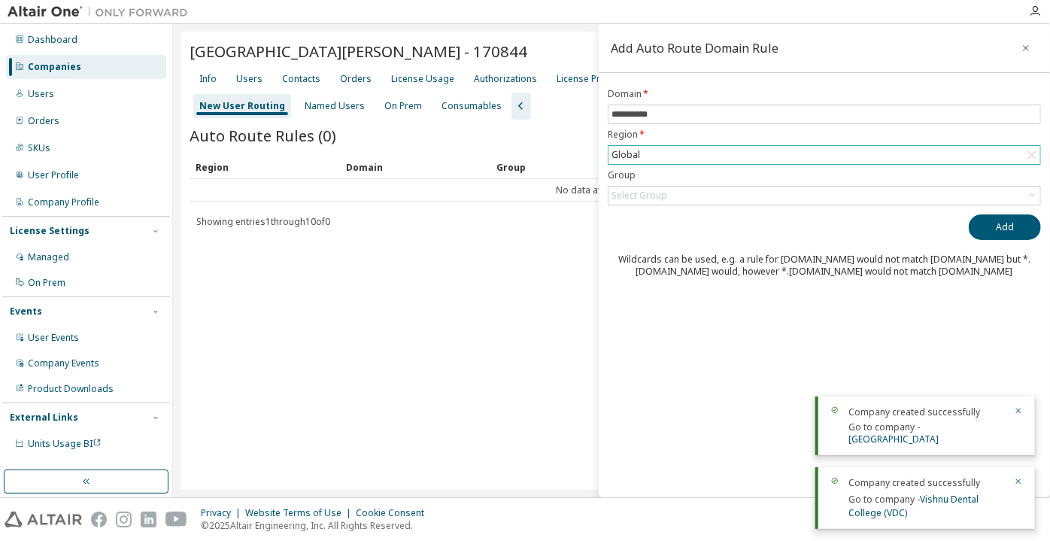
drag, startPoint x: 628, startPoint y: 184, endPoint x: 628, endPoint y: 193, distance: 9.8
click at [628, 185] on form "**********" at bounding box center [824, 146] width 433 height 117
click at [636, 198] on div "Select Group" at bounding box center [640, 196] width 56 height 12
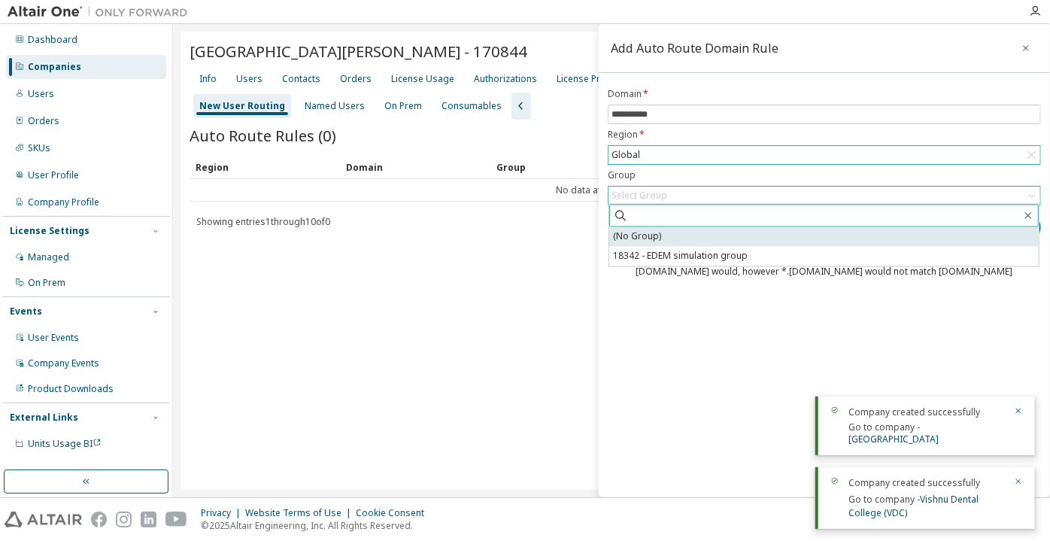
drag, startPoint x: 642, startPoint y: 220, endPoint x: 642, endPoint y: 230, distance: 10.5
click at [642, 223] on span at bounding box center [824, 216] width 430 height 23
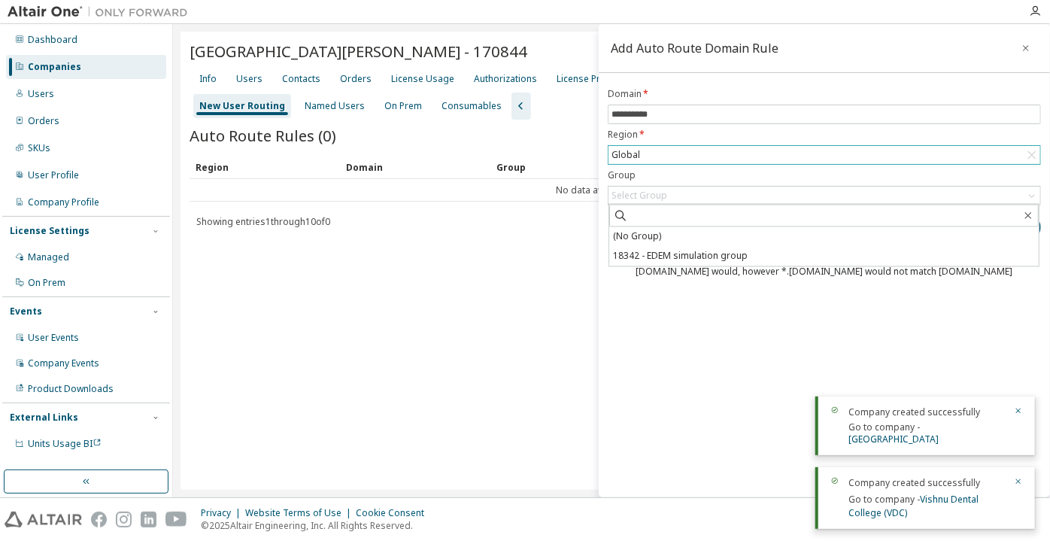
drag, startPoint x: 642, startPoint y: 230, endPoint x: 684, endPoint y: 232, distance: 42.2
click at [642, 230] on li "(No Group)" at bounding box center [824, 237] width 430 height 20
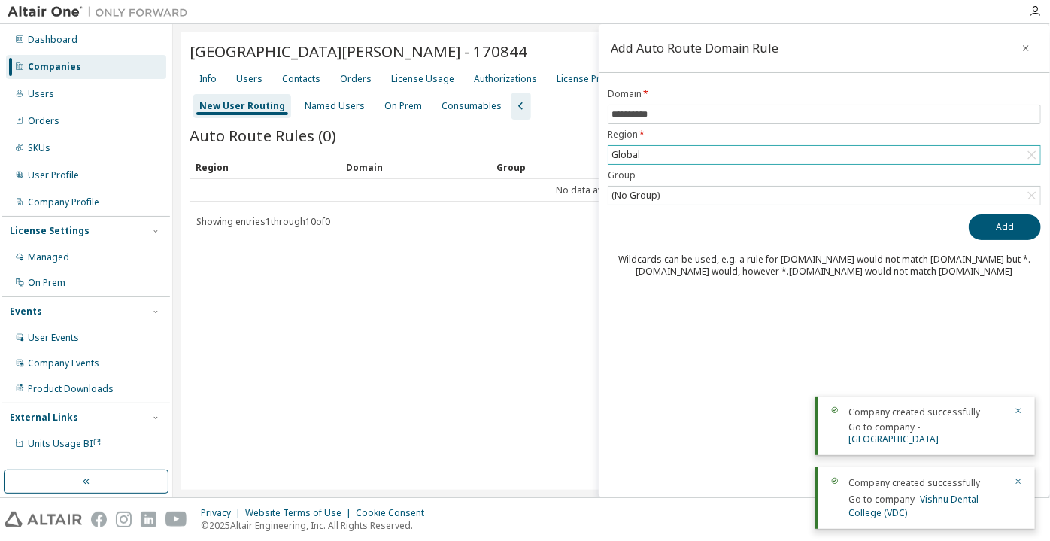
click at [971, 234] on div "Add" at bounding box center [824, 227] width 433 height 26
click at [977, 226] on button "Add" at bounding box center [1005, 227] width 72 height 26
click at [611, 114] on span "**********" at bounding box center [824, 115] width 433 height 20
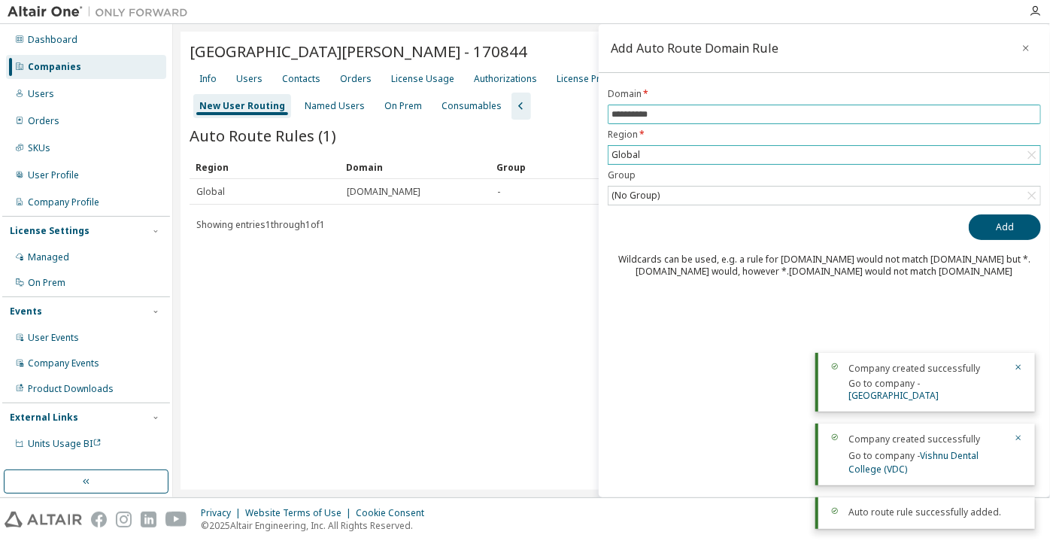
click at [612, 114] on input "**********" at bounding box center [825, 114] width 426 height 12
type input "**********"
click at [969, 214] on button "Add" at bounding box center [1005, 227] width 72 height 26
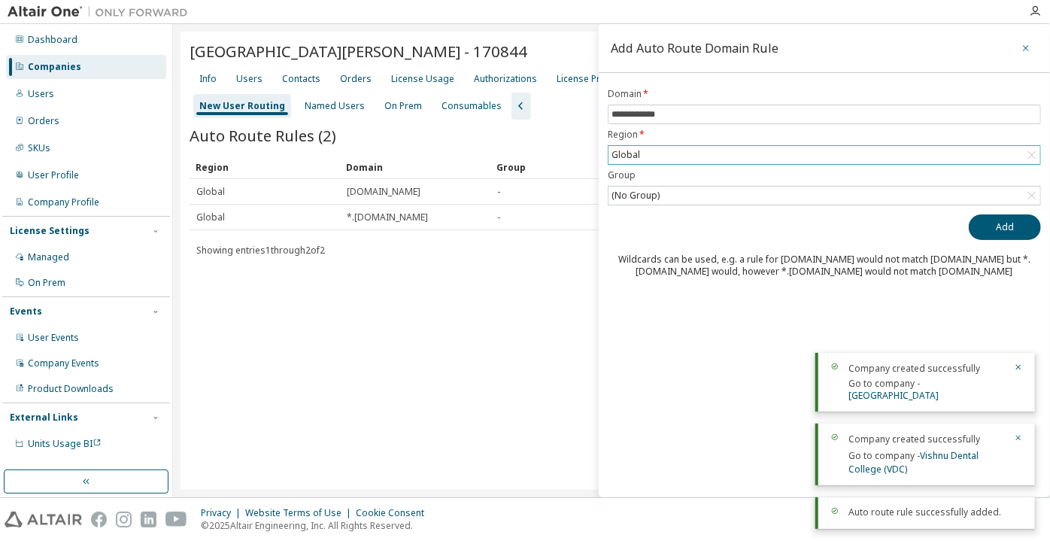
click at [1026, 53] on icon "button" at bounding box center [1026, 48] width 11 height 12
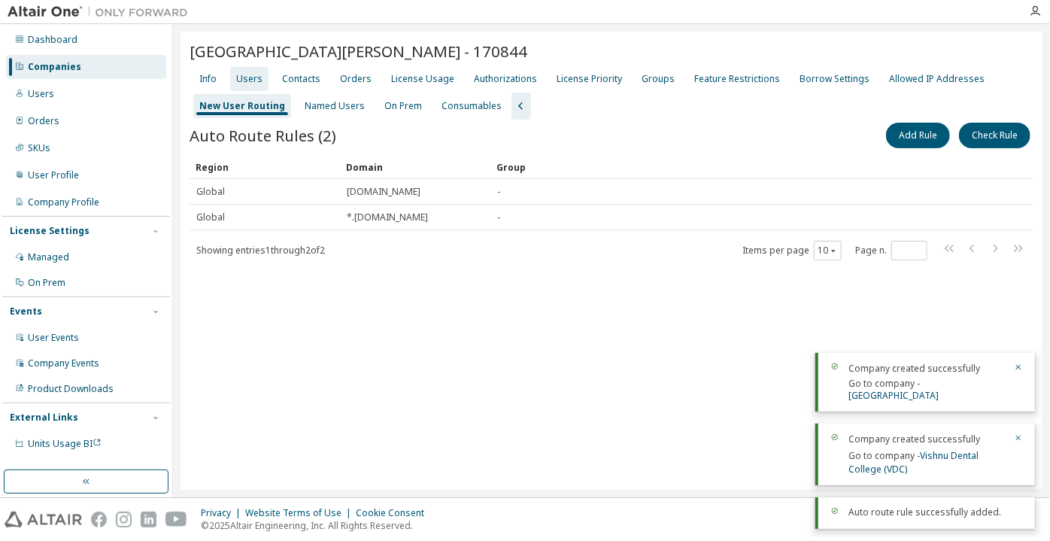
click at [236, 73] on div "Users" at bounding box center [249, 79] width 26 height 12
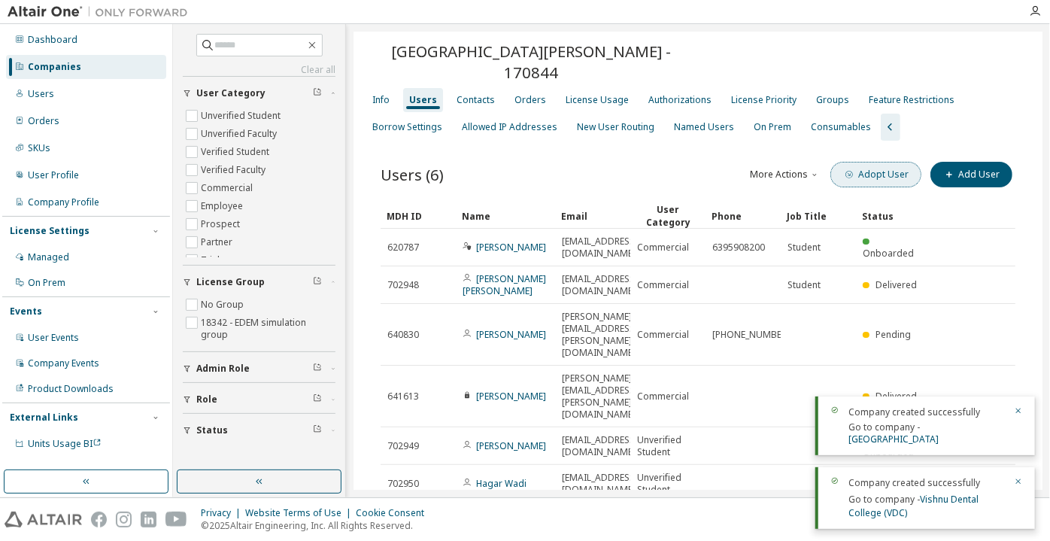
click at [879, 162] on button "Adopt User" at bounding box center [876, 175] width 91 height 26
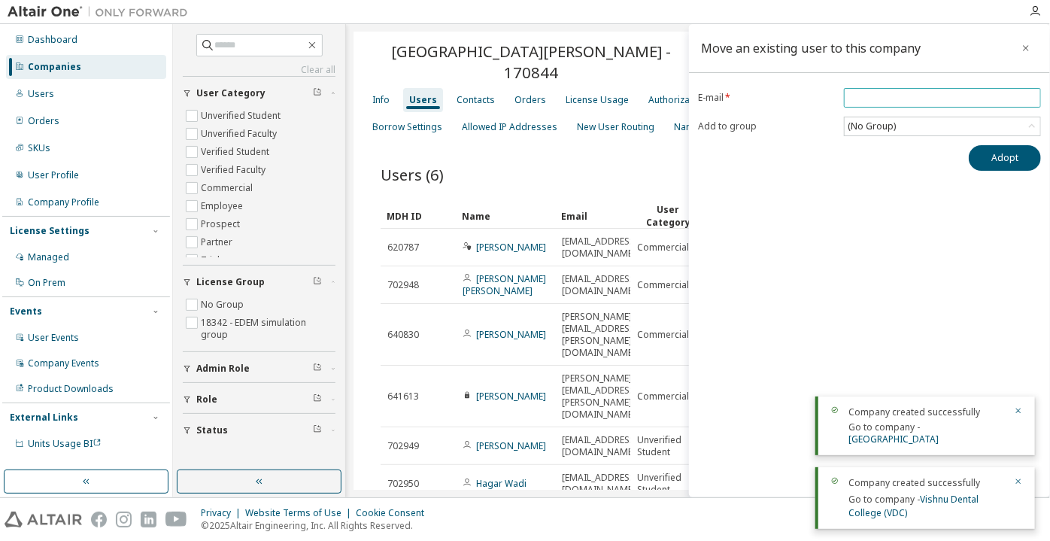
click at [865, 99] on input "email" at bounding box center [943, 98] width 190 height 12
paste input "**********"
type input "**********"
click at [985, 157] on button "Adopt" at bounding box center [1005, 158] width 72 height 26
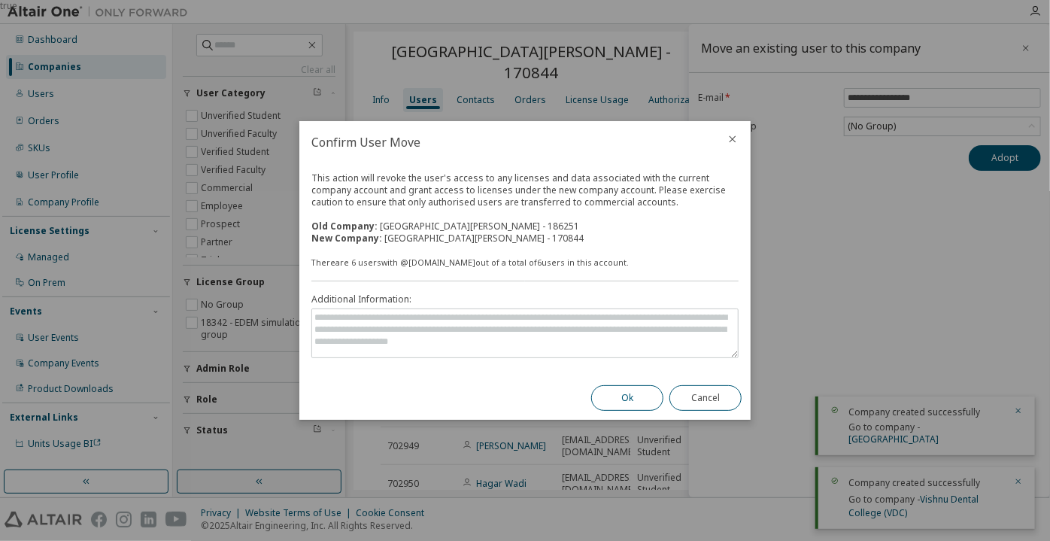
click at [631, 394] on button "Ok" at bounding box center [627, 398] width 72 height 26
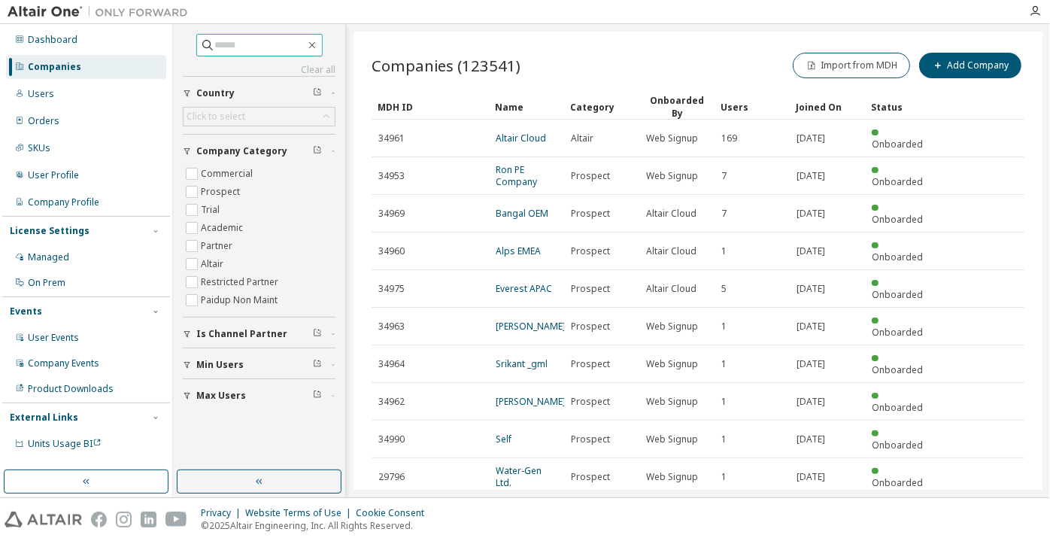
click at [281, 41] on input "text" at bounding box center [260, 45] width 90 height 15
paste input "**********"
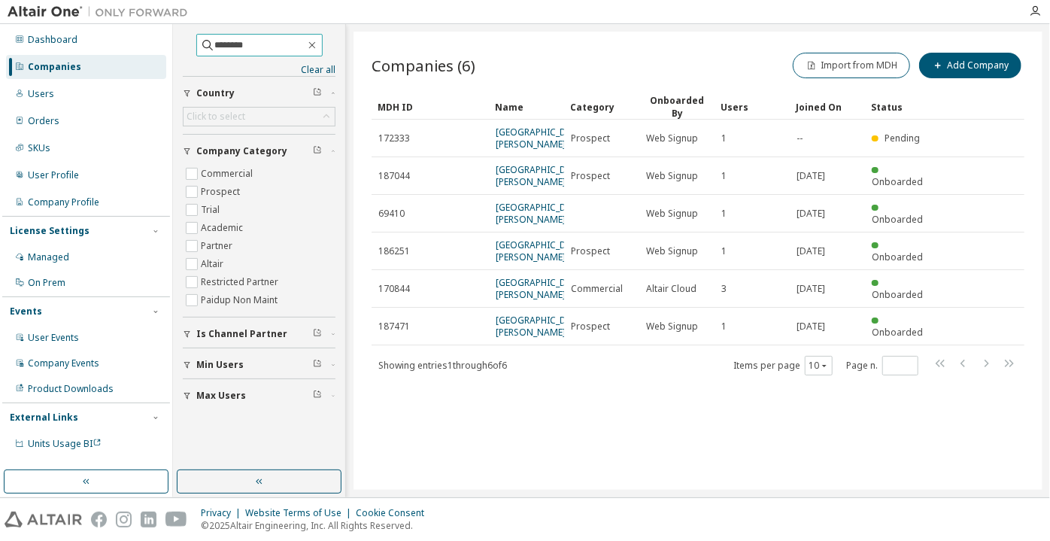
click at [215, 47] on input "********" at bounding box center [260, 45] width 90 height 15
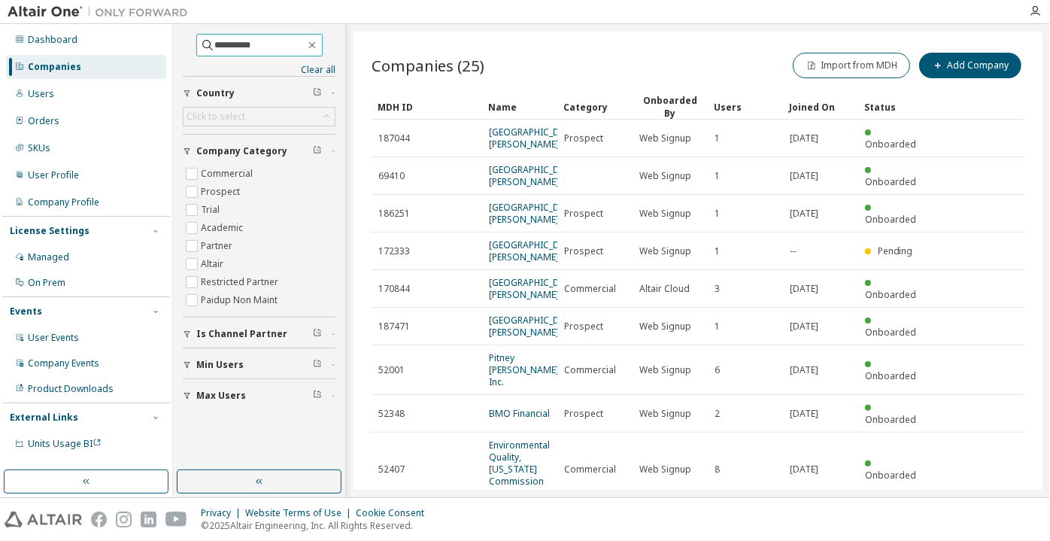
type input "**********"
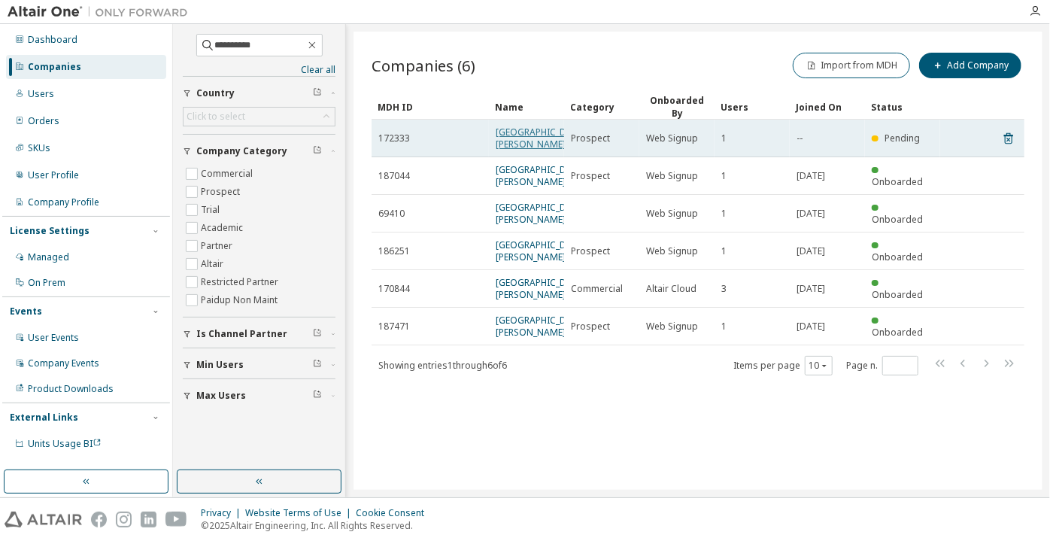
click at [520, 146] on link "[GEOGRAPHIC_DATA][PERSON_NAME]" at bounding box center [541, 138] width 90 height 25
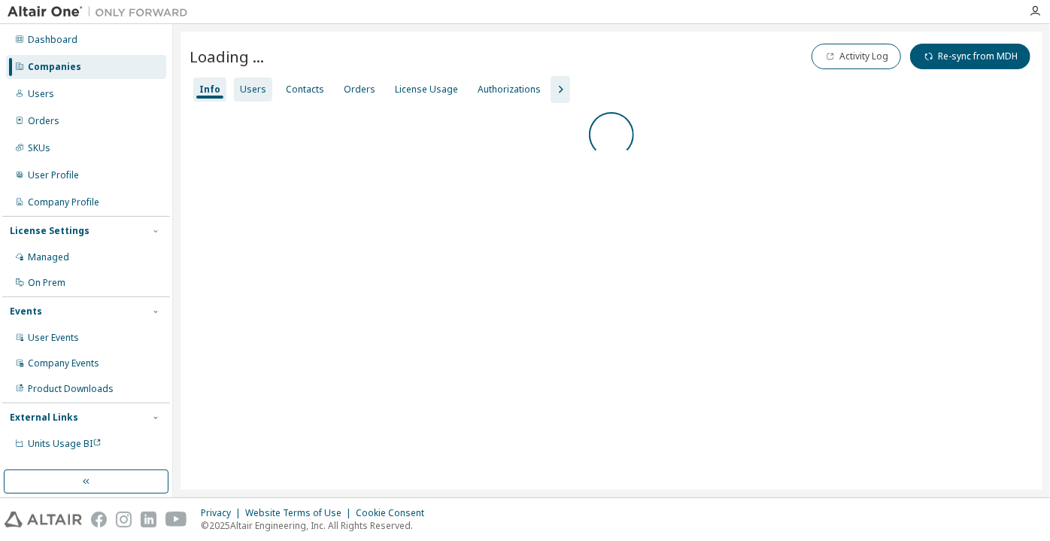
click at [248, 86] on div "Users" at bounding box center [253, 90] width 26 height 12
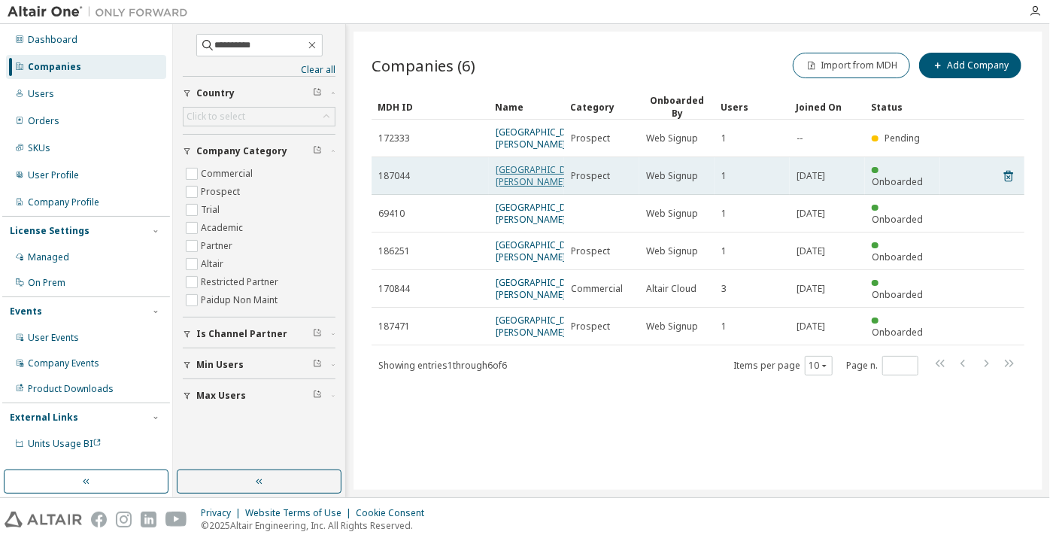
click at [509, 182] on link "[GEOGRAPHIC_DATA][PERSON_NAME]" at bounding box center [541, 175] width 90 height 25
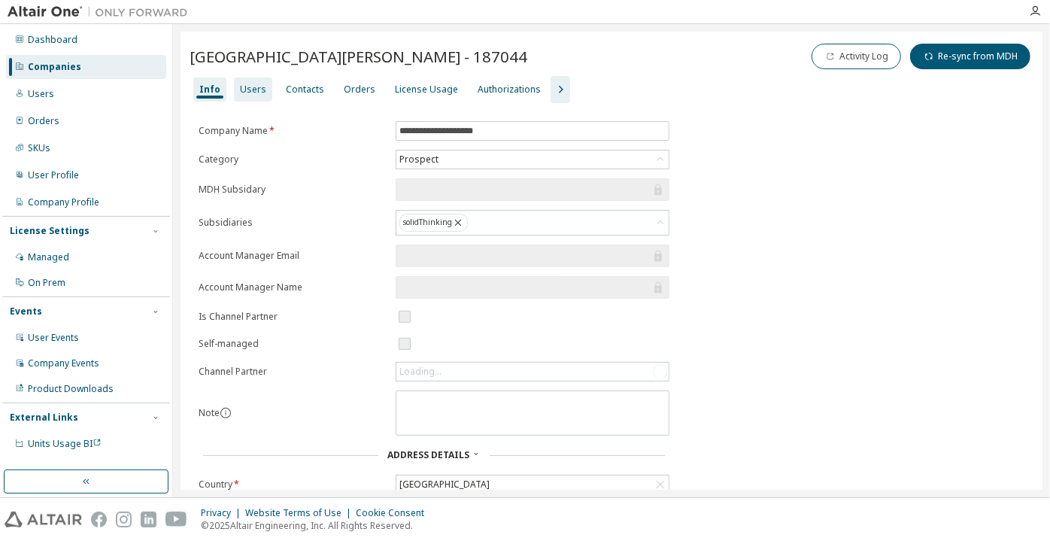
click at [249, 93] on div "Users" at bounding box center [253, 90] width 26 height 12
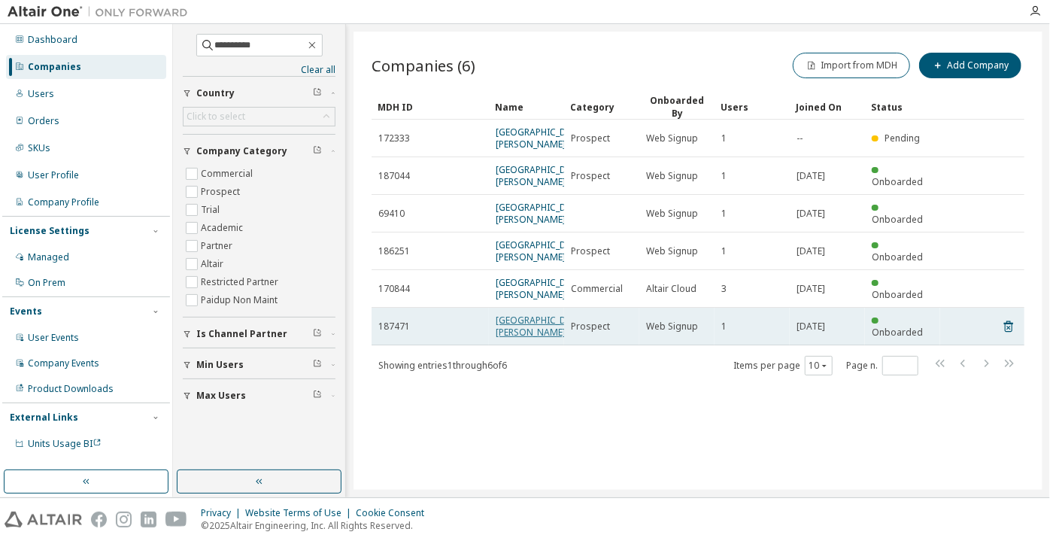
click at [506, 328] on link "[GEOGRAPHIC_DATA][PERSON_NAME]" at bounding box center [541, 326] width 90 height 25
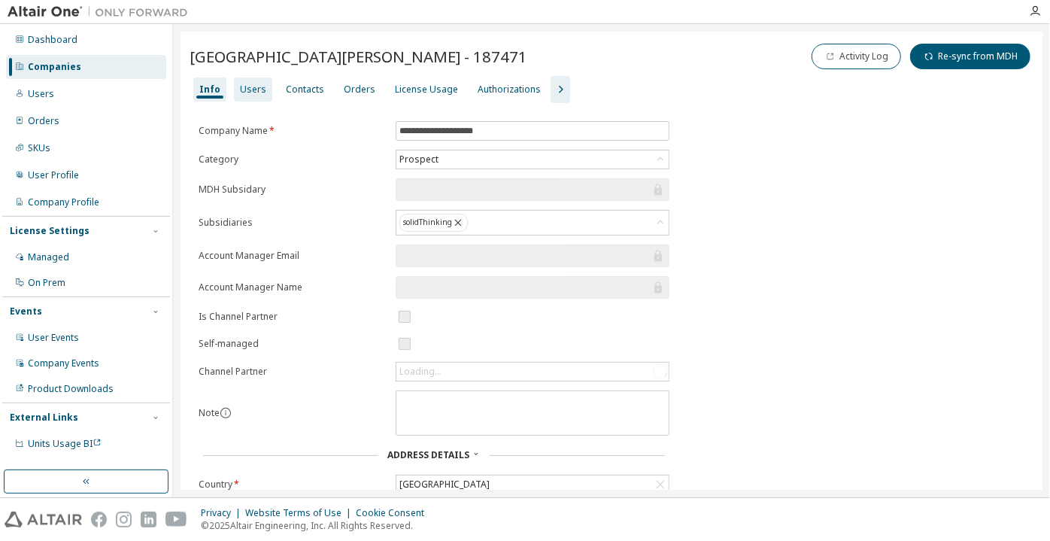
click at [252, 96] on div "Users" at bounding box center [253, 89] width 38 height 24
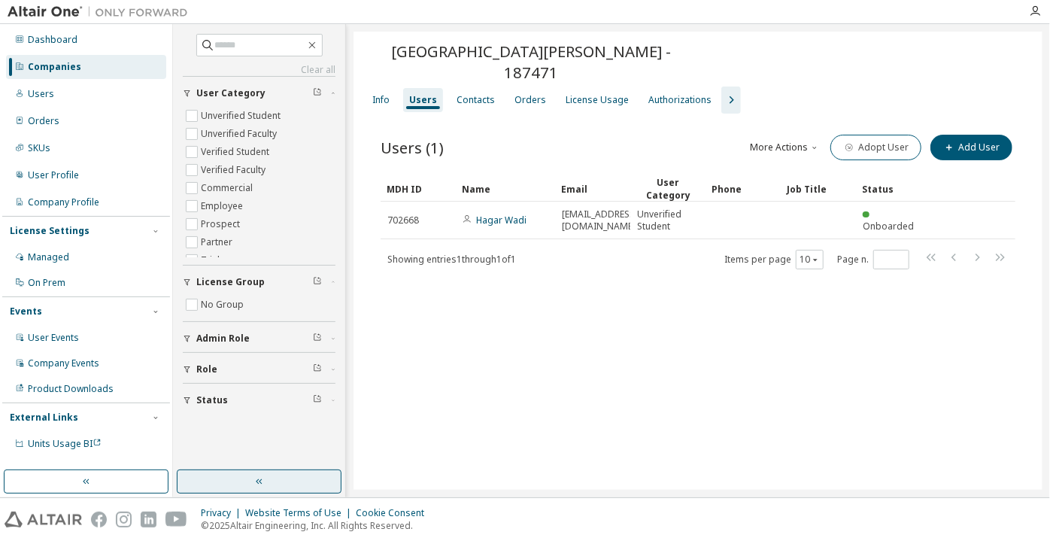
click at [297, 474] on button "button" at bounding box center [259, 481] width 165 height 24
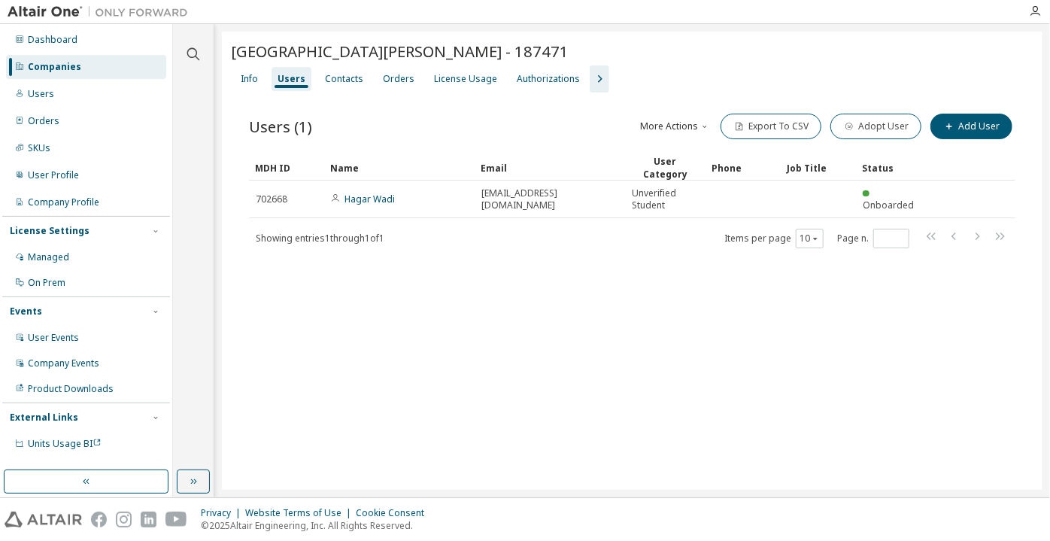
click at [265, 74] on div "Info Users Contacts Orders License Usage Authorizations" at bounding box center [632, 78] width 803 height 27
click at [248, 76] on div "Info" at bounding box center [249, 79] width 17 height 12
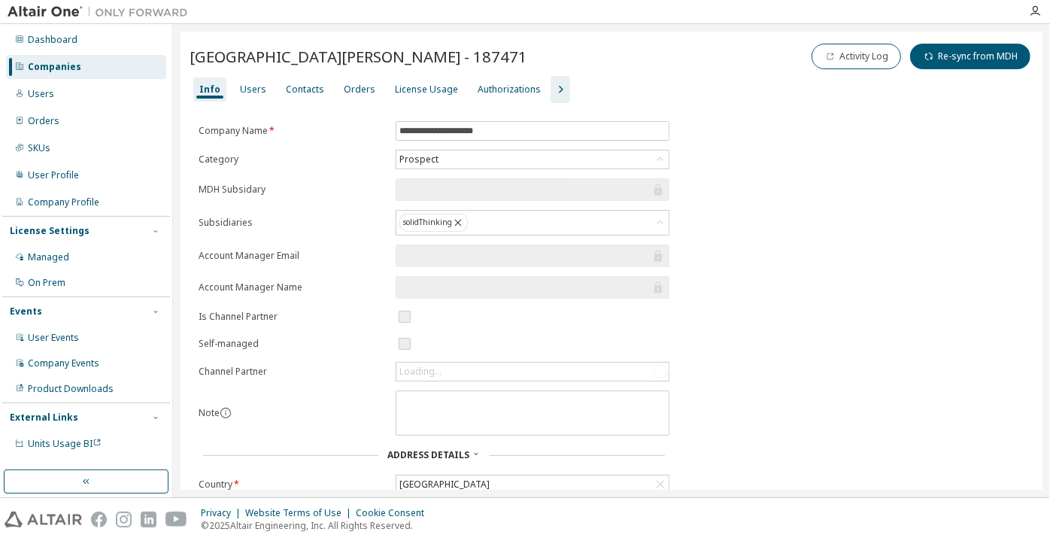
click at [441, 147] on form "**********" at bounding box center [434, 394] width 471 height 546
click at [439, 154] on div "Prospect" at bounding box center [419, 159] width 44 height 17
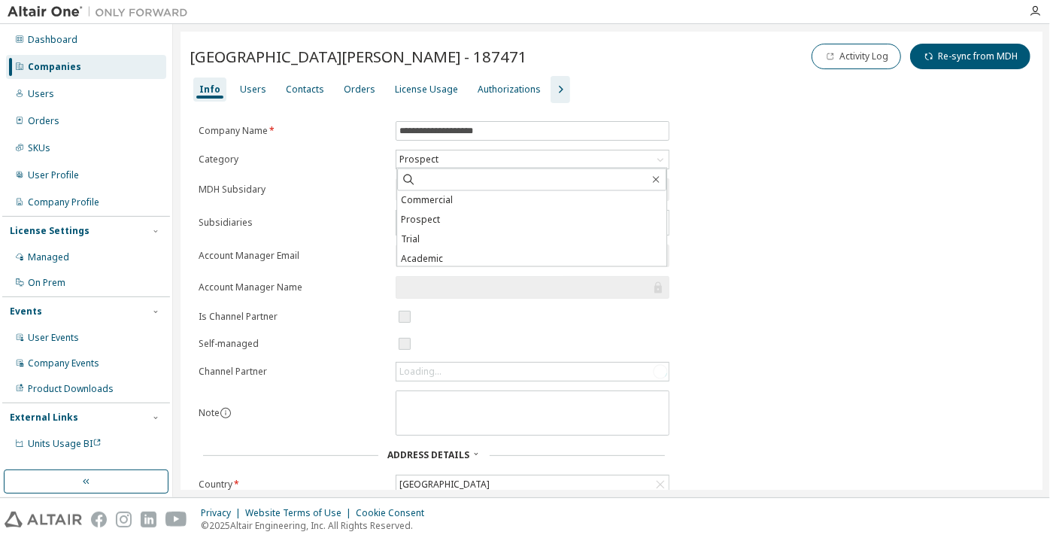
click at [448, 269] on form "**********" at bounding box center [434, 394] width 471 height 546
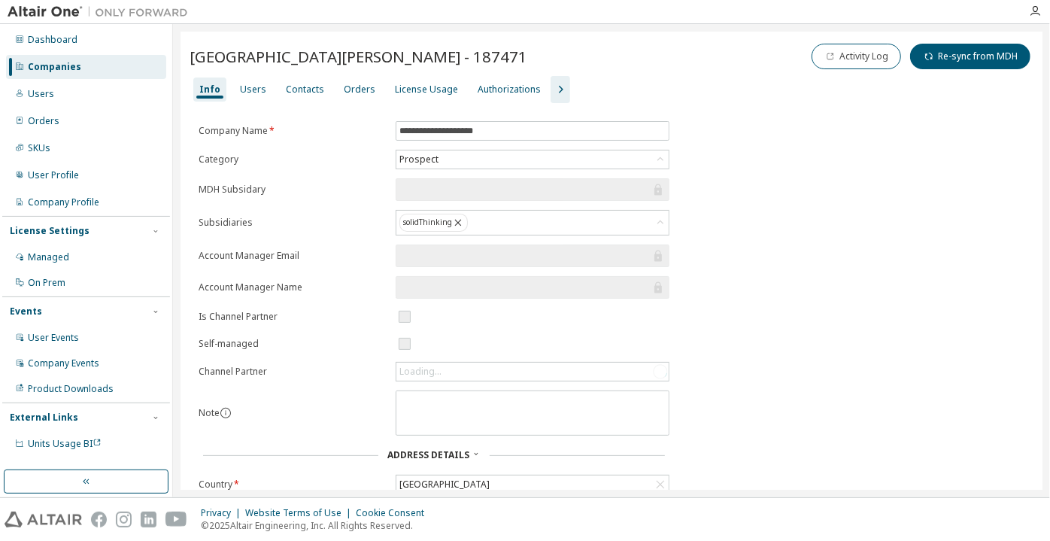
click at [444, 252] on input "text" at bounding box center [524, 255] width 251 height 15
click at [435, 160] on div "Prospect" at bounding box center [419, 159] width 44 height 17
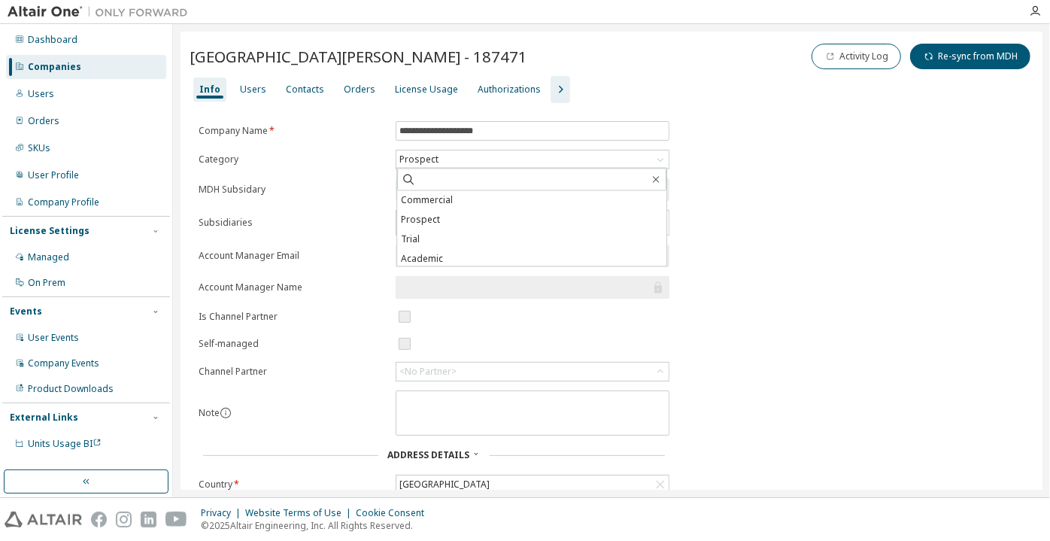
drag, startPoint x: 444, startPoint y: 253, endPoint x: 448, endPoint y: 294, distance: 41.5
click at [444, 254] on li "Academic" at bounding box center [531, 260] width 269 height 20
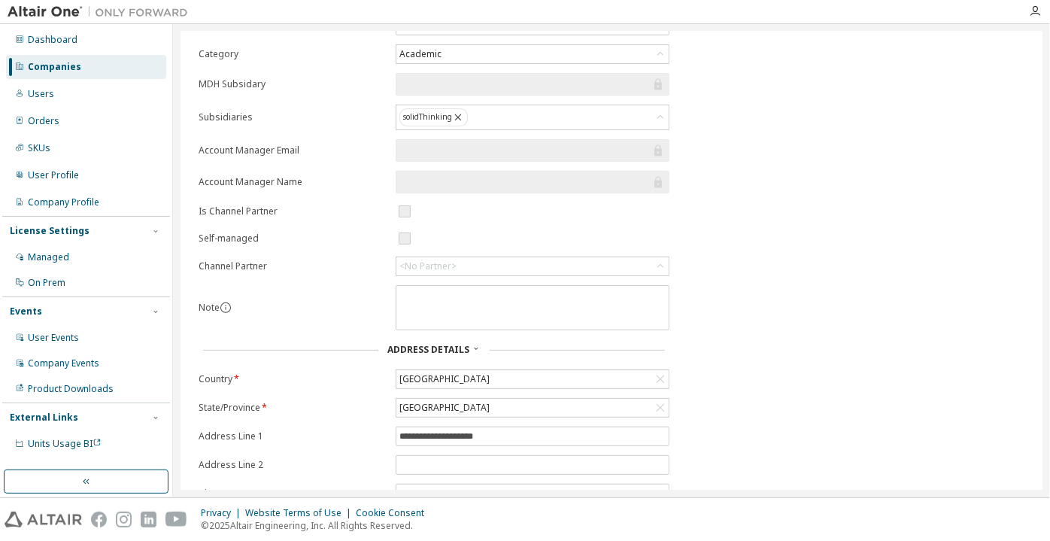
scroll to position [214, 0]
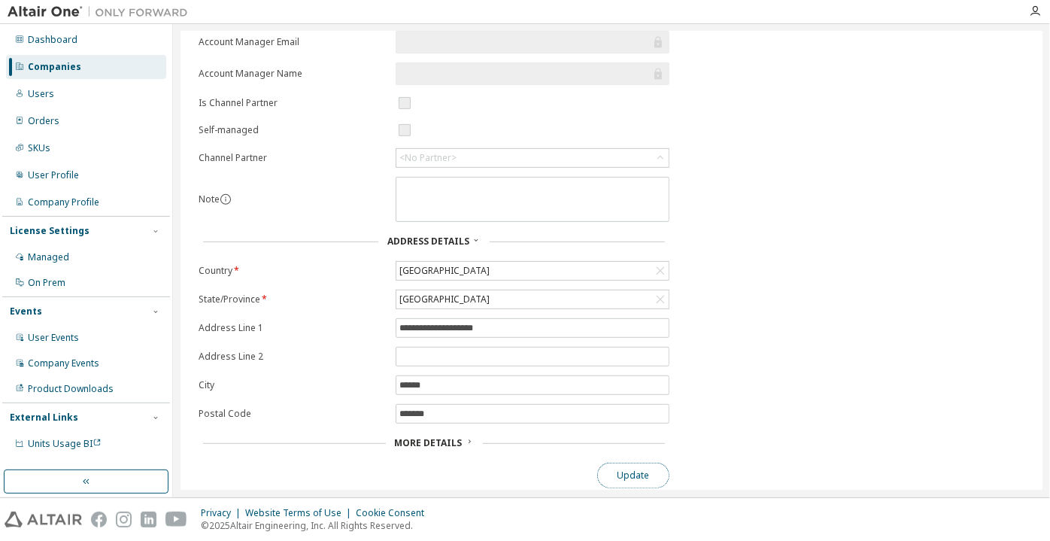
click at [613, 463] on button "Update" at bounding box center [633, 476] width 72 height 26
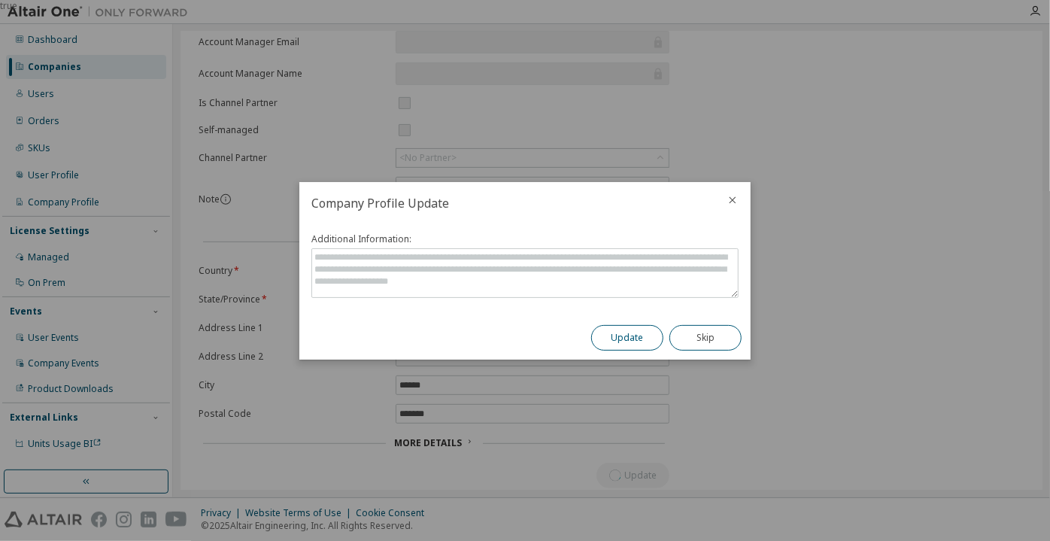
click at [600, 339] on button "Update" at bounding box center [627, 338] width 72 height 26
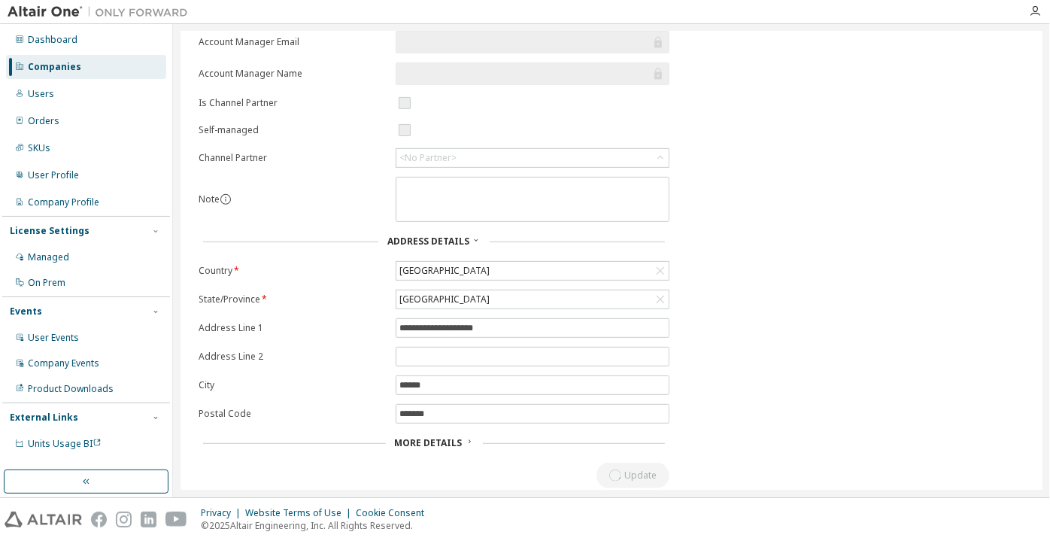
scroll to position [0, 0]
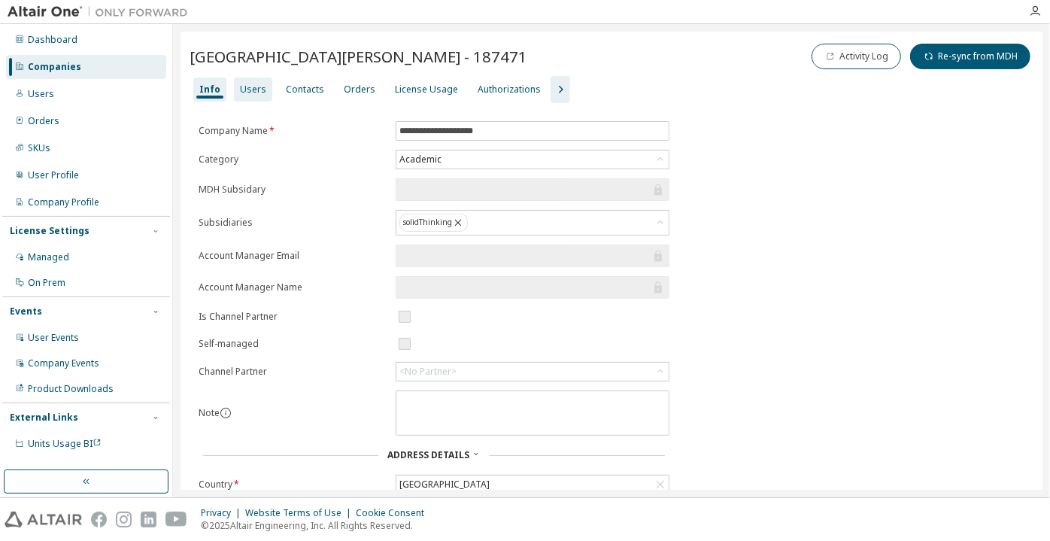
click at [257, 96] on div "Users" at bounding box center [253, 89] width 38 height 24
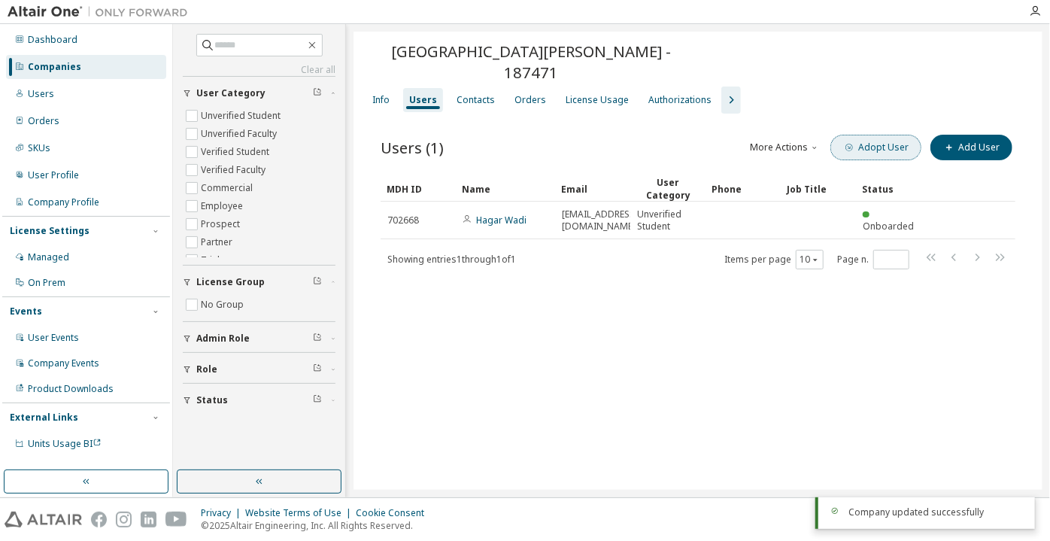
click at [855, 135] on button "Adopt User" at bounding box center [876, 148] width 91 height 26
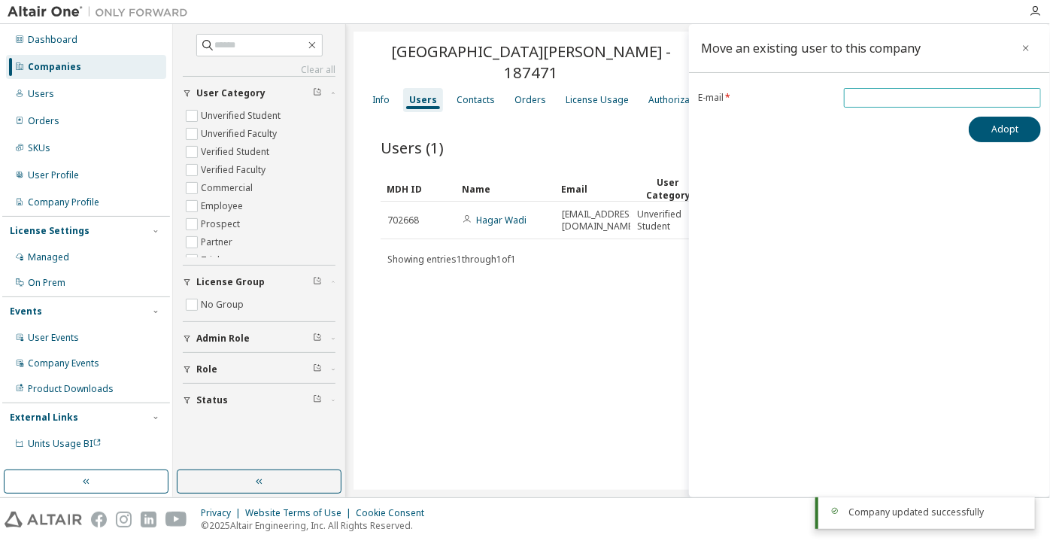
click at [886, 99] on input "email" at bounding box center [943, 98] width 190 height 12
paste input "**********"
type input "**********"
click at [974, 126] on button "Adopt" at bounding box center [1005, 130] width 72 height 26
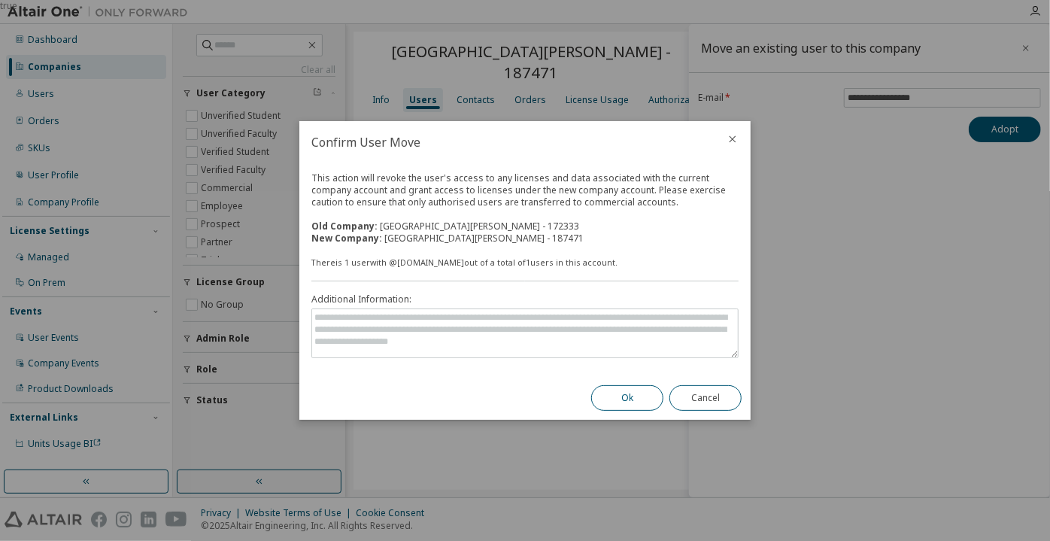
click at [602, 396] on button "Ok" at bounding box center [627, 398] width 72 height 26
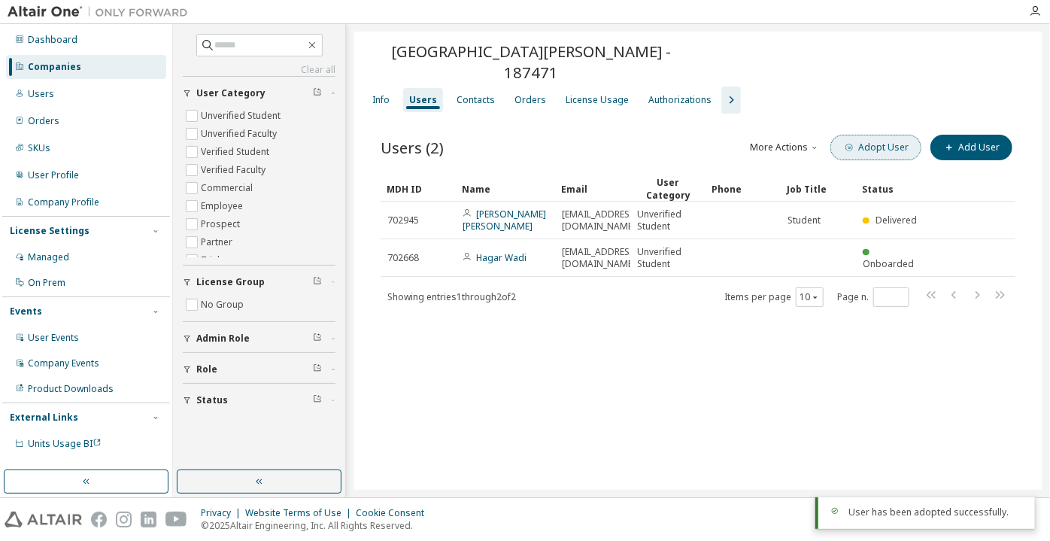
click at [852, 143] on icon "button" at bounding box center [849, 147] width 9 height 9
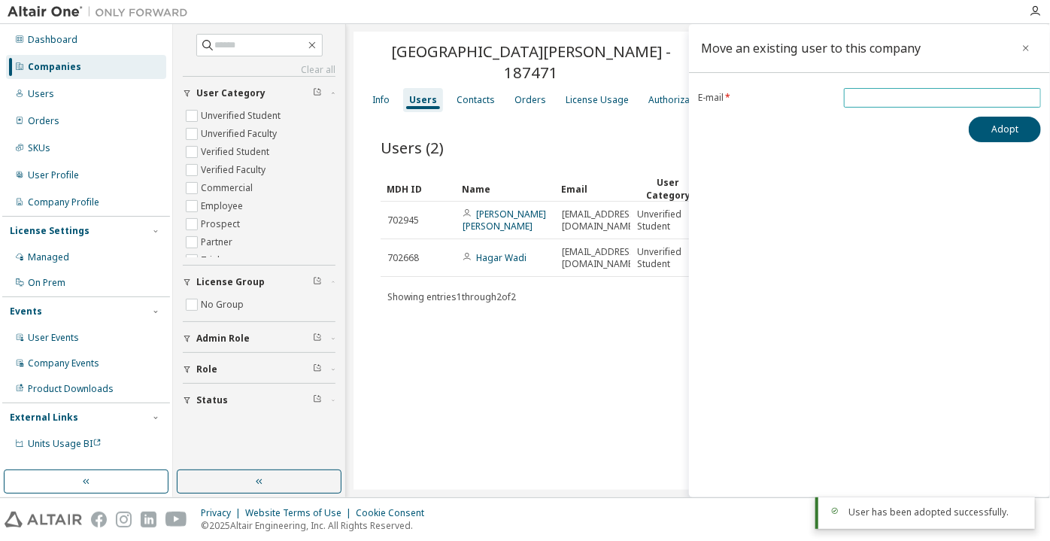
click at [887, 102] on input "email" at bounding box center [943, 98] width 190 height 12
paste input "**********"
type input "**********"
click at [971, 126] on button "Adopt" at bounding box center [1005, 130] width 72 height 26
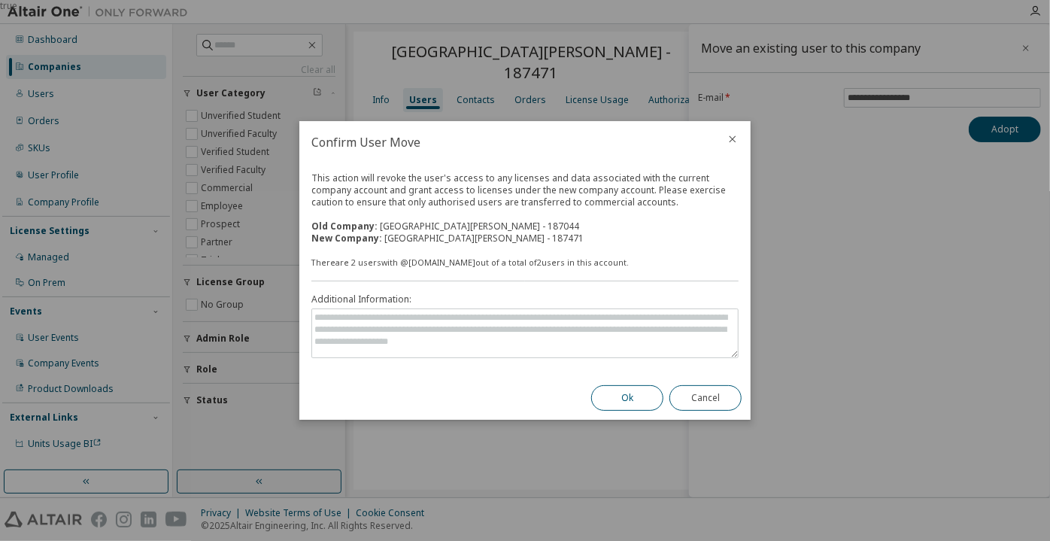
click at [630, 409] on button "Ok" at bounding box center [627, 398] width 72 height 26
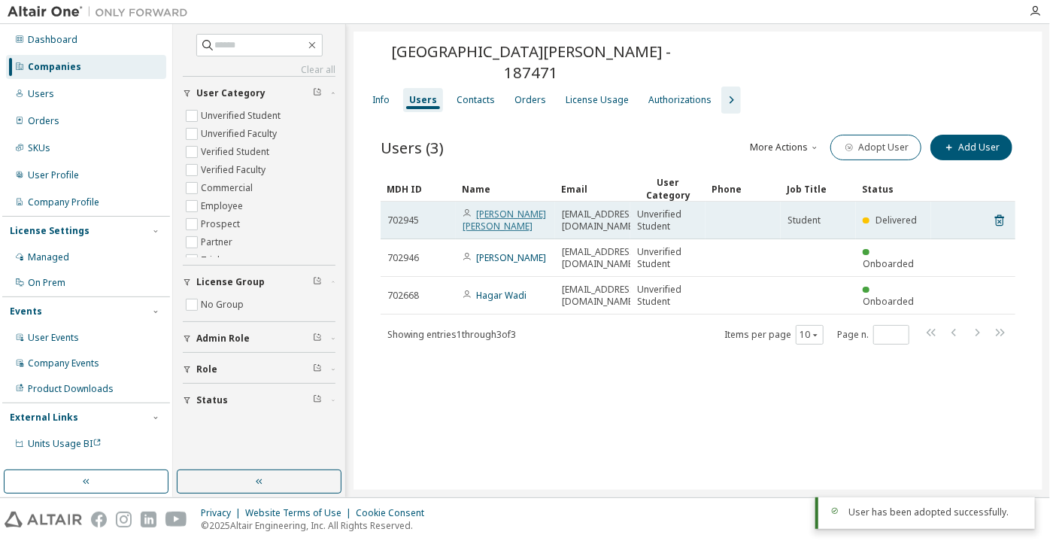
click at [518, 208] on link "Mehedi Hasan Abid" at bounding box center [505, 220] width 84 height 25
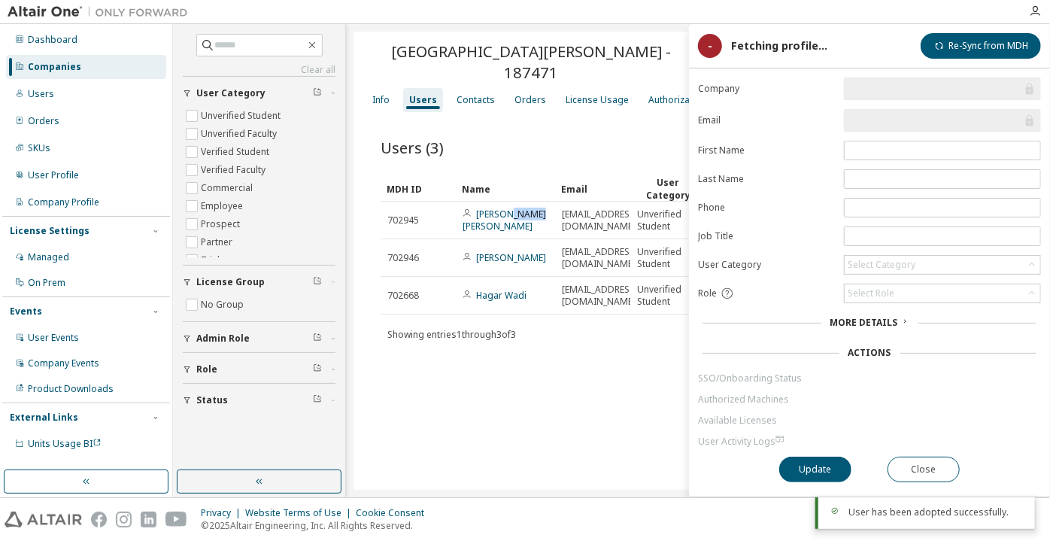
click at [518, 208] on link "Mehedi Hasan Abid" at bounding box center [505, 220] width 84 height 25
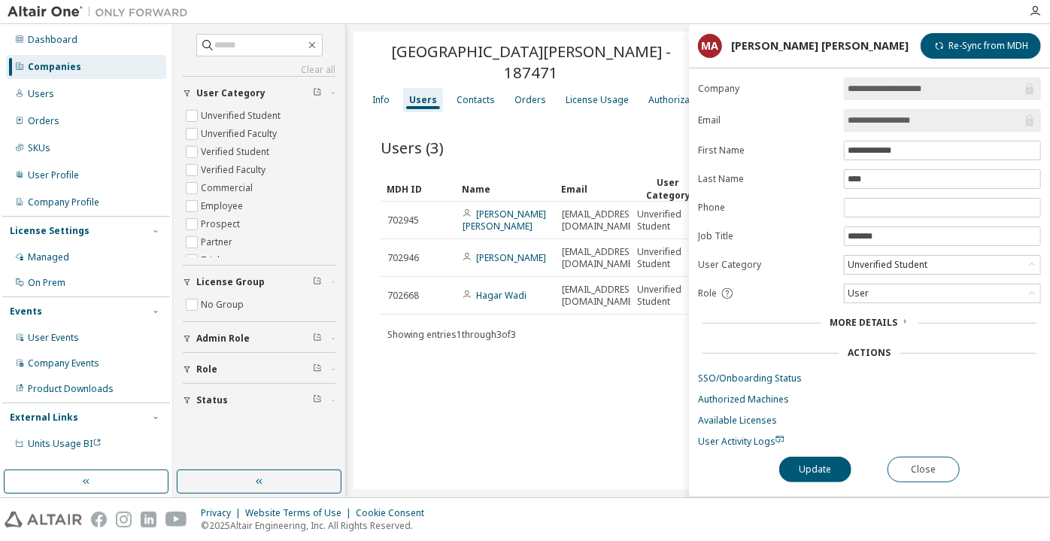
click at [892, 120] on input "**********" at bounding box center [935, 120] width 175 height 15
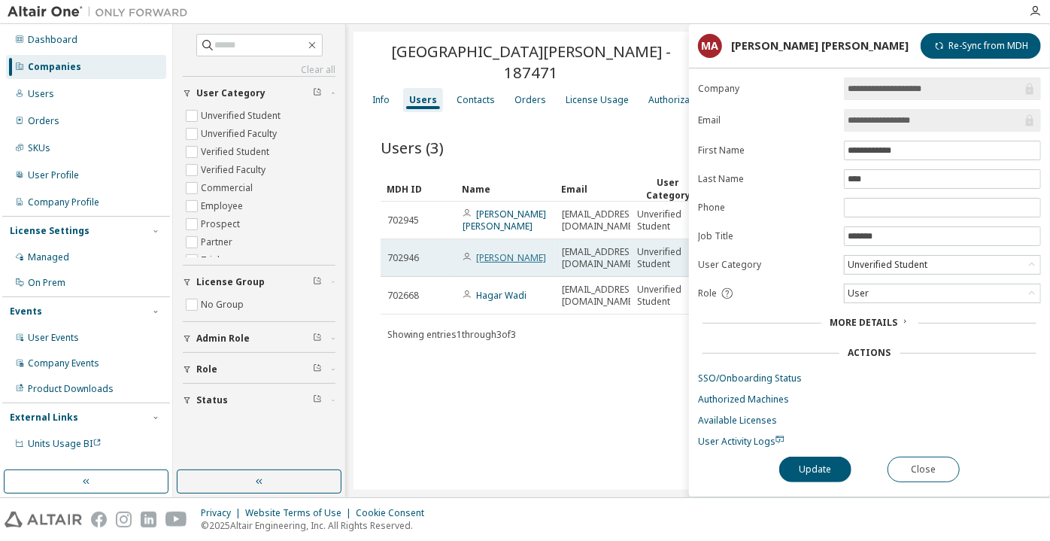
click at [491, 251] on link "Callie McCrea" at bounding box center [511, 257] width 70 height 13
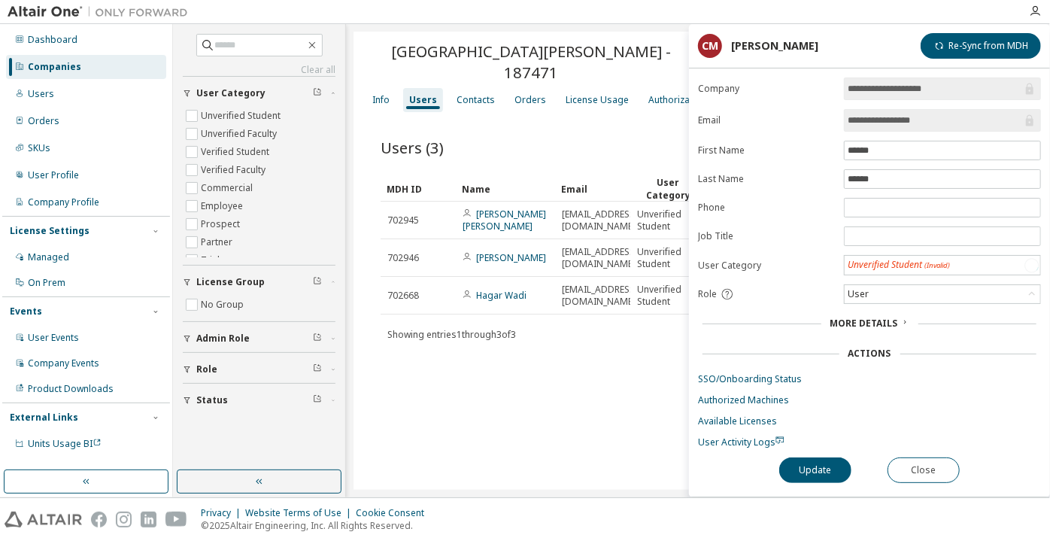
click at [878, 113] on input "**********" at bounding box center [935, 120] width 175 height 15
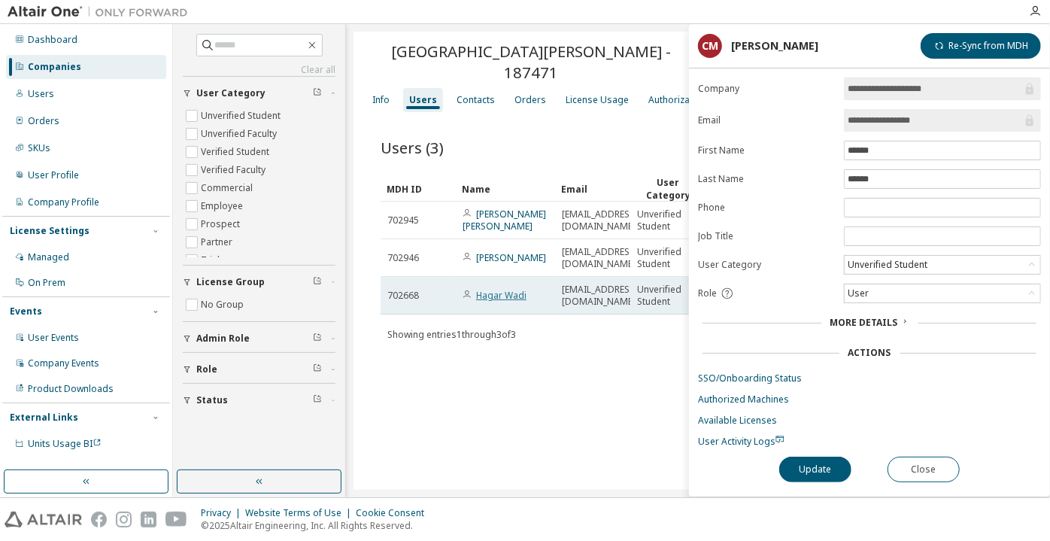
click at [501, 289] on link "Hagar Wadi" at bounding box center [501, 295] width 50 height 13
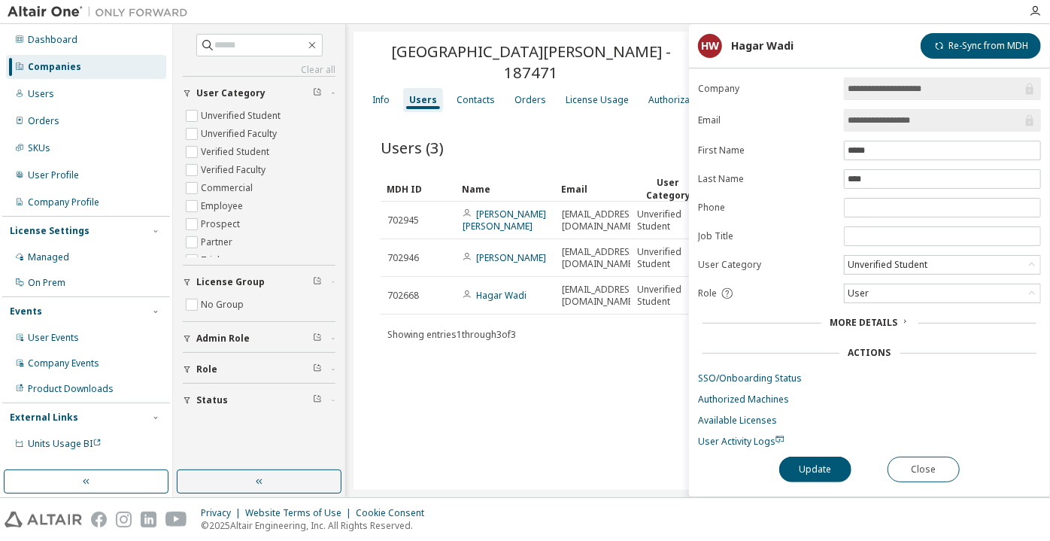
click at [854, 123] on input "**********" at bounding box center [935, 120] width 175 height 15
drag, startPoint x: 907, startPoint y: 457, endPoint x: 800, endPoint y: 336, distance: 161.0
click at [905, 457] on button "Close" at bounding box center [924, 470] width 72 height 26
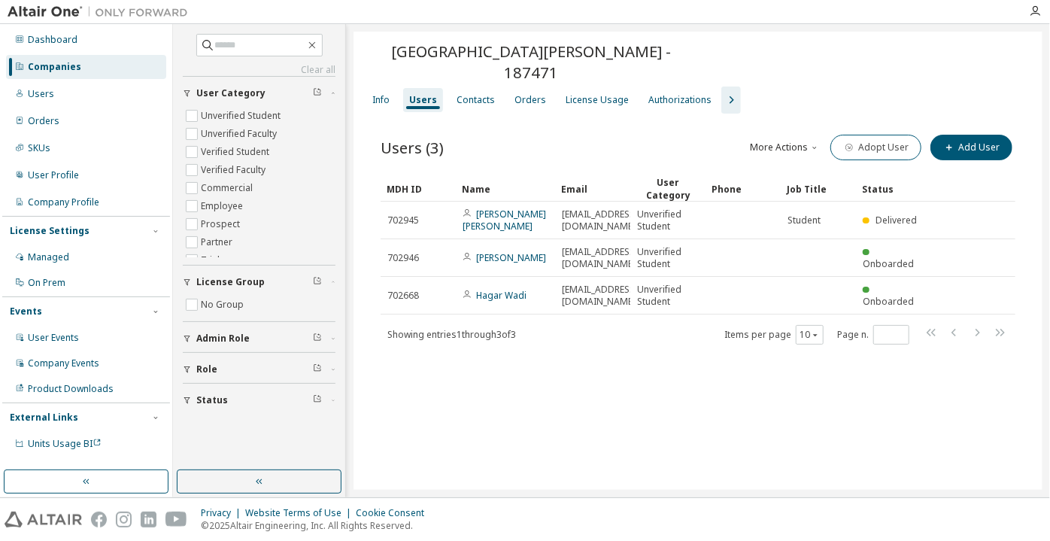
click at [722, 91] on icon "button" at bounding box center [731, 100] width 18 height 18
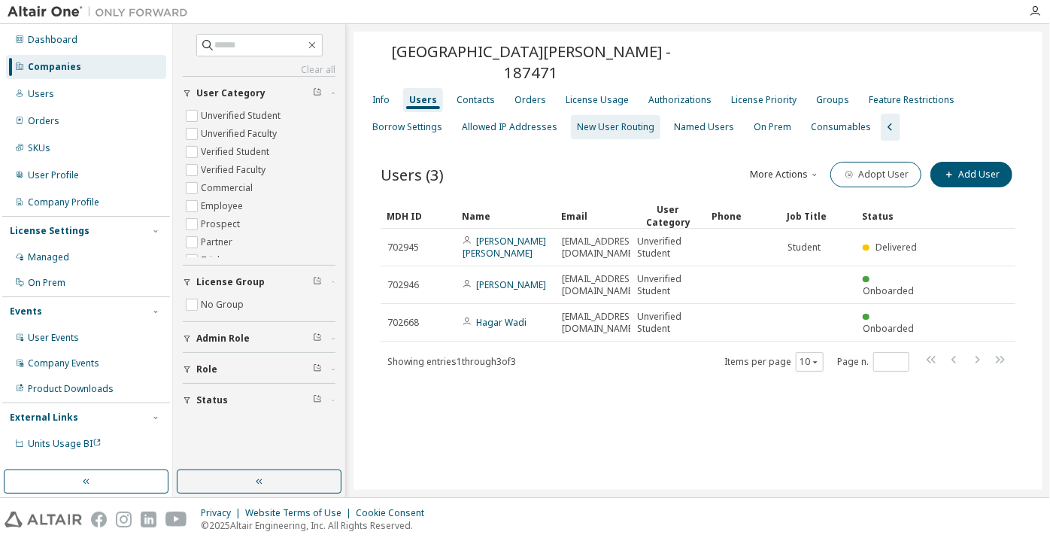
click at [619, 115] on div "New User Routing" at bounding box center [616, 127] width 90 height 24
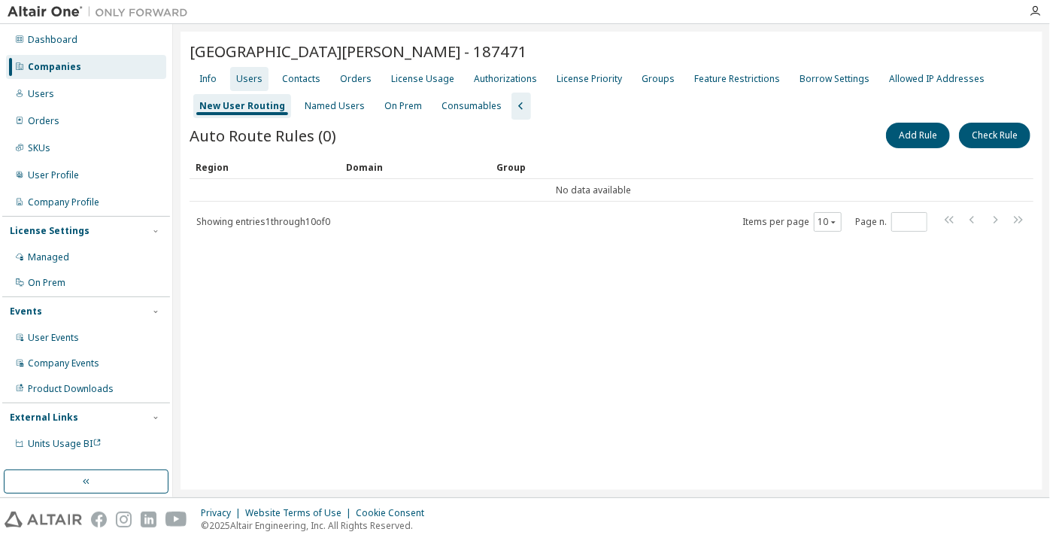
click at [257, 75] on div "Users" at bounding box center [249, 79] width 26 height 12
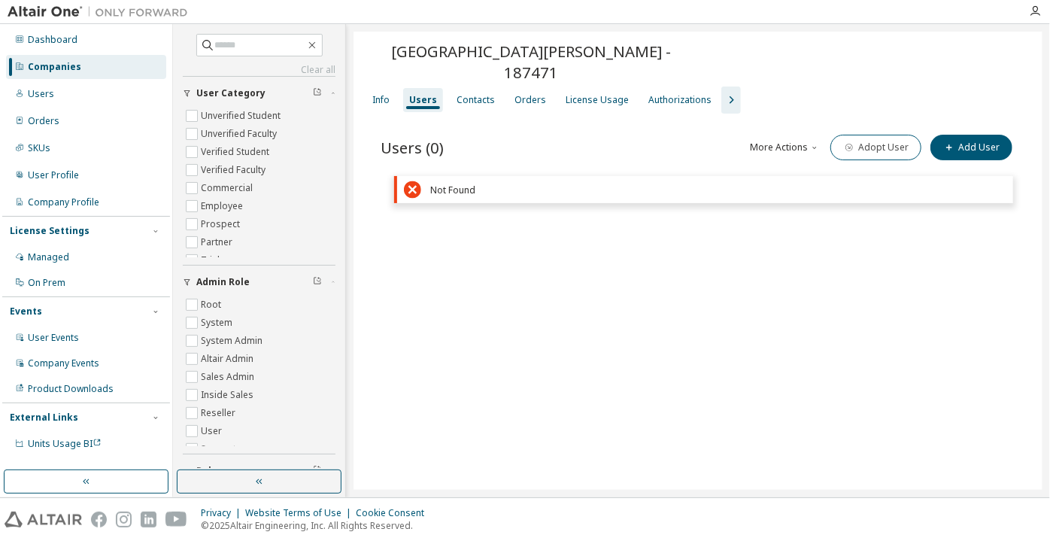
click at [67, 52] on div "Dashboard Companies Users Orders SKUs User Profile Company Profile License Sett…" at bounding box center [86, 241] width 168 height 431
click at [70, 59] on div "Companies" at bounding box center [86, 67] width 160 height 24
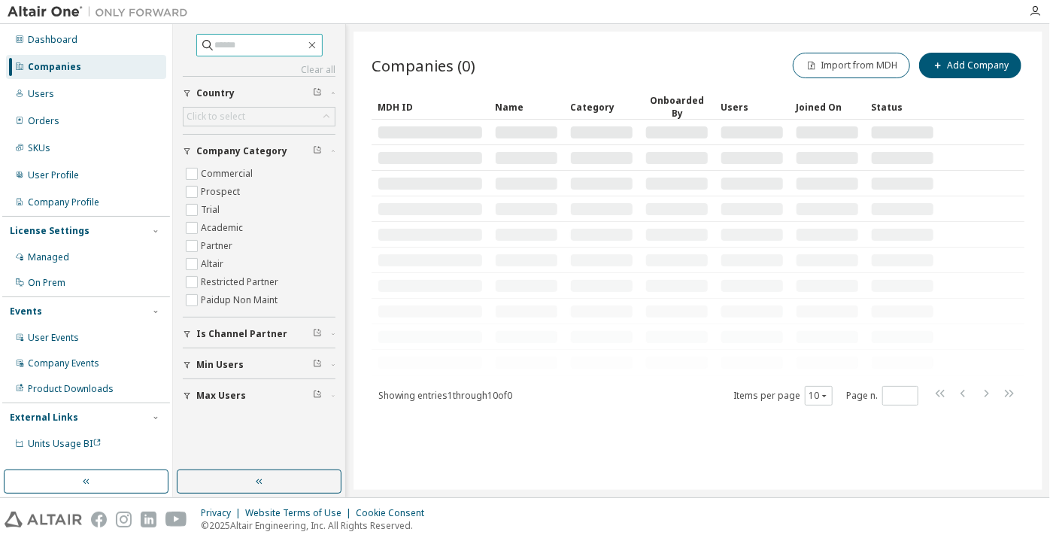
click at [220, 44] on input "text" at bounding box center [260, 45] width 90 height 15
paste input "**********"
type input "**********"
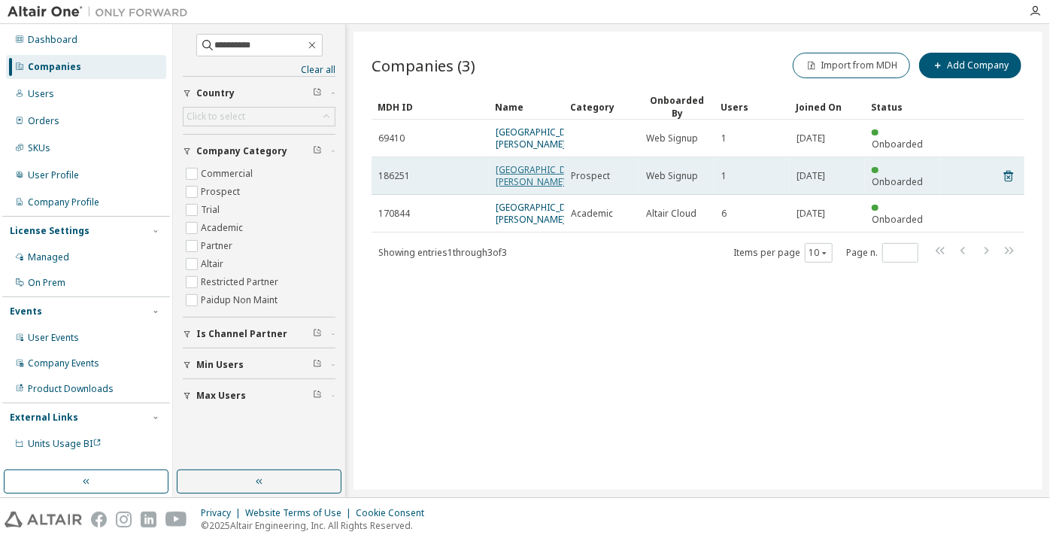
click at [523, 172] on link "University of Regina" at bounding box center [541, 175] width 90 height 25
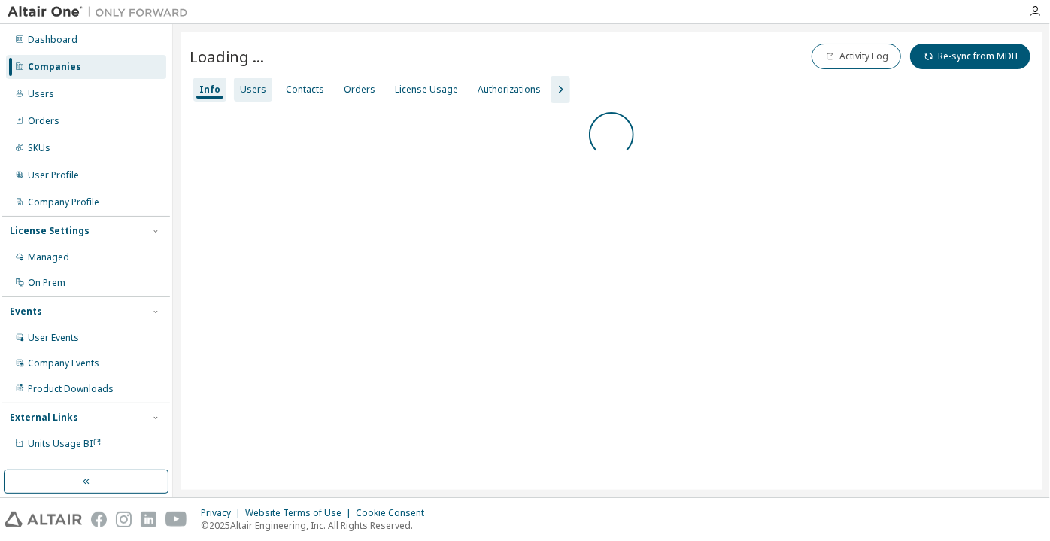
click at [260, 97] on div "Users" at bounding box center [253, 89] width 38 height 24
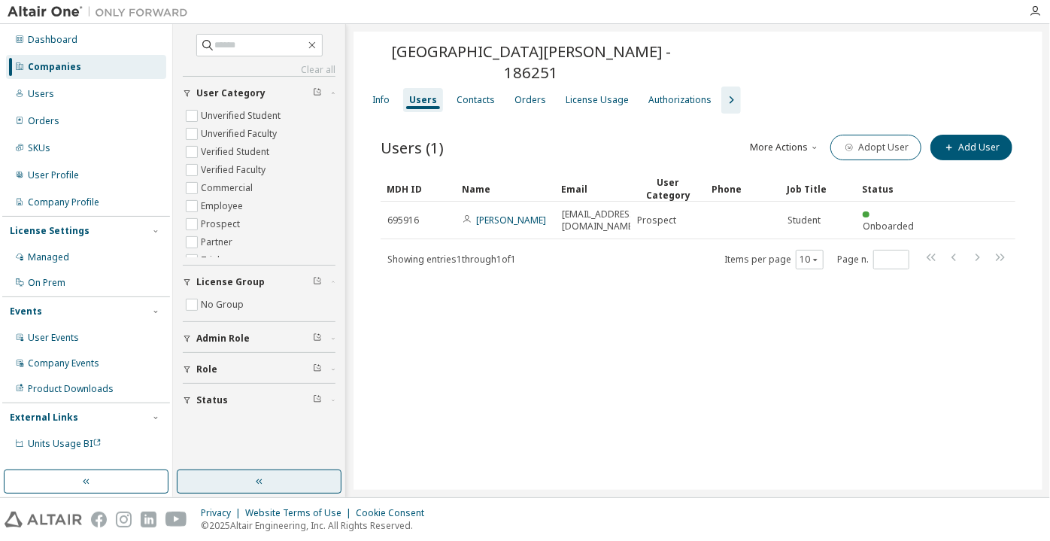
click at [196, 478] on button "button" at bounding box center [259, 481] width 165 height 24
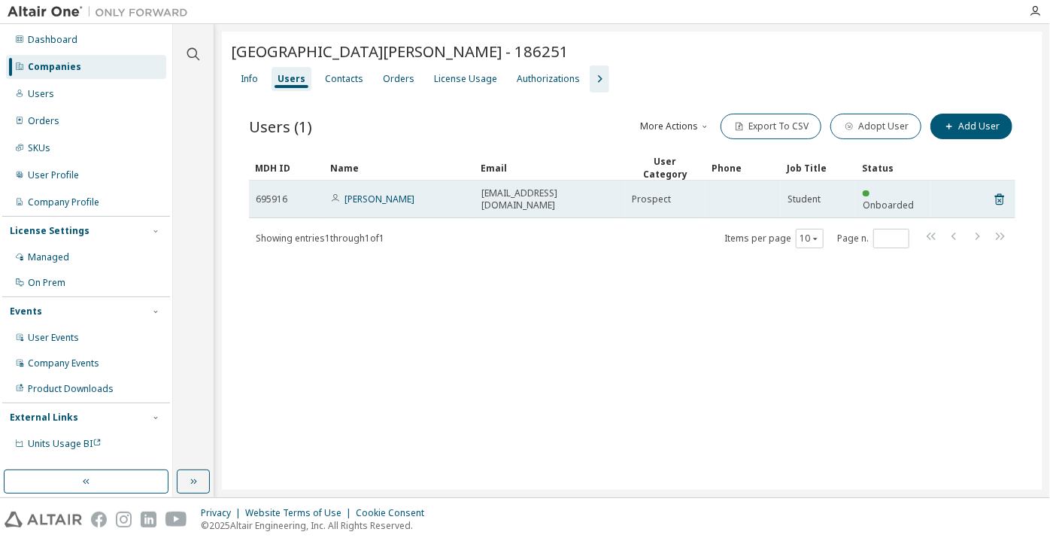
click at [501, 188] on span "[EMAIL_ADDRESS][DOMAIN_NAME]" at bounding box center [549, 199] width 137 height 24
click at [501, 187] on span "tnv669@uregina.ca" at bounding box center [549, 199] width 137 height 24
click at [501, 188] on span "tnv669@uregina.ca" at bounding box center [549, 199] width 137 height 24
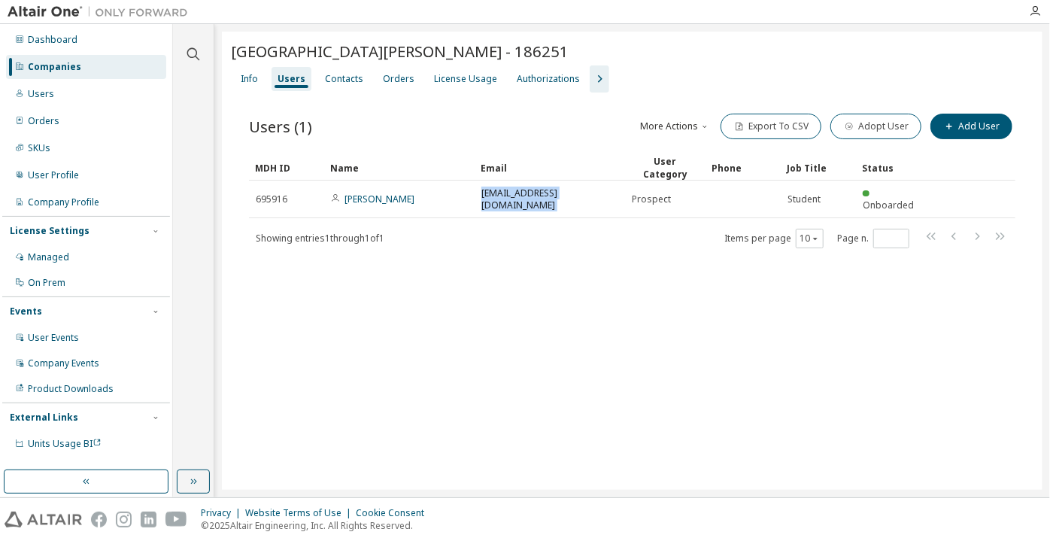
copy td "tnv669@uregina.ca"
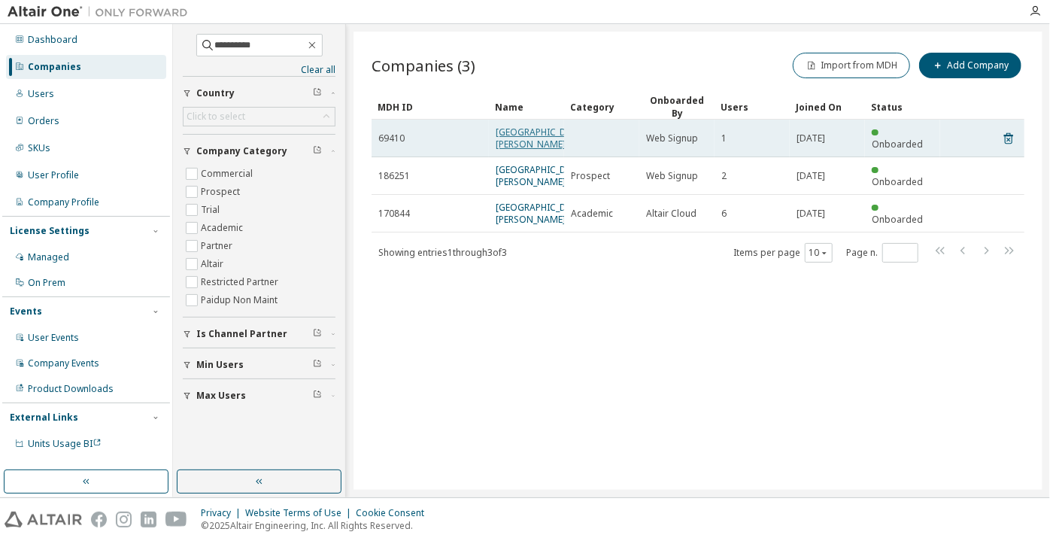
click at [503, 135] on link "University of Regina" at bounding box center [541, 138] width 90 height 25
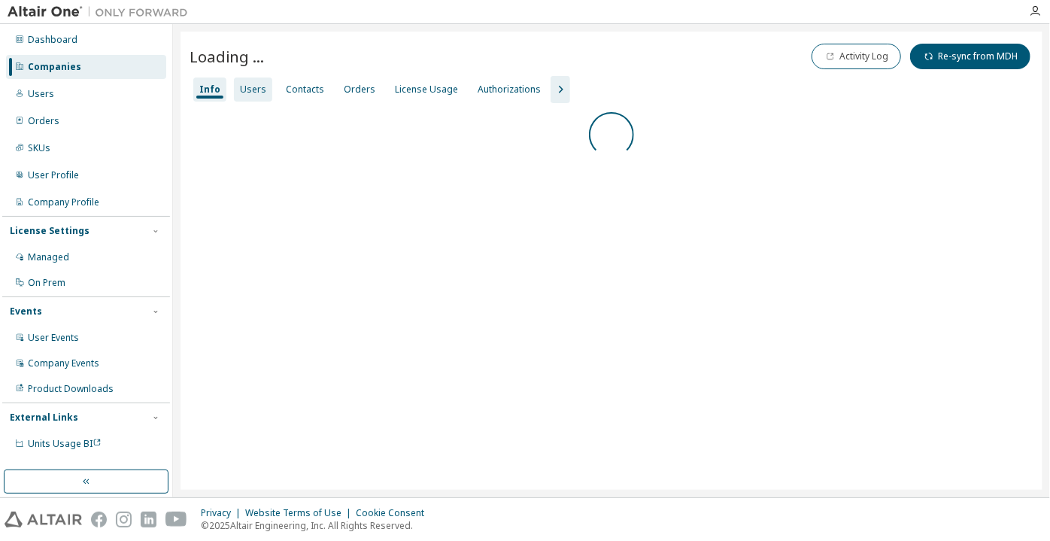
click at [251, 93] on div "Users" at bounding box center [253, 90] width 26 height 12
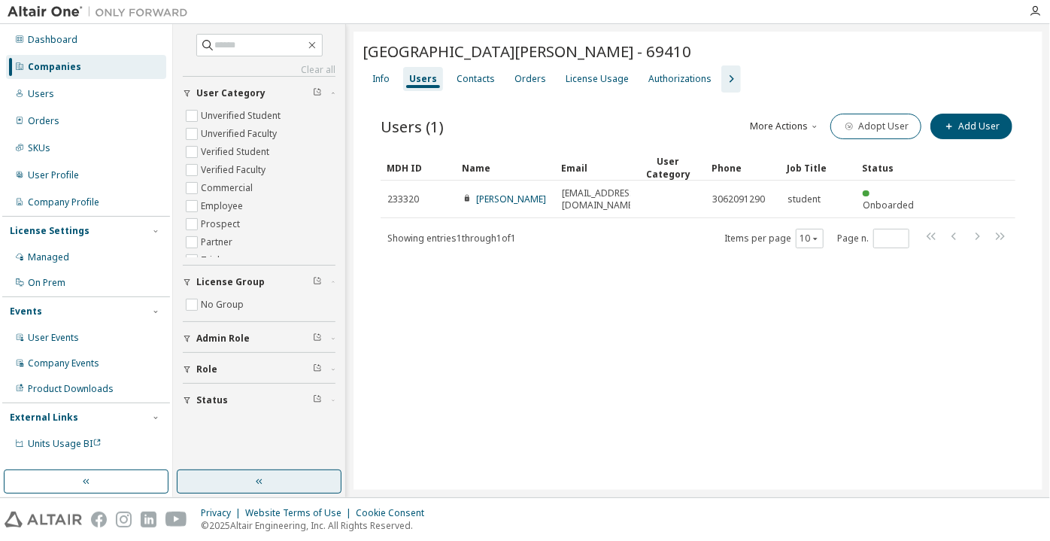
click at [271, 478] on button "button" at bounding box center [259, 481] width 165 height 24
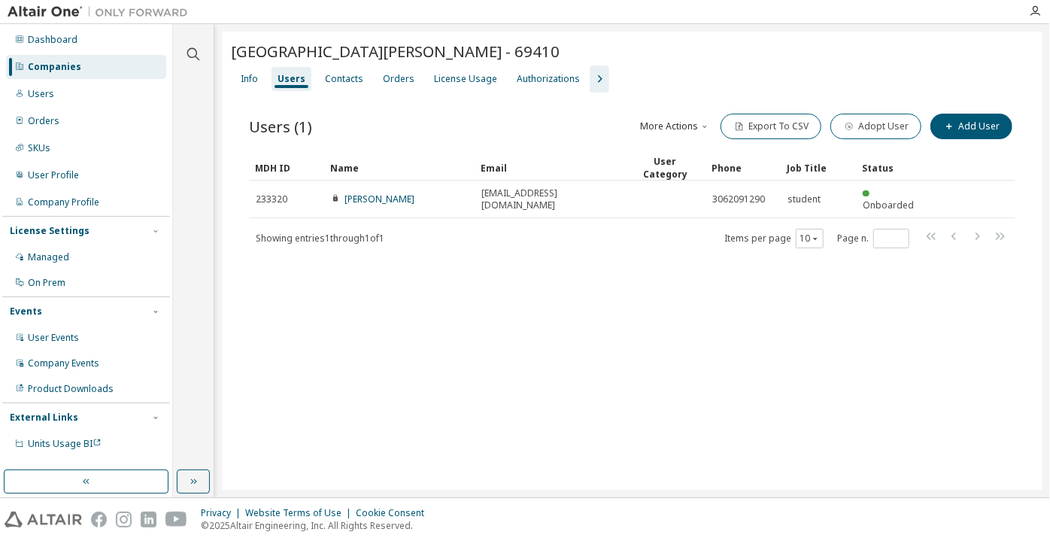
click at [92, 65] on div "Companies" at bounding box center [86, 67] width 160 height 24
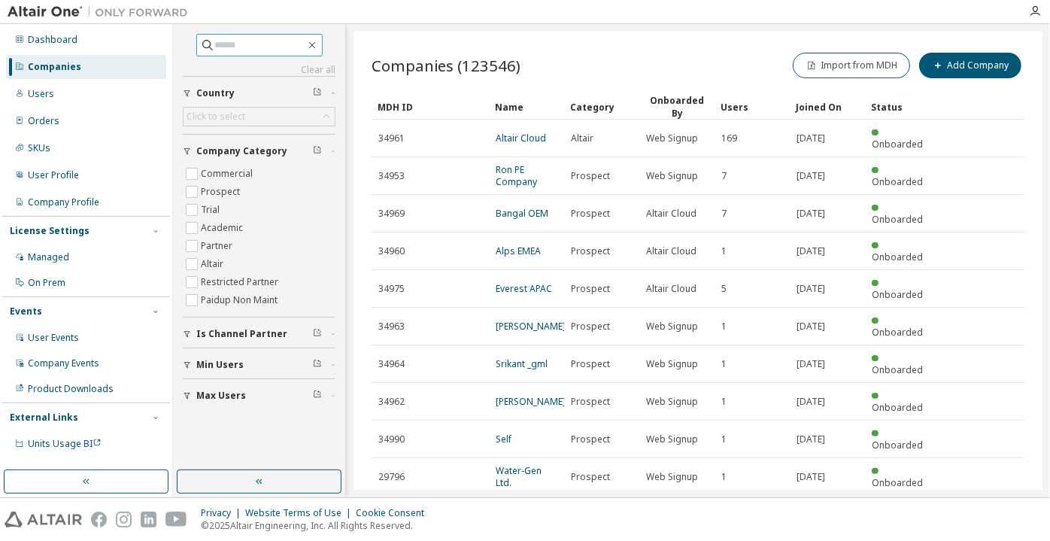
click at [232, 51] on input "text" at bounding box center [260, 45] width 90 height 15
paste input "**********"
drag, startPoint x: 232, startPoint y: 47, endPoint x: 170, endPoint y: 57, distance: 63.3
click at [170, 57] on div "**********" at bounding box center [525, 260] width 1050 height 473
type input "**********"
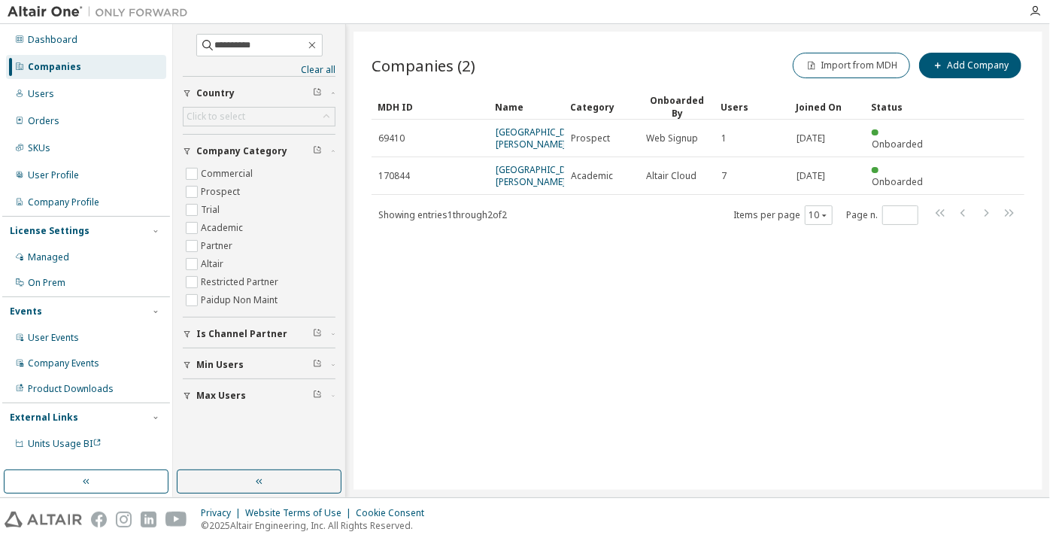
click at [68, 75] on div "Companies" at bounding box center [86, 67] width 160 height 24
click at [318, 41] on icon "button" at bounding box center [312, 45] width 12 height 12
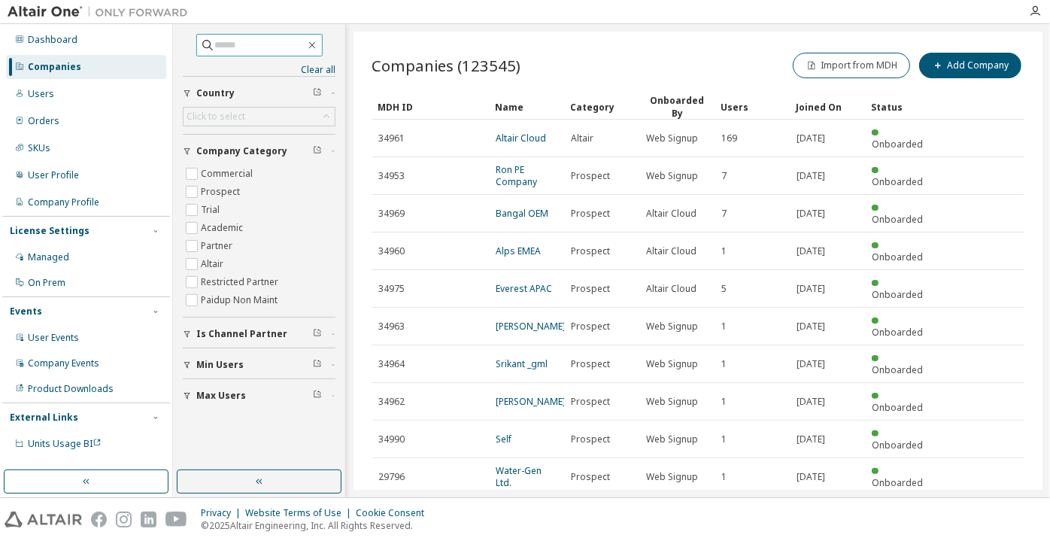
click at [120, 71] on div "Companies" at bounding box center [86, 67] width 160 height 24
click at [238, 38] on input "text" at bounding box center [260, 45] width 90 height 15
paste input "**********"
type input "**********"
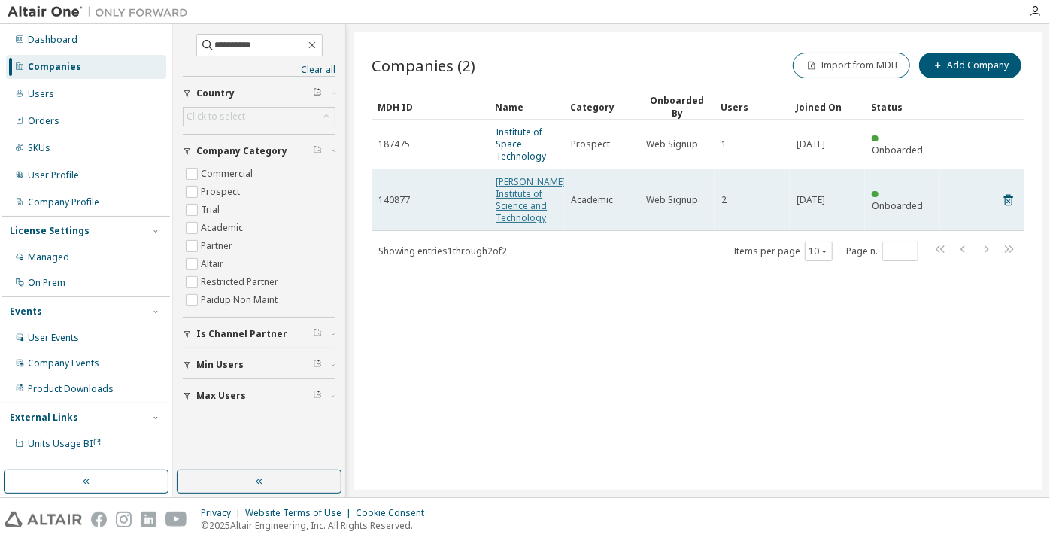
click at [500, 216] on link "Shaheed Zulfikar Ali Bhutto Institute of Science and Technology" at bounding box center [531, 199] width 70 height 49
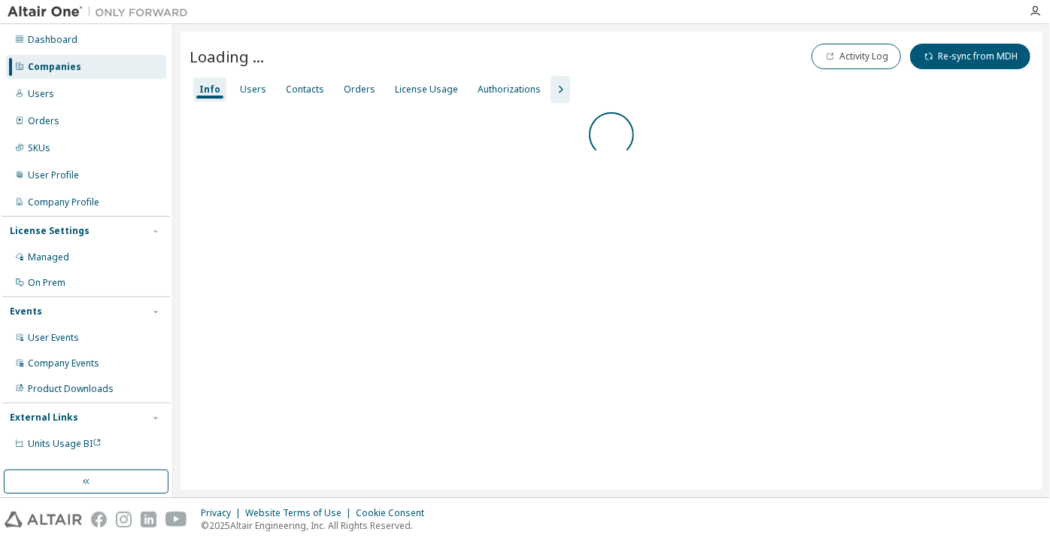
click at [269, 81] on div "Loading ... Activity Log Re-sync from MDH Clear Load Save Save As Field Operato…" at bounding box center [612, 261] width 862 height 458
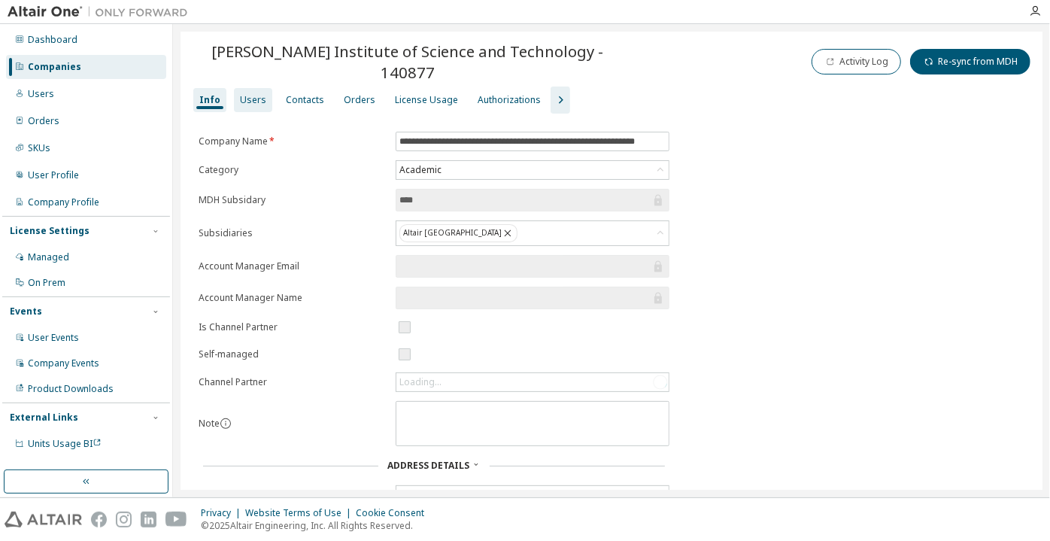
click at [259, 99] on div "Users" at bounding box center [253, 100] width 26 height 12
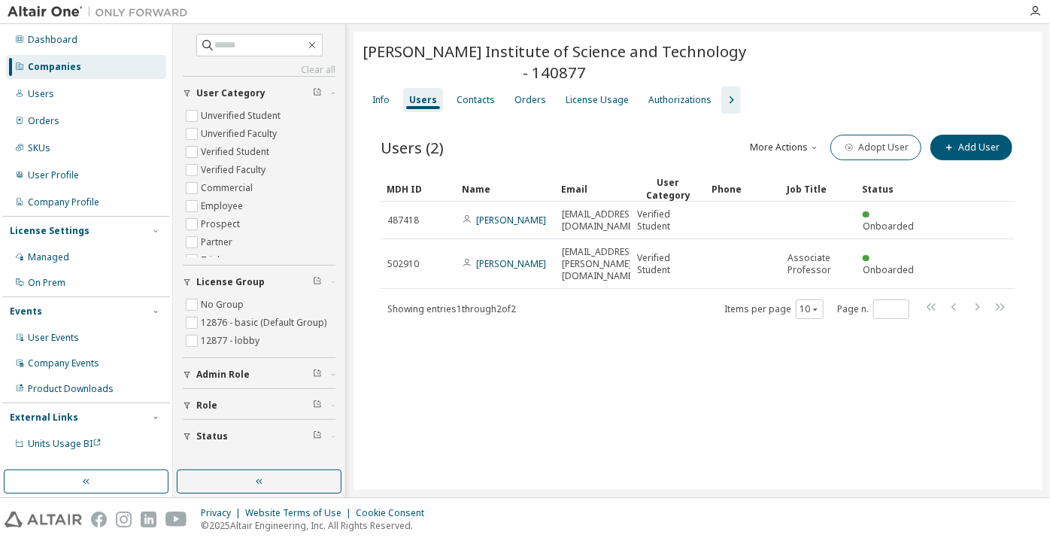
click at [308, 495] on div "Clear all Status Role Admin Role License Group No Group 12876 - basic (Default …" at bounding box center [259, 260] width 173 height 473
click at [306, 487] on button "button" at bounding box center [259, 481] width 165 height 24
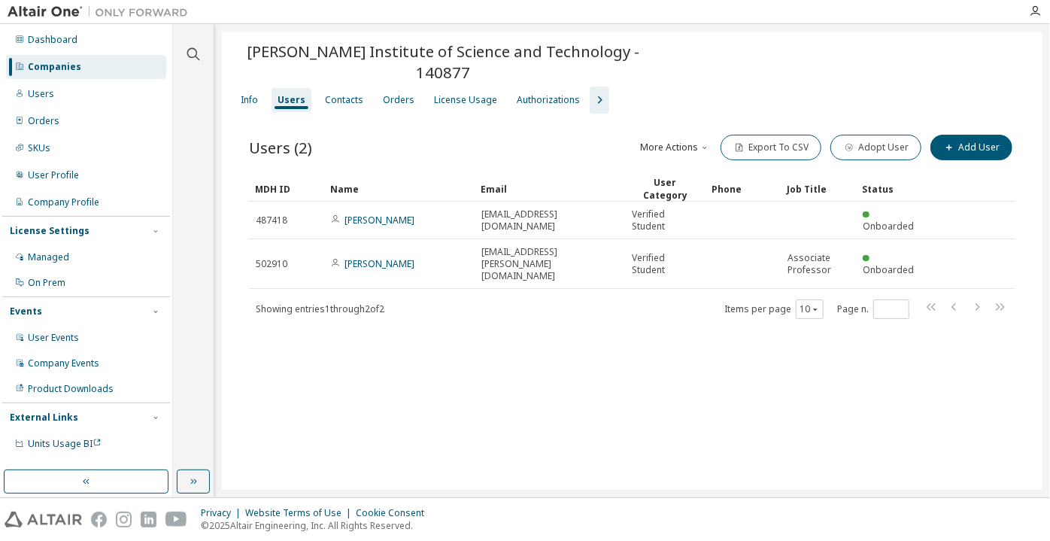
click at [92, 69] on div "Companies" at bounding box center [86, 67] width 160 height 24
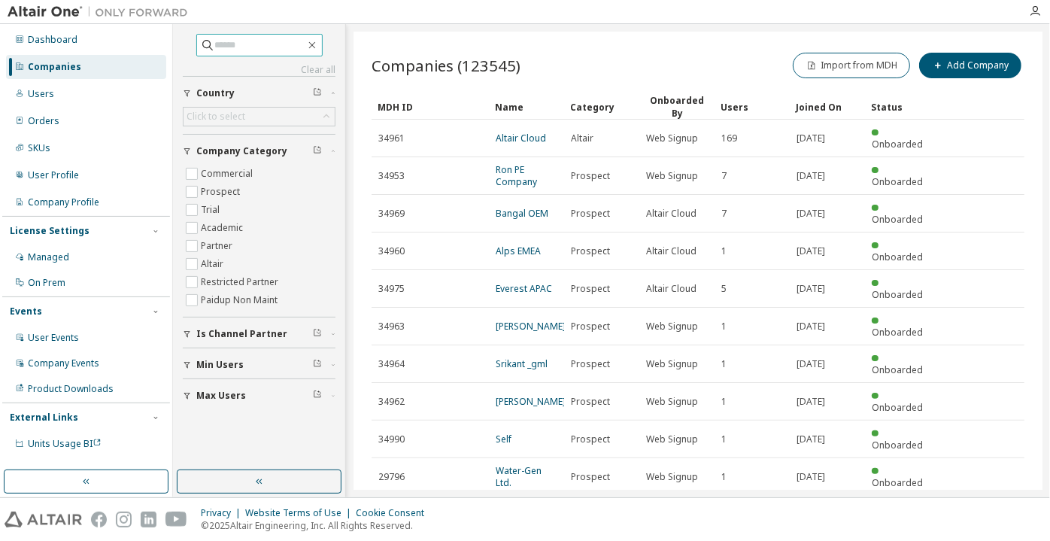
click at [215, 38] on input "text" at bounding box center [260, 45] width 90 height 15
paste input "**********"
type input "**********"
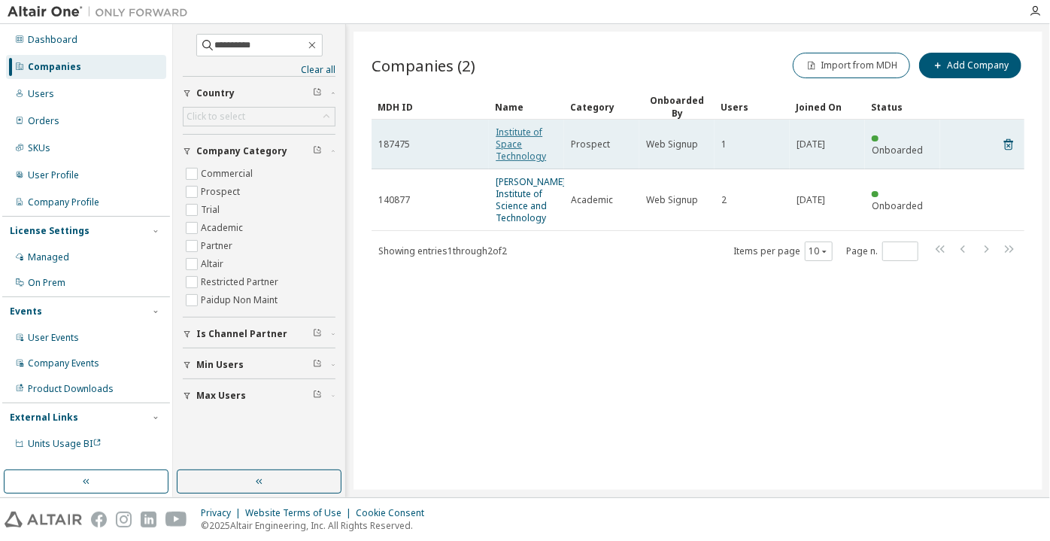
click at [524, 156] on link "Institute of Space Technology" at bounding box center [521, 144] width 50 height 37
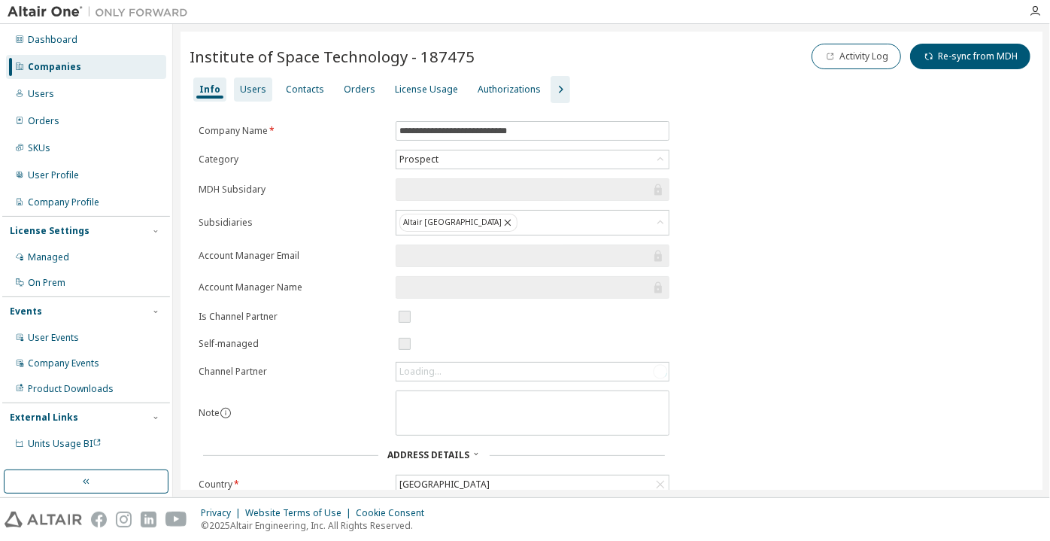
click at [252, 98] on div "Users" at bounding box center [253, 89] width 38 height 24
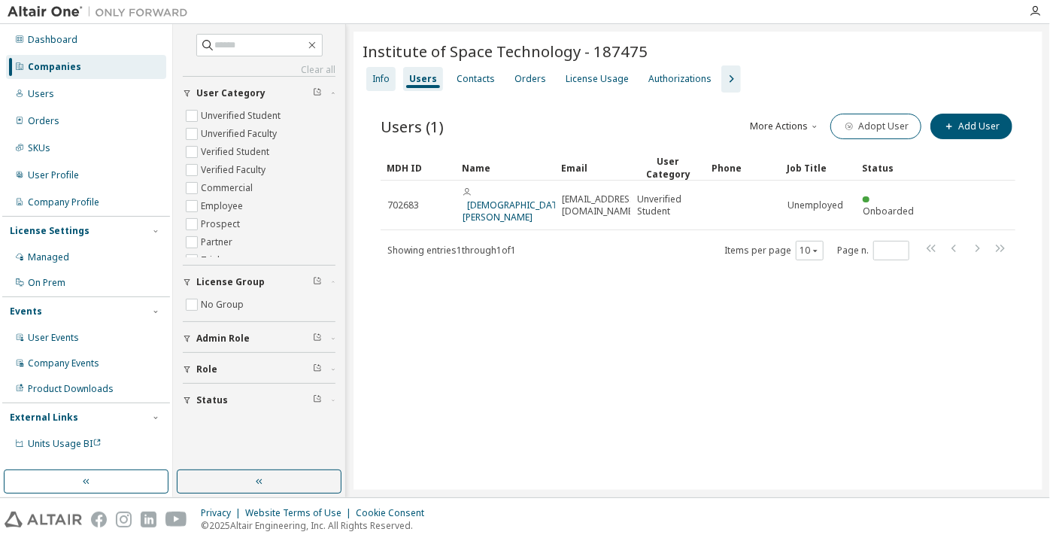
click at [379, 67] on div "Info" at bounding box center [380, 79] width 29 height 24
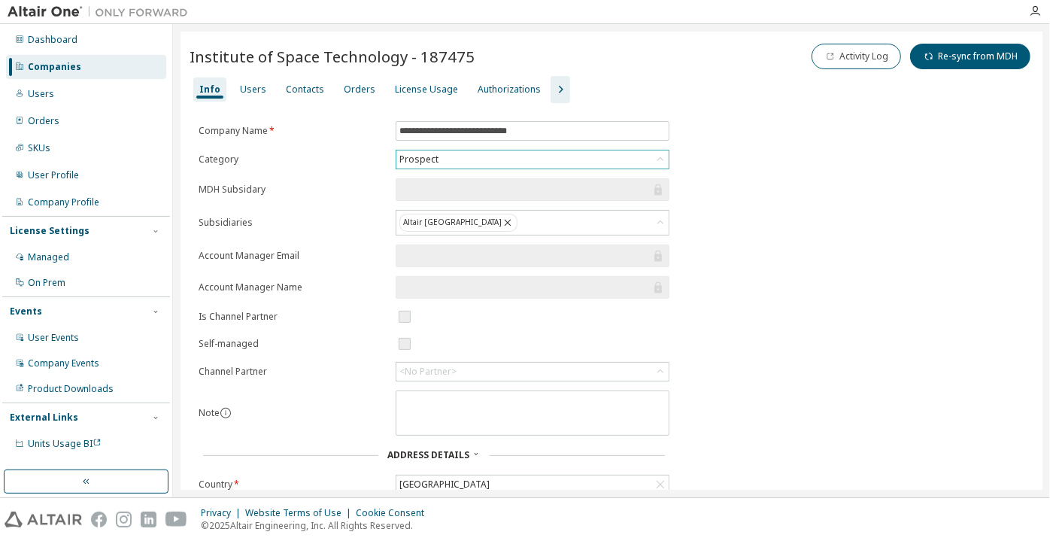
click at [568, 168] on div "Prospect" at bounding box center [533, 160] width 274 height 20
click at [566, 164] on div "Prospect" at bounding box center [532, 159] width 272 height 18
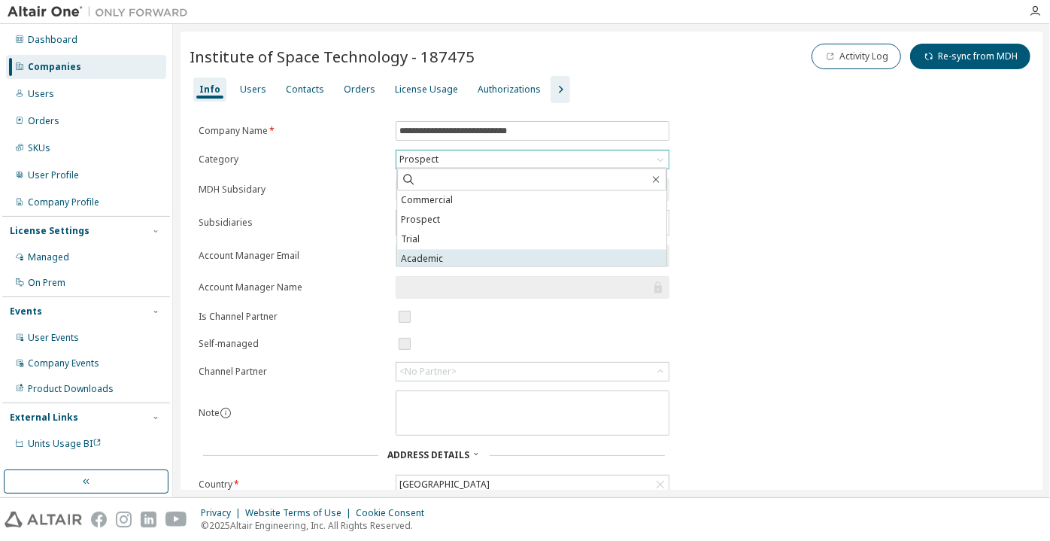
click at [533, 256] on li "Academic" at bounding box center [531, 260] width 269 height 20
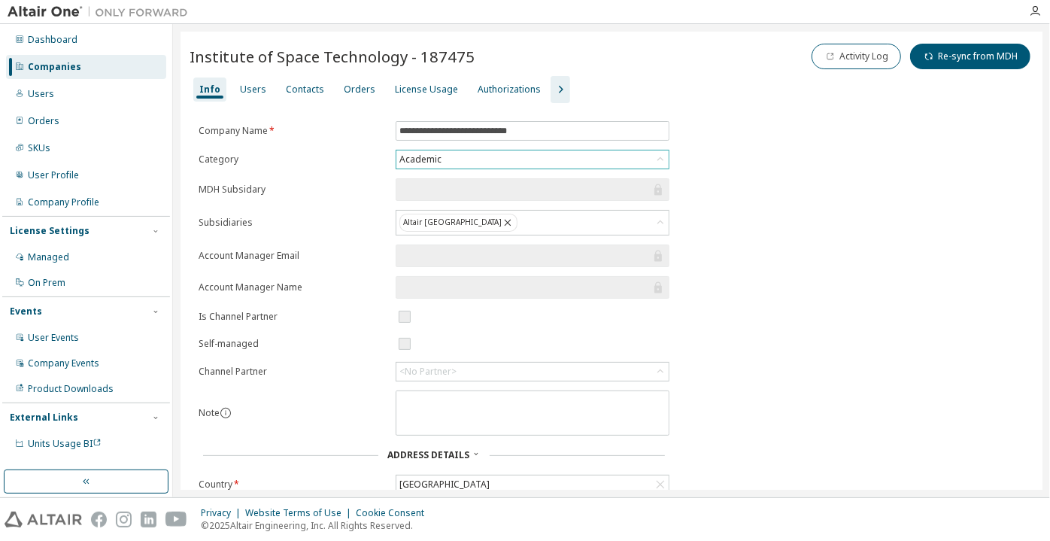
scroll to position [214, 0]
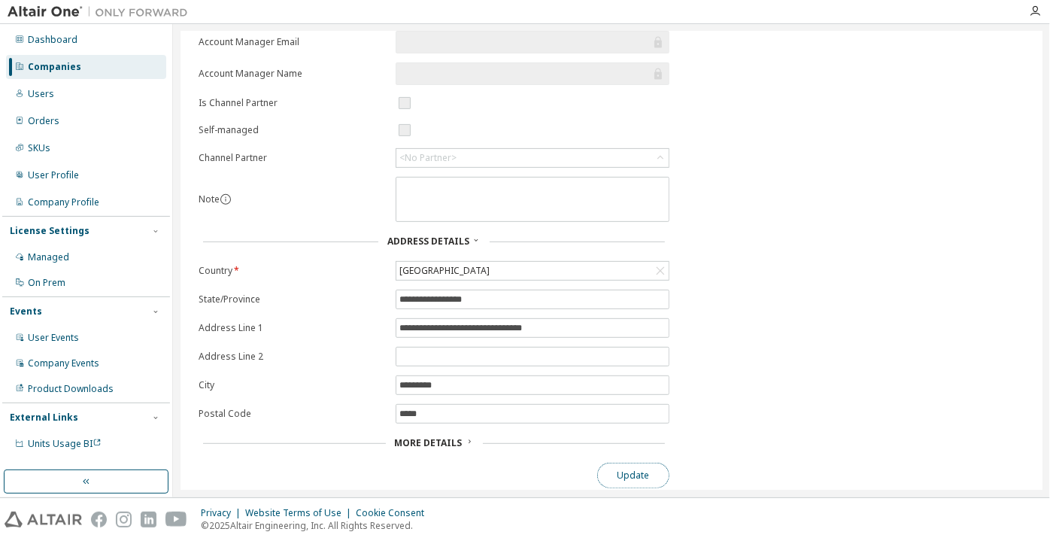
click at [637, 472] on button "Update" at bounding box center [633, 476] width 72 height 26
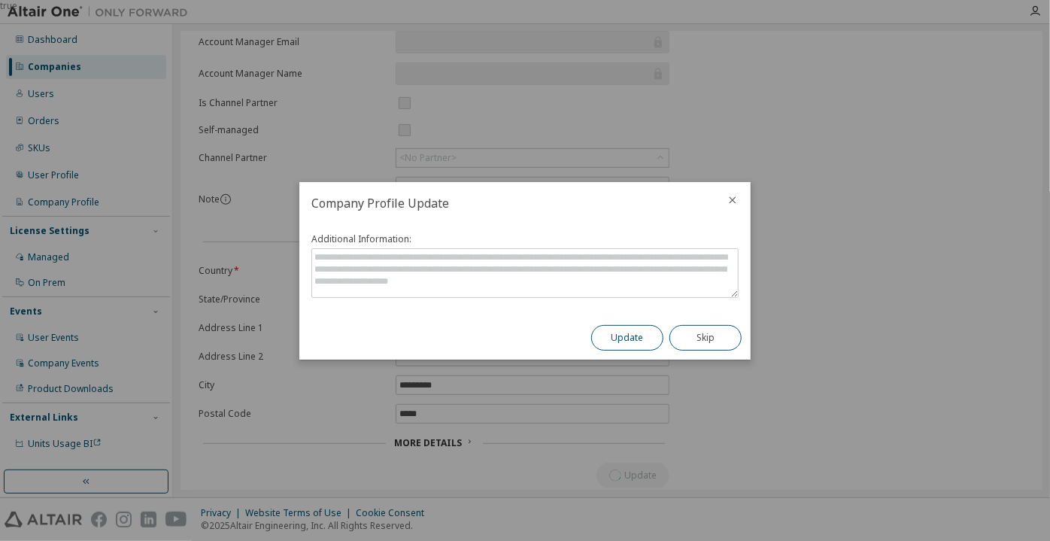
click at [627, 342] on button "Update" at bounding box center [627, 338] width 72 height 26
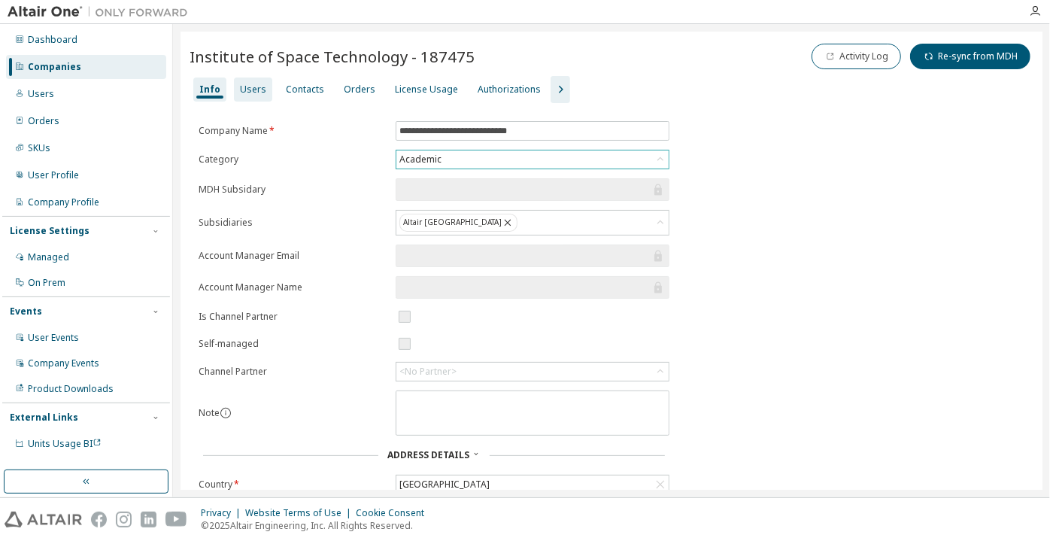
click at [254, 80] on div "Users" at bounding box center [253, 89] width 38 height 24
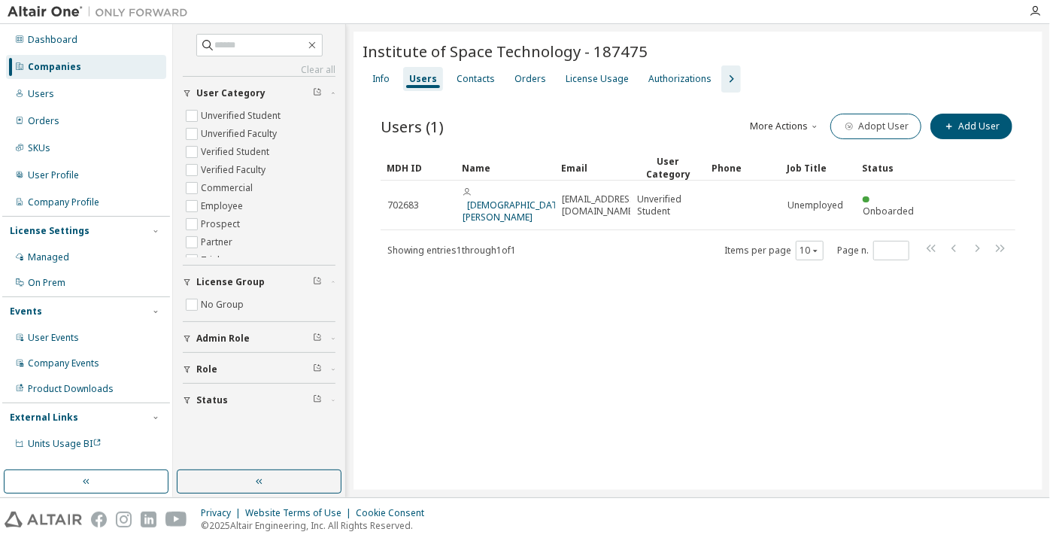
click at [305, 491] on button "button" at bounding box center [259, 481] width 165 height 24
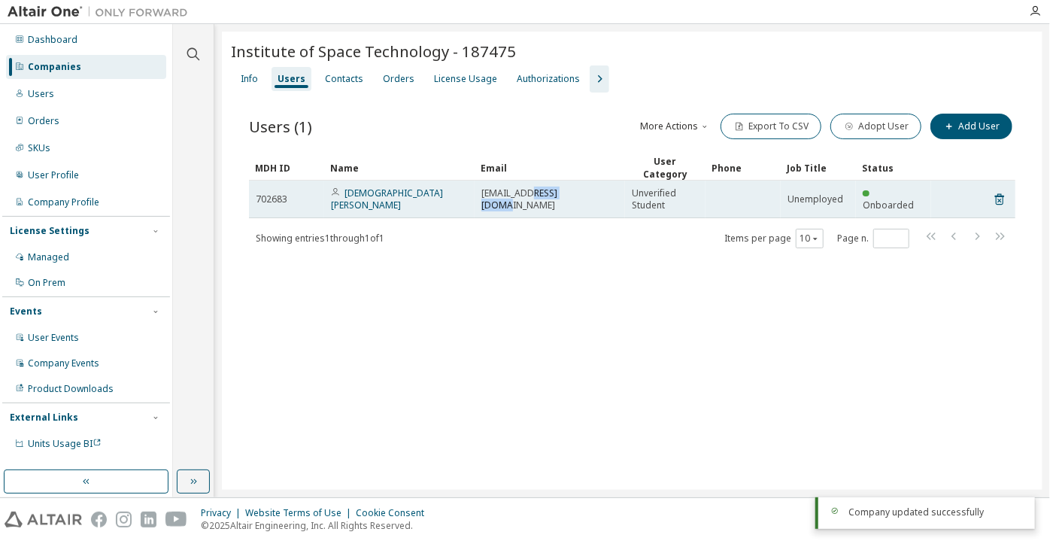
drag, startPoint x: 584, startPoint y: 198, endPoint x: 536, endPoint y: 208, distance: 49.1
click at [536, 208] on td "220101043@ist.edu.pk" at bounding box center [550, 200] width 150 height 38
copy span "ist.edu.pk"
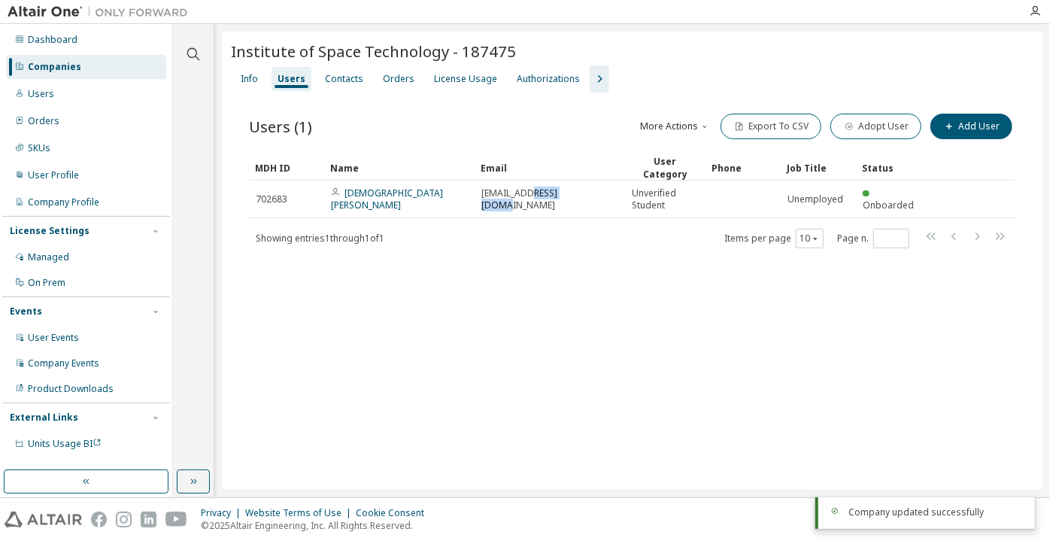
click at [591, 75] on icon "button" at bounding box center [600, 79] width 18 height 18
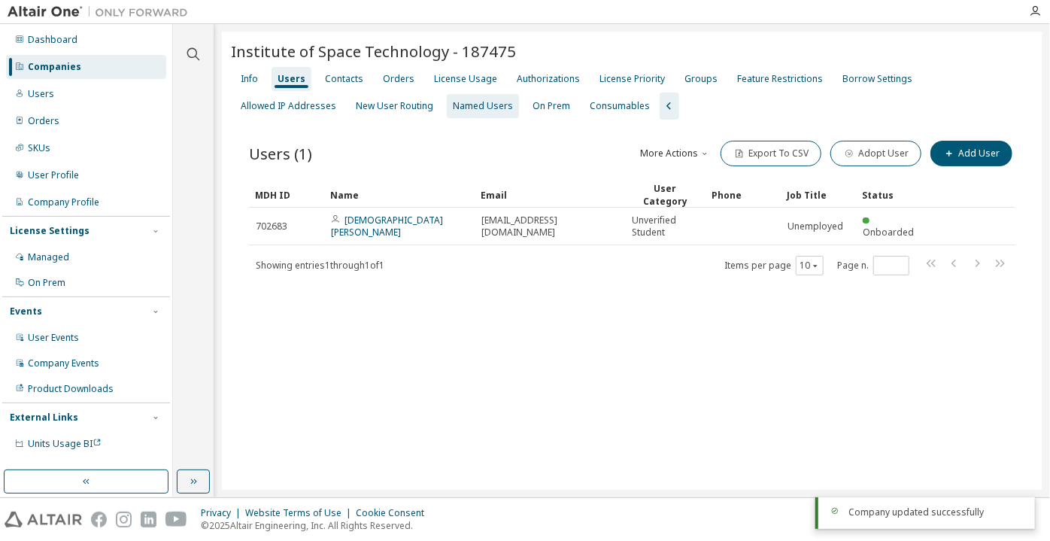
click at [447, 94] on div "Named Users" at bounding box center [483, 106] width 72 height 24
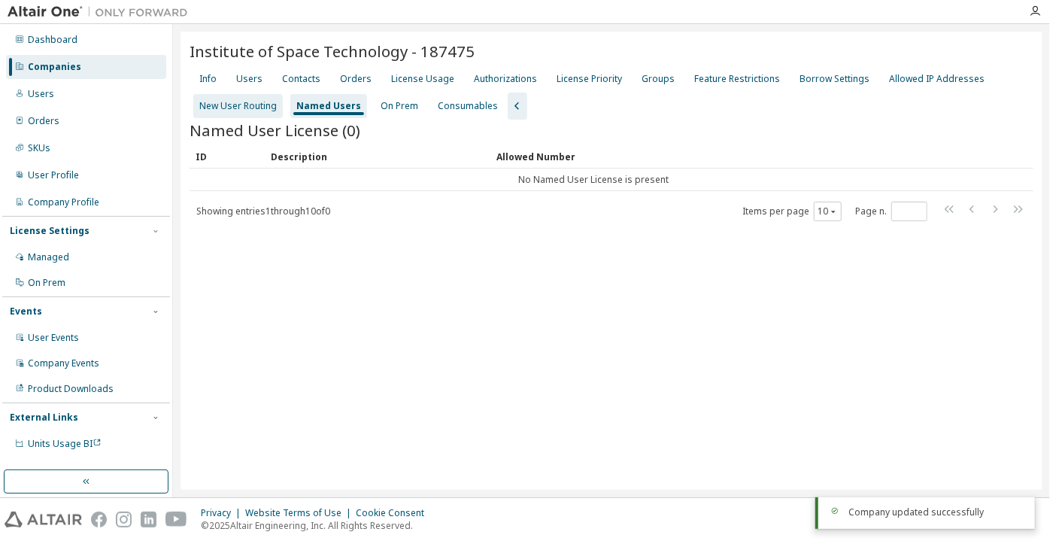
click at [241, 96] on div "New User Routing" at bounding box center [238, 106] width 90 height 24
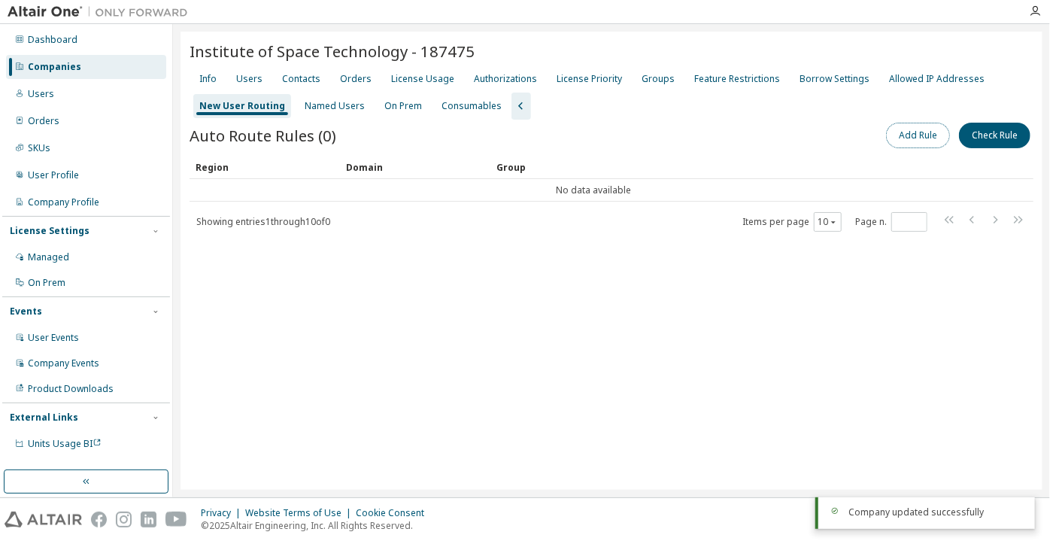
click at [896, 139] on button "Add Rule" at bounding box center [918, 136] width 64 height 26
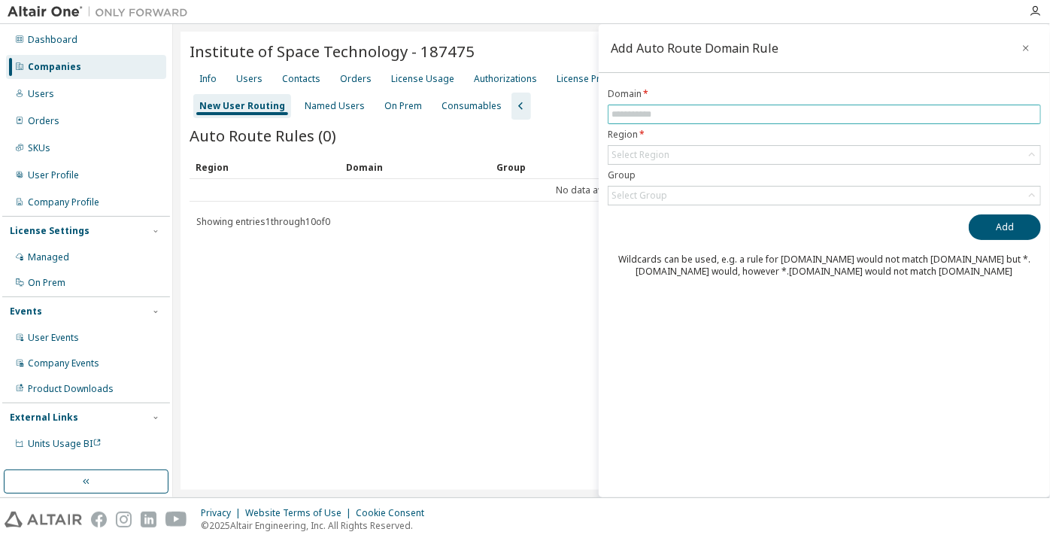
click at [849, 115] on input "text" at bounding box center [825, 114] width 426 height 12
paste input "**********"
click at [694, 156] on div "Select Region" at bounding box center [825, 155] width 432 height 18
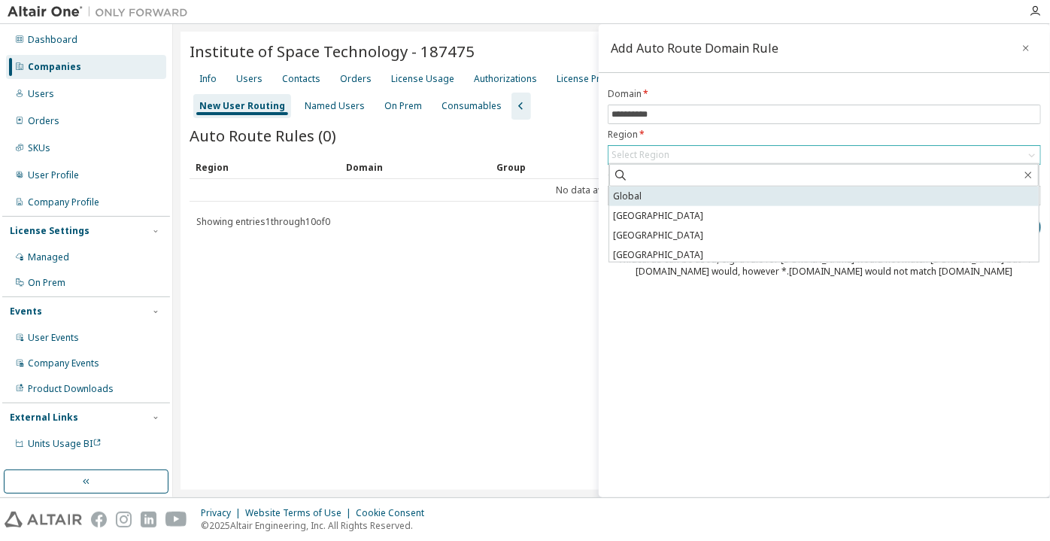
click at [673, 198] on li "Global" at bounding box center [824, 197] width 430 height 20
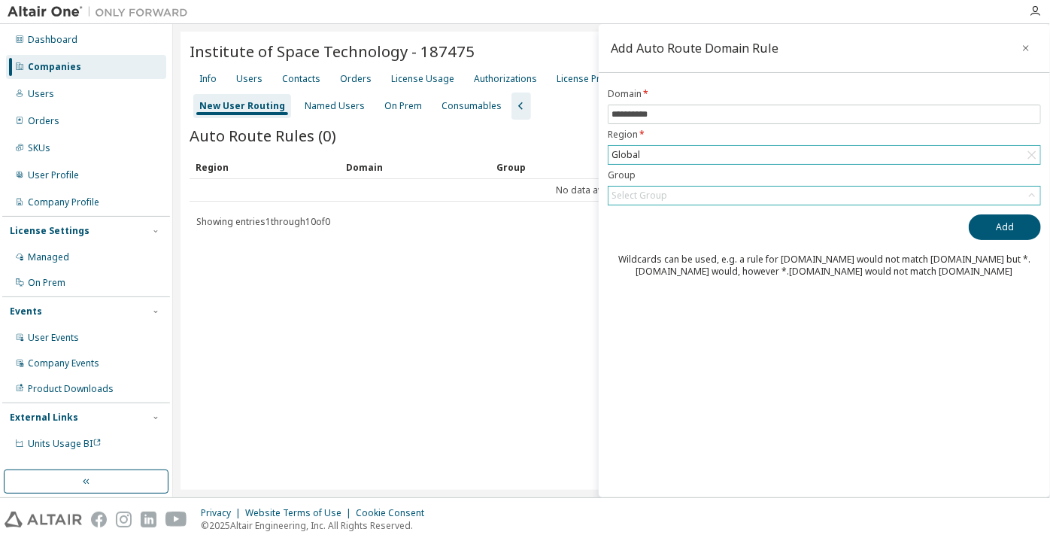
click at [668, 194] on div "Select Group" at bounding box center [825, 196] width 432 height 18
drag, startPoint x: 668, startPoint y: 232, endPoint x: 691, endPoint y: 231, distance: 22.6
click at [668, 232] on li "(No Group)" at bounding box center [824, 237] width 430 height 20
drag, startPoint x: 999, startPoint y: 226, endPoint x: 786, endPoint y: 152, distance: 225.3
click at [998, 226] on button "Add" at bounding box center [1005, 227] width 72 height 26
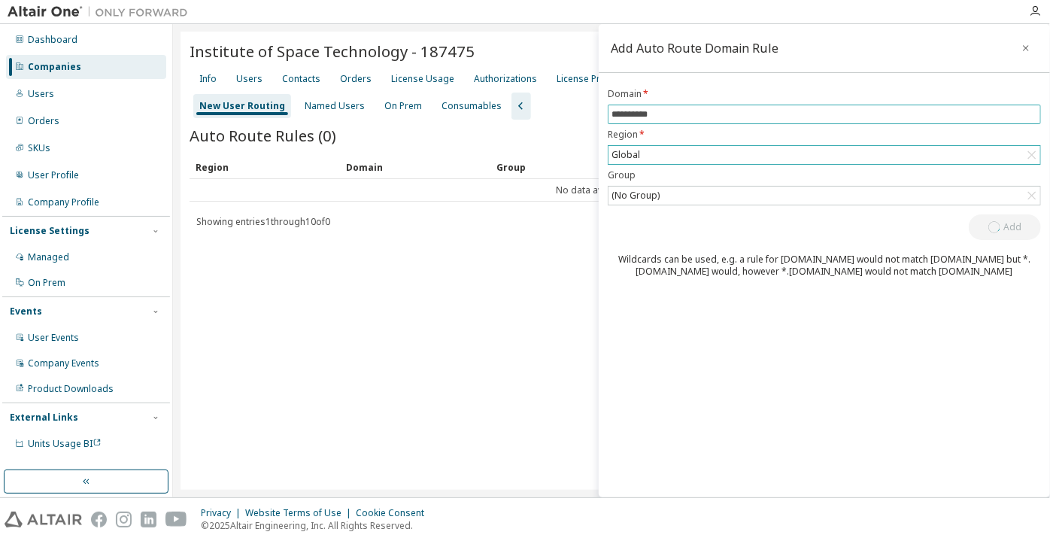
click at [612, 115] on input "**********" at bounding box center [825, 114] width 426 height 12
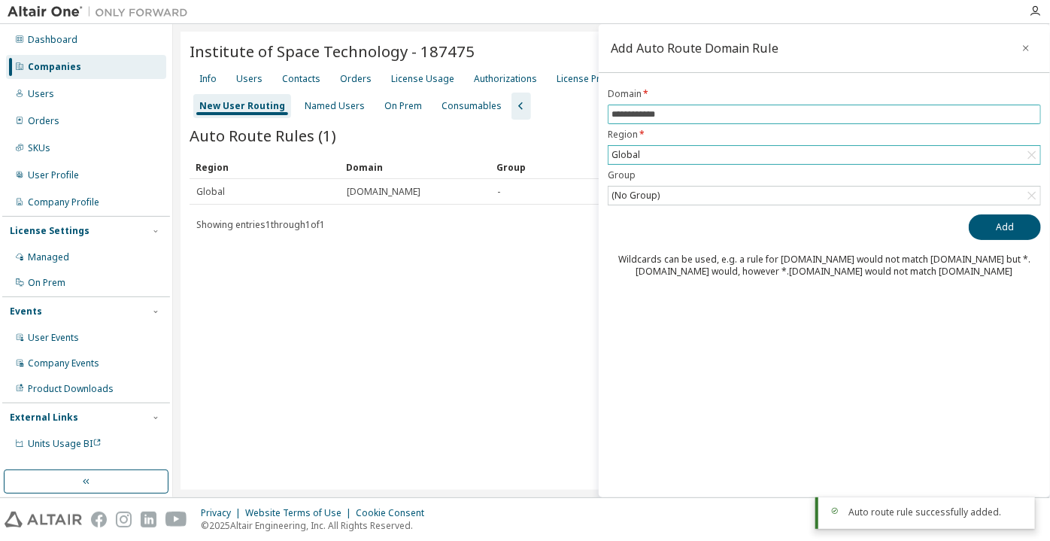
type input "**********"
click at [969, 214] on button "Add" at bounding box center [1005, 227] width 72 height 26
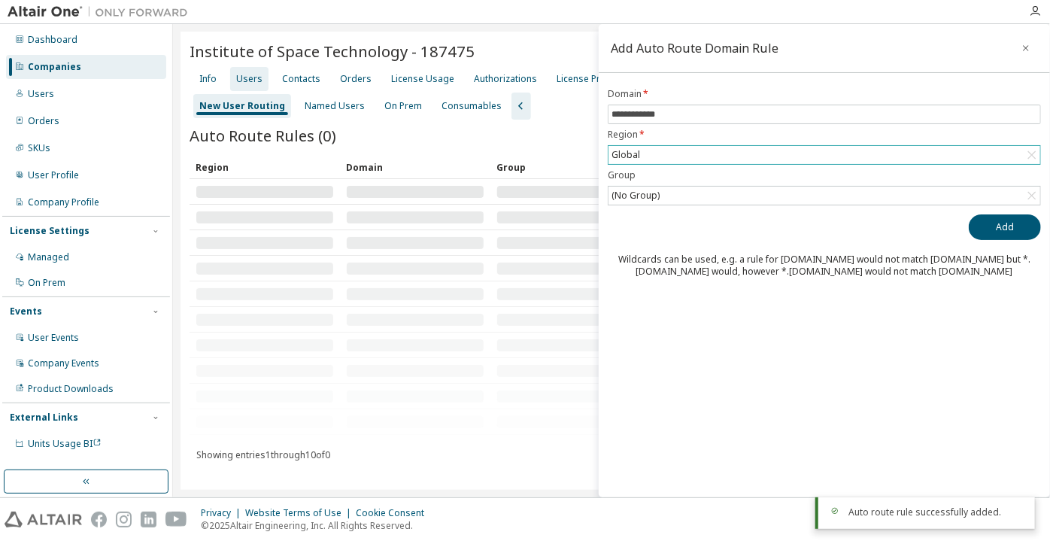
click at [239, 74] on div "Users" at bounding box center [249, 79] width 26 height 12
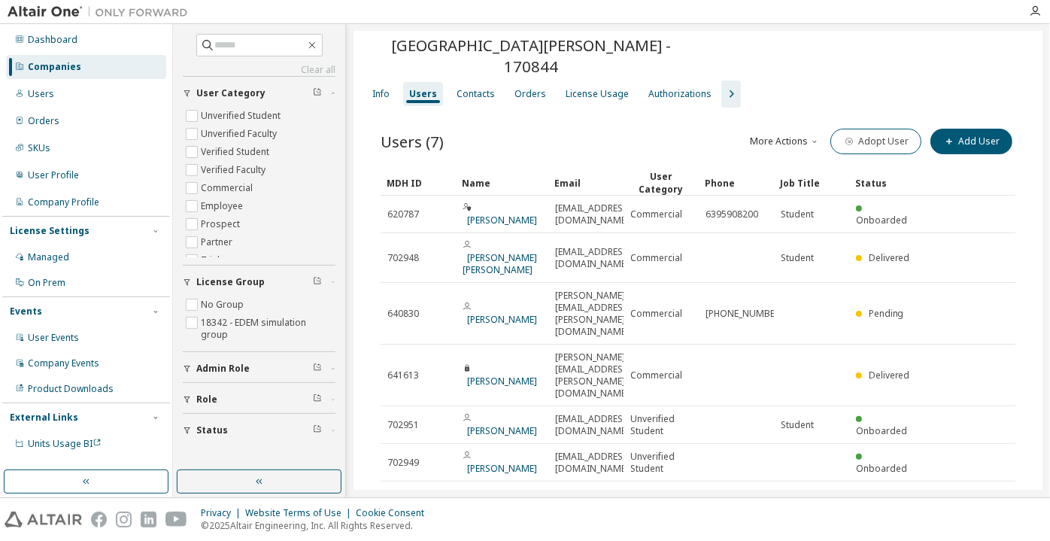
scroll to position [8, 0]
click at [317, 472] on button "button" at bounding box center [259, 481] width 165 height 24
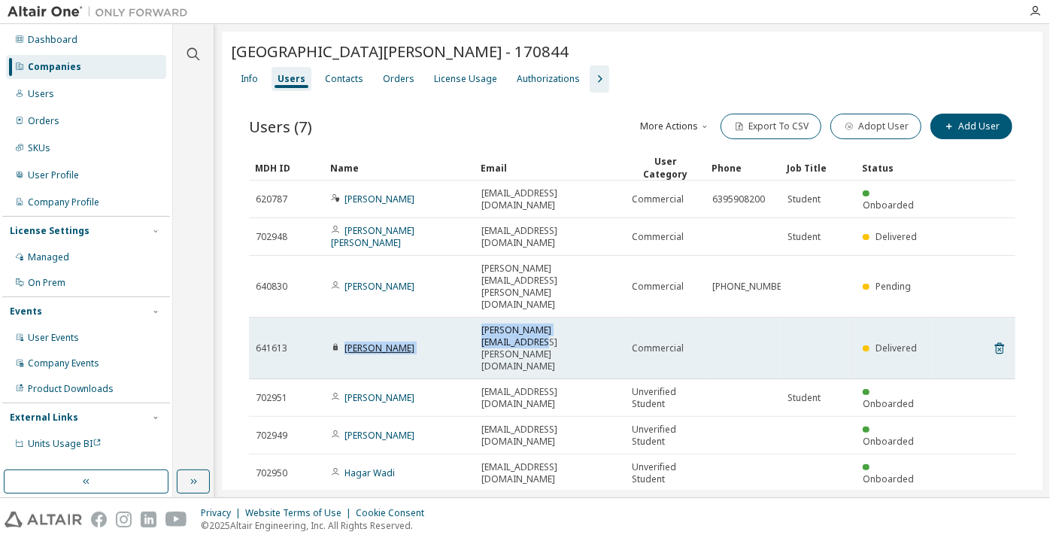
drag, startPoint x: 602, startPoint y: 278, endPoint x: 345, endPoint y: 280, distance: 256.6
click at [345, 317] on tr "641613 [PERSON_NAME] [PERSON_NAME][EMAIL_ADDRESS][PERSON_NAME][DOMAIN_NAME] Com…" at bounding box center [632, 348] width 767 height 62
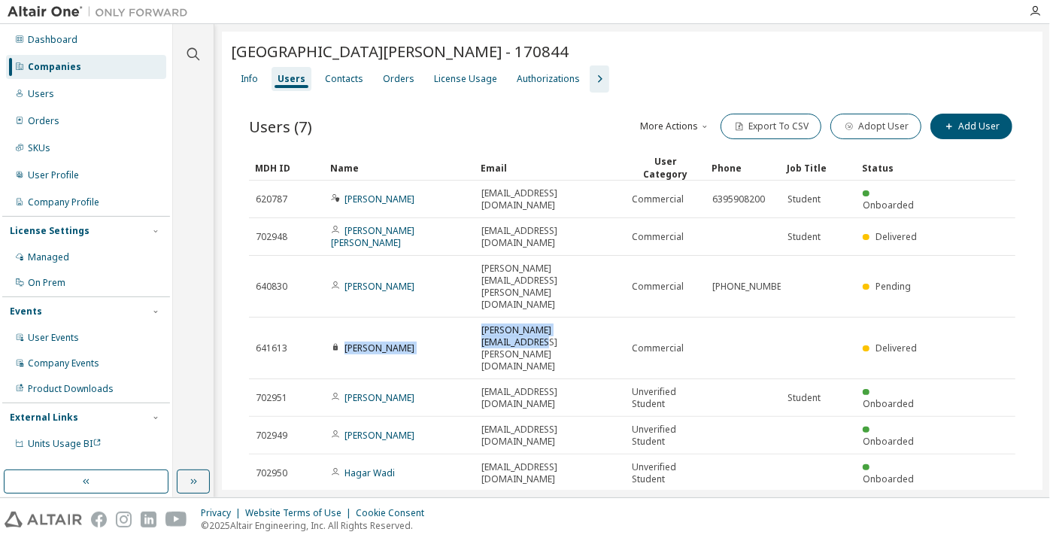
copy tr "[PERSON_NAME] [PERSON_NAME][EMAIL_ADDRESS][PERSON_NAME][DOMAIN_NAME]"
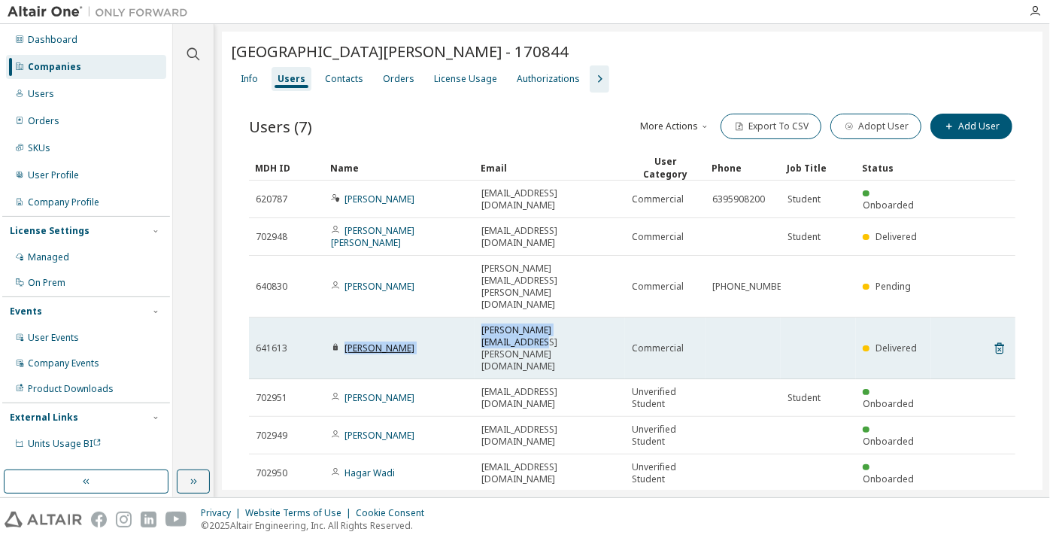
click at [371, 342] on link "[PERSON_NAME]" at bounding box center [380, 348] width 70 height 13
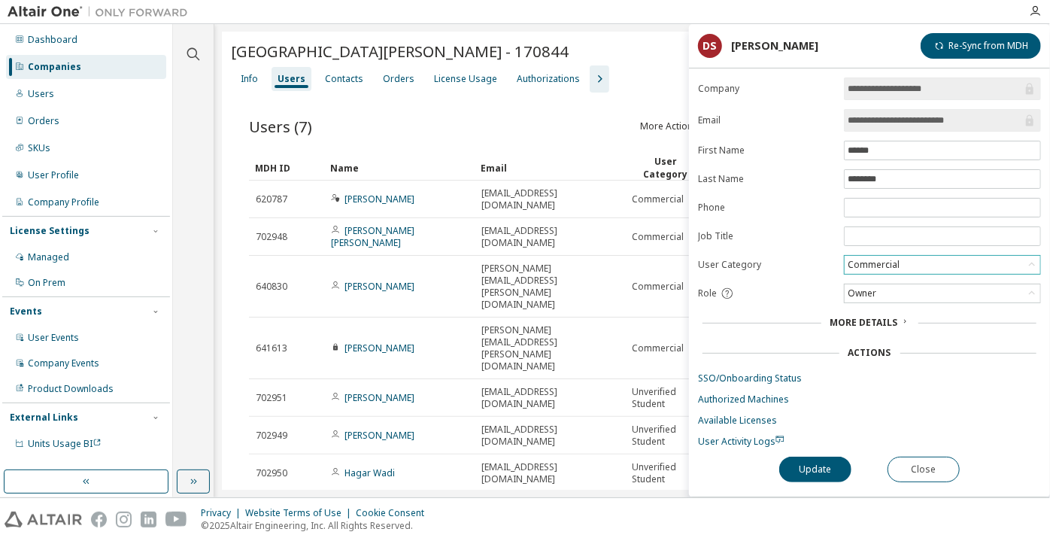
click at [870, 257] on div "Commercial" at bounding box center [874, 265] width 56 height 17
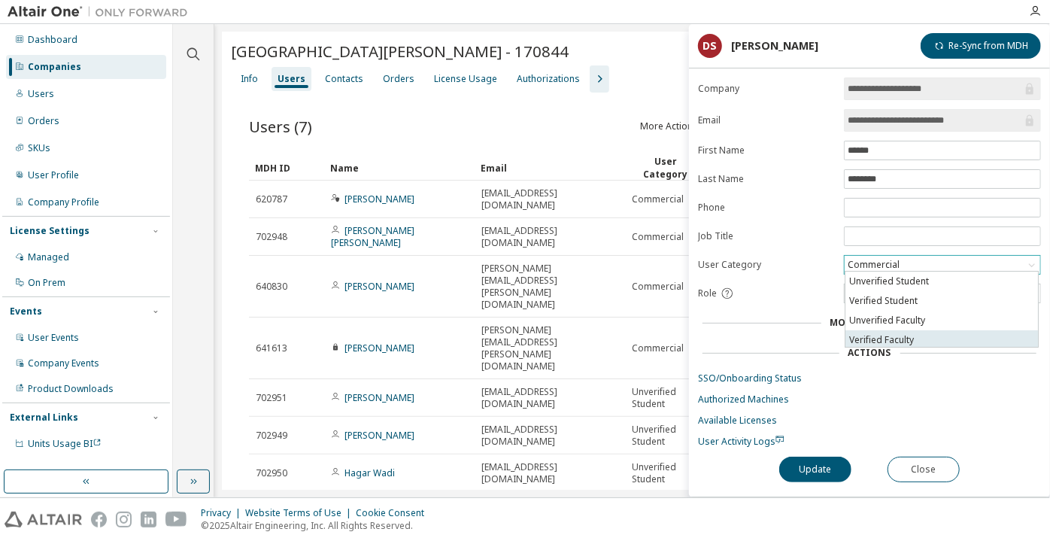
click at [879, 342] on li "Verified Faculty" at bounding box center [942, 340] width 193 height 20
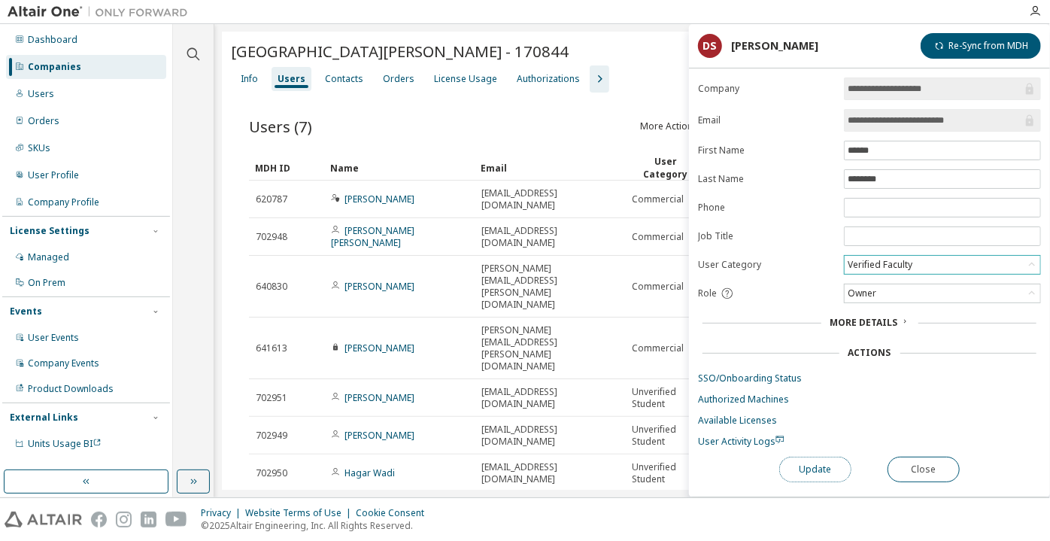
click at [820, 469] on button "Update" at bounding box center [815, 470] width 72 height 26
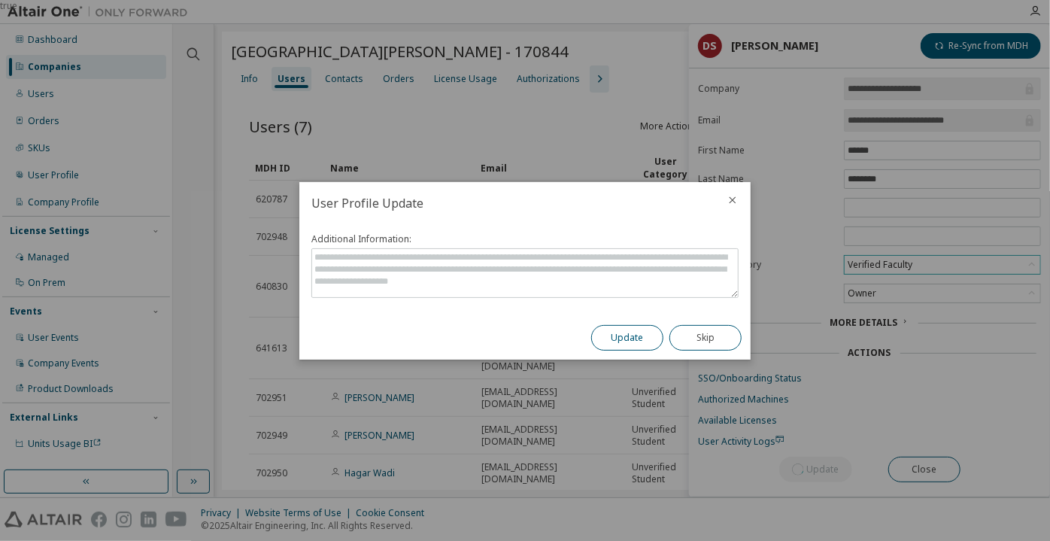
click at [636, 337] on button "Update" at bounding box center [627, 338] width 72 height 26
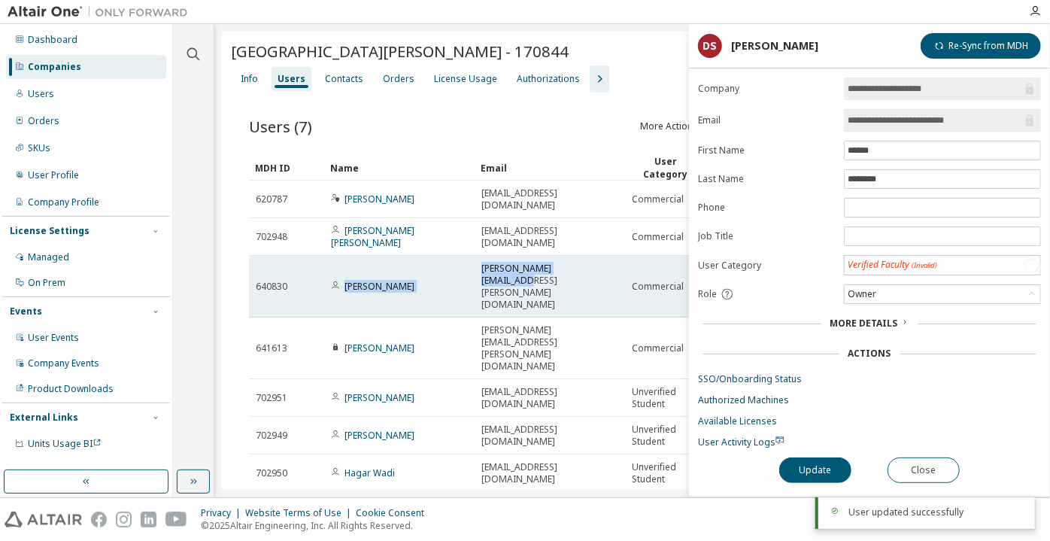
drag, startPoint x: 590, startPoint y: 244, endPoint x: 346, endPoint y: 256, distance: 244.1
click at [346, 256] on tr "640830 Kathy Varcoe kathy.varcoe@uregina.ca Commercial (306) 585-4502 Pending" at bounding box center [632, 287] width 767 height 62
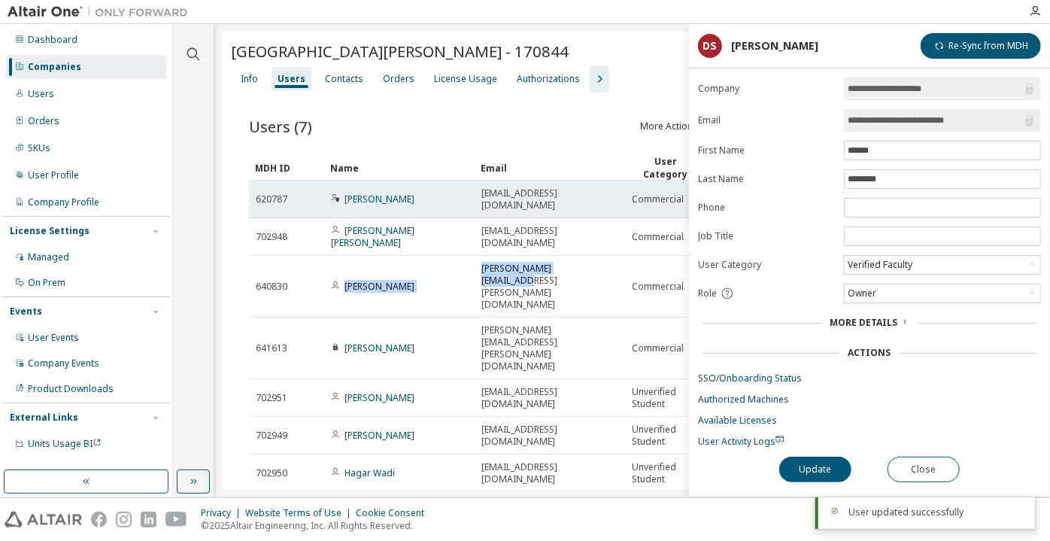
copy tr "Kathy Varcoe kathy.varcoe@uregina.ca"
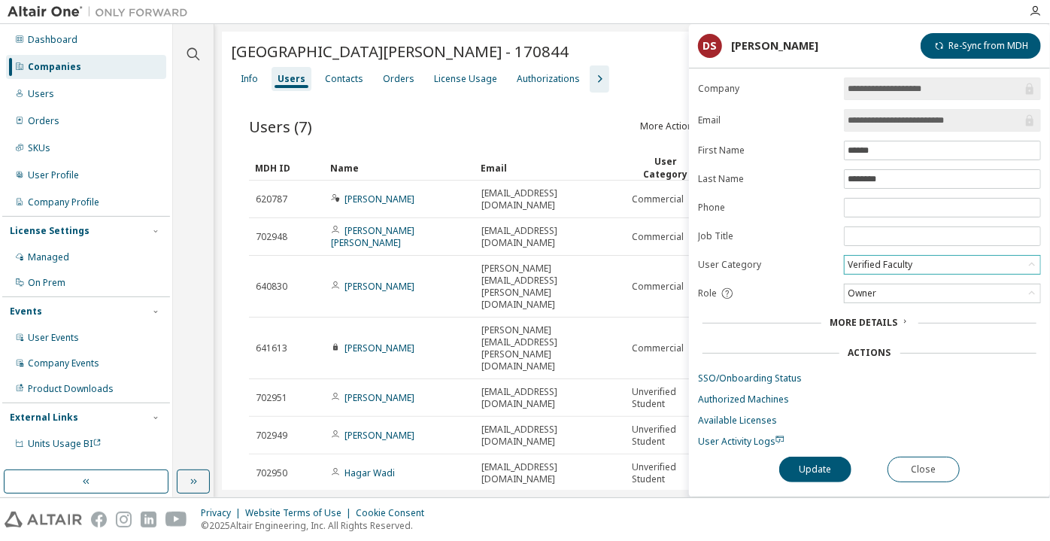
click at [886, 260] on div "Verified Faculty" at bounding box center [880, 265] width 69 height 17
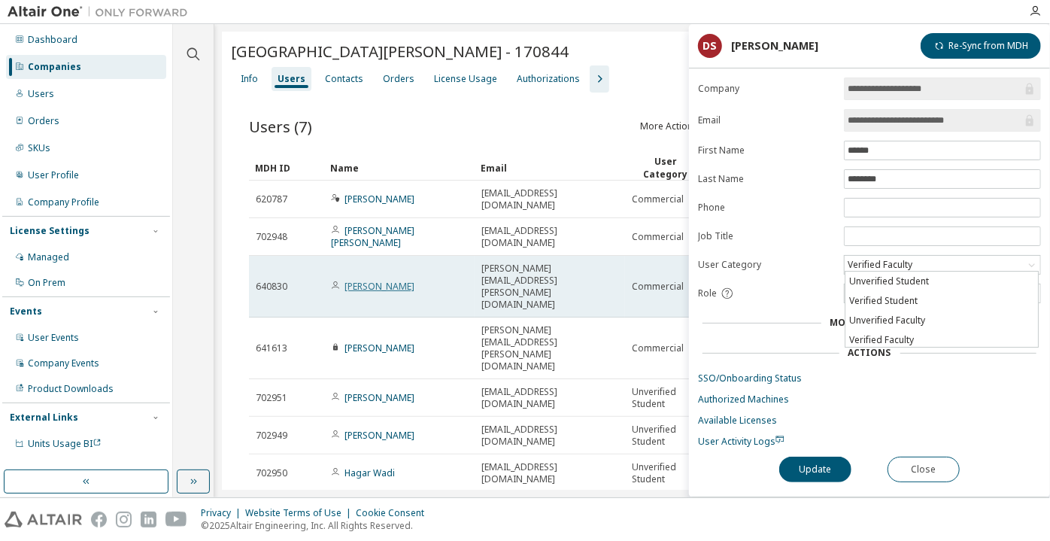
click at [365, 280] on link "[PERSON_NAME]" at bounding box center [380, 286] width 70 height 13
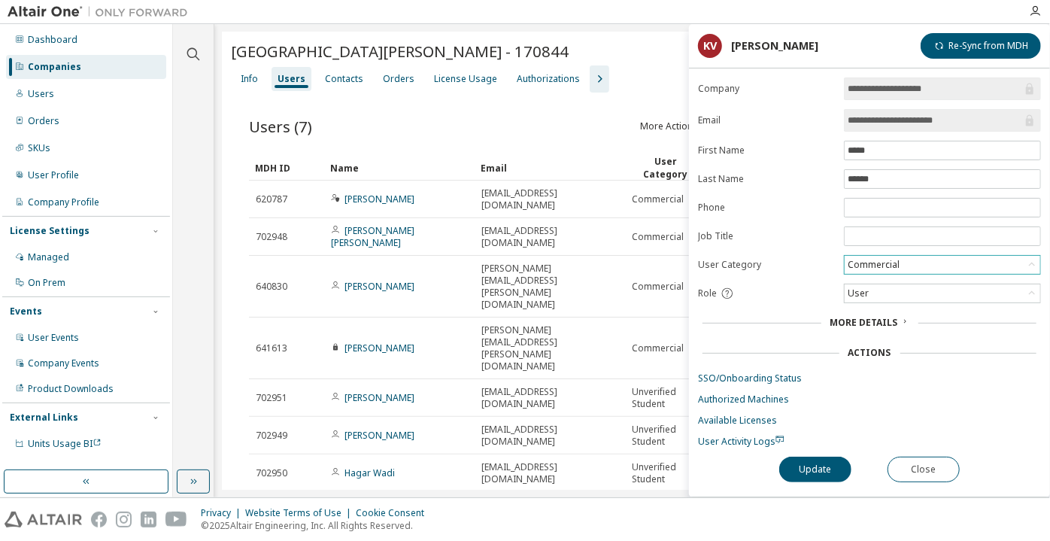
click at [879, 263] on div "Commercial" at bounding box center [874, 265] width 56 height 17
click at [884, 333] on li "Verified Faculty" at bounding box center [942, 340] width 193 height 20
click at [825, 469] on button "Update" at bounding box center [815, 470] width 72 height 26
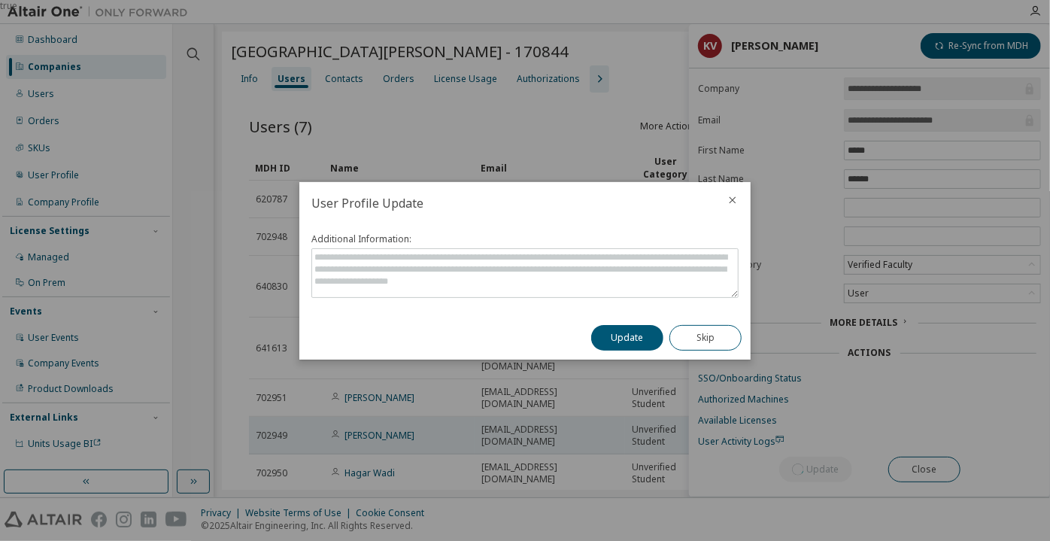
click at [617, 339] on button "Update" at bounding box center [627, 338] width 72 height 26
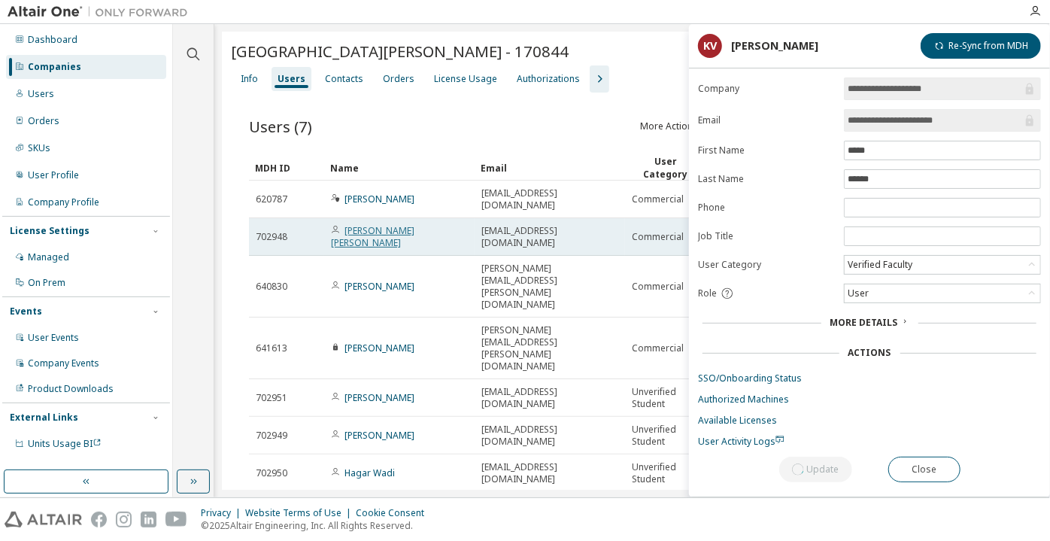
click at [402, 224] on link "[PERSON_NAME] [PERSON_NAME]" at bounding box center [373, 236] width 84 height 25
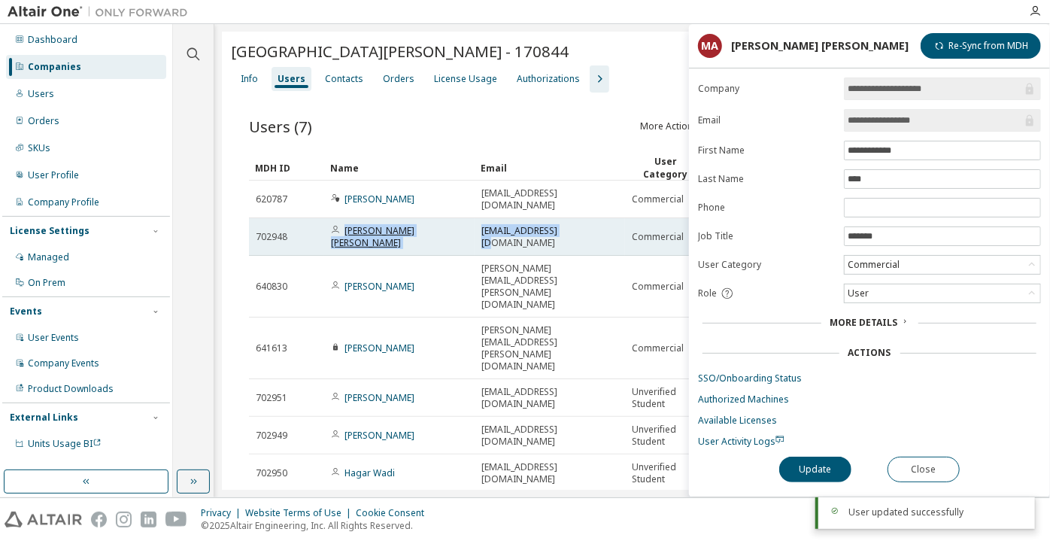
drag, startPoint x: 575, startPoint y: 218, endPoint x: 348, endPoint y: 213, distance: 227.3
click at [348, 218] on tr "702948 Mehedi Hasan Abid dha921@uregina.ca Commercial Student Delivered" at bounding box center [632, 237] width 767 height 38
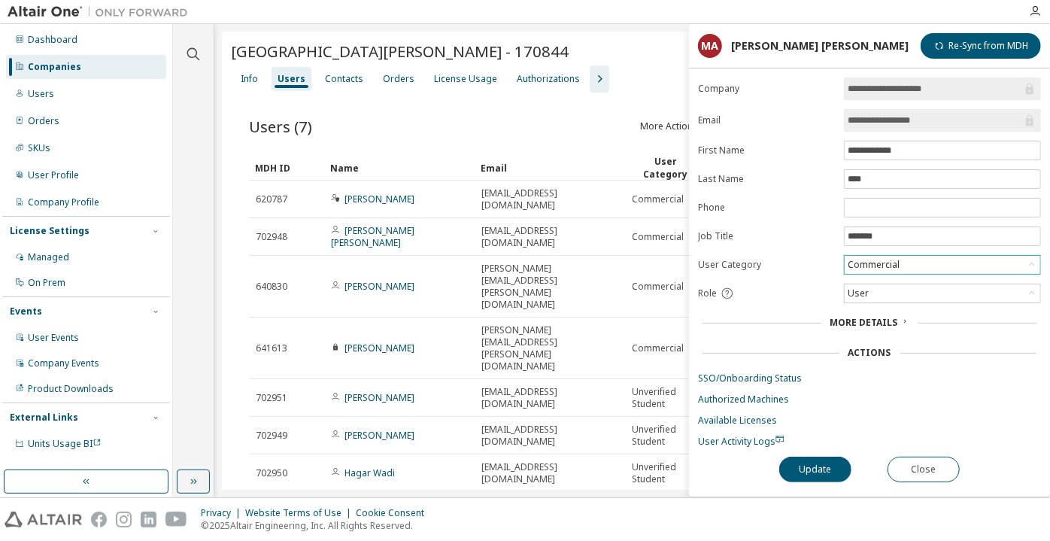
click at [879, 263] on div "Commercial" at bounding box center [874, 265] width 56 height 17
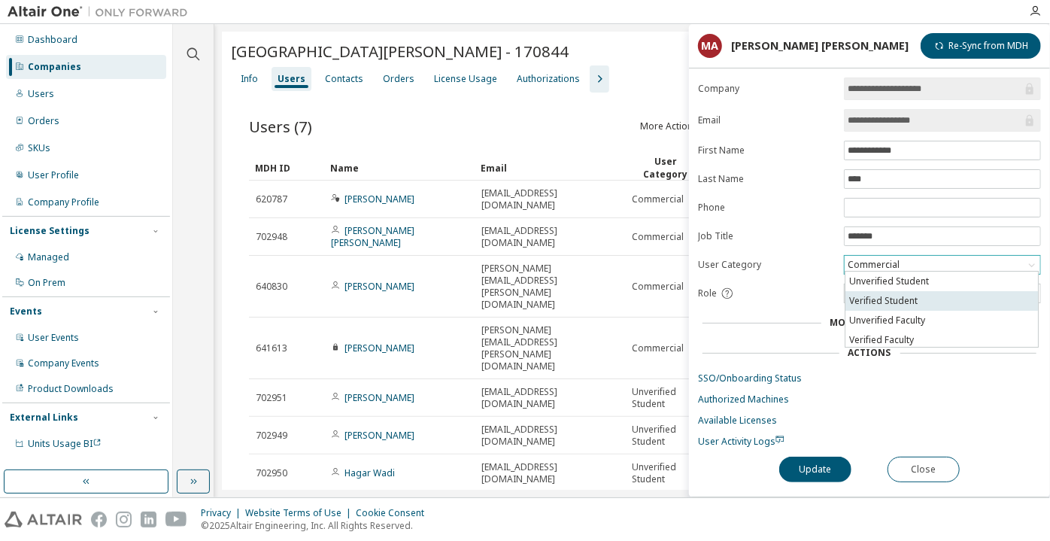
click at [876, 303] on li "Verified Student" at bounding box center [942, 301] width 193 height 20
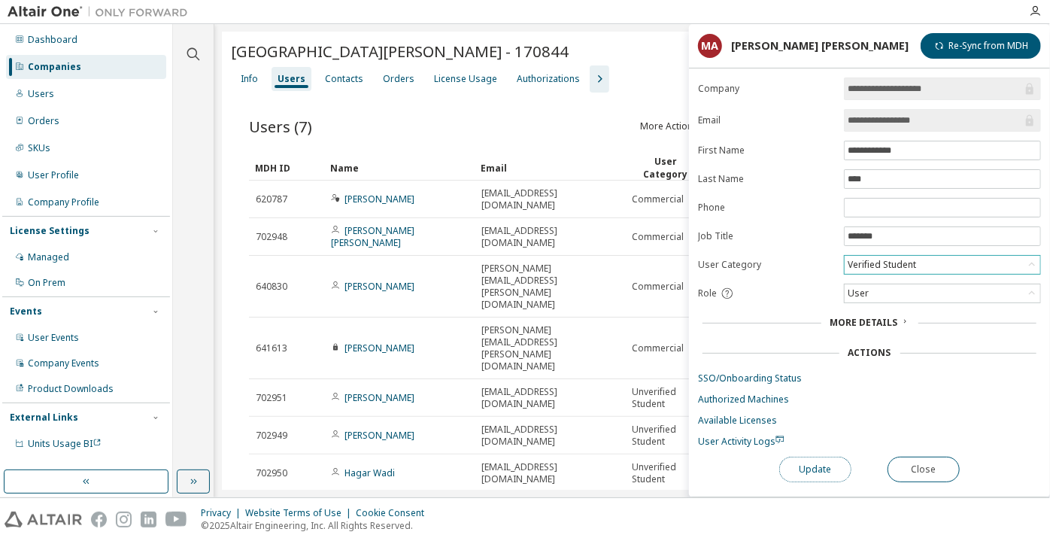
click at [819, 465] on button "Update" at bounding box center [815, 470] width 72 height 26
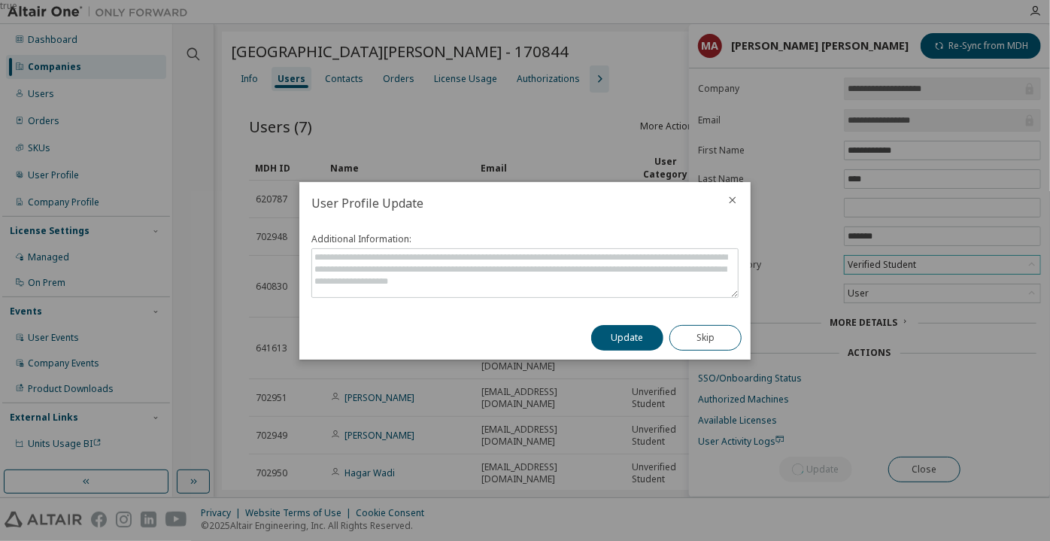
click at [639, 352] on div "Update Skip" at bounding box center [666, 338] width 169 height 44
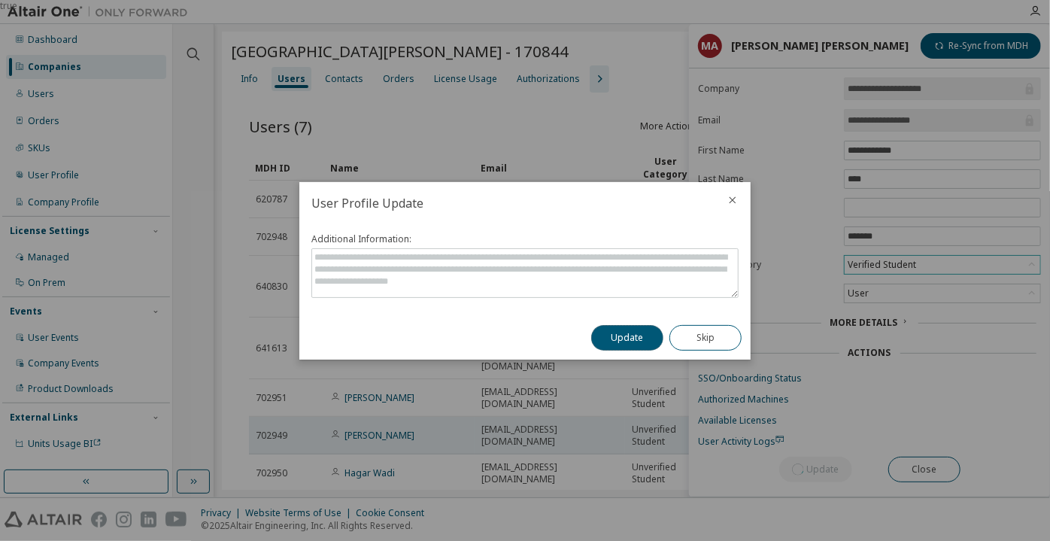
click at [633, 342] on button "Update" at bounding box center [627, 338] width 72 height 26
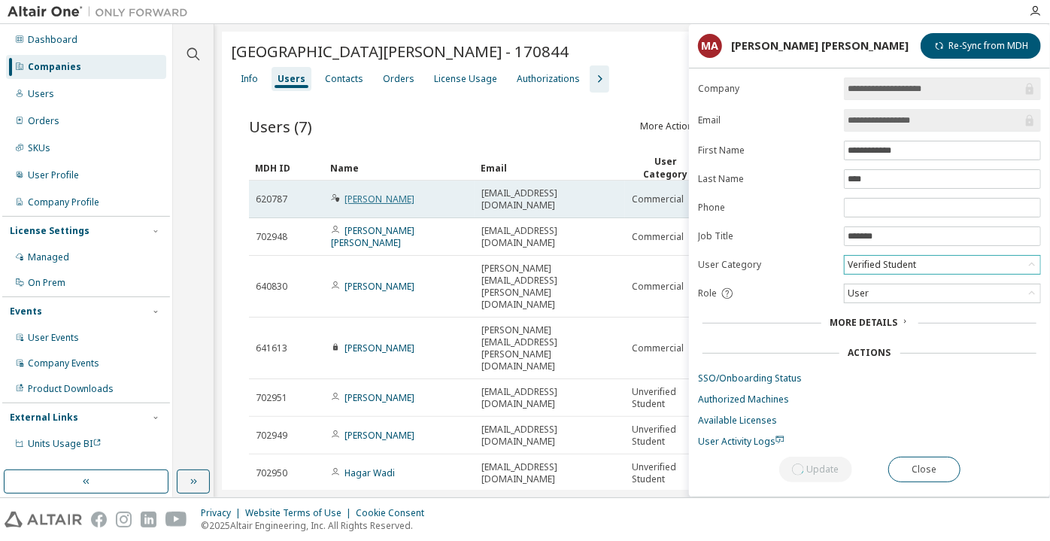
click at [383, 193] on link "[PERSON_NAME]" at bounding box center [380, 199] width 70 height 13
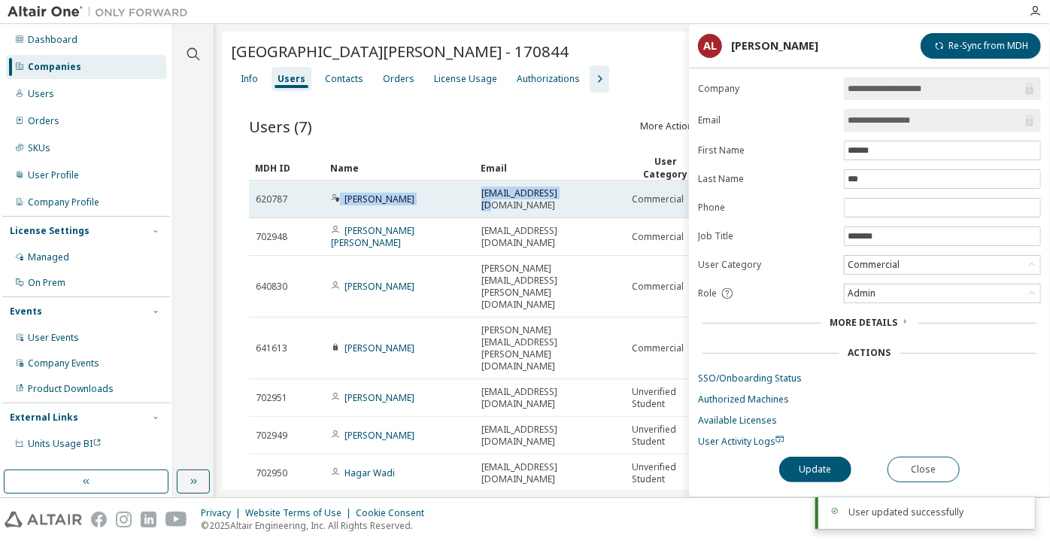
drag, startPoint x: 568, startPoint y: 187, endPoint x: 340, endPoint y: 194, distance: 228.1
click at [340, 194] on tr "620787 Arezou Lak aln159@uregina.ca Commercial 6395908200 Student Onboarded" at bounding box center [632, 200] width 767 height 38
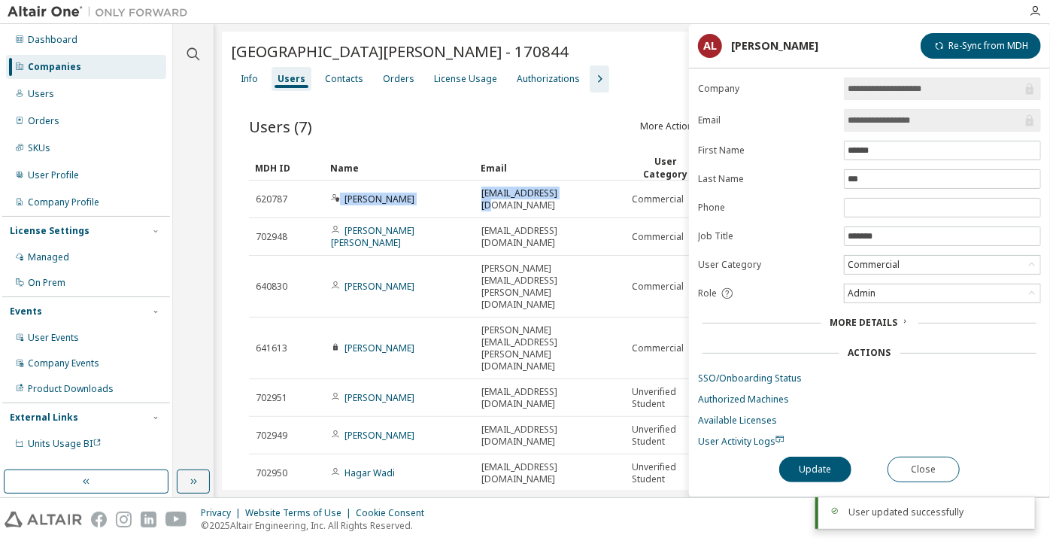
copy tr "Arezou Lak aln159@uregina.ca"
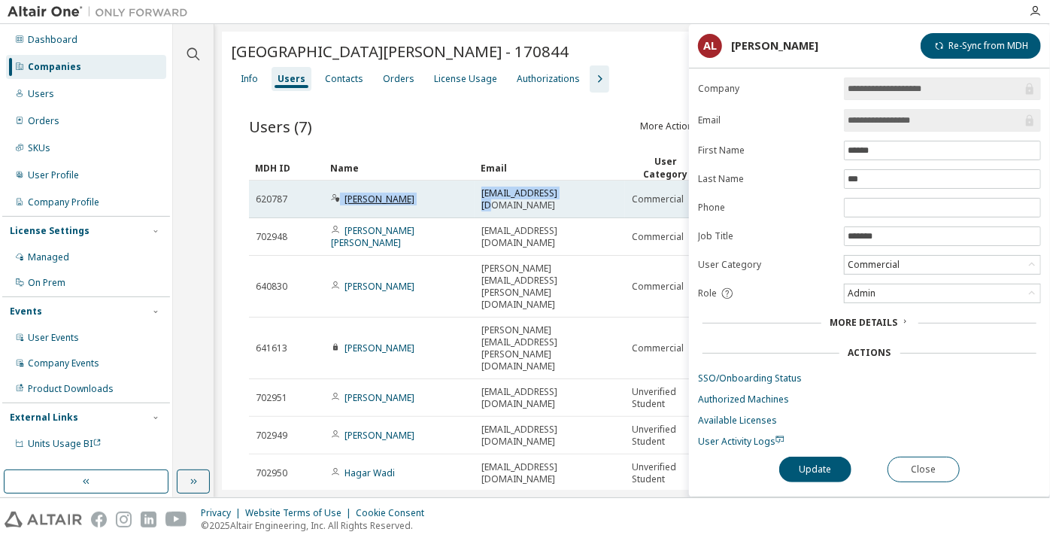
click at [363, 193] on link "[PERSON_NAME]" at bounding box center [380, 199] width 70 height 13
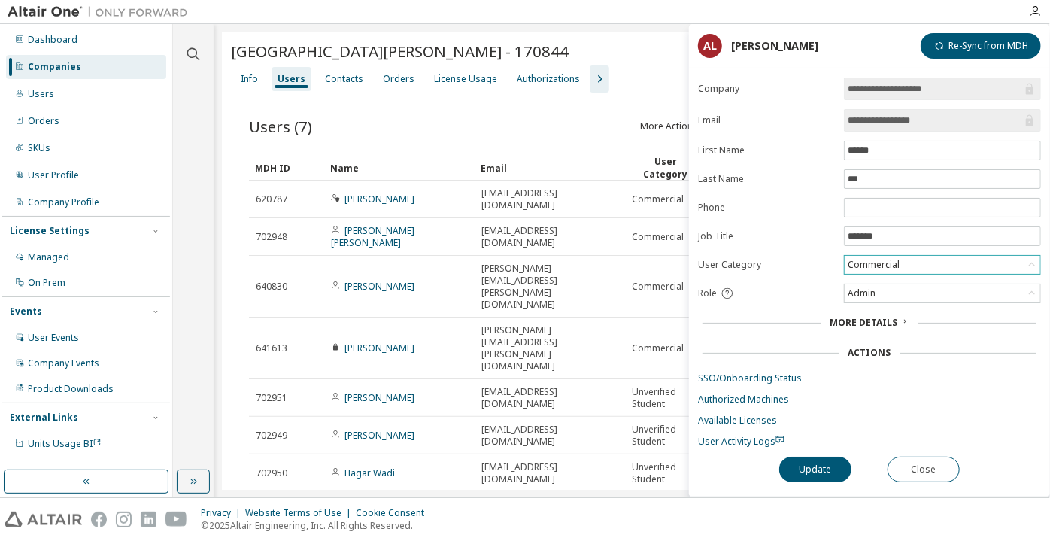
click at [901, 257] on div "Commercial" at bounding box center [874, 265] width 56 height 17
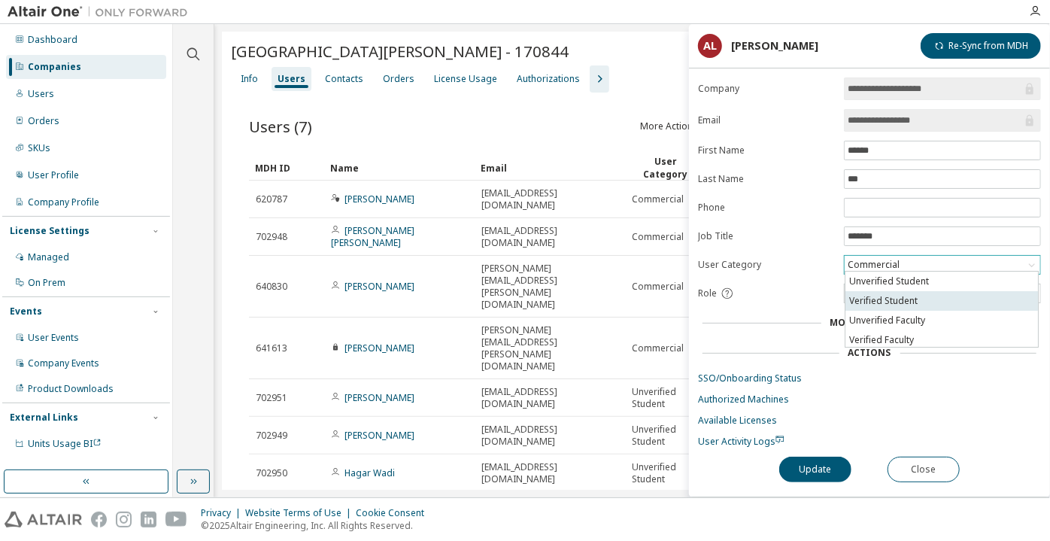
click at [870, 304] on li "Verified Student" at bounding box center [942, 301] width 193 height 20
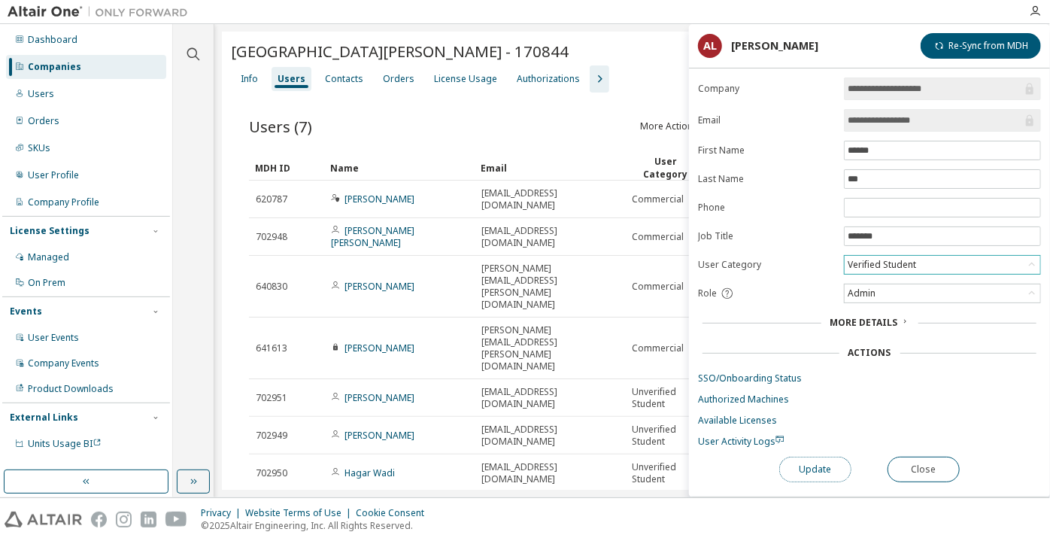
click at [818, 466] on button "Update" at bounding box center [815, 470] width 72 height 26
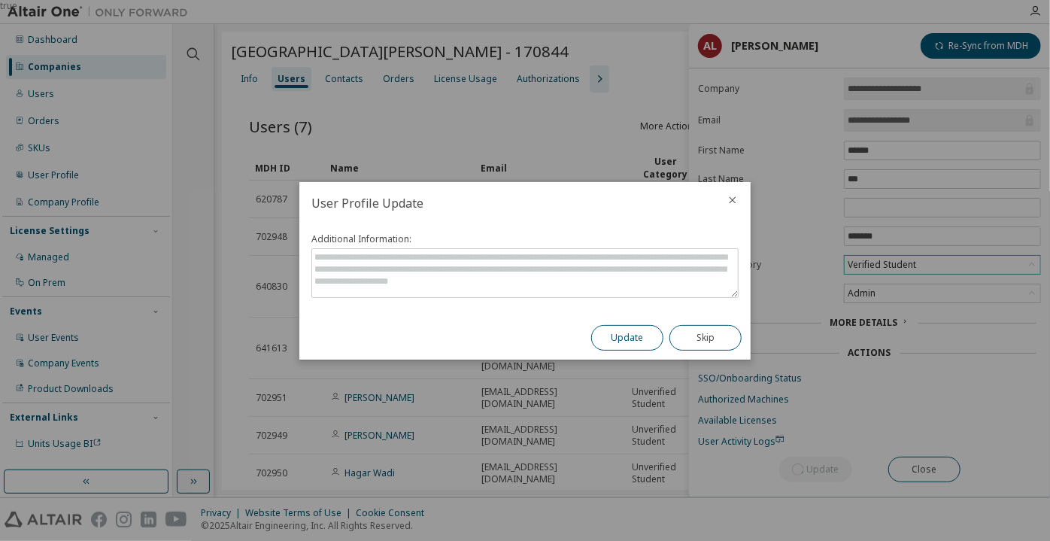
click at [624, 343] on button "Update" at bounding box center [627, 338] width 72 height 26
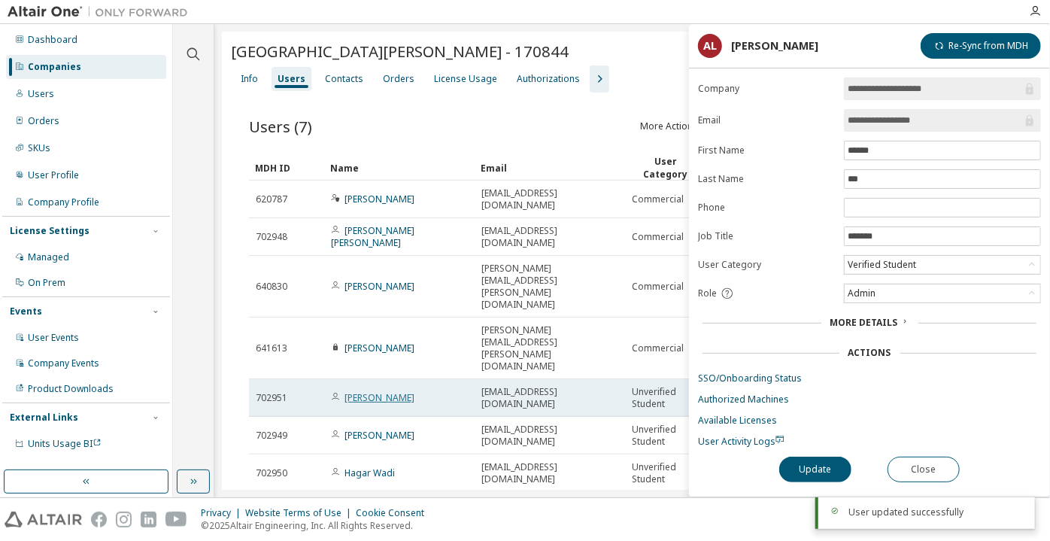
click at [376, 391] on link "[PERSON_NAME]" at bounding box center [380, 397] width 70 height 13
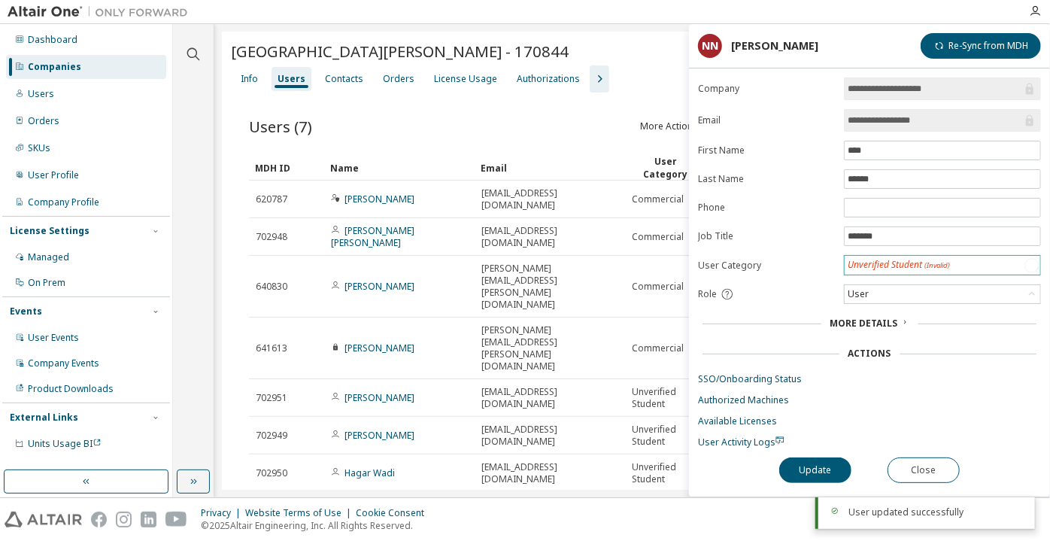
click at [858, 268] on div "Unverified Student (Invalid)" at bounding box center [899, 265] width 102 height 13
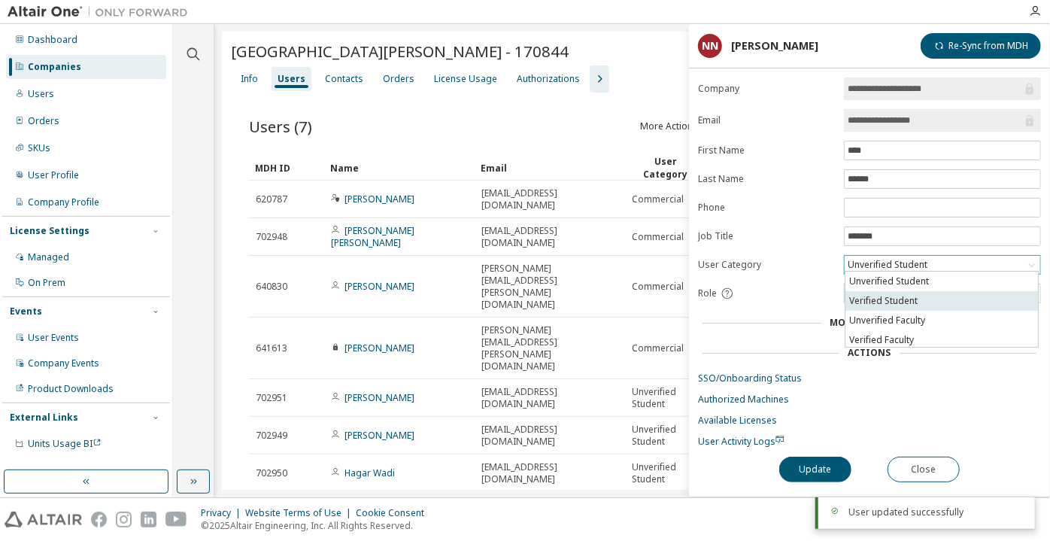
click at [869, 295] on li "Verified Student" at bounding box center [942, 301] width 193 height 20
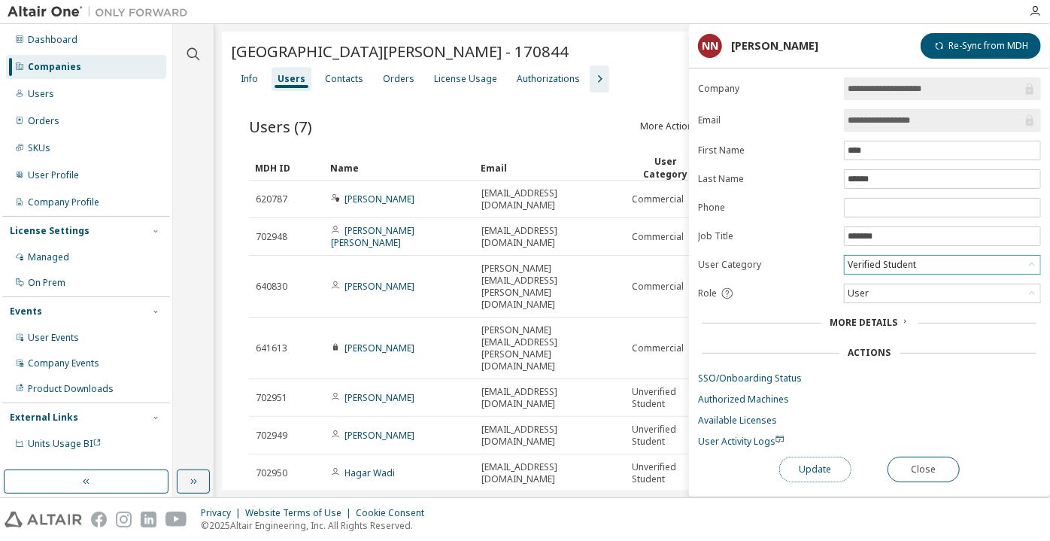
click at [816, 457] on button "Update" at bounding box center [815, 470] width 72 height 26
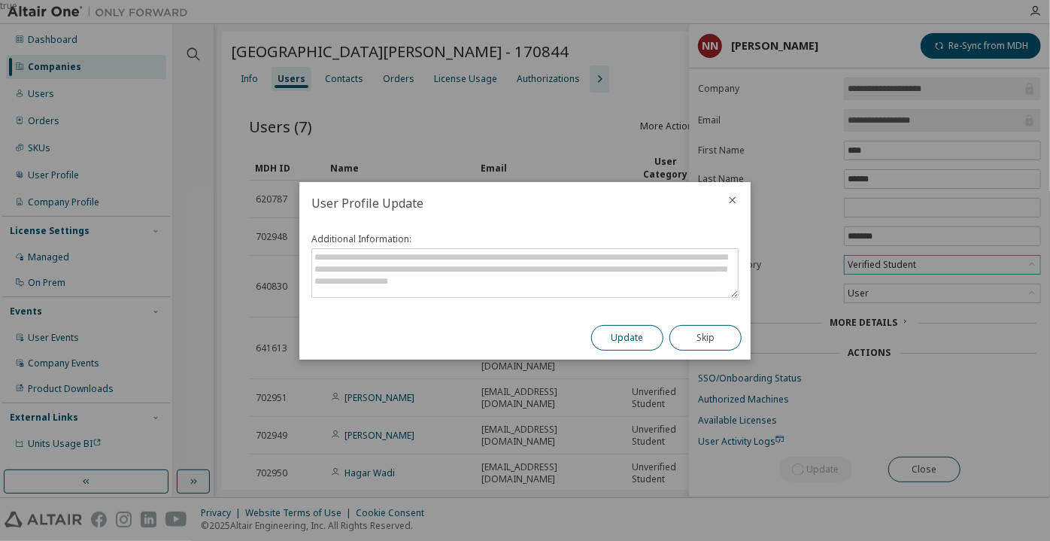
click at [625, 340] on button "Update" at bounding box center [627, 338] width 72 height 26
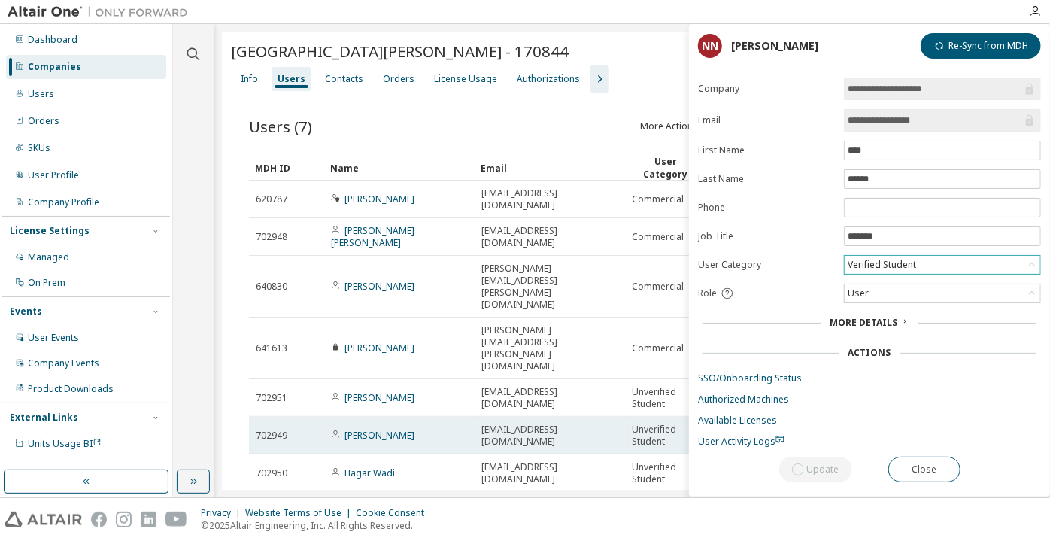
click at [371, 417] on td "[PERSON_NAME]" at bounding box center [399, 436] width 150 height 38
click at [365, 429] on link "[PERSON_NAME]" at bounding box center [380, 435] width 70 height 13
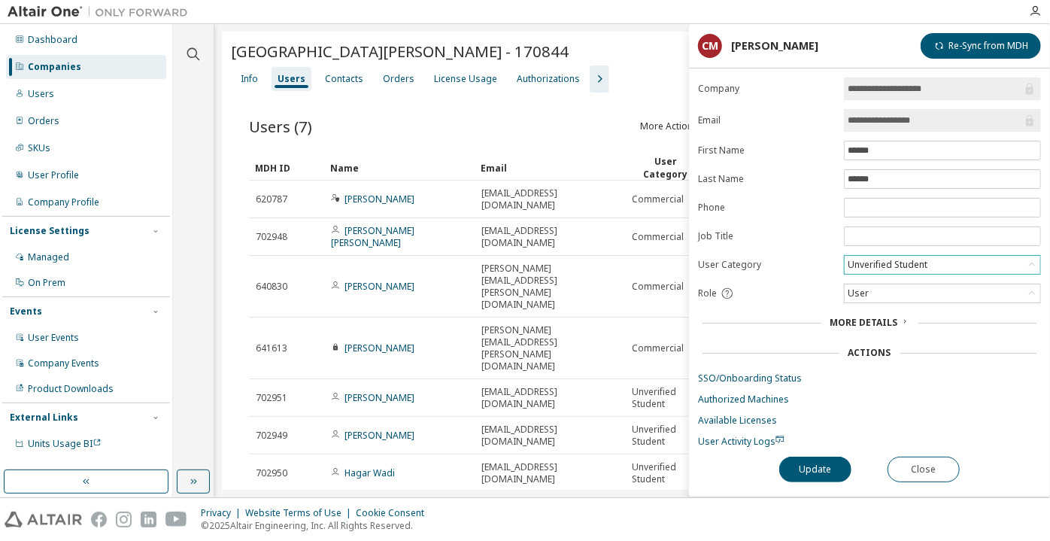
click at [887, 256] on div "Unverified Student" at bounding box center [943, 265] width 196 height 18
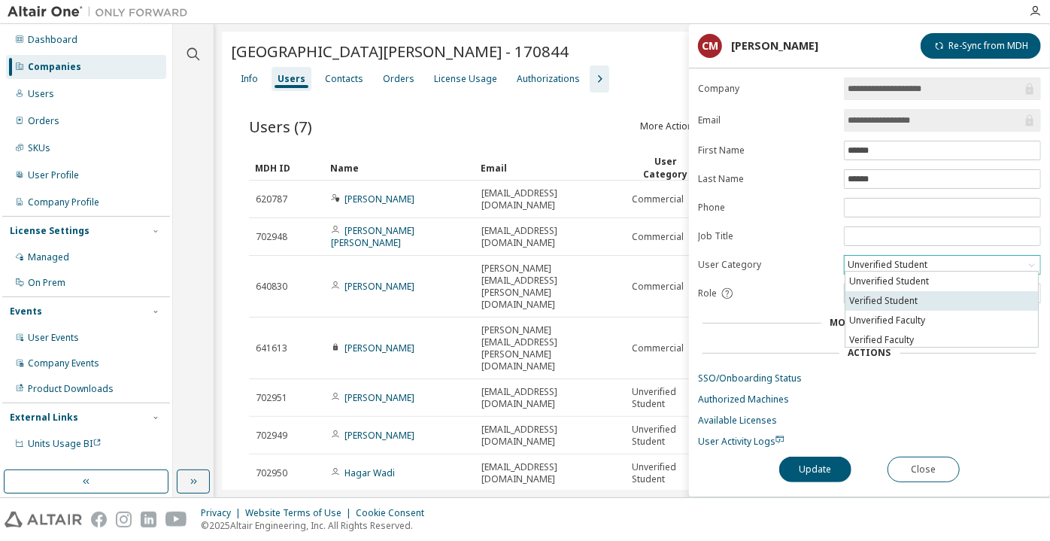
click at [899, 302] on li "Verified Student" at bounding box center [942, 301] width 193 height 20
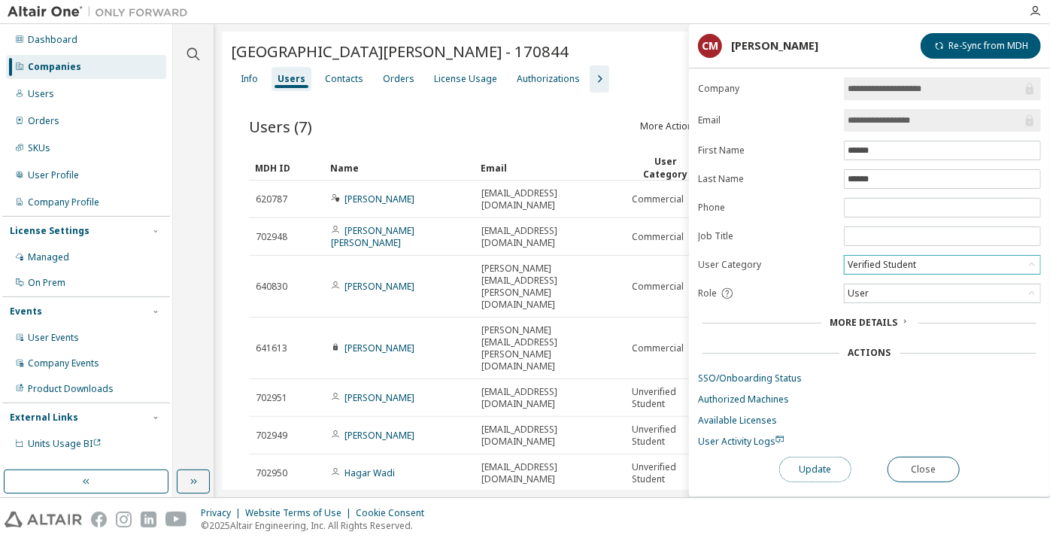
click at [803, 465] on button "Update" at bounding box center [815, 470] width 72 height 26
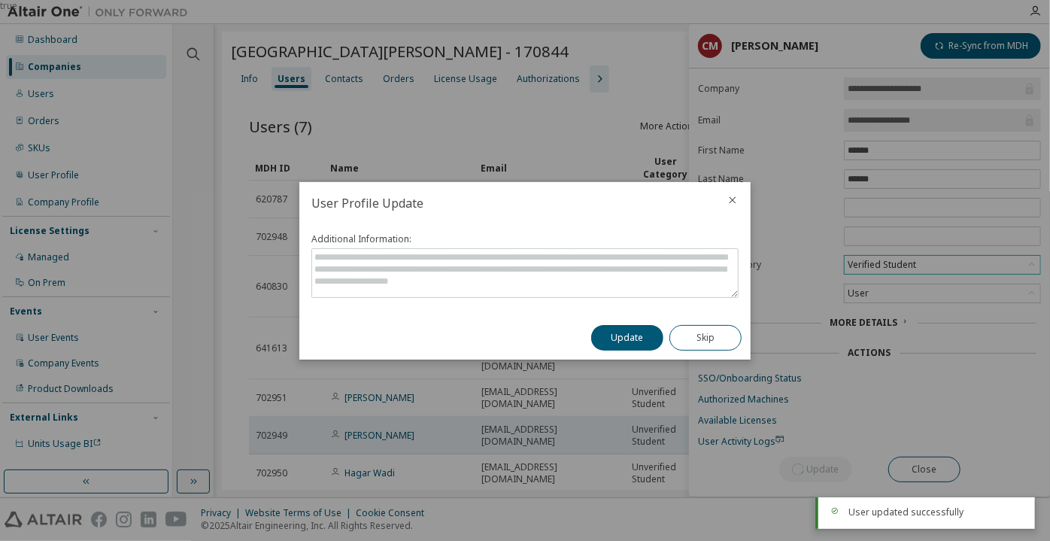
click at [619, 345] on button "Update" at bounding box center [627, 338] width 72 height 26
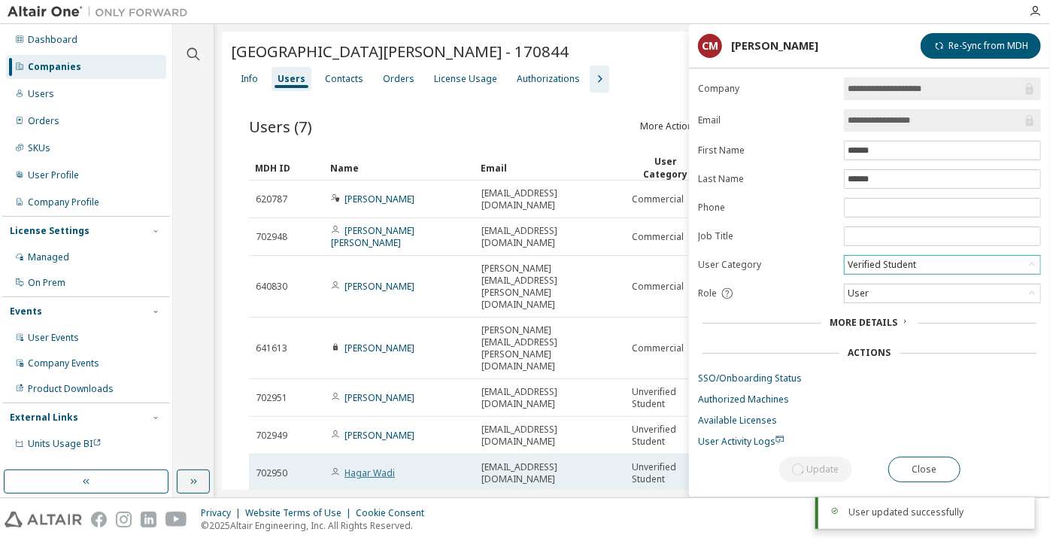
click at [381, 466] on link "Hagar Wadi" at bounding box center [370, 472] width 50 height 13
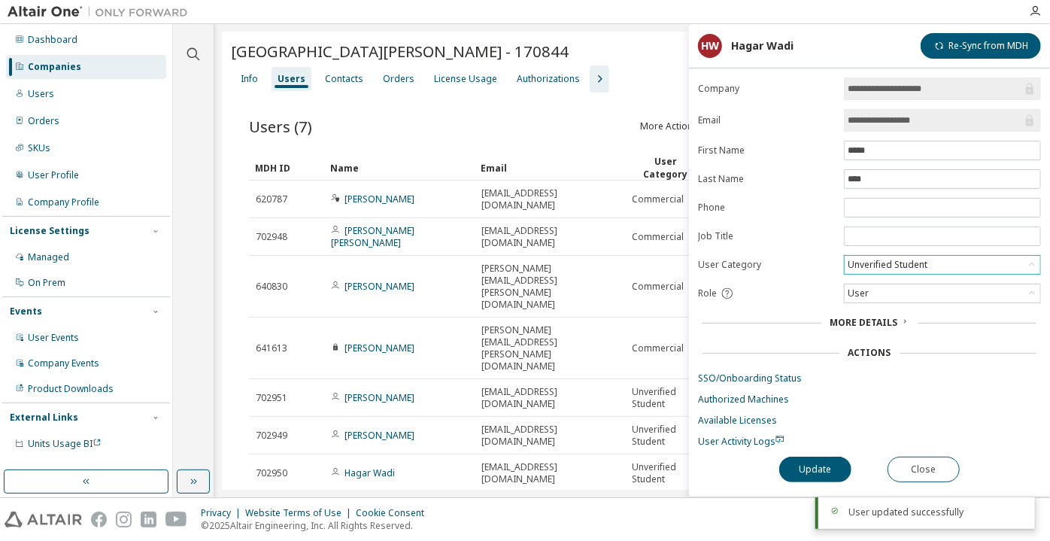
click at [930, 261] on div "Unverified Student" at bounding box center [943, 265] width 196 height 18
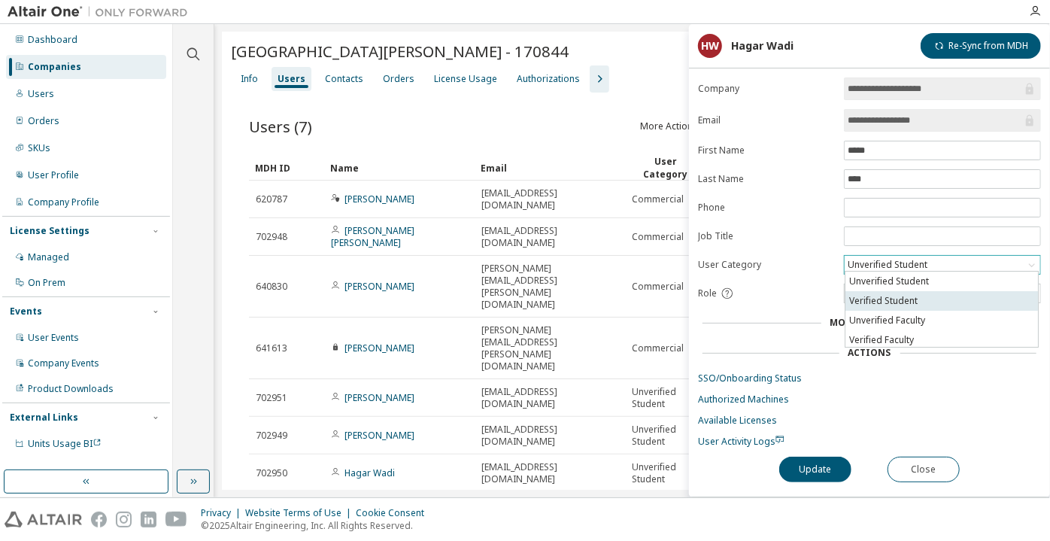
click at [918, 306] on li "Verified Student" at bounding box center [942, 301] width 193 height 20
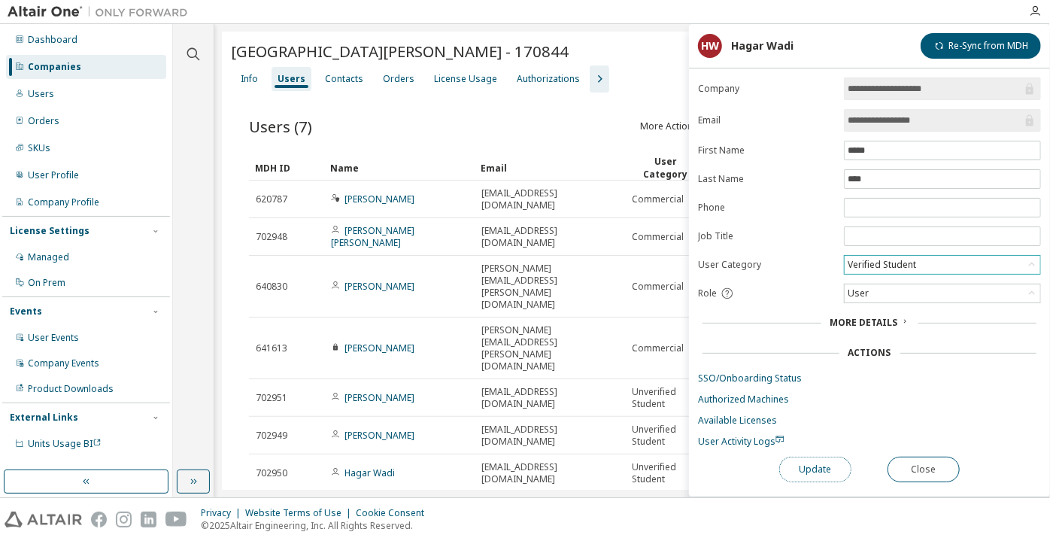
click at [808, 462] on button "Update" at bounding box center [815, 470] width 72 height 26
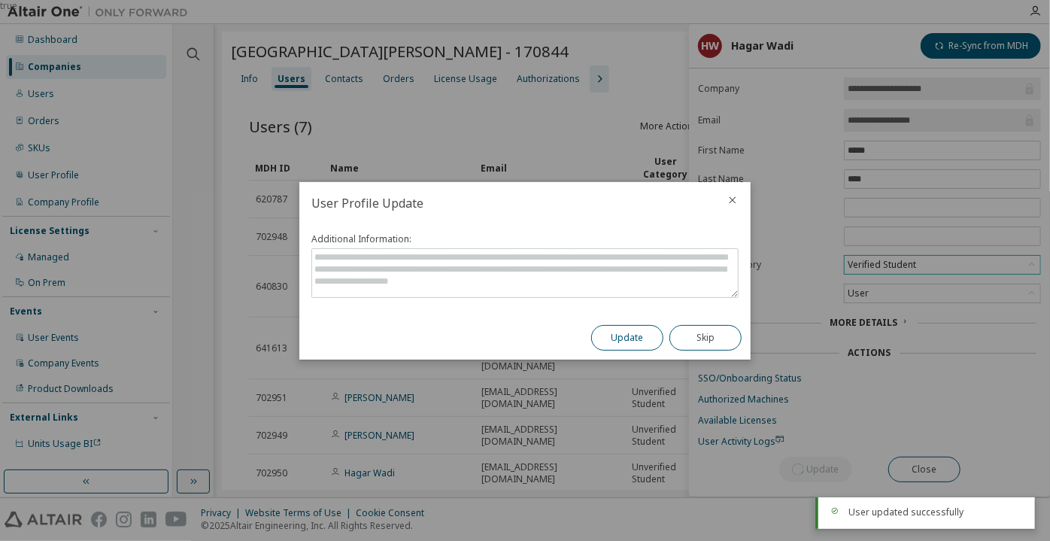
click at [643, 328] on button "Update" at bounding box center [627, 338] width 72 height 26
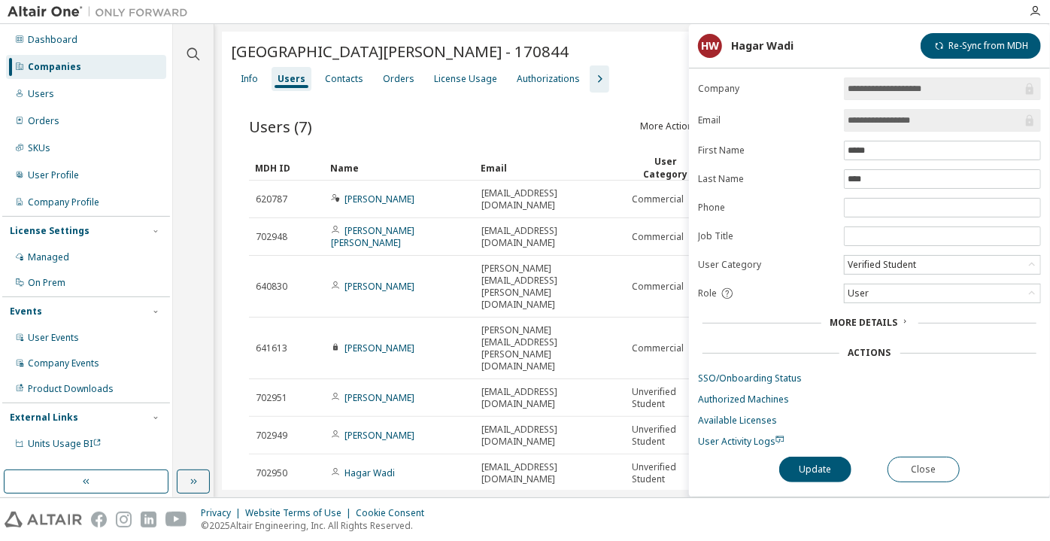
click at [898, 457] on div "Update Close" at bounding box center [869, 470] width 343 height 26
click at [901, 463] on button "Close" at bounding box center [924, 470] width 72 height 26
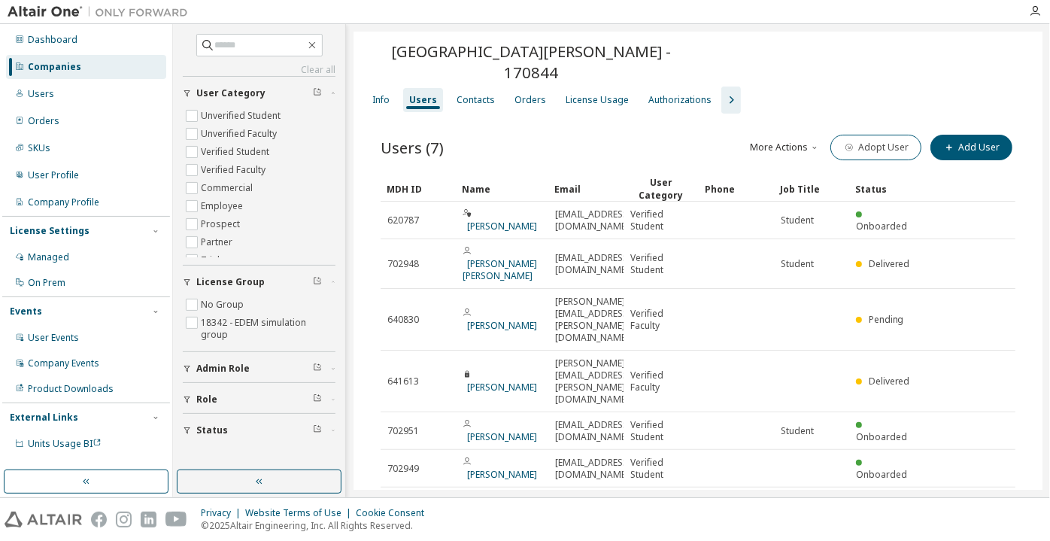
click at [664, 540] on html "Dashboard Companies Users Orders SKUs User Profile Company Profile License Sett…" at bounding box center [525, 270] width 1050 height 541
click at [106, 61] on div "Companies" at bounding box center [86, 67] width 160 height 24
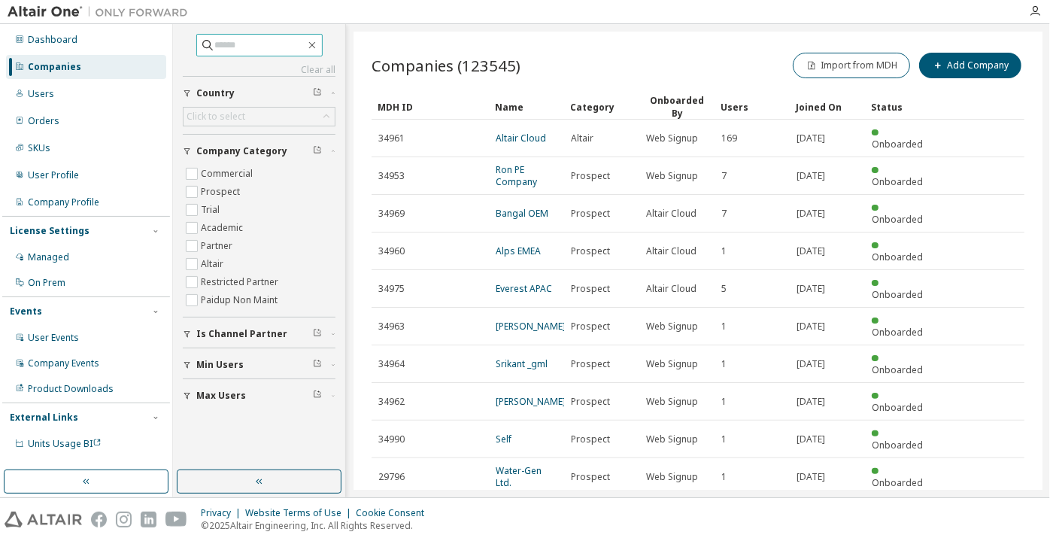
click at [238, 38] on input "text" at bounding box center [260, 45] width 90 height 15
paste input "**********"
click at [215, 40] on input "**********" at bounding box center [260, 45] width 90 height 15
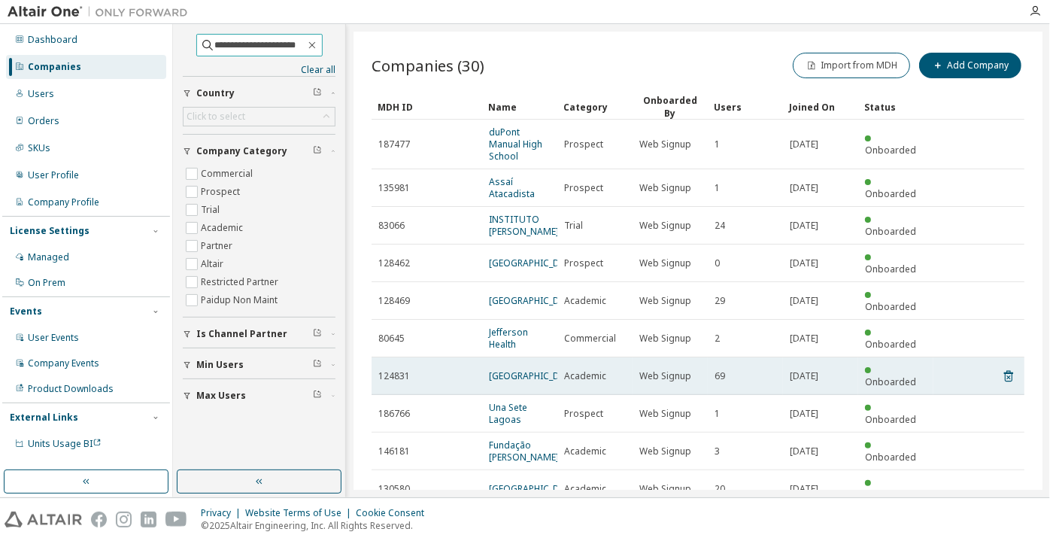
scroll to position [134, 0]
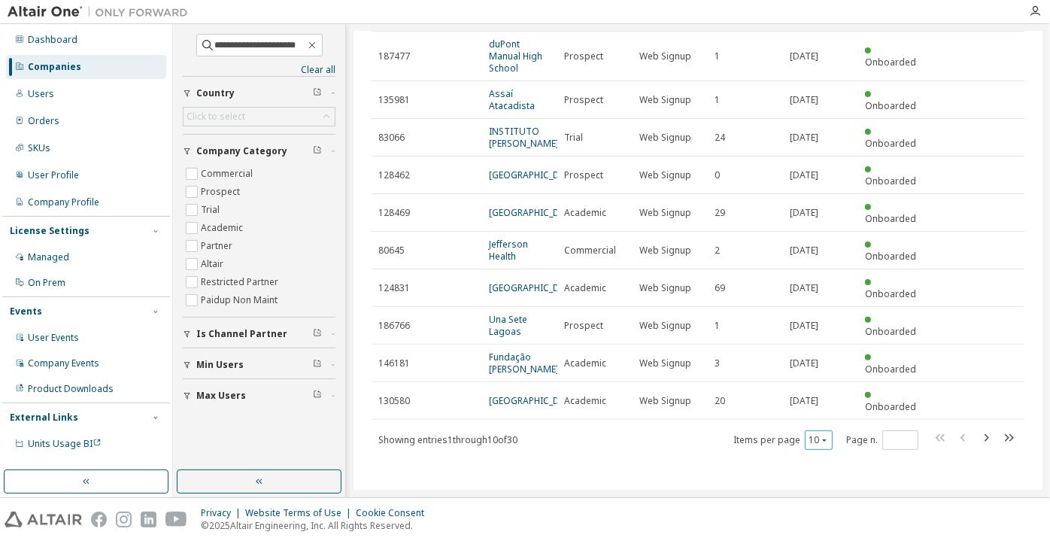
click at [820, 442] on icon "button" at bounding box center [824, 440] width 9 height 9
click at [802, 424] on div "100" at bounding box center [812, 421] width 120 height 18
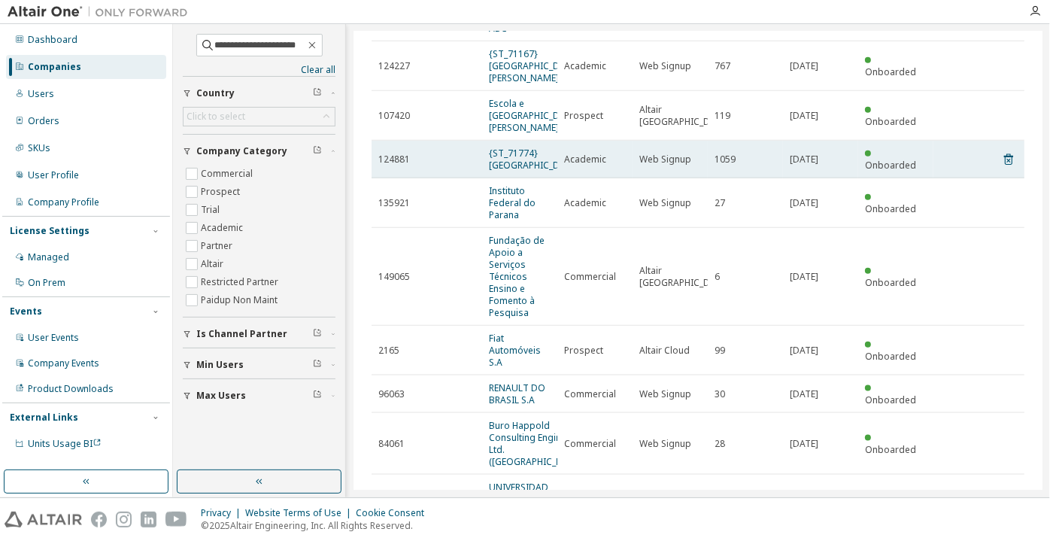
scroll to position [955, 0]
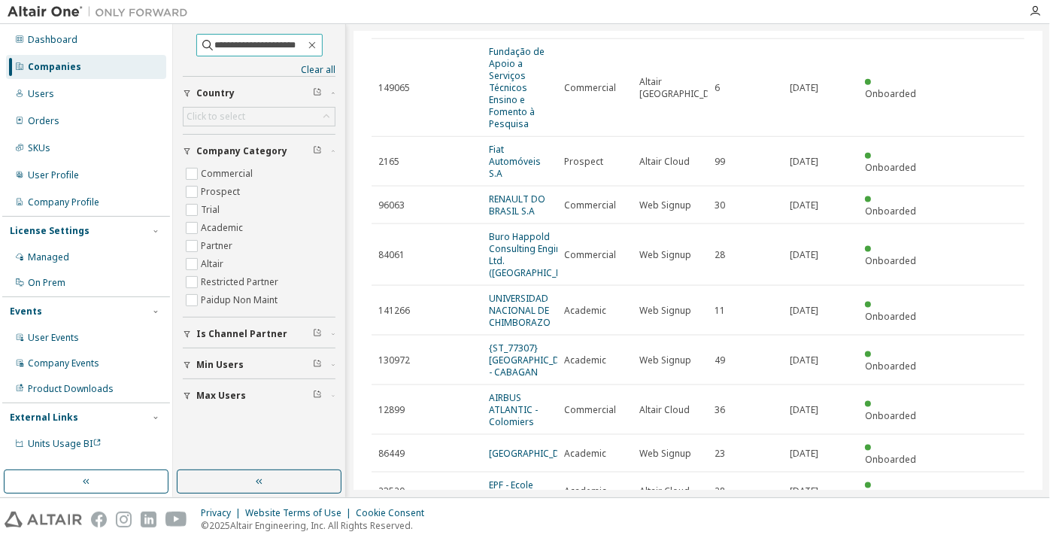
click at [305, 53] on span "**********" at bounding box center [259, 45] width 126 height 23
click at [305, 41] on input "**********" at bounding box center [260, 45] width 90 height 15
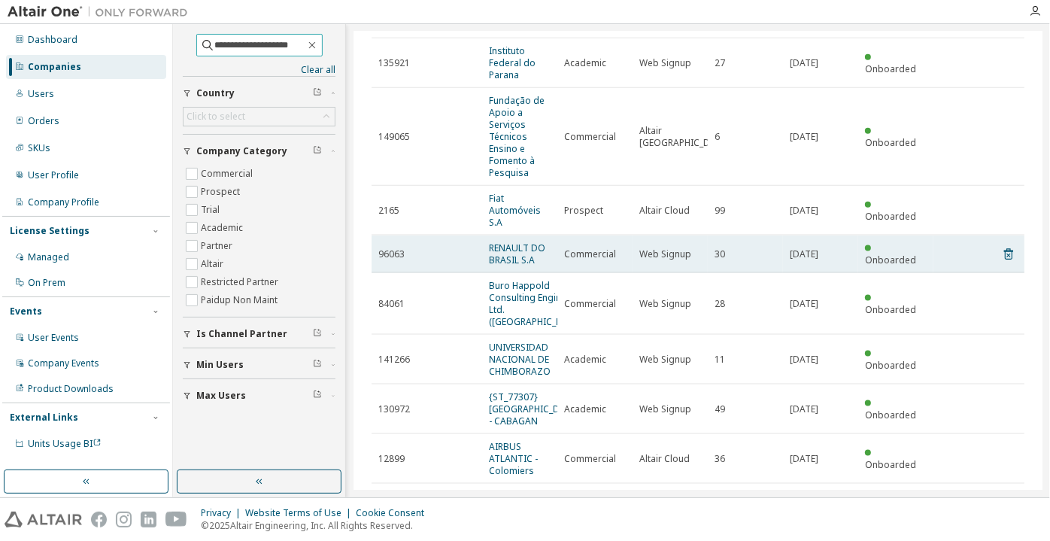
scroll to position [837, 0]
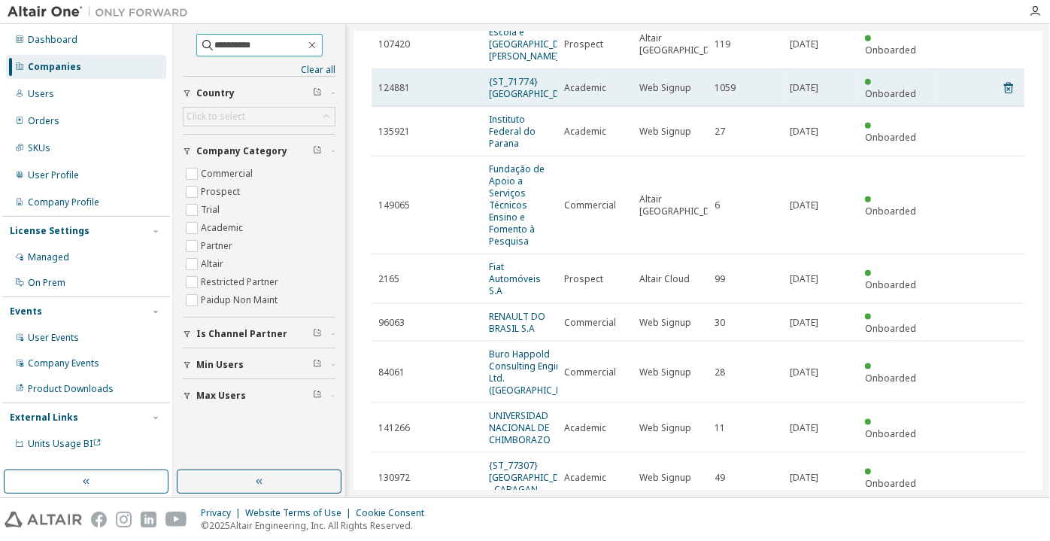
type input "**********"
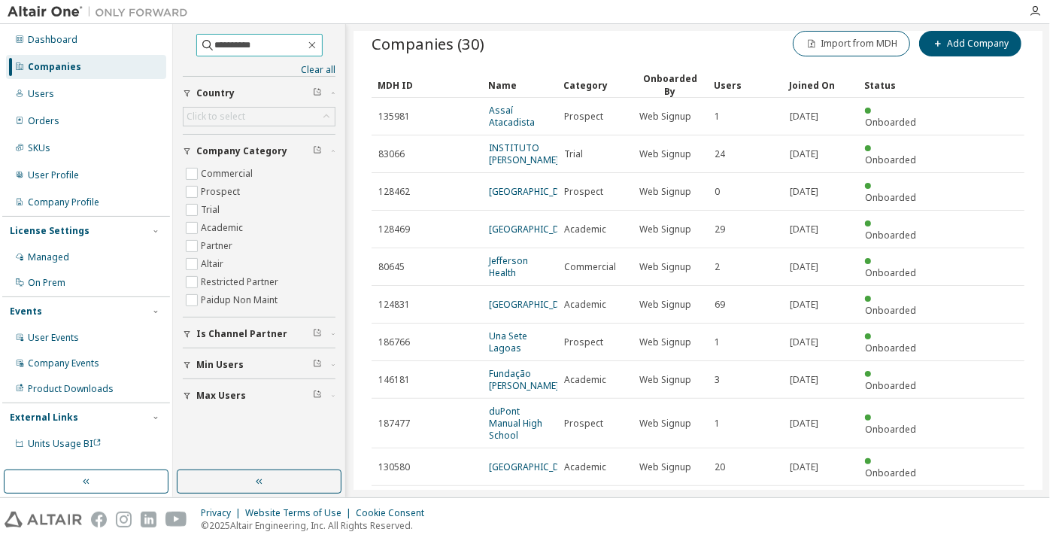
scroll to position [26, 0]
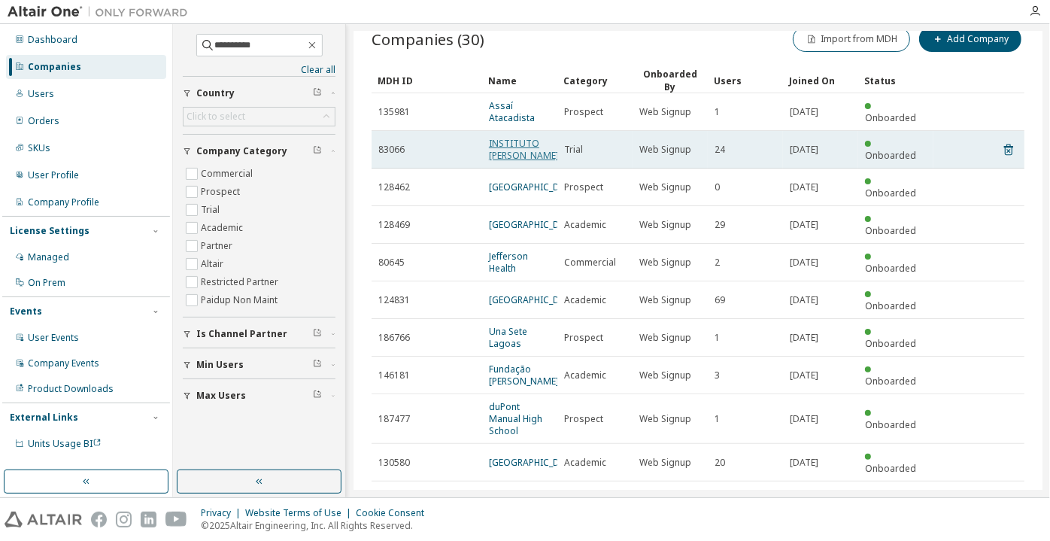
click at [525, 137] on link "INSTITUTO [PERSON_NAME]" at bounding box center [524, 149] width 70 height 25
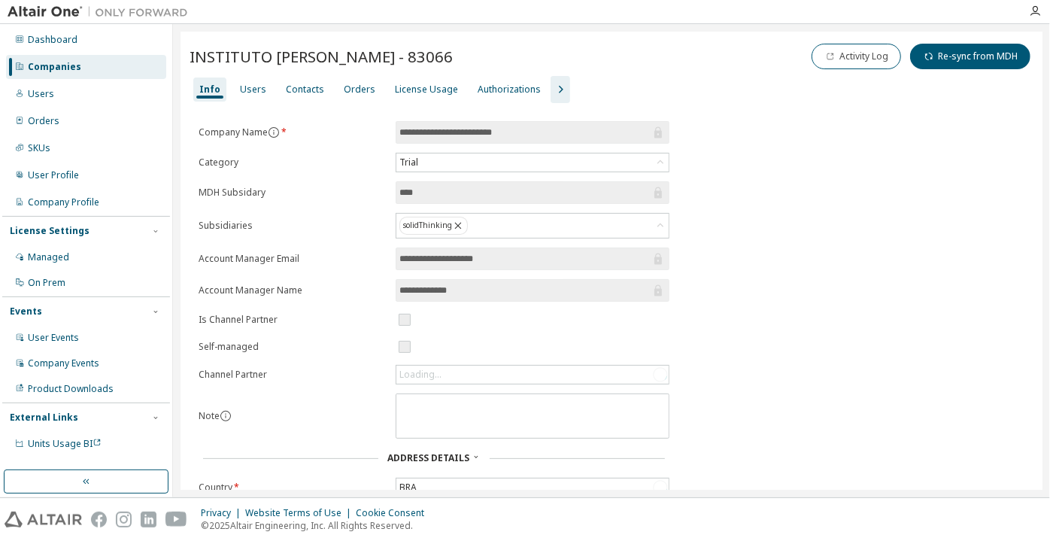
click at [269, 93] on div "Info Users Contacts Orders License Usage Authorizations" at bounding box center [612, 89] width 844 height 27
click at [260, 85] on div "Users" at bounding box center [253, 90] width 26 height 12
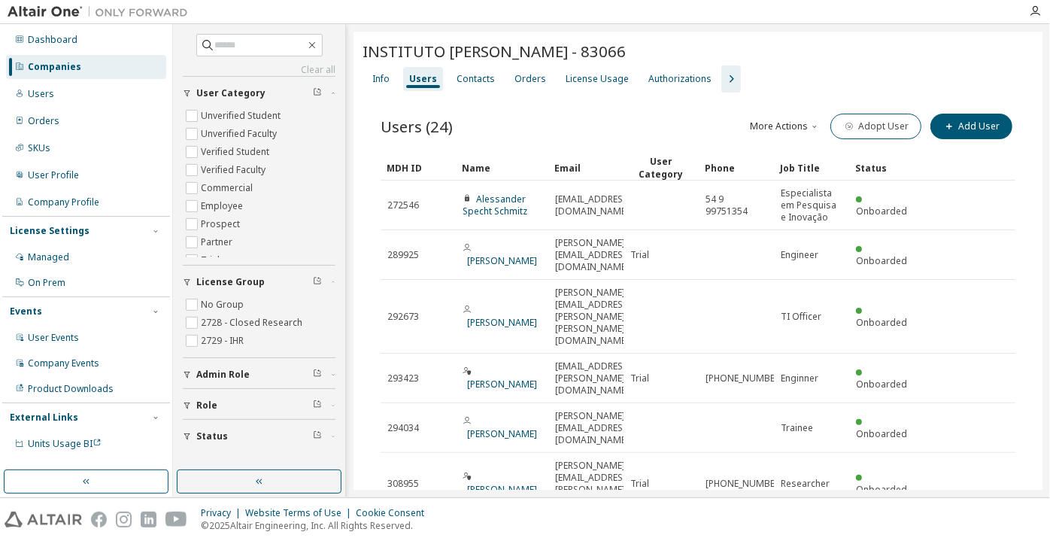
click at [150, 60] on div "Companies" at bounding box center [86, 67] width 160 height 24
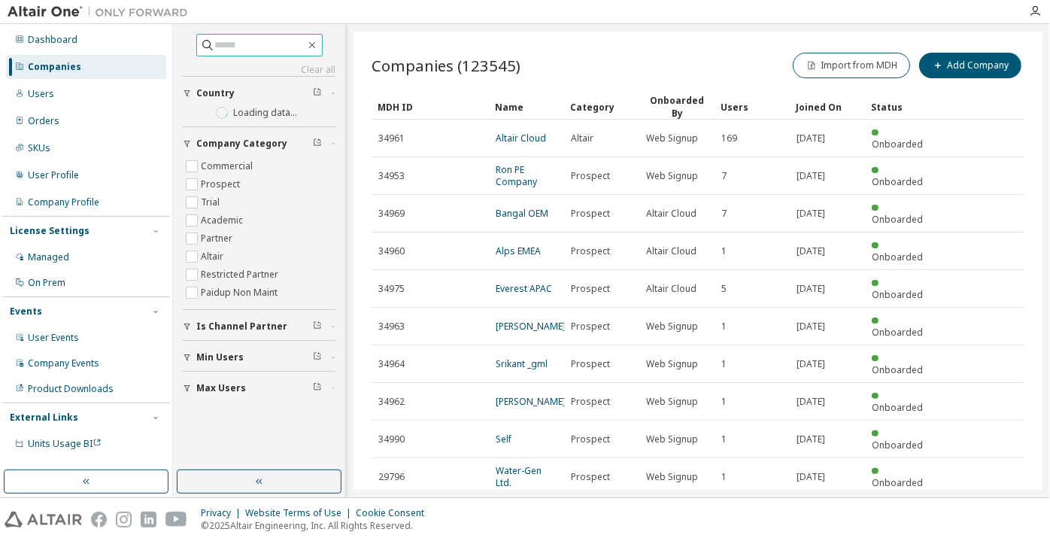
click at [226, 48] on input "text" at bounding box center [260, 45] width 90 height 15
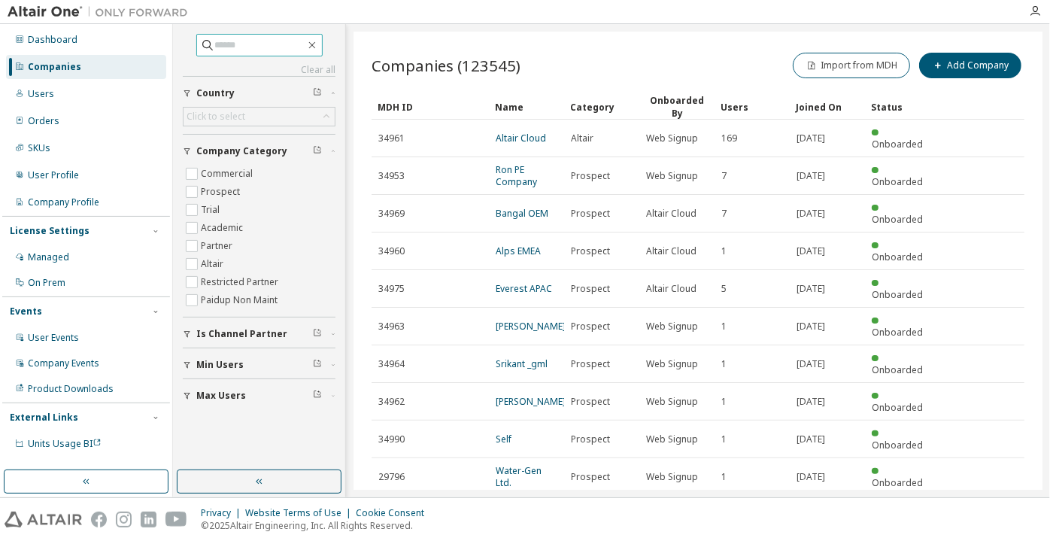
paste input "**********"
drag, startPoint x: 263, startPoint y: 42, endPoint x: 170, endPoint y: 44, distance: 92.6
click at [170, 44] on div "**********" at bounding box center [525, 260] width 1050 height 473
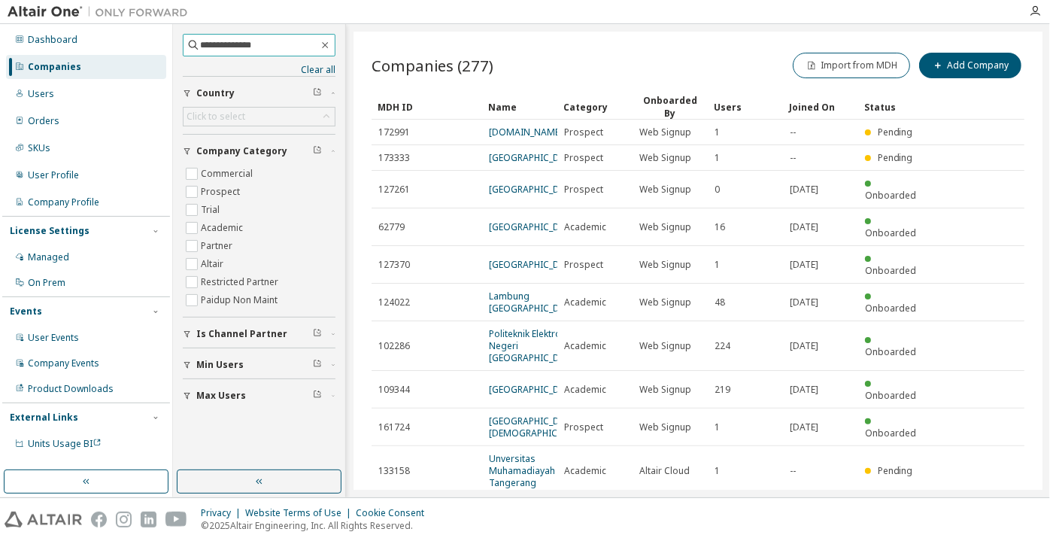
drag, startPoint x: 242, startPoint y: 45, endPoint x: 304, endPoint y: 44, distance: 61.7
click at [304, 44] on input "**********" at bounding box center [259, 45] width 119 height 15
type input "*********"
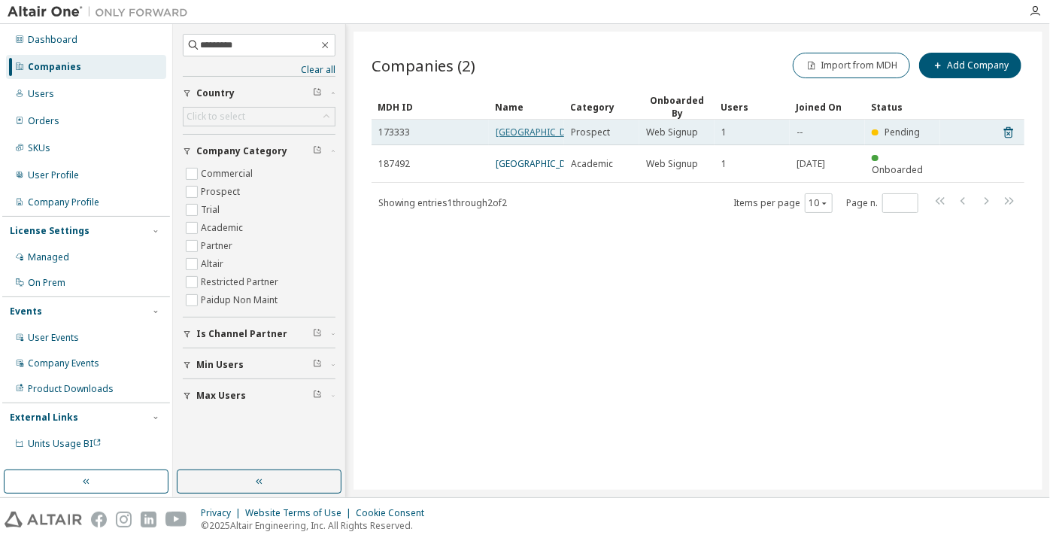
click at [522, 138] on link "[GEOGRAPHIC_DATA]" at bounding box center [541, 132] width 90 height 13
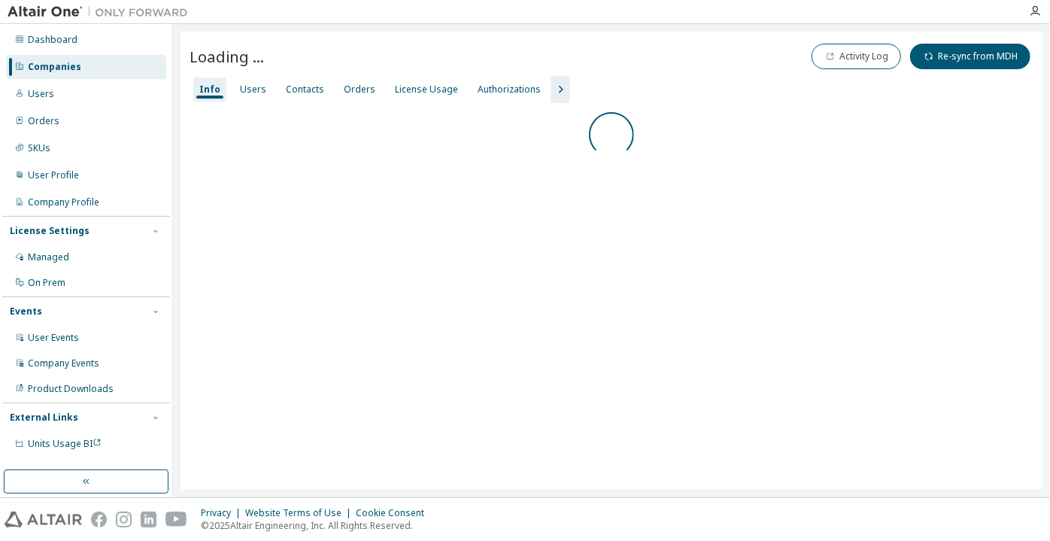
click at [269, 93] on div "Info Users Contacts Orders License Usage Authorizations" at bounding box center [612, 89] width 844 height 27
click at [260, 88] on div "Users" at bounding box center [253, 90] width 26 height 12
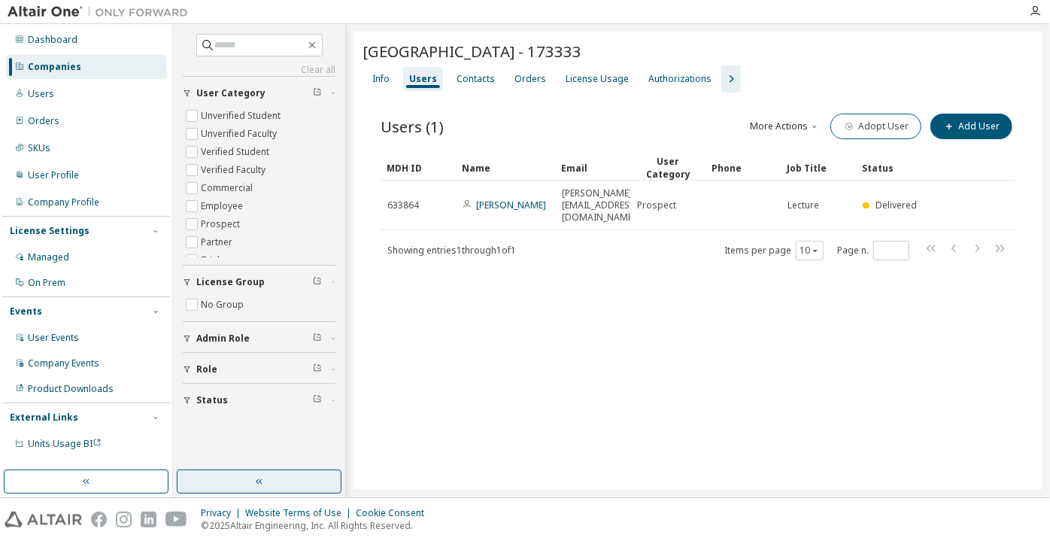
click at [299, 472] on button "button" at bounding box center [259, 481] width 165 height 24
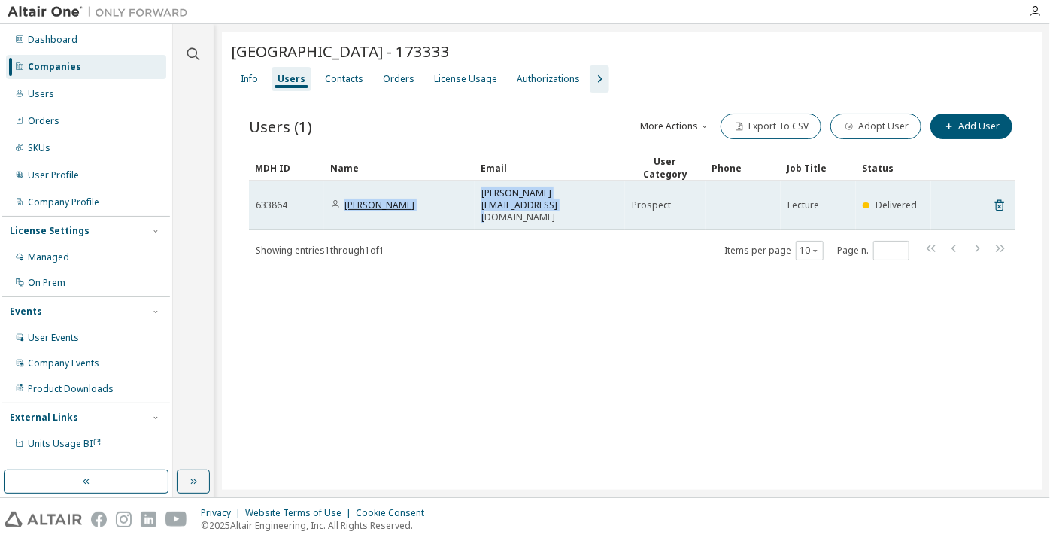
drag, startPoint x: 612, startPoint y: 184, endPoint x: 347, endPoint y: 192, distance: 264.9
click at [347, 192] on tr "633864 [PERSON_NAME] [PERSON_NAME][EMAIL_ADDRESS][DOMAIN_NAME] Prospect Lecture…" at bounding box center [632, 206] width 767 height 50
copy tr "[PERSON_NAME] Narulita [PERSON_NAME][EMAIL_ADDRESS][DOMAIN_NAME]"
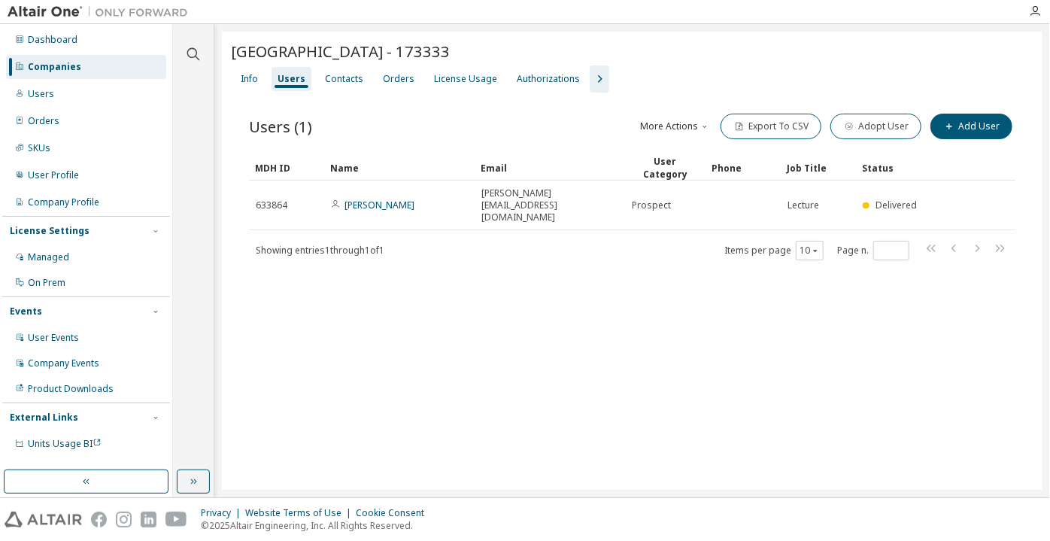
click at [521, 238] on div "Users (1) More Actions Import From CSV Export To CSV Adopt User Add User Clear …" at bounding box center [632, 197] width 803 height 208
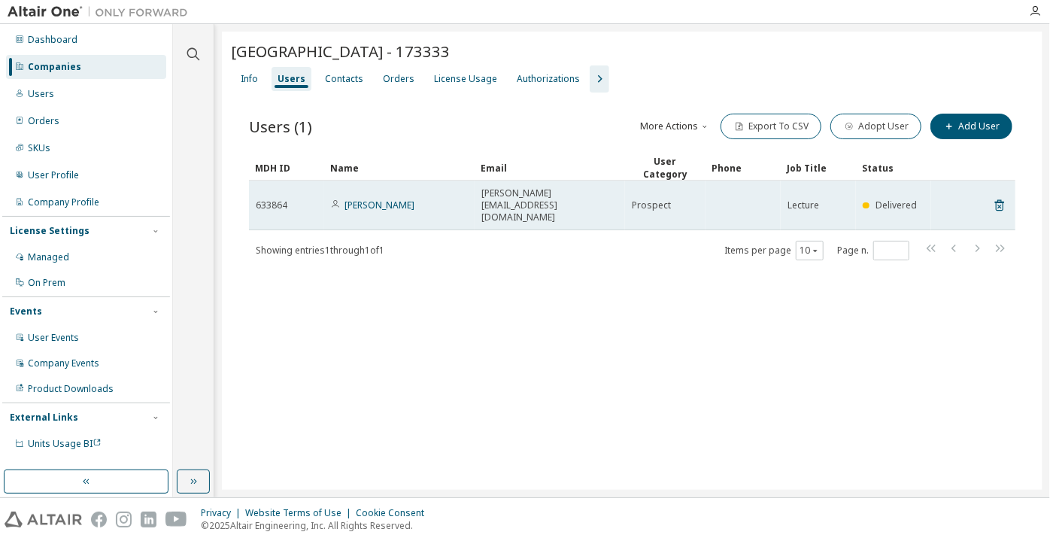
click at [537, 194] on span "[PERSON_NAME][EMAIL_ADDRESS][DOMAIN_NAME]" at bounding box center [549, 205] width 137 height 36
copy td "[PERSON_NAME][EMAIL_ADDRESS][DOMAIN_NAME]"
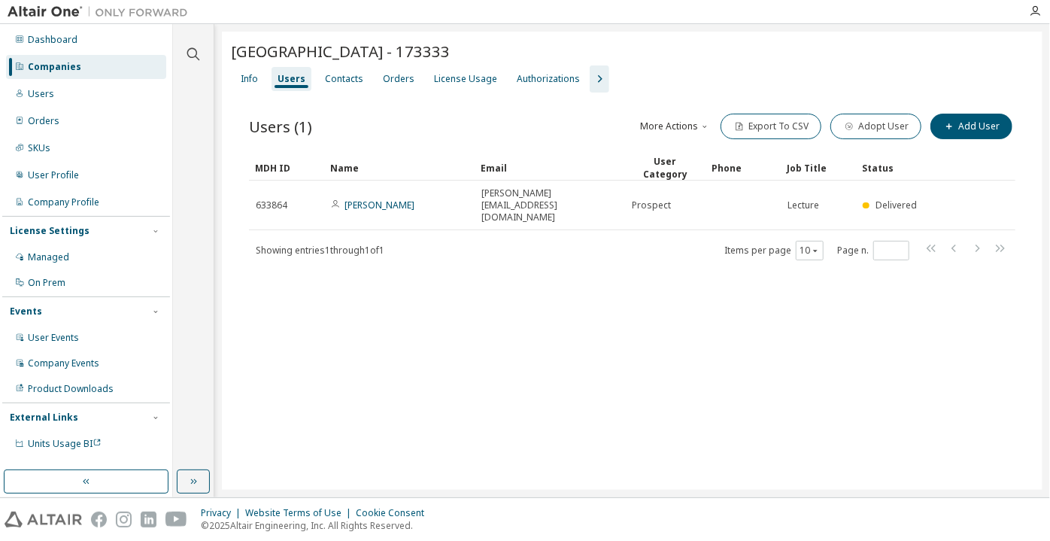
click at [144, 64] on div "Companies" at bounding box center [86, 67] width 160 height 24
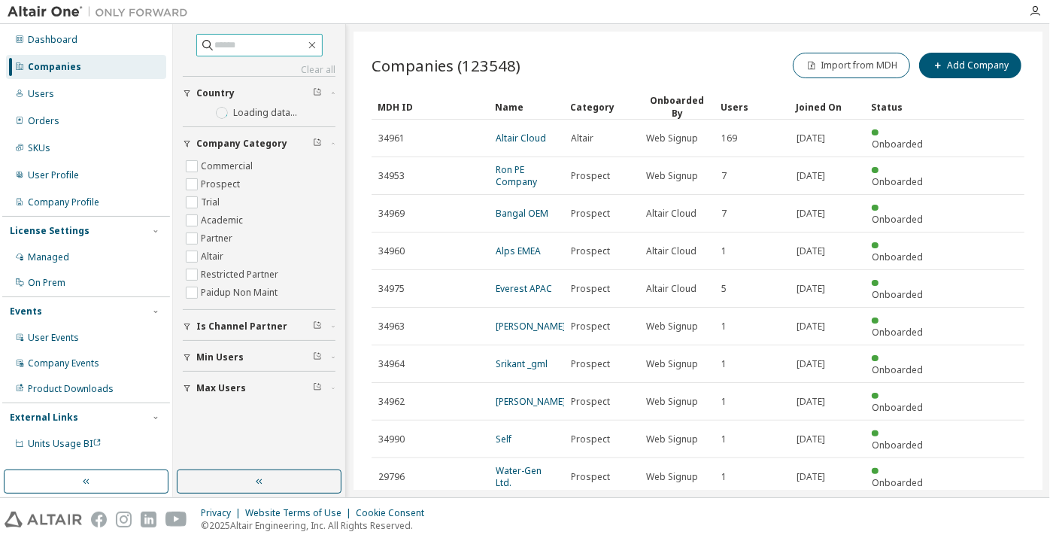
click at [302, 43] on input "text" at bounding box center [260, 45] width 90 height 15
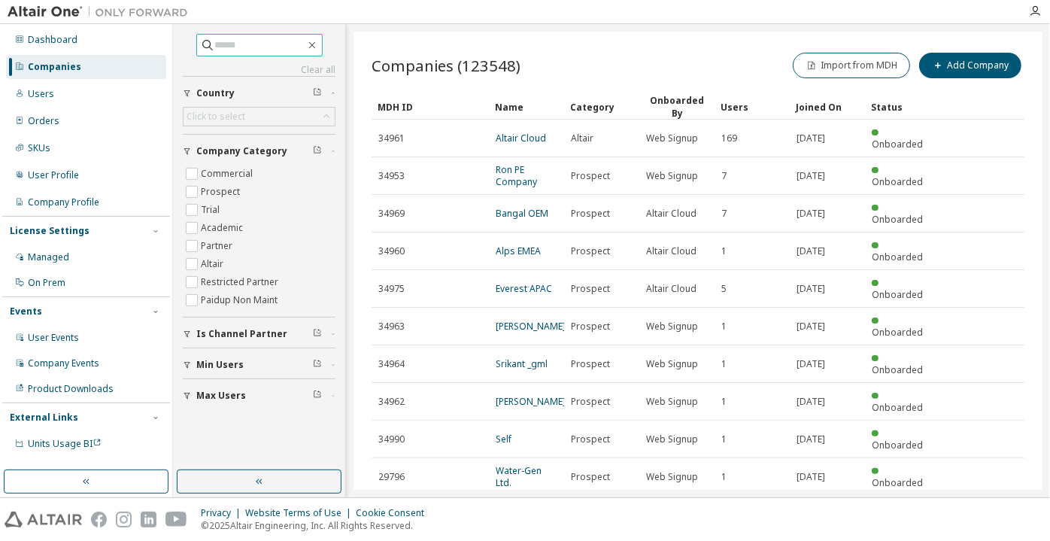
paste input "**********"
drag, startPoint x: 257, startPoint y: 44, endPoint x: 141, endPoint y: 29, distance: 116.9
click at [141, 29] on div "**********" at bounding box center [525, 260] width 1050 height 473
type input "**********"
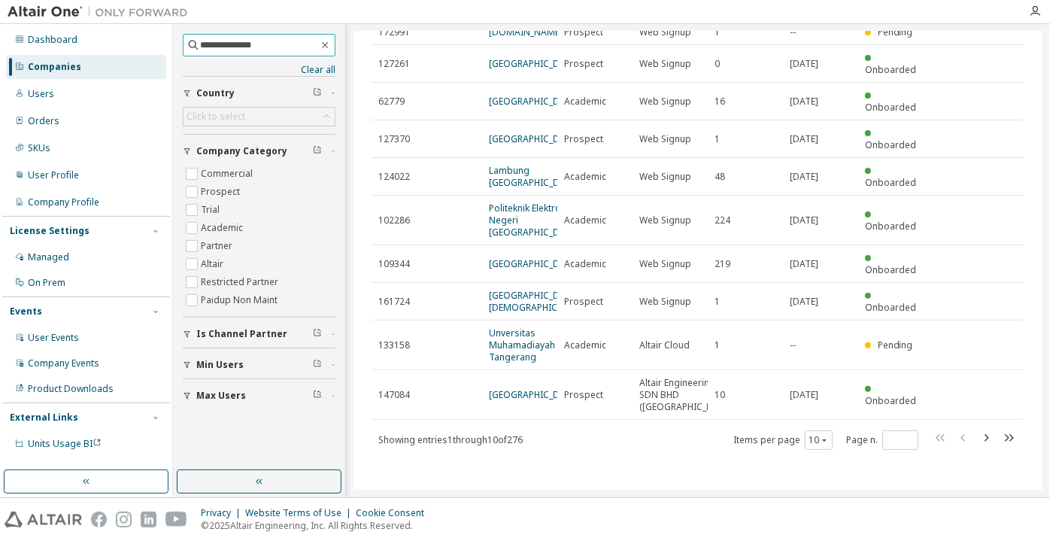
scroll to position [170, 0]
click at [97, 63] on div "Companies" at bounding box center [86, 67] width 160 height 24
click at [152, 68] on div "Companies" at bounding box center [86, 67] width 160 height 24
click at [327, 48] on icon "button" at bounding box center [325, 45] width 11 height 12
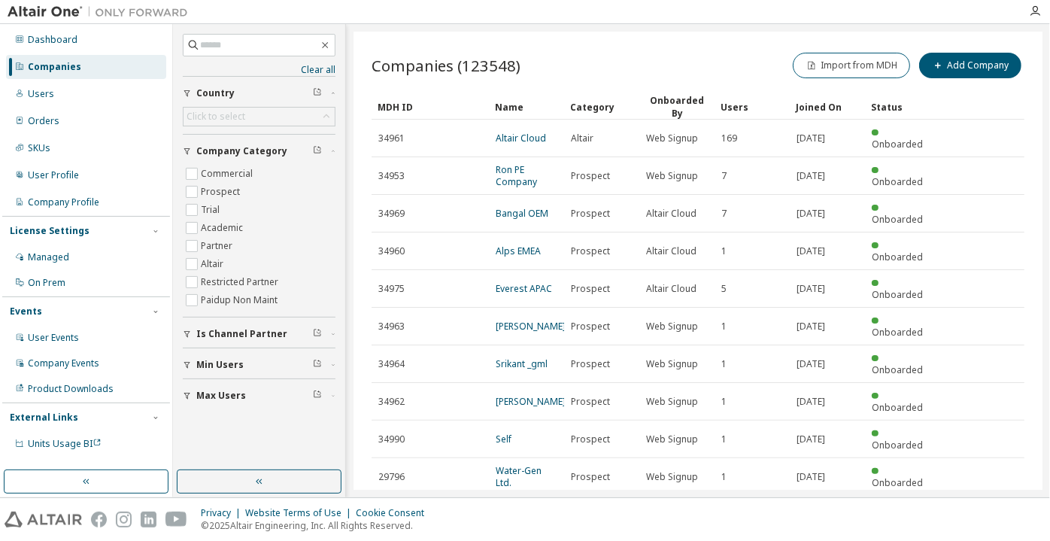
click at [105, 63] on div "Companies" at bounding box center [86, 67] width 160 height 24
click at [214, 45] on input "text" at bounding box center [259, 45] width 119 height 15
paste input "**********"
type input "**********"
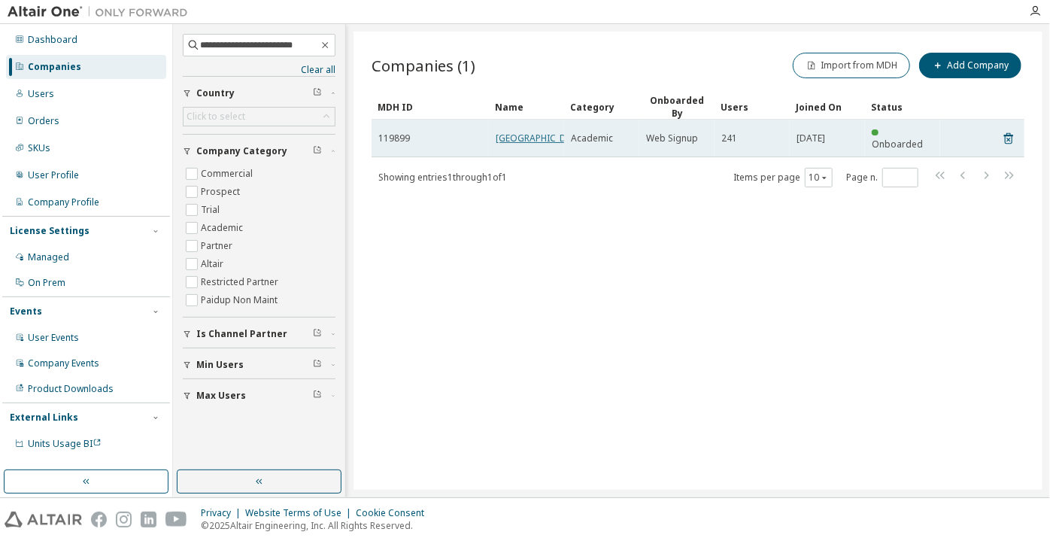
click at [503, 138] on link "Uşak Üniversitesi" at bounding box center [541, 138] width 90 height 13
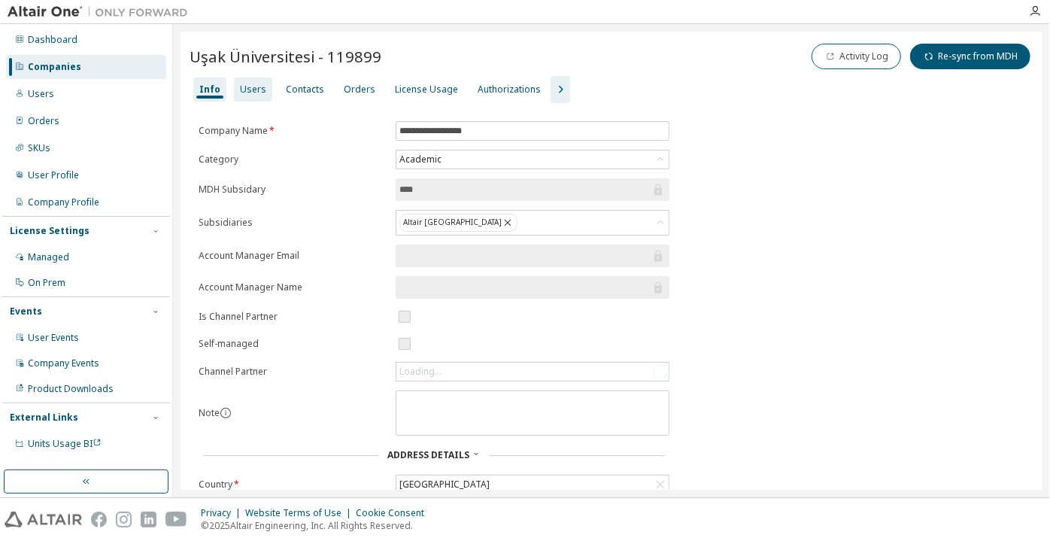
click at [258, 90] on div "Users" at bounding box center [253, 90] width 26 height 12
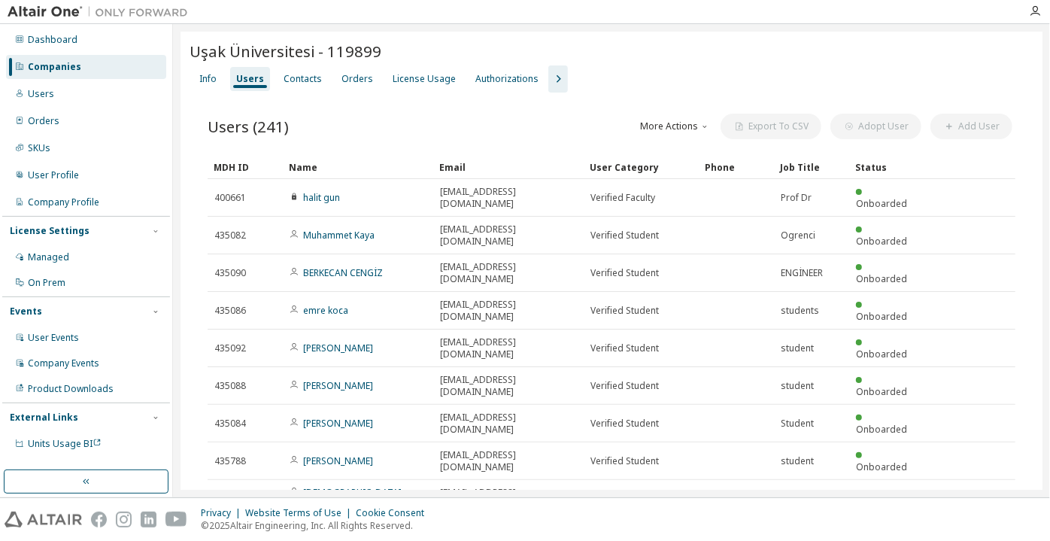
click at [549, 74] on icon "button" at bounding box center [558, 79] width 18 height 18
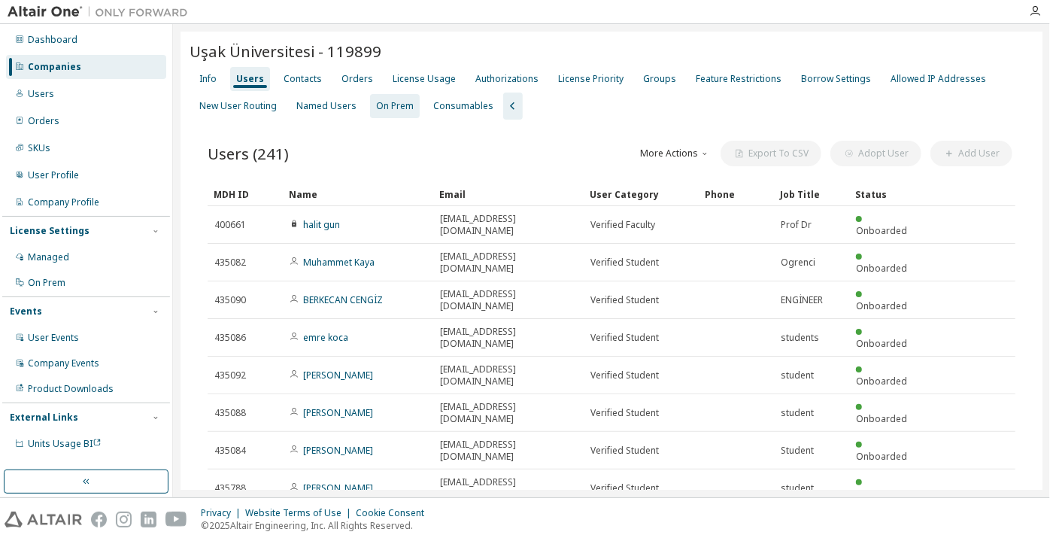
click at [370, 107] on div "On Prem" at bounding box center [395, 106] width 50 height 24
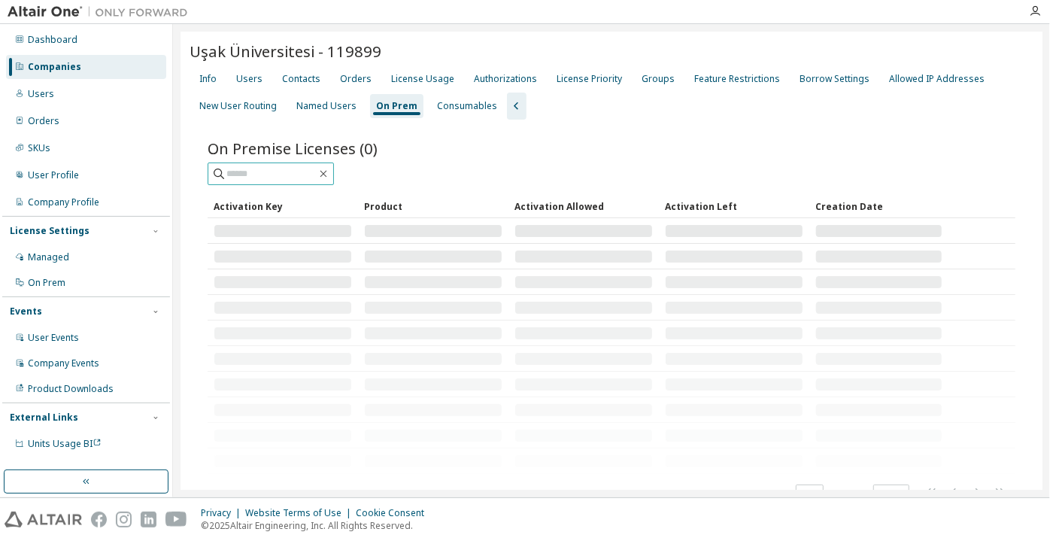
click at [279, 166] on input "text" at bounding box center [271, 173] width 90 height 15
paste input "**********"
type input "**********"
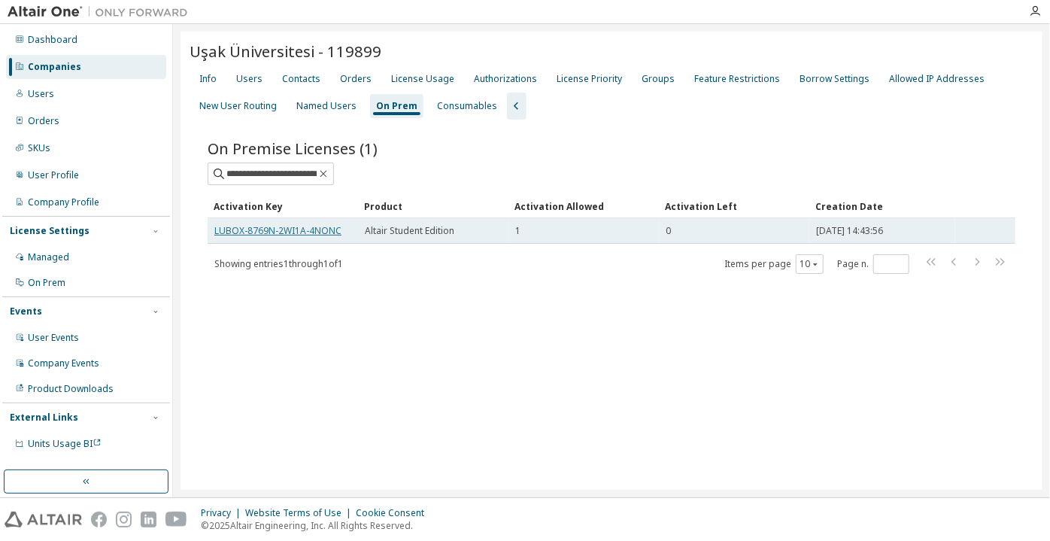
click at [305, 224] on link "LUBOX-8769N-2WI1A-4NONC" at bounding box center [277, 230] width 127 height 13
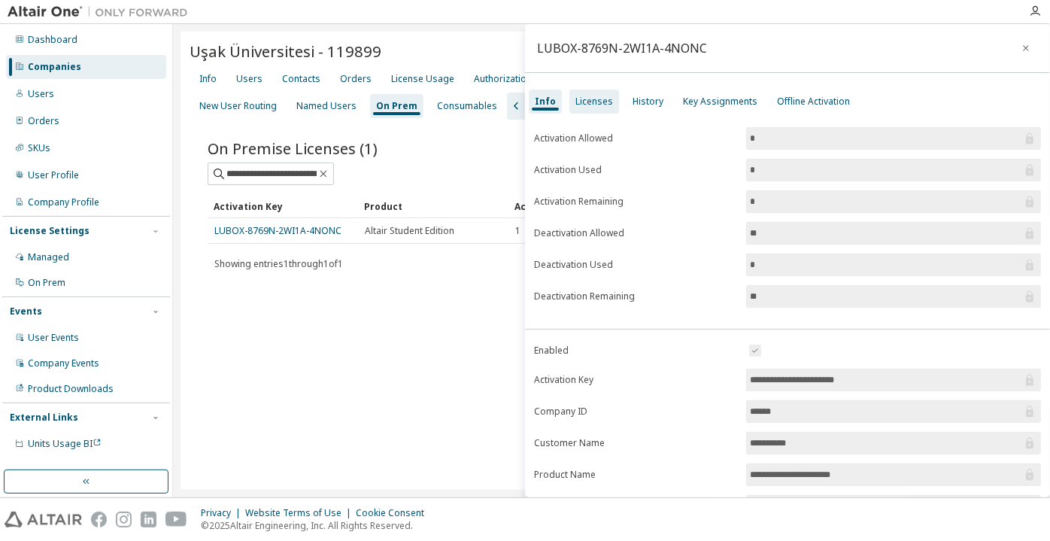
click at [607, 108] on div "Licenses" at bounding box center [595, 102] width 50 height 24
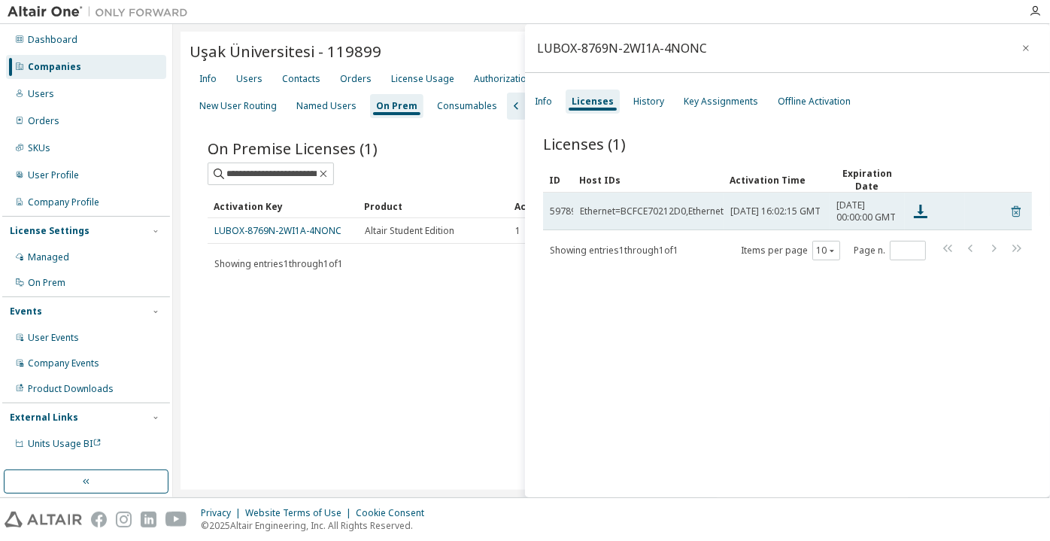
click at [1010, 215] on icon at bounding box center [1017, 211] width 14 height 18
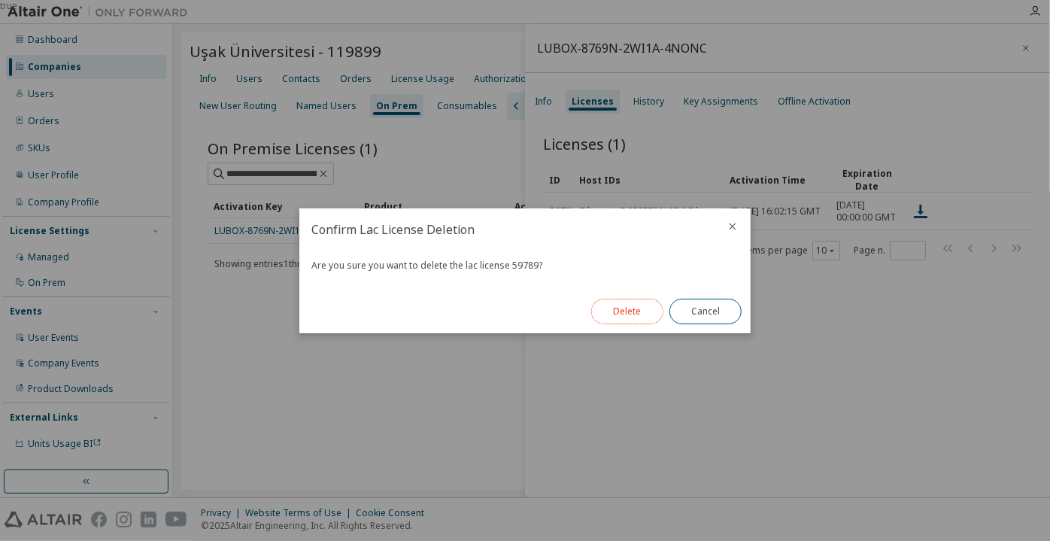
click at [600, 314] on button "Delete" at bounding box center [627, 312] width 72 height 26
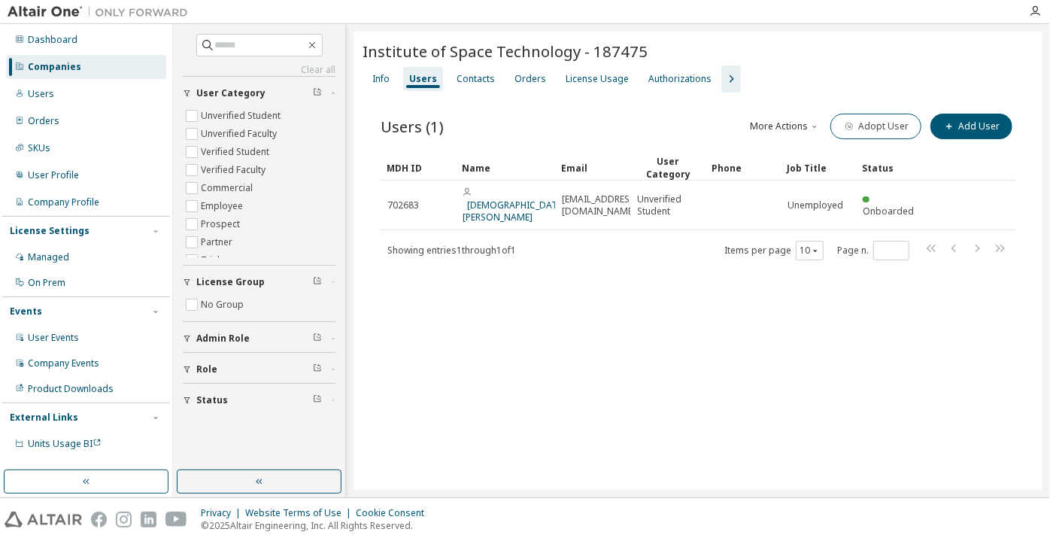
click at [104, 69] on div "Companies" at bounding box center [86, 67] width 160 height 24
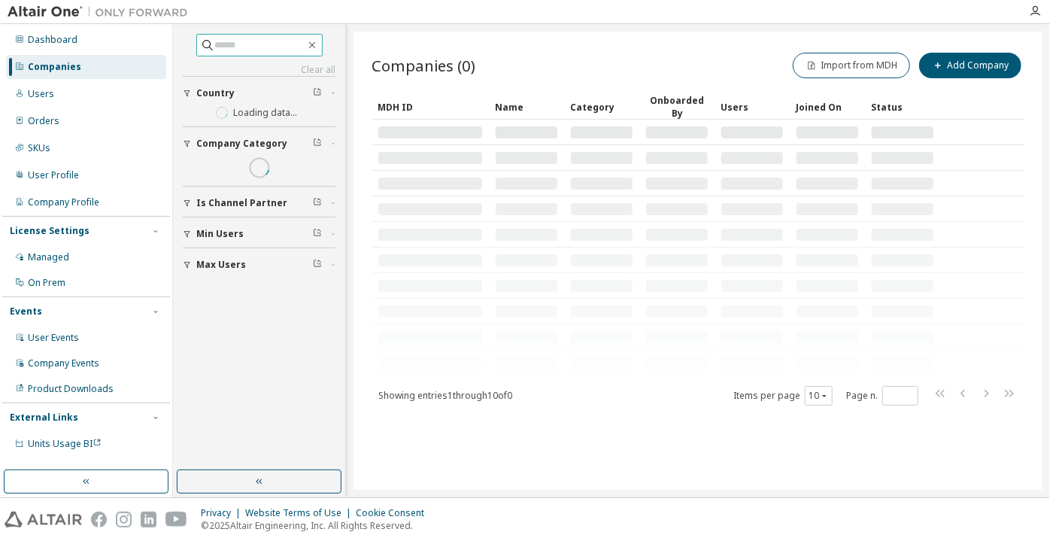
click at [248, 44] on input "text" at bounding box center [260, 45] width 90 height 15
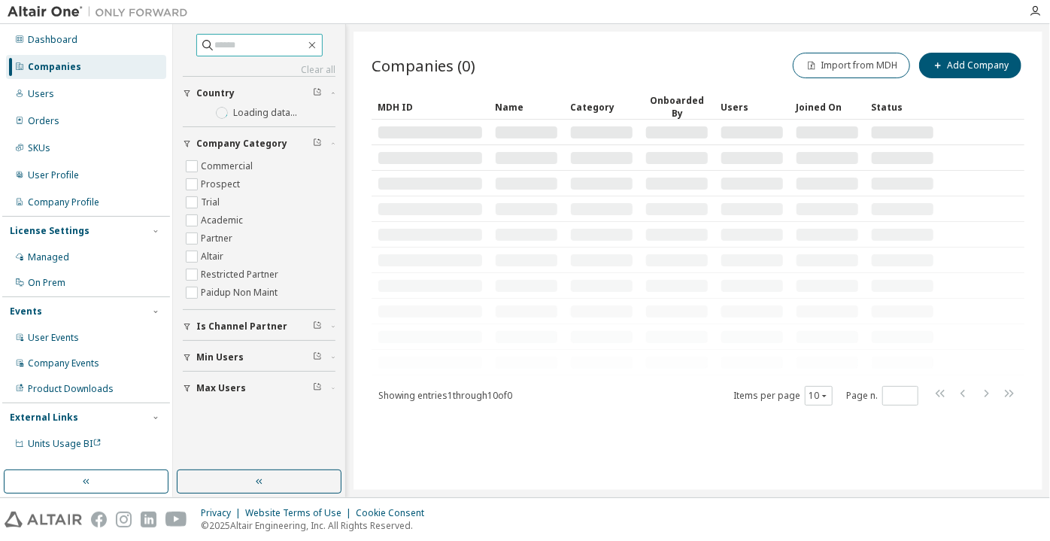
paste input "**********"
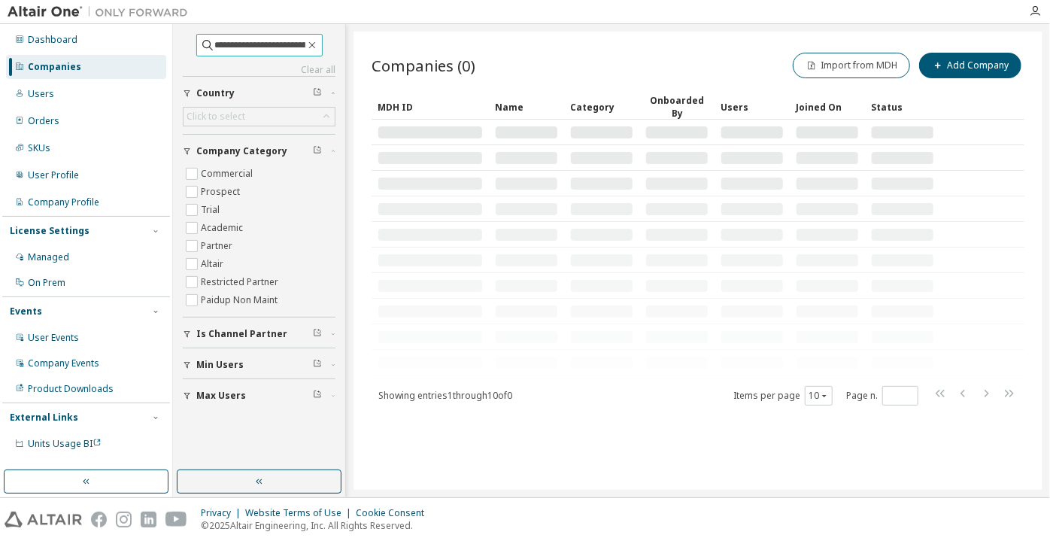
type input "**********"
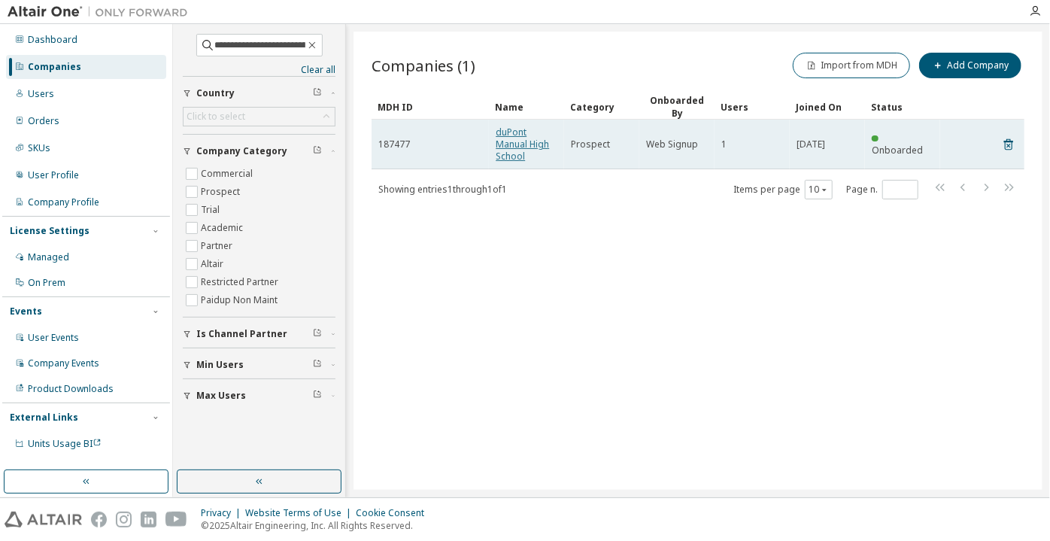
click at [506, 156] on link "duPont Manual High School" at bounding box center [522, 144] width 53 height 37
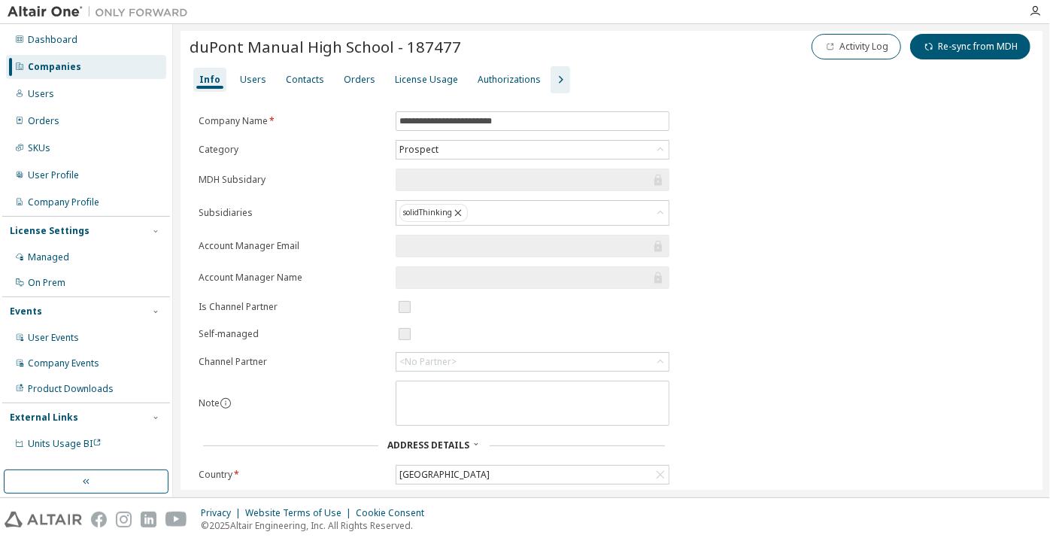
scroll to position [8, 0]
drag, startPoint x: 537, startPoint y: 117, endPoint x: 359, endPoint y: 100, distance: 179.1
click at [359, 100] on div "**********" at bounding box center [612, 362] width 862 height 679
click at [261, 90] on div "Users" at bounding box center [253, 81] width 38 height 24
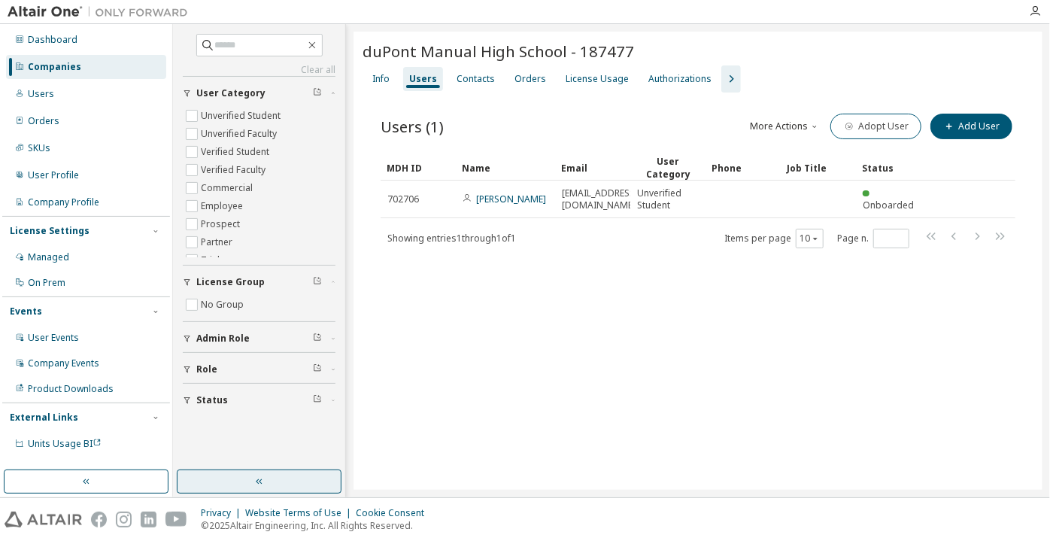
click at [243, 484] on button "button" at bounding box center [259, 481] width 165 height 24
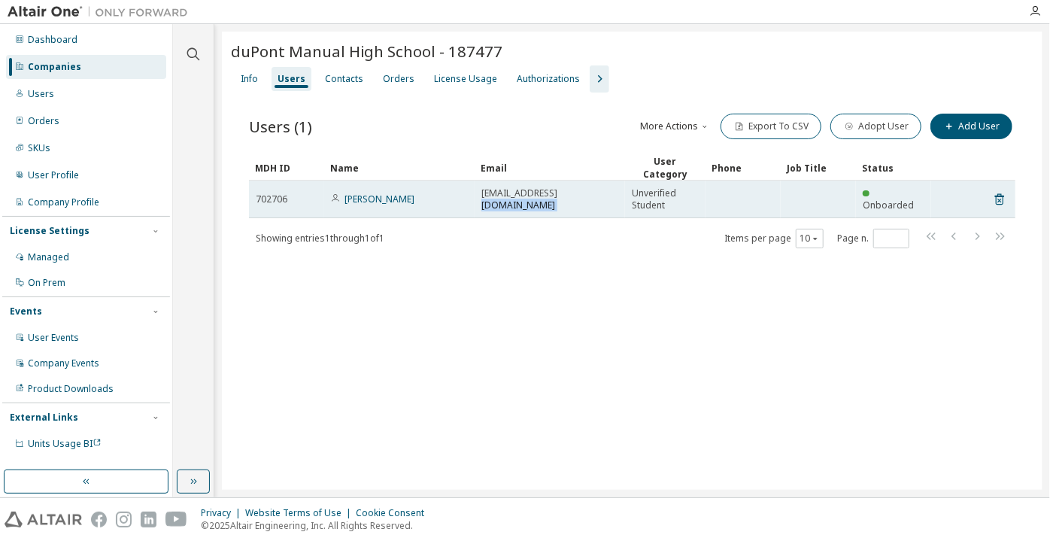
drag, startPoint x: 553, startPoint y: 198, endPoint x: 630, endPoint y: 196, distance: 76.8
click at [630, 196] on tr "702706 Agastya Mishra agastya.mishra@stu.jefferson.kyschools.us Unverified Stud…" at bounding box center [632, 200] width 767 height 38
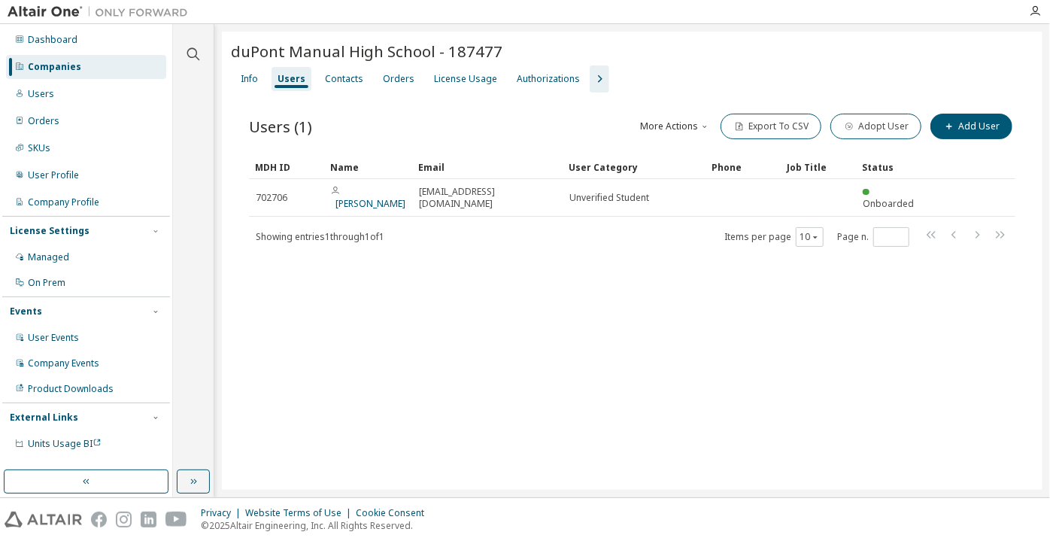
drag, startPoint x: 469, startPoint y: 161, endPoint x: 405, endPoint y: 168, distance: 64.3
drag, startPoint x: 557, startPoint y: 164, endPoint x: 624, endPoint y: 166, distance: 67.0
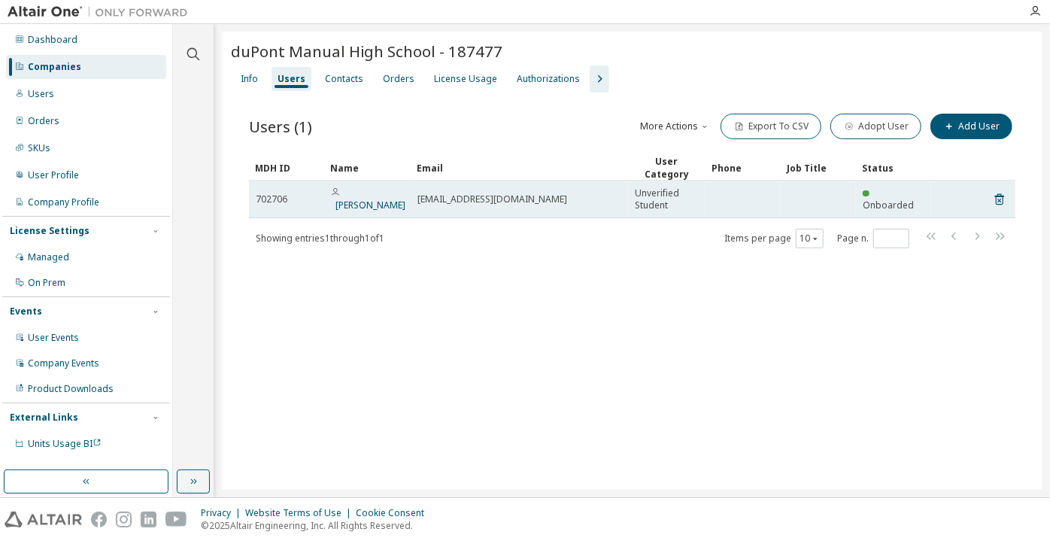
drag, startPoint x: 600, startPoint y: 202, endPoint x: 491, endPoint y: 212, distance: 108.8
click at [491, 212] on td "agastya.mishra@stu.jefferson.kyschools.us" at bounding box center [519, 200] width 217 height 38
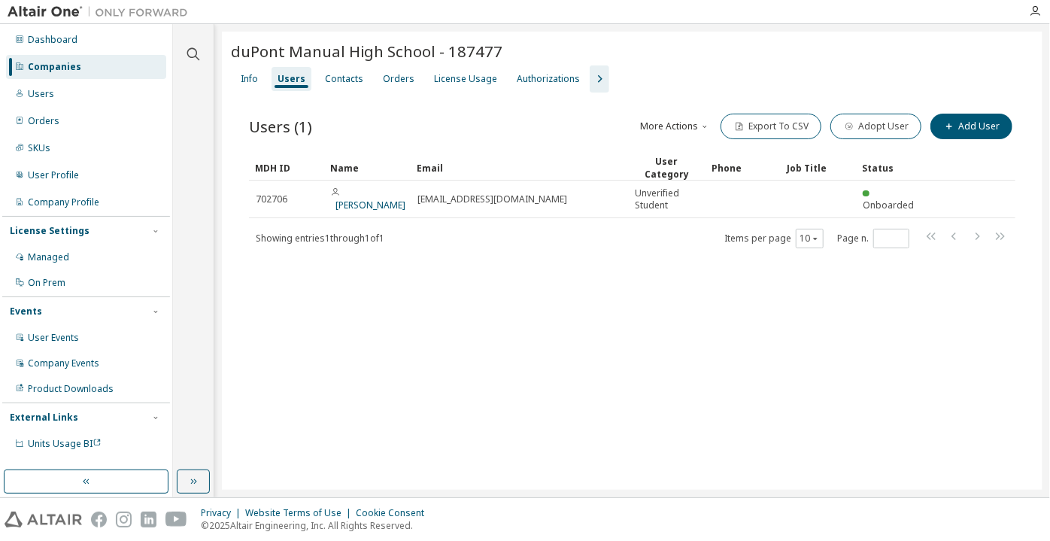
copy span "stu.jefferson.kyschools.us"
click at [259, 75] on div "Info" at bounding box center [249, 79] width 29 height 24
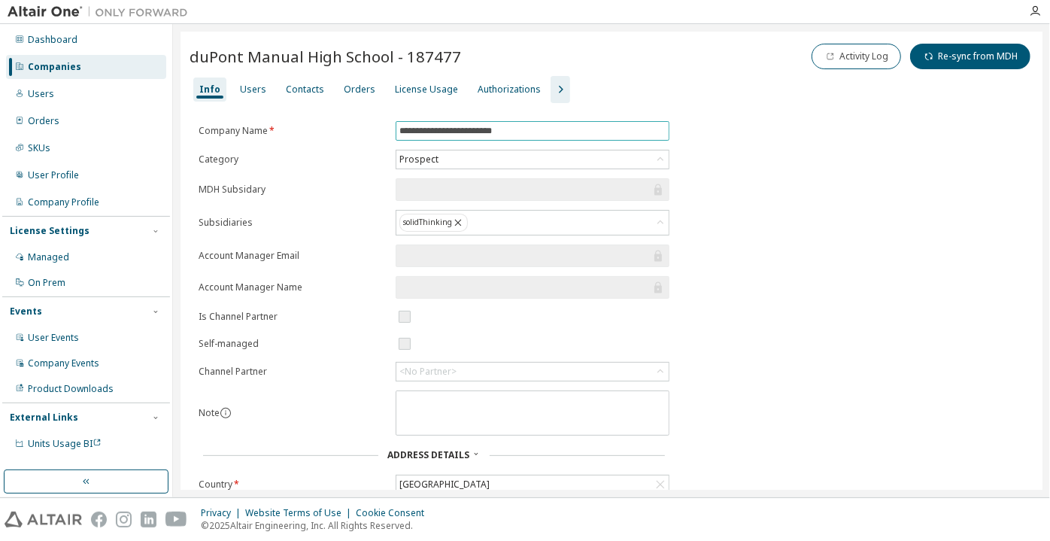
drag, startPoint x: 542, startPoint y: 127, endPoint x: 342, endPoint y: 143, distance: 200.7
click at [342, 143] on form "**********" at bounding box center [434, 394] width 471 height 546
paste input "**********"
drag, startPoint x: 536, startPoint y: 132, endPoint x: 651, endPoint y: 134, distance: 114.4
click at [651, 134] on input "**********" at bounding box center [532, 131] width 266 height 12
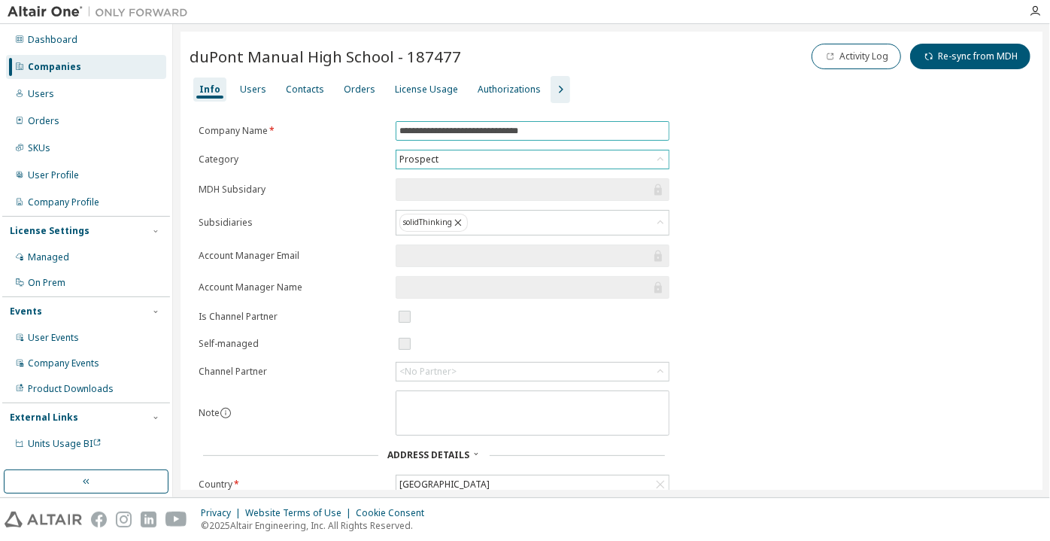
type input "**********"
click at [509, 160] on div "Prospect" at bounding box center [532, 159] width 272 height 18
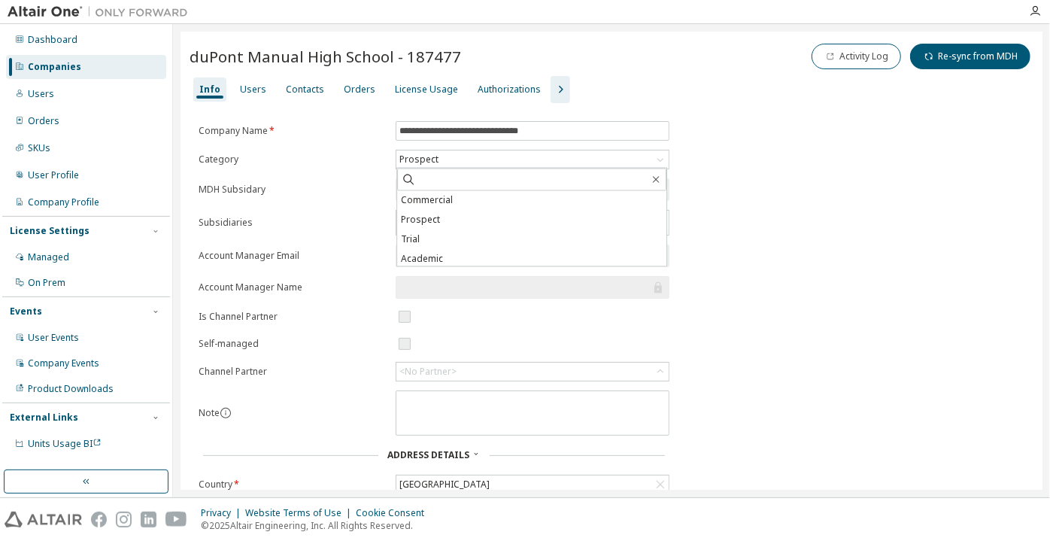
click at [471, 263] on li "Academic" at bounding box center [531, 260] width 269 height 20
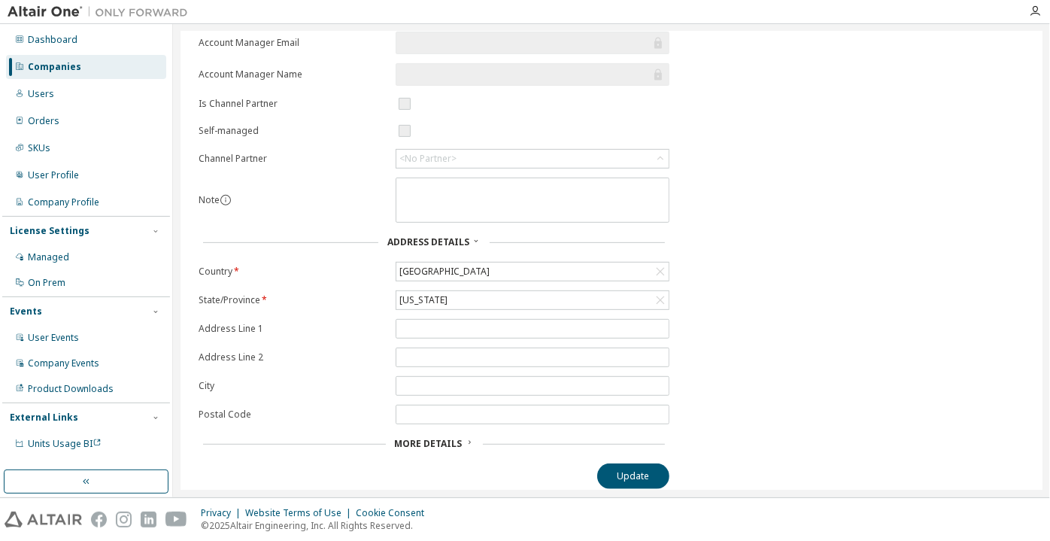
scroll to position [214, 0]
click at [615, 463] on button "Update" at bounding box center [633, 476] width 72 height 26
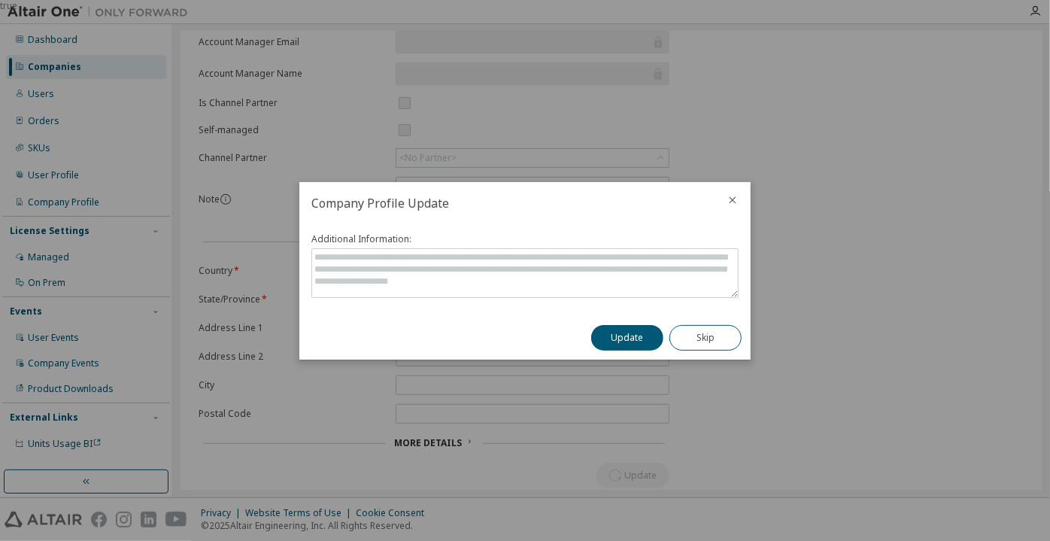
click at [591, 331] on div "Update Skip" at bounding box center [666, 338] width 169 height 44
click at [605, 339] on button "Update" at bounding box center [627, 338] width 72 height 26
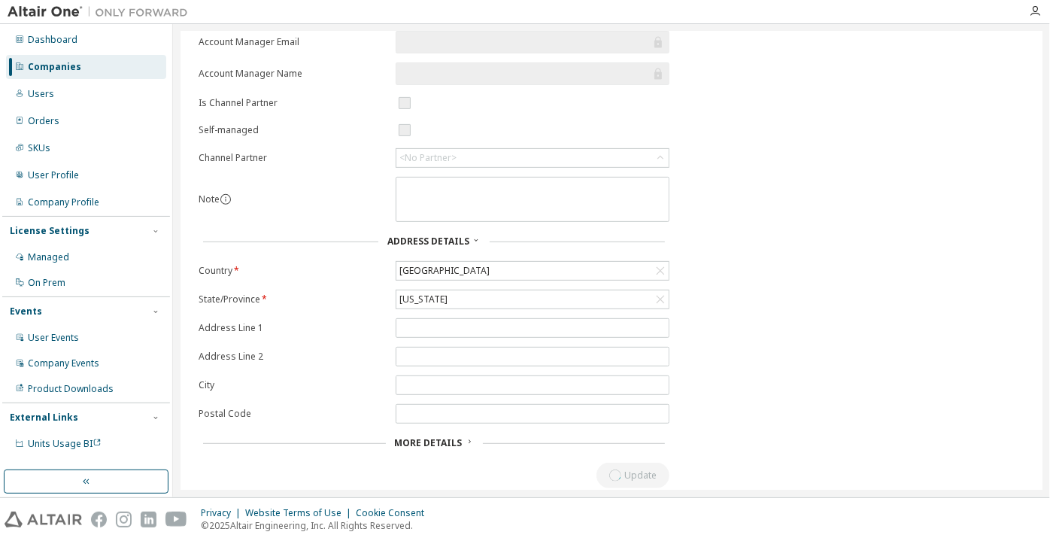
scroll to position [0, 0]
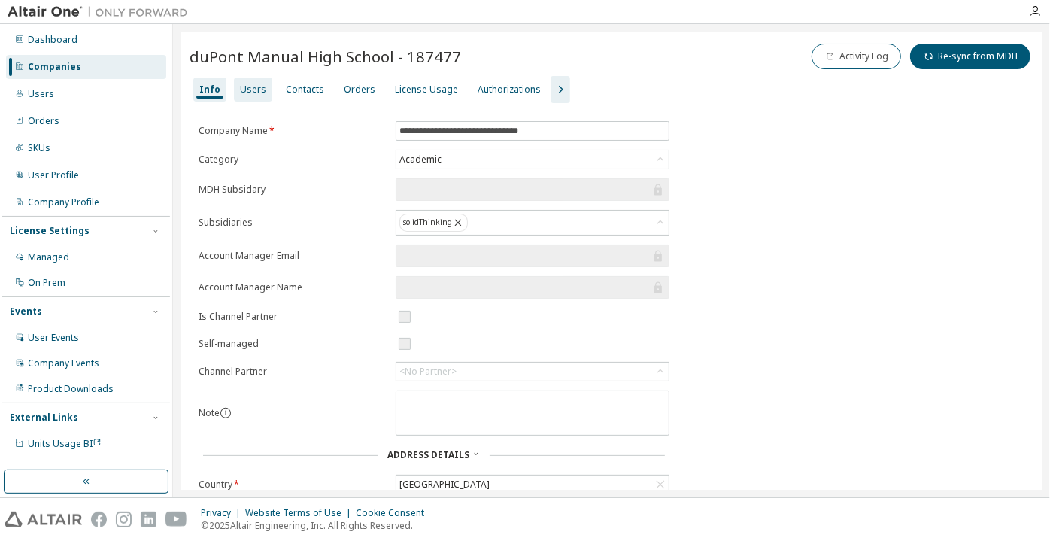
click at [250, 91] on div "Users" at bounding box center [253, 90] width 26 height 12
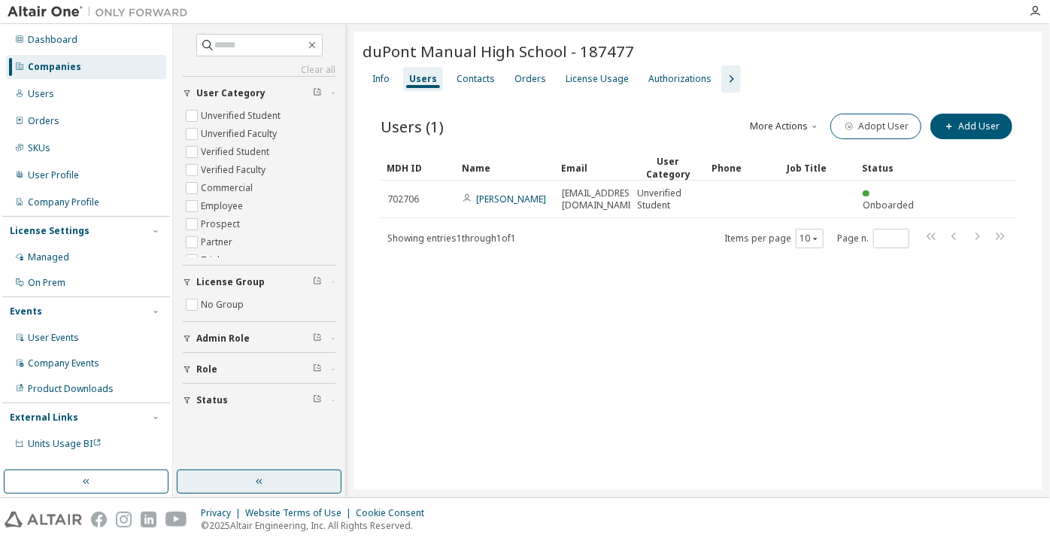
click at [279, 486] on button "button" at bounding box center [259, 481] width 165 height 24
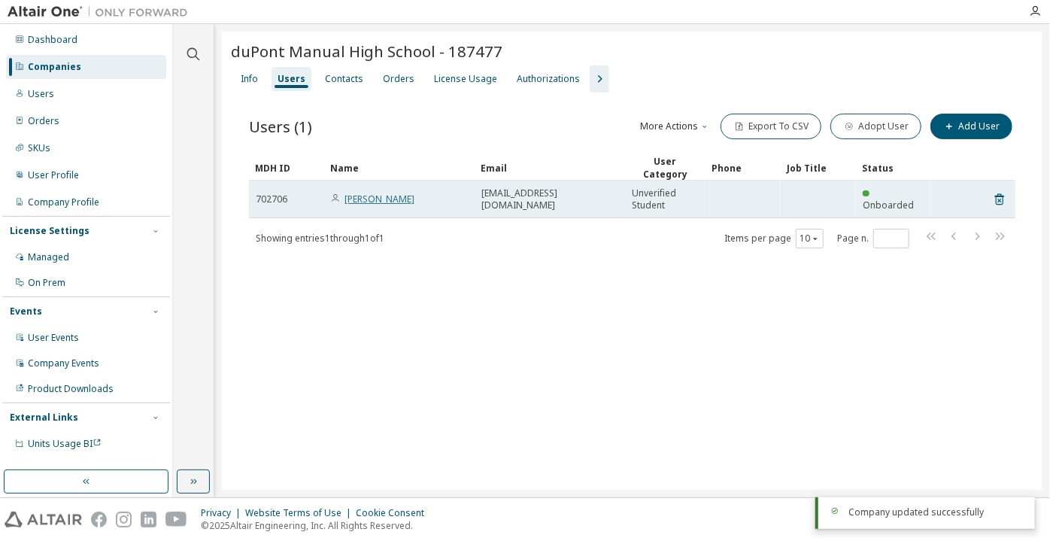
click at [389, 200] on link "Agastya Mishra" at bounding box center [380, 199] width 70 height 13
click at [400, 193] on link "Agastya Mishra" at bounding box center [380, 199] width 70 height 13
click at [367, 196] on link "Agastya Mishra" at bounding box center [380, 199] width 70 height 13
click at [375, 196] on link "Agastya Mishra" at bounding box center [380, 199] width 70 height 13
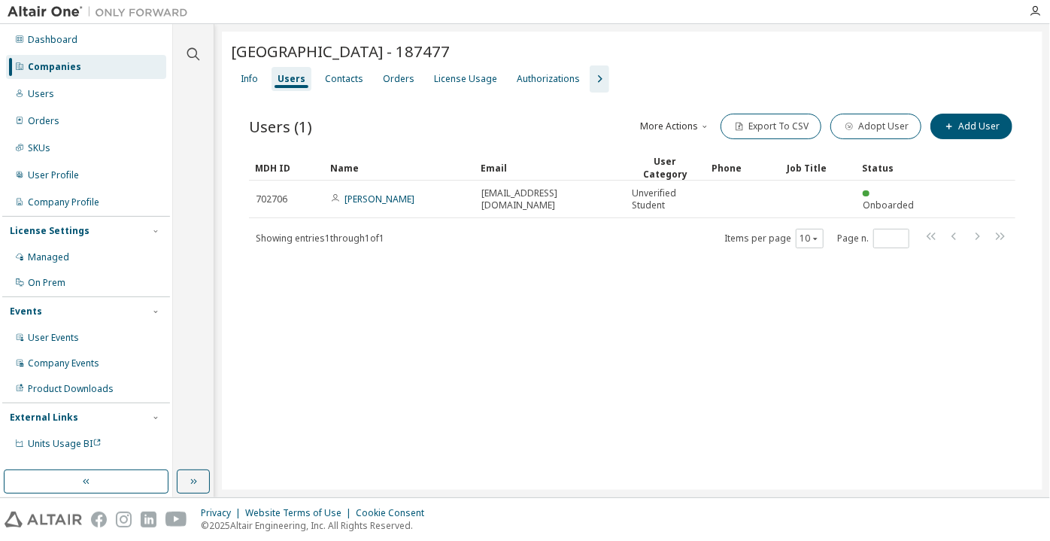
click at [525, 366] on div "Jefferson County Public Schools - 187477 Clear Load Save Save As Field Operator…" at bounding box center [632, 261] width 821 height 458
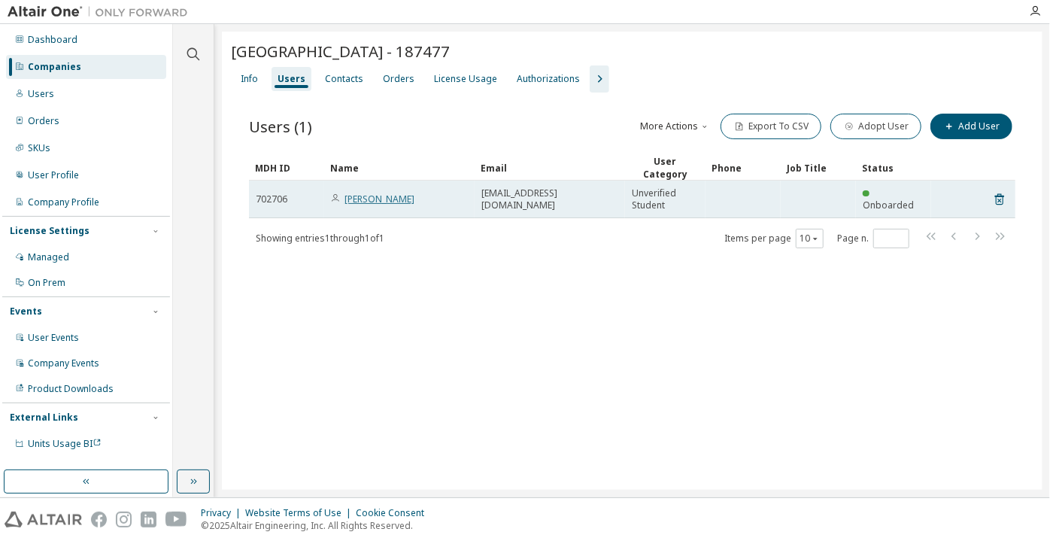
click at [359, 202] on link "Agastya Mishra" at bounding box center [380, 199] width 70 height 13
click at [359, 196] on link "Agastya Mishra" at bounding box center [380, 199] width 70 height 13
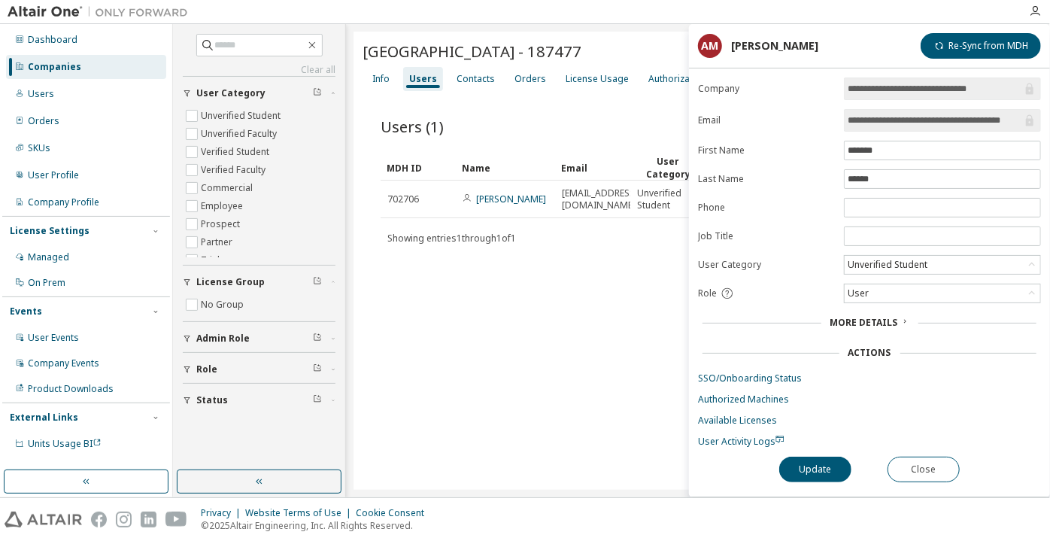
click at [936, 459] on button "Close" at bounding box center [924, 470] width 72 height 26
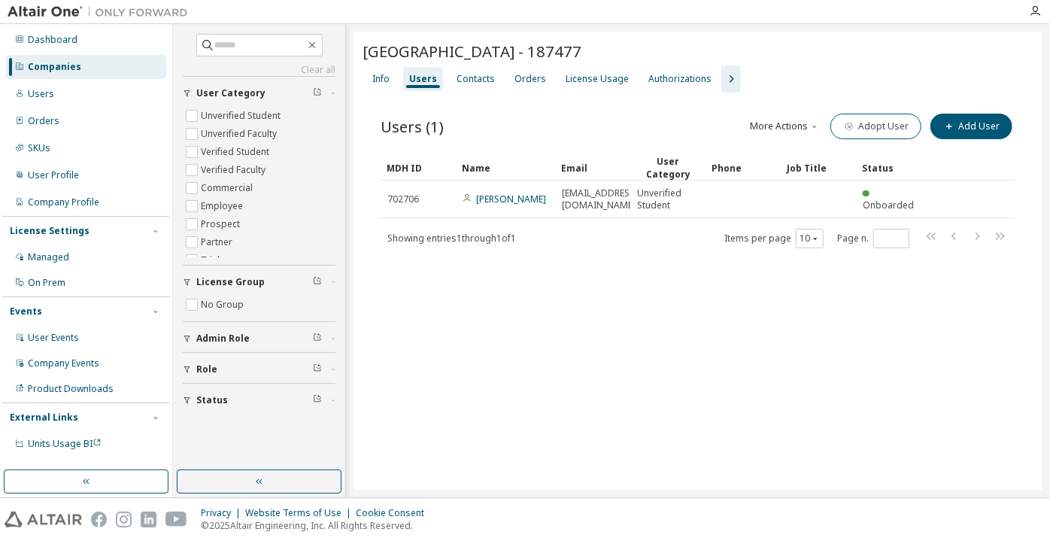
click at [731, 94] on div "Users (1) More Actions Import From CSV Export To CSV Adopt User Add User Clear …" at bounding box center [698, 191] width 671 height 196
click at [722, 85] on icon "button" at bounding box center [731, 79] width 18 height 18
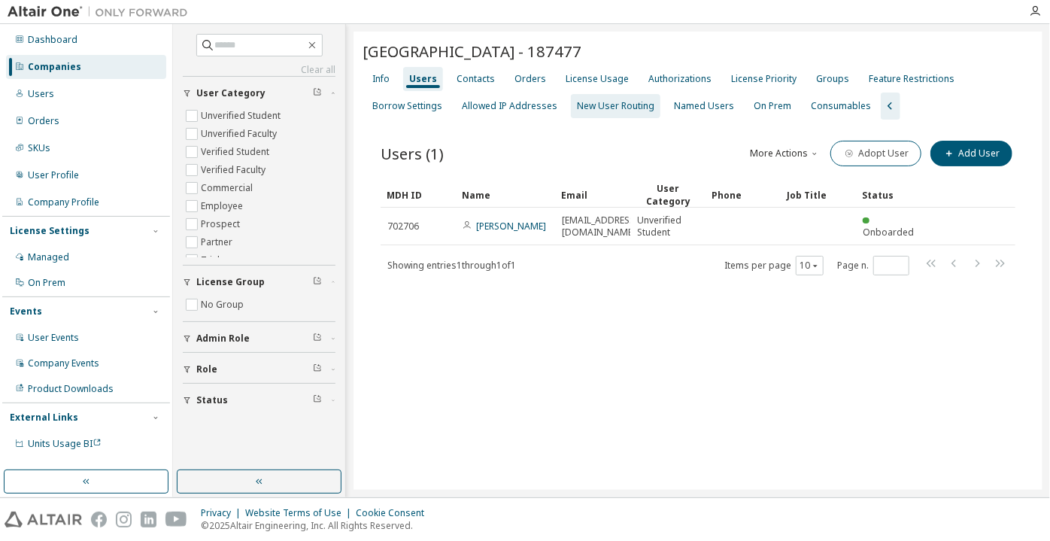
click at [577, 111] on div "New User Routing" at bounding box center [615, 106] width 77 height 12
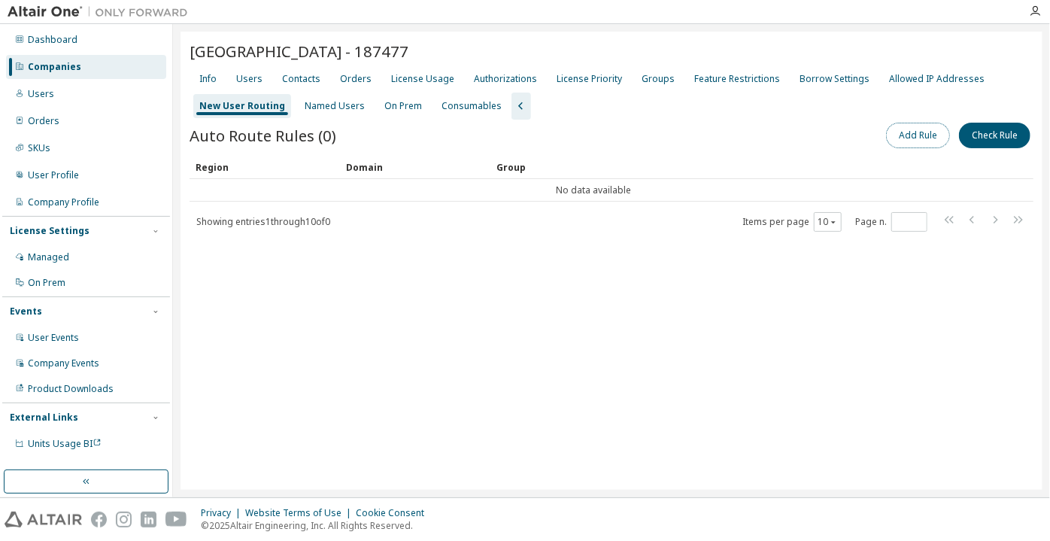
click at [925, 133] on button "Add Rule" at bounding box center [918, 136] width 64 height 26
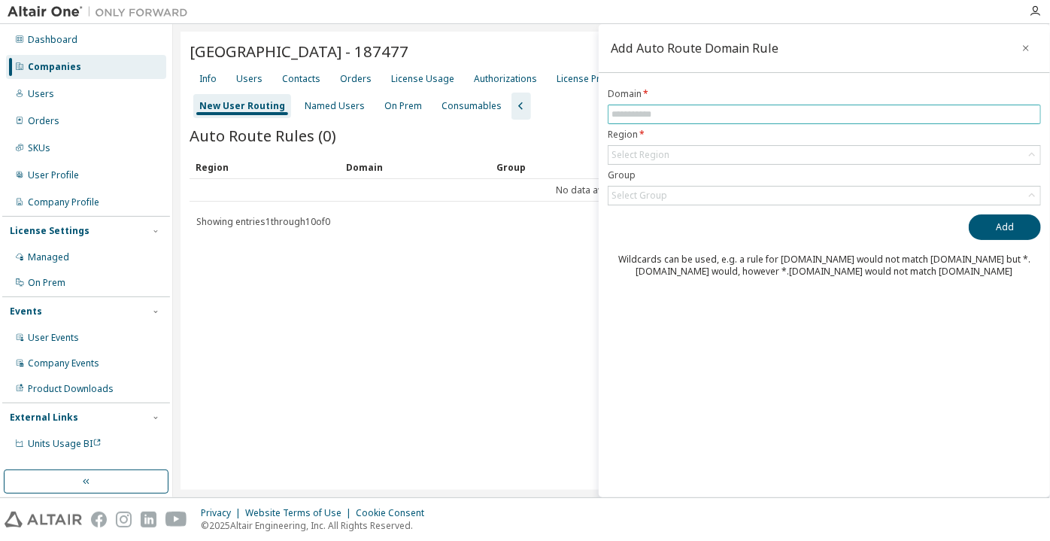
click at [880, 120] on input "text" at bounding box center [825, 114] width 426 height 12
paste input "**********"
click at [688, 147] on div "Select Region" at bounding box center [825, 155] width 432 height 18
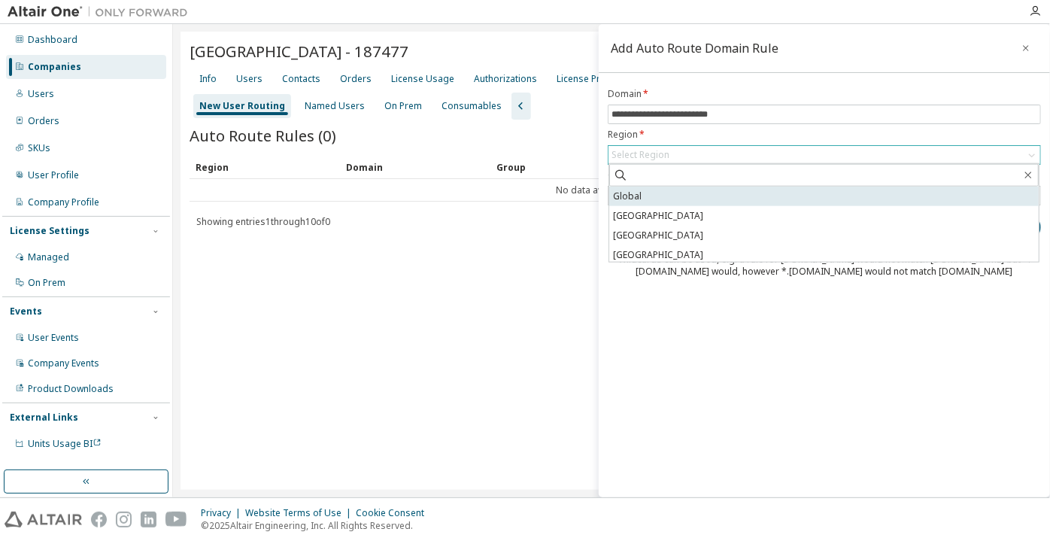
click at [652, 190] on li "Global" at bounding box center [824, 197] width 430 height 20
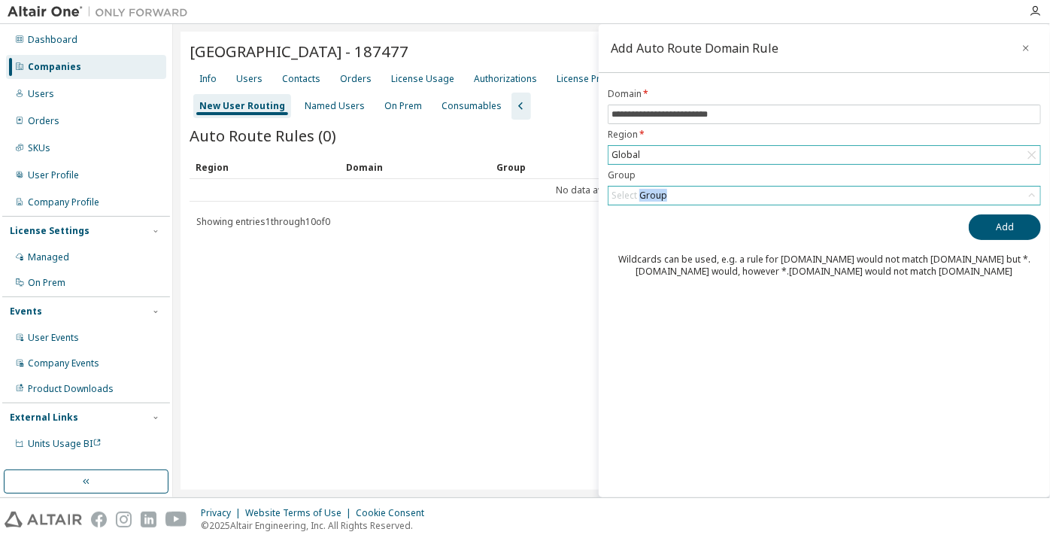
click at [652, 190] on div "Select Group" at bounding box center [640, 196] width 56 height 12
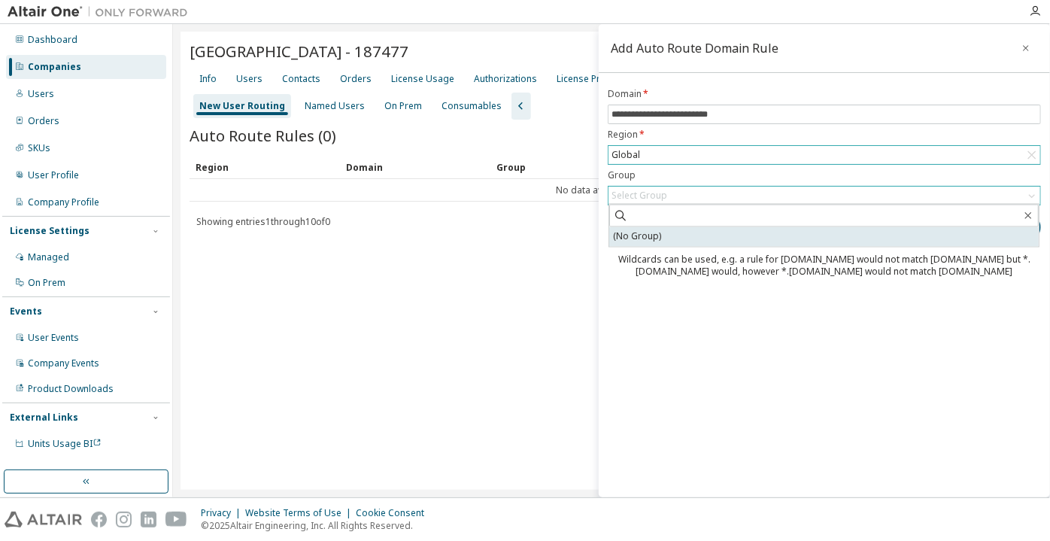
click at [642, 236] on li "(No Group)" at bounding box center [824, 237] width 430 height 20
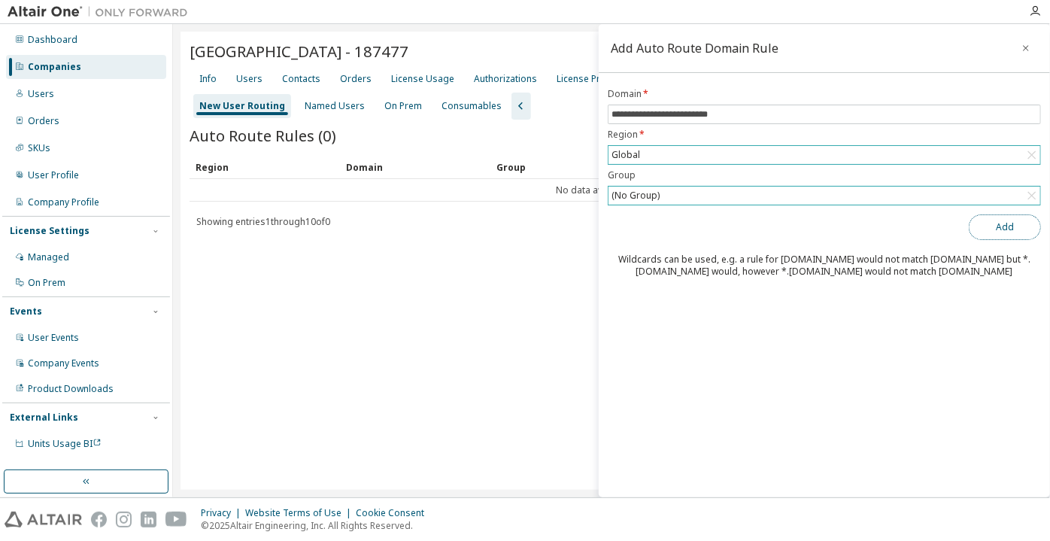
click at [989, 235] on button "Add" at bounding box center [1005, 227] width 72 height 26
click at [613, 114] on input "**********" at bounding box center [825, 114] width 426 height 12
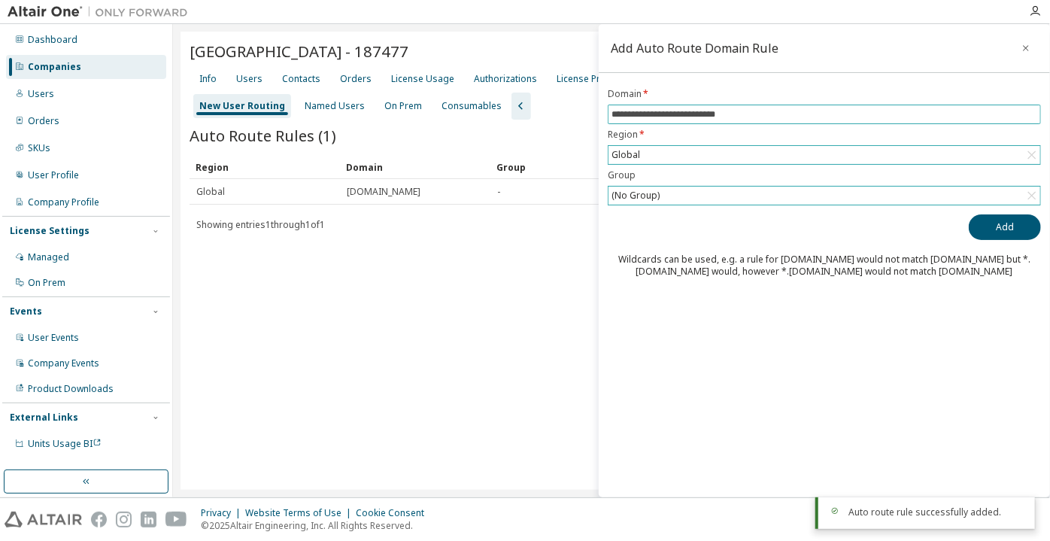
type input "**********"
click at [969, 214] on button "Add" at bounding box center [1005, 227] width 72 height 26
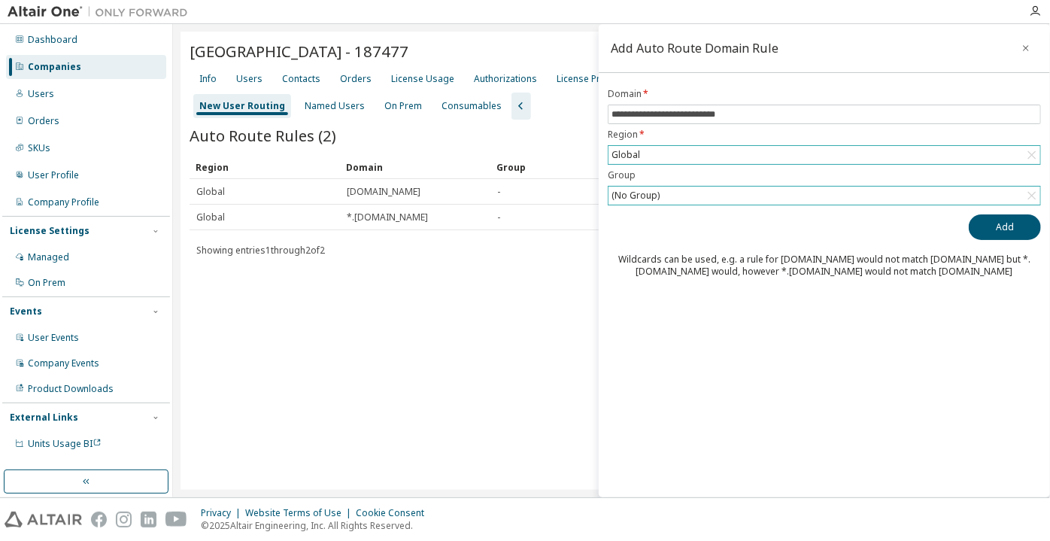
click at [86, 69] on div "Companies" at bounding box center [86, 67] width 160 height 24
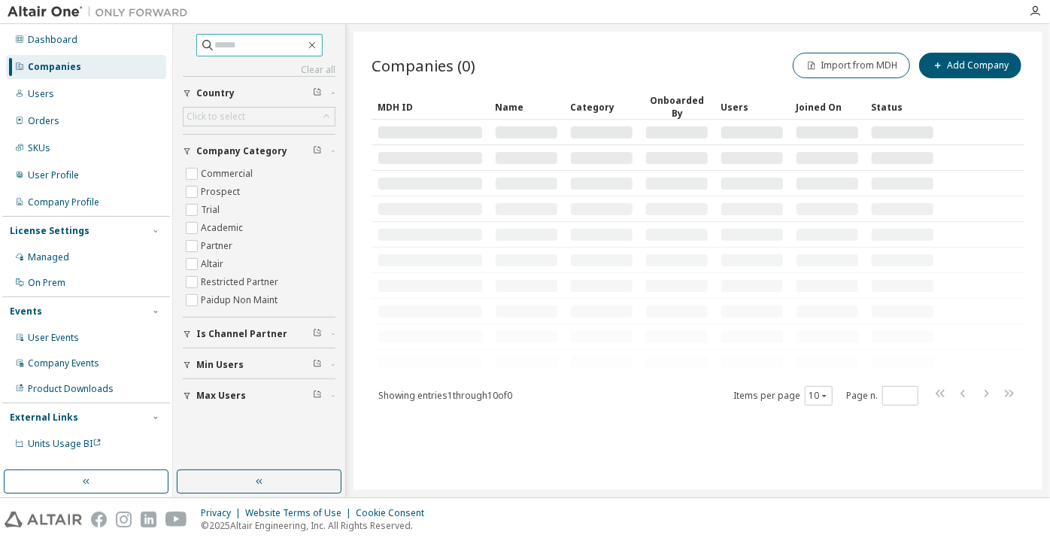
click at [266, 50] on input "text" at bounding box center [260, 45] width 90 height 15
paste input "**********"
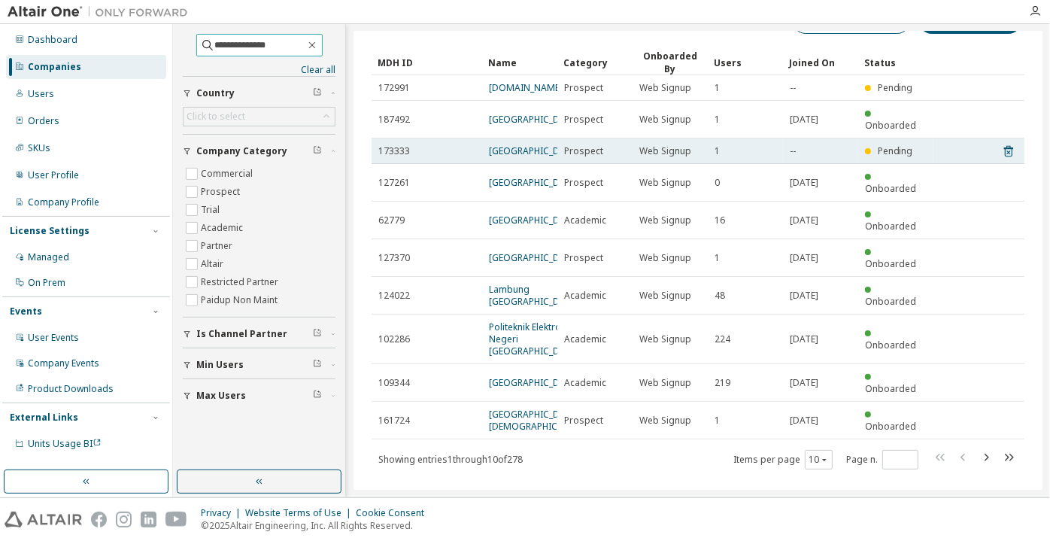
scroll to position [68, 0]
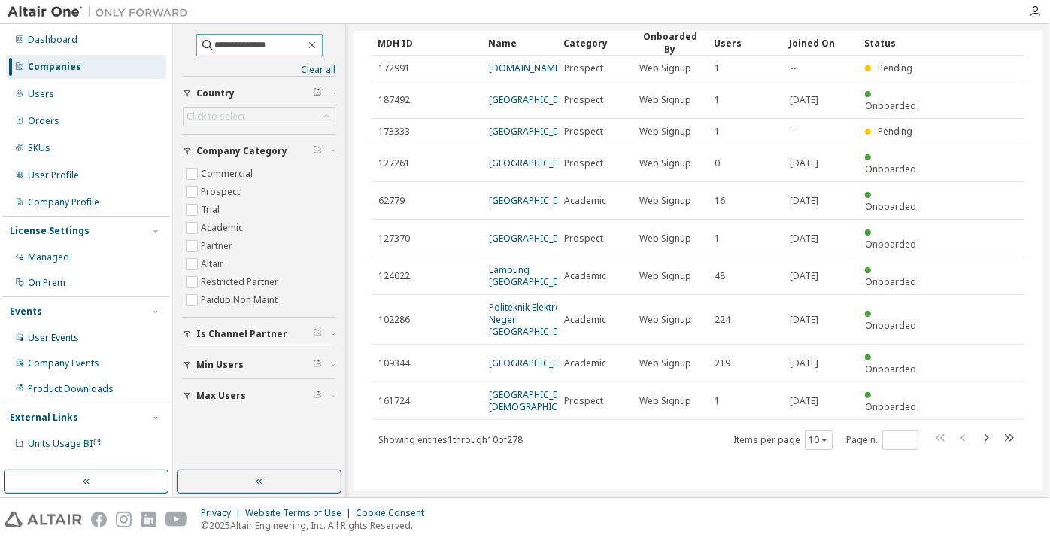
drag, startPoint x: 241, startPoint y: 44, endPoint x: 264, endPoint y: 42, distance: 23.4
click at [264, 41] on input "**********" at bounding box center [260, 45] width 90 height 15
type input "*********"
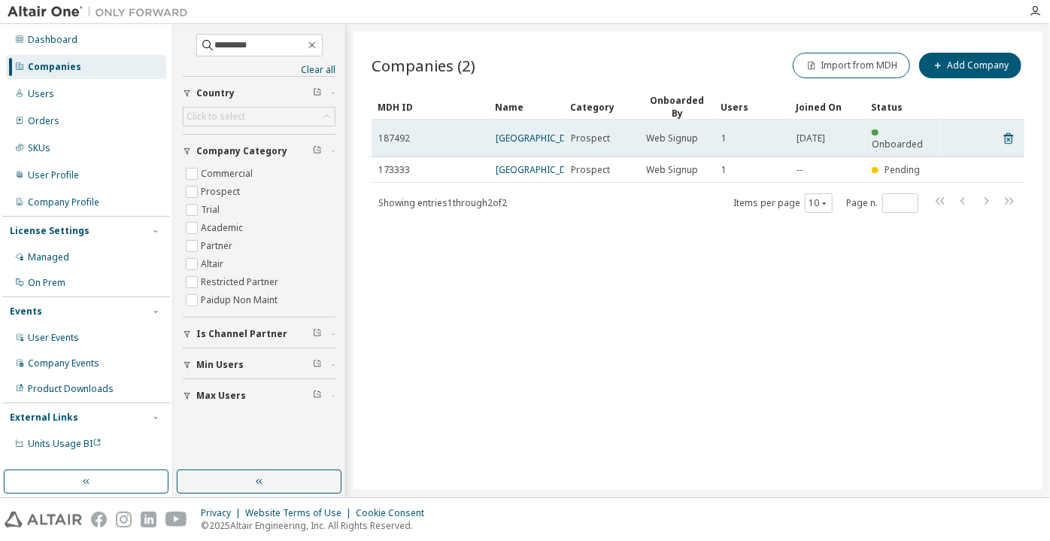
click at [532, 123] on td "[GEOGRAPHIC_DATA]" at bounding box center [526, 139] width 75 height 38
click at [521, 138] on link "[GEOGRAPHIC_DATA]" at bounding box center [541, 138] width 90 height 13
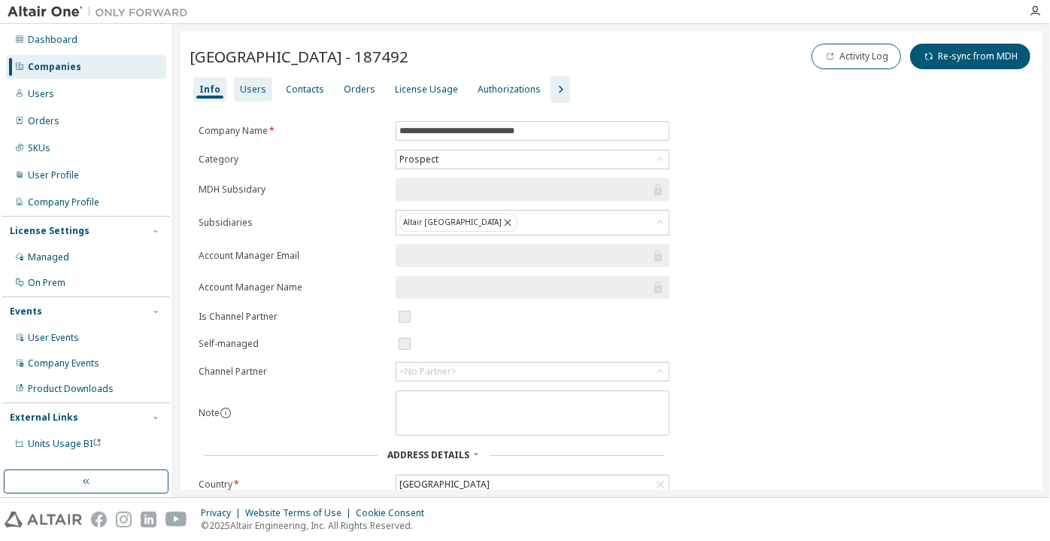
click at [257, 84] on div "Users" at bounding box center [253, 90] width 26 height 12
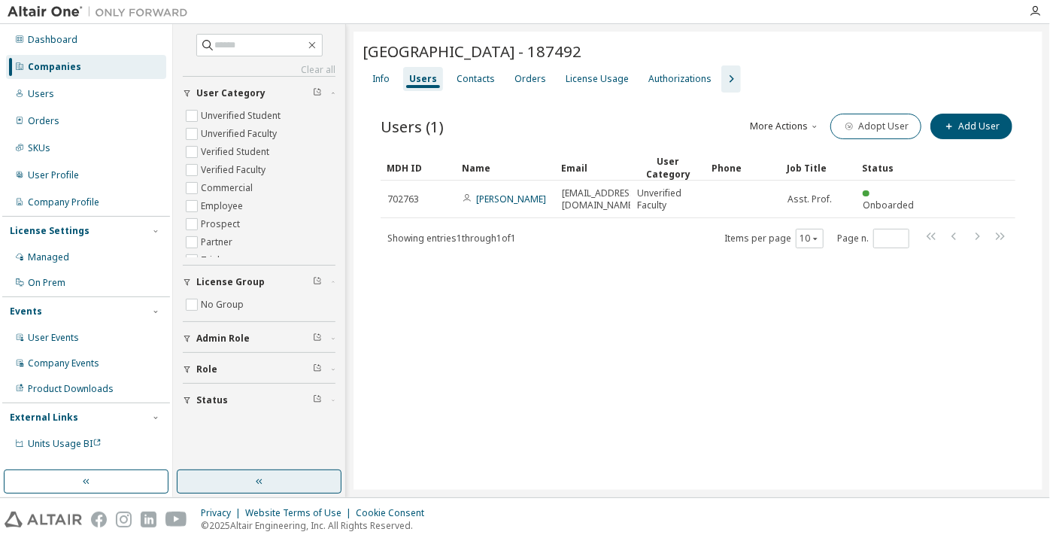
click at [296, 488] on button "button" at bounding box center [259, 481] width 165 height 24
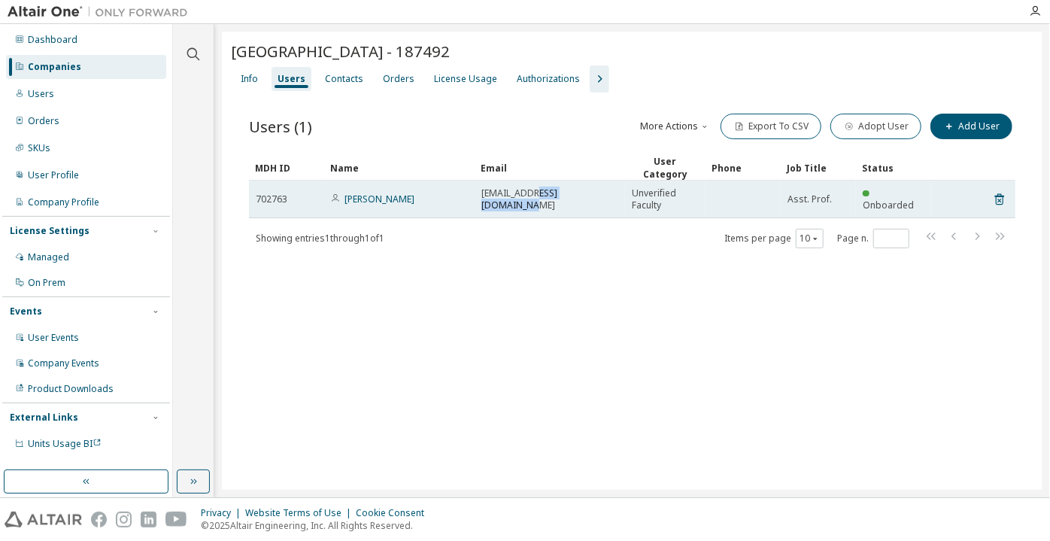
drag, startPoint x: 539, startPoint y: 200, endPoint x: 603, endPoint y: 205, distance: 64.1
click at [603, 205] on td "[EMAIL_ADDRESS][DOMAIN_NAME]" at bounding box center [550, 200] width 150 height 38
copy span "[DOMAIN_NAME]"
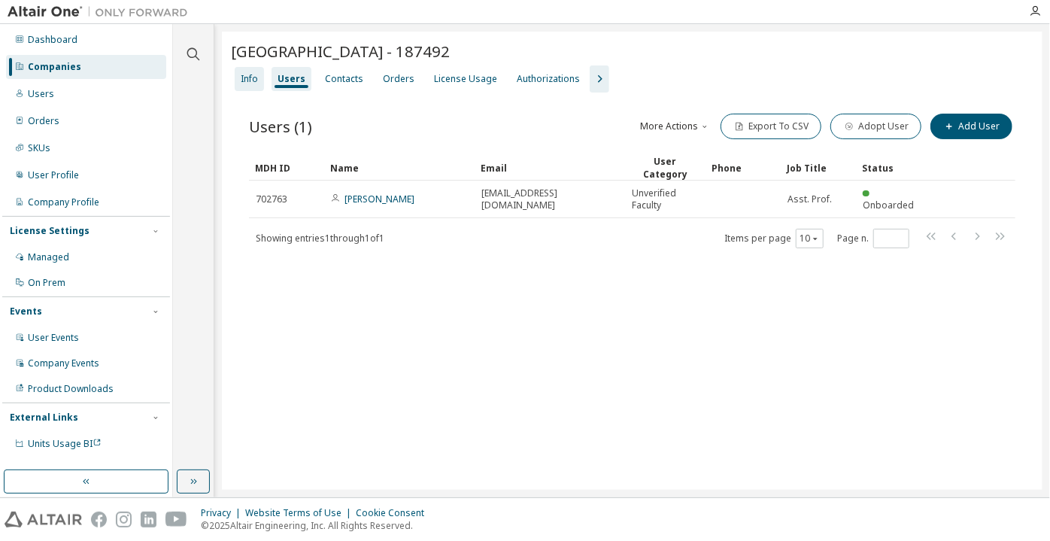
click at [241, 81] on div "Info" at bounding box center [249, 79] width 17 height 12
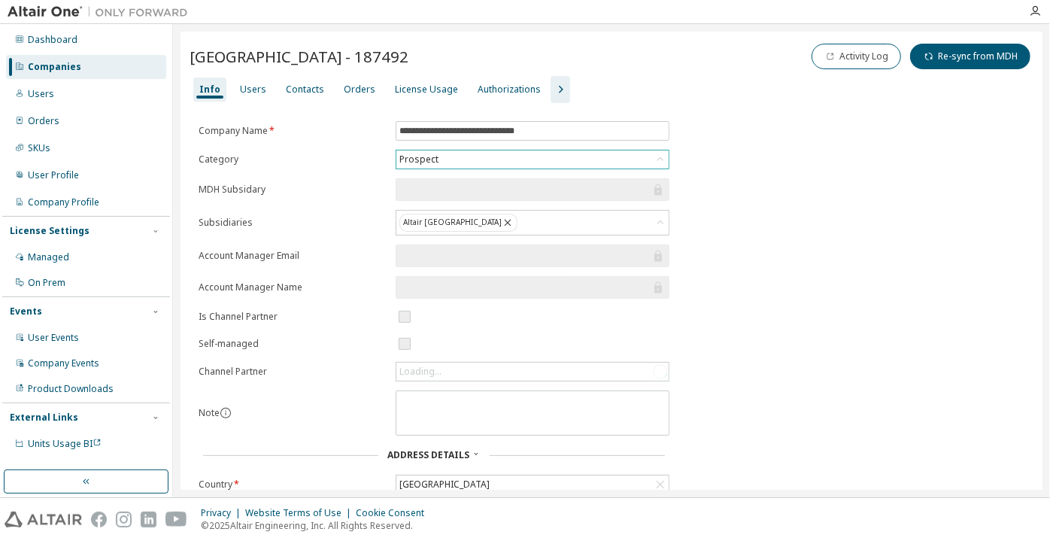
click at [433, 161] on div "Prospect" at bounding box center [419, 159] width 44 height 17
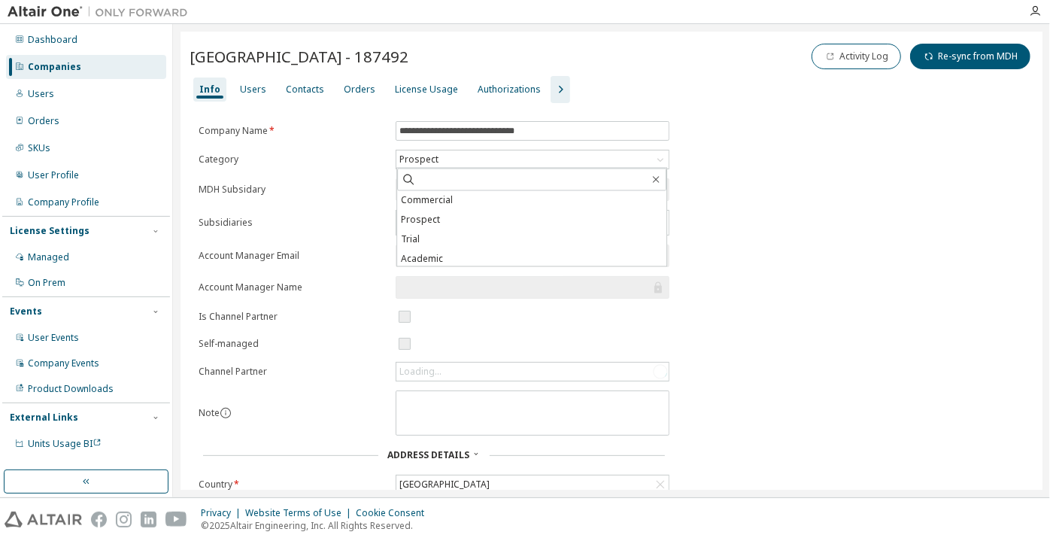
click at [435, 260] on li "Academic" at bounding box center [531, 260] width 269 height 20
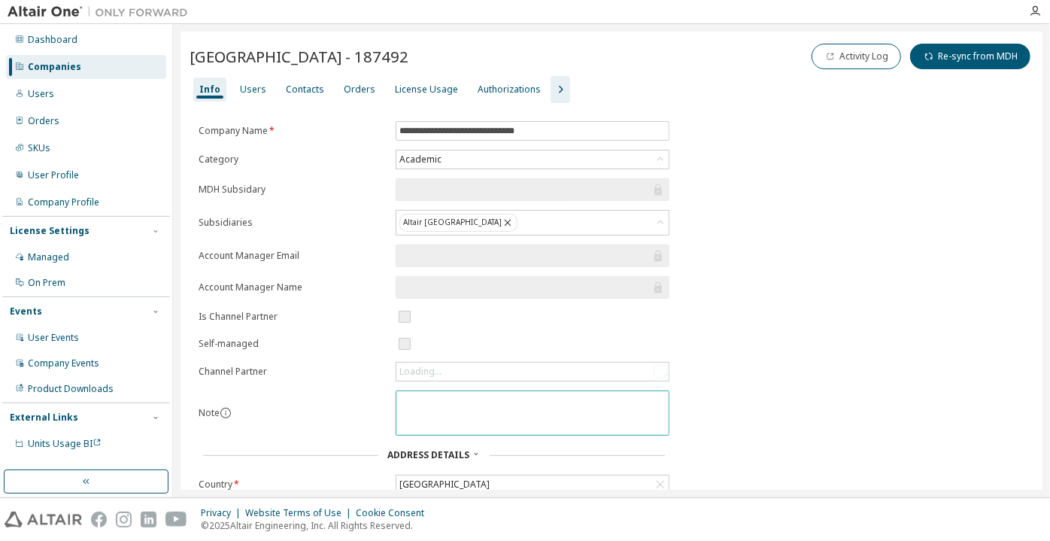
scroll to position [214, 0]
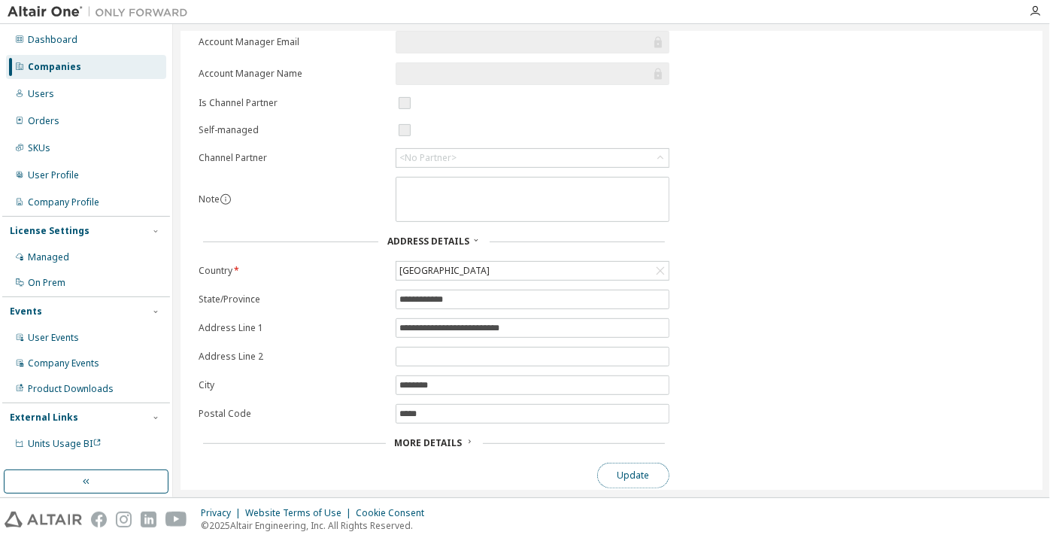
click at [642, 476] on button "Update" at bounding box center [633, 476] width 72 height 26
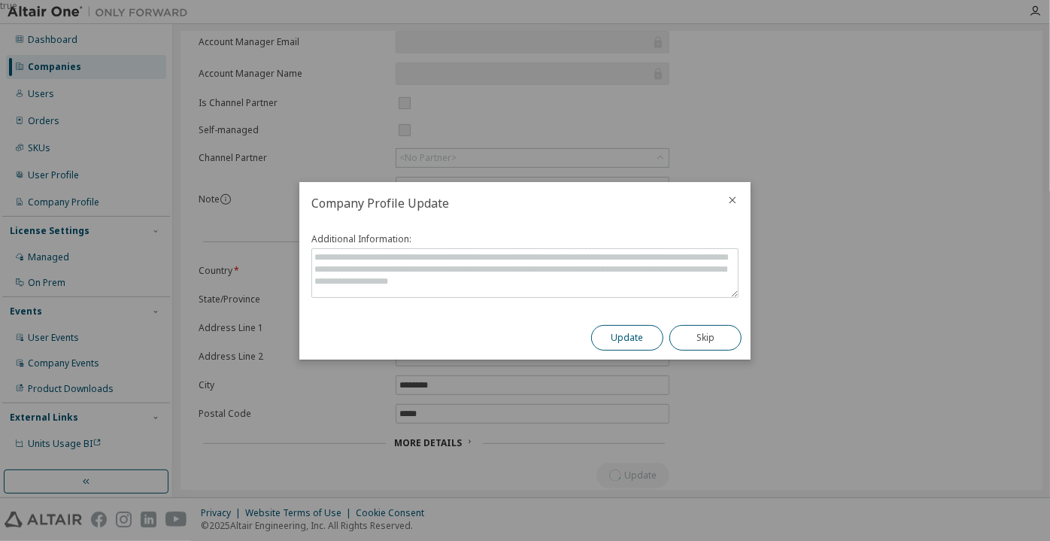
click at [614, 347] on button "Update" at bounding box center [627, 338] width 72 height 26
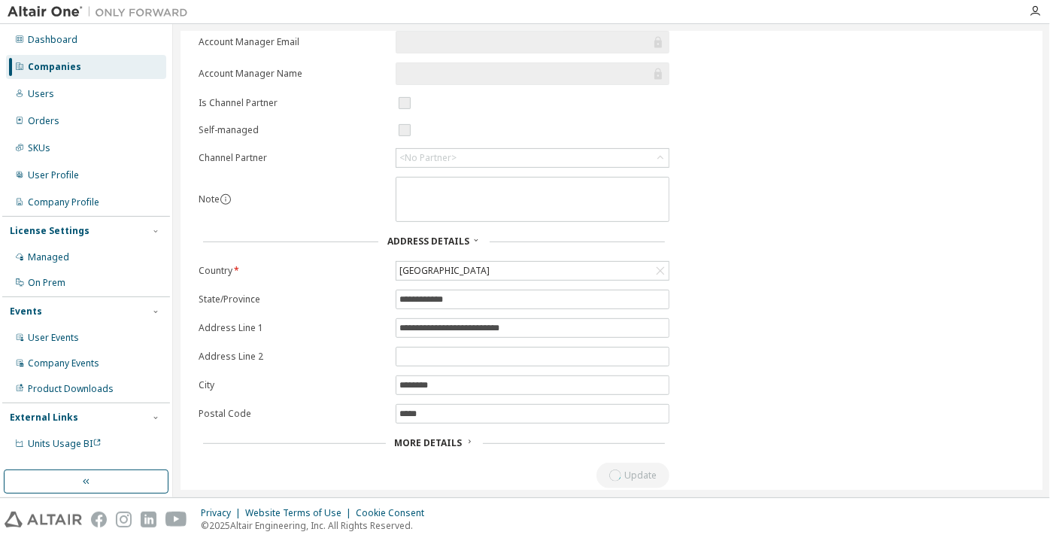
scroll to position [0, 0]
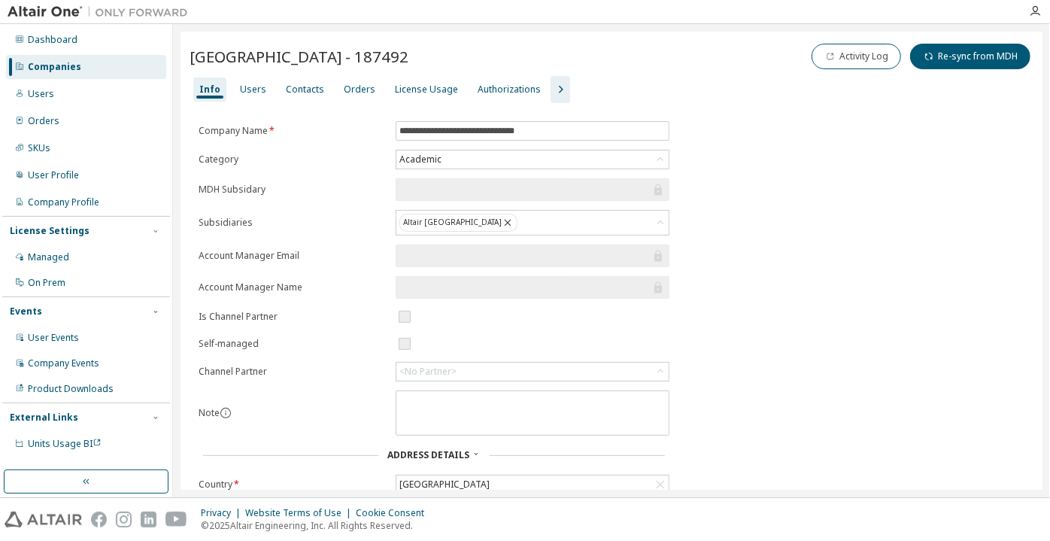
click at [559, 89] on icon "button" at bounding box center [561, 90] width 5 height 8
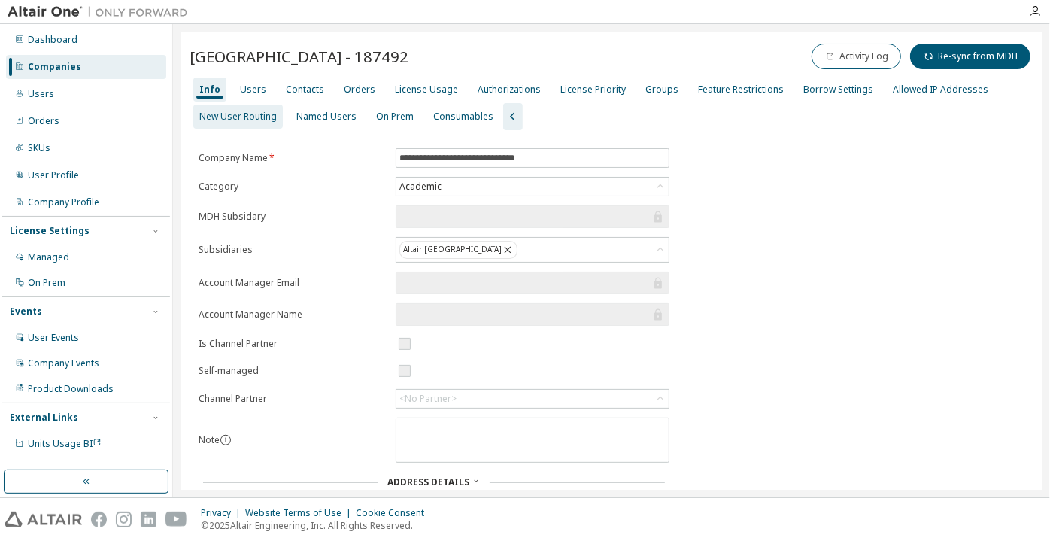
click at [261, 105] on div "New User Routing" at bounding box center [238, 117] width 90 height 24
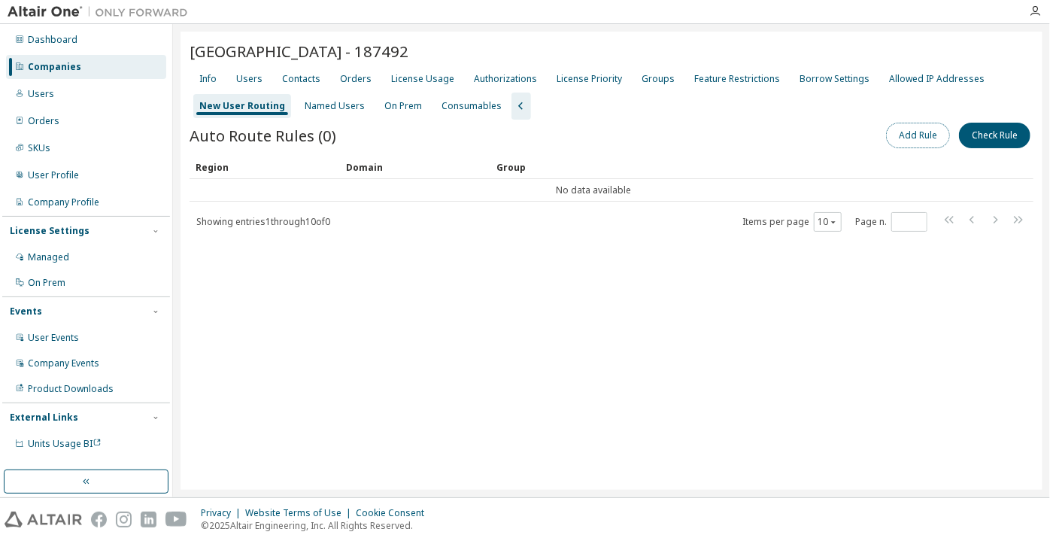
click at [919, 134] on button "Add Rule" at bounding box center [918, 136] width 64 height 26
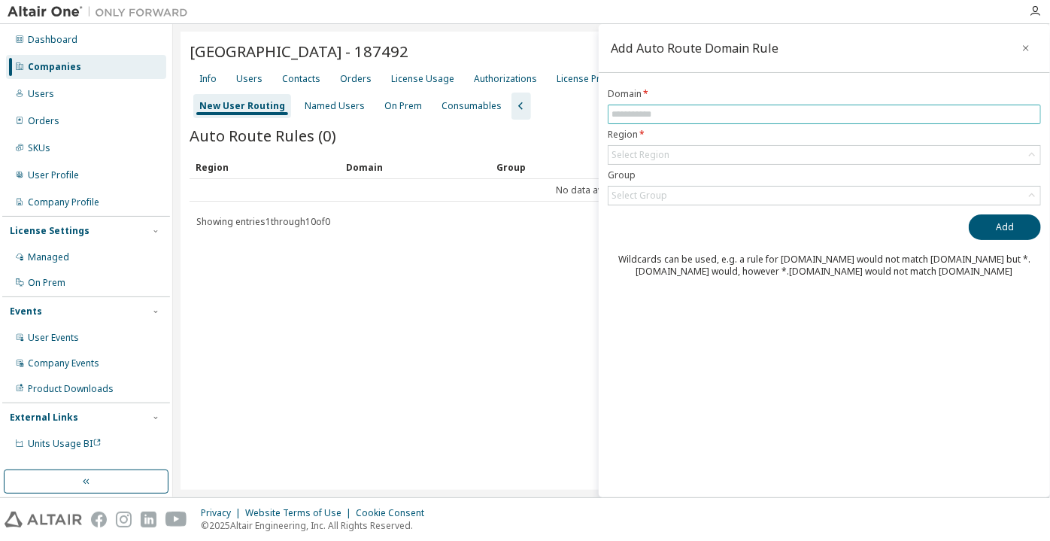
click at [855, 114] on input "text" at bounding box center [825, 114] width 426 height 12
paste input "**********"
click at [690, 156] on div "Select Region" at bounding box center [825, 155] width 432 height 18
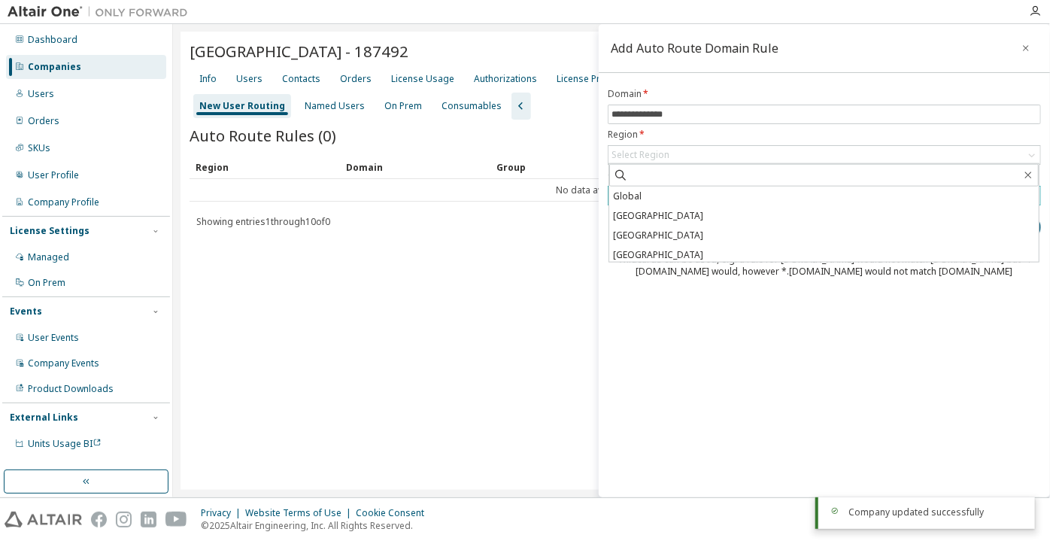
click at [661, 199] on li "Global" at bounding box center [824, 197] width 430 height 20
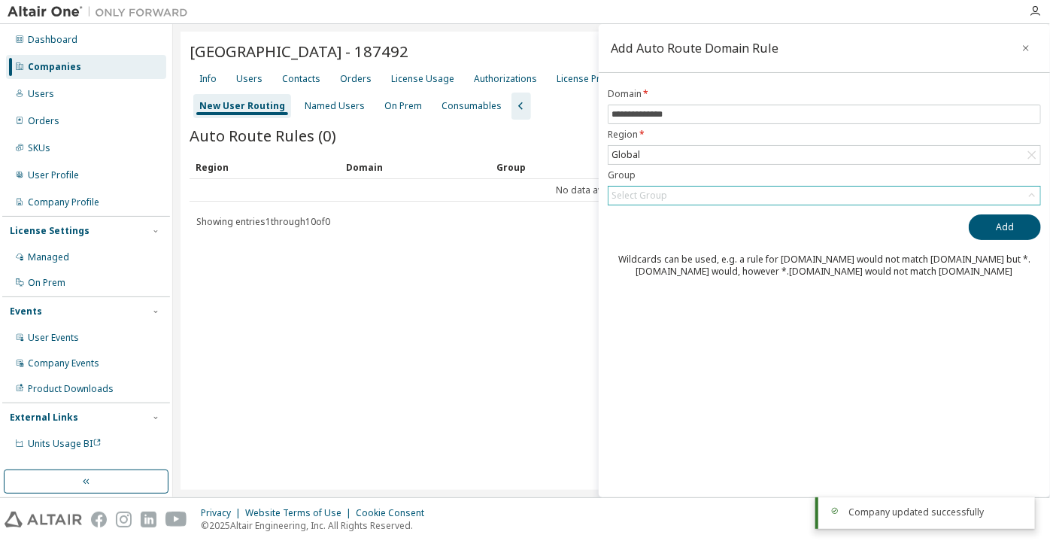
click at [656, 193] on div "Select Group" at bounding box center [640, 196] width 56 height 12
click at [642, 238] on li "(No Group)" at bounding box center [824, 237] width 430 height 20
drag, startPoint x: 979, startPoint y: 228, endPoint x: 817, endPoint y: 193, distance: 165.4
click at [979, 229] on button "Add" at bounding box center [1005, 227] width 72 height 26
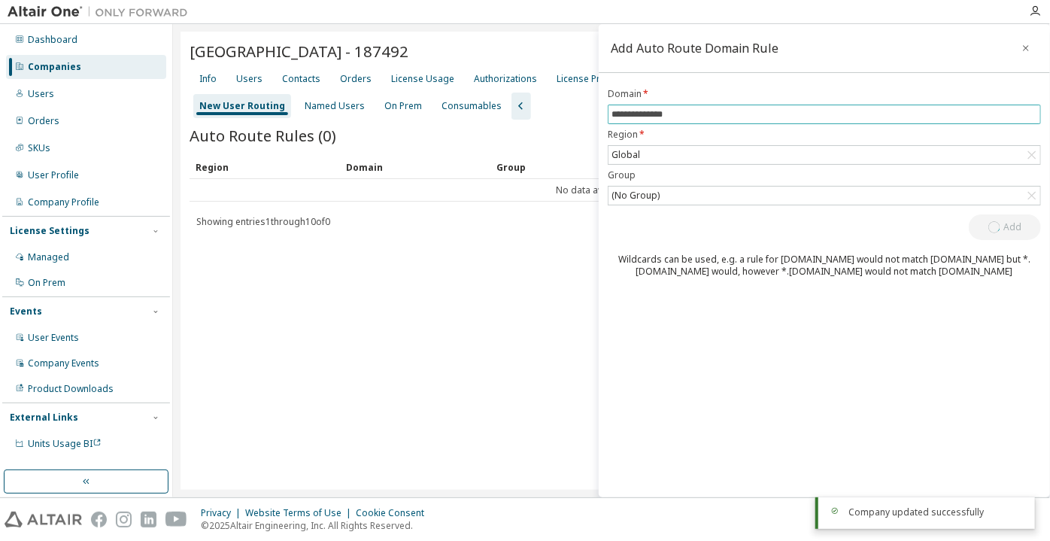
click at [609, 113] on span "**********" at bounding box center [824, 115] width 433 height 20
click at [613, 114] on input "**********" at bounding box center [825, 114] width 426 height 12
type input "**********"
click at [969, 214] on button "Add" at bounding box center [1005, 227] width 72 height 26
click at [255, 75] on div "Users" at bounding box center [249, 79] width 26 height 12
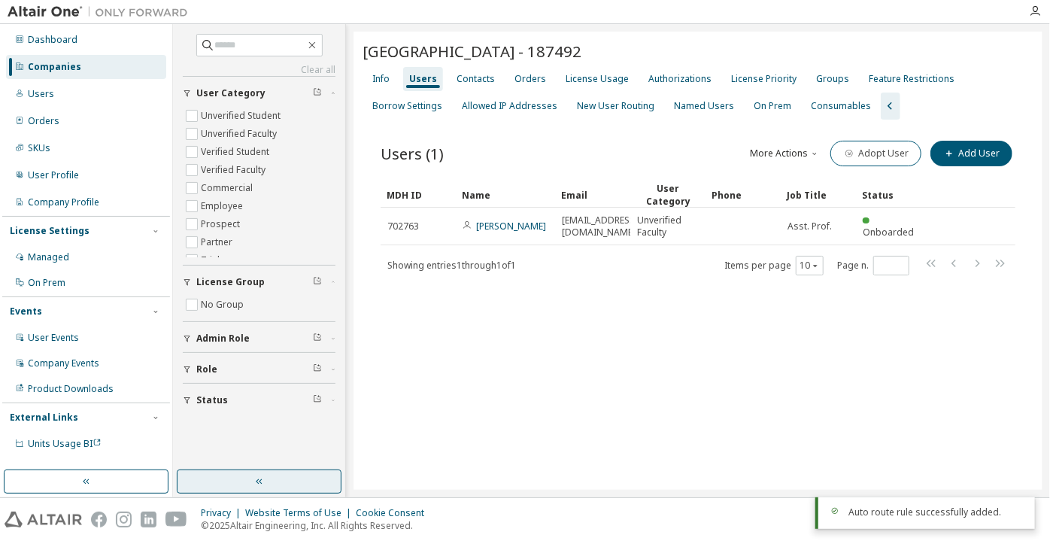
click at [263, 479] on icon "button" at bounding box center [260, 481] width 12 height 12
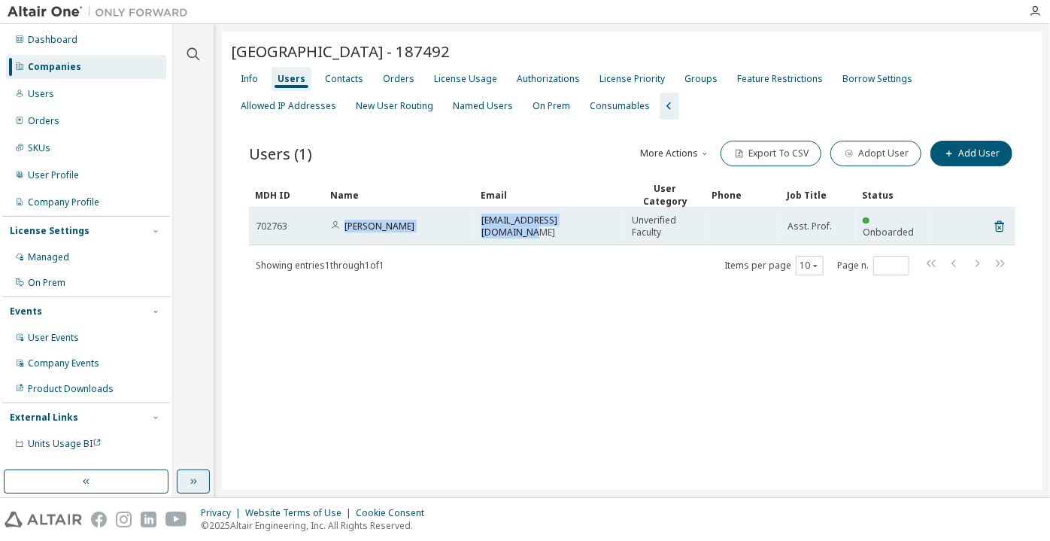
drag, startPoint x: 612, startPoint y: 233, endPoint x: 345, endPoint y: 235, distance: 267.1
click at [345, 235] on tr "702763 Damar Murti [EMAIL_ADDRESS][DOMAIN_NAME] Unverified Faculty Asst. Prof. …" at bounding box center [632, 227] width 767 height 38
copy tr "Damar Murti [EMAIL_ADDRESS][DOMAIN_NAME]"
click at [395, 223] on link "[PERSON_NAME]" at bounding box center [380, 226] width 70 height 13
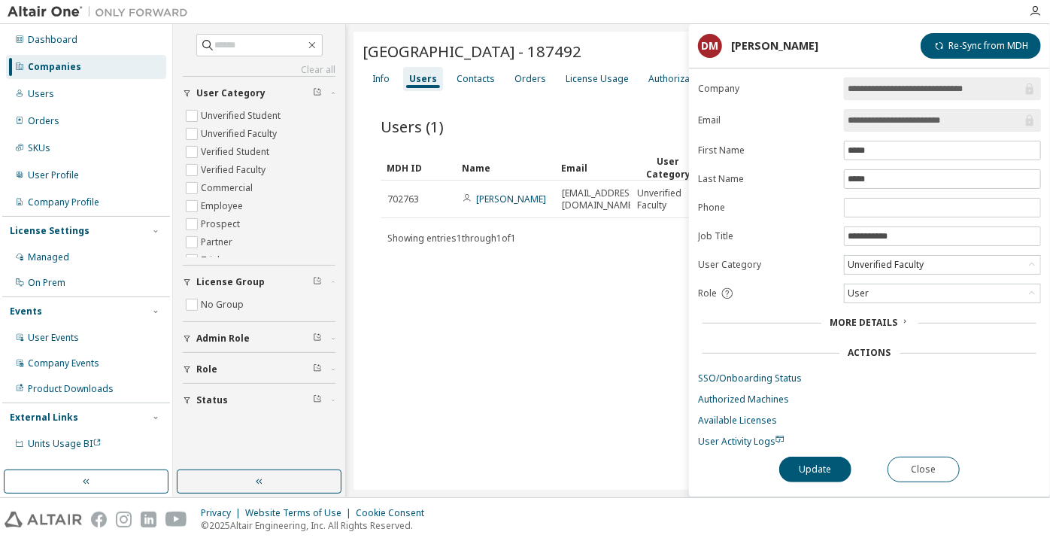
click at [880, 122] on input "**********" at bounding box center [935, 120] width 175 height 15
click at [880, 123] on input "**********" at bounding box center [935, 120] width 175 height 15
click at [880, 122] on input "**********" at bounding box center [935, 120] width 175 height 15
click at [906, 462] on button "Close" at bounding box center [924, 470] width 72 height 26
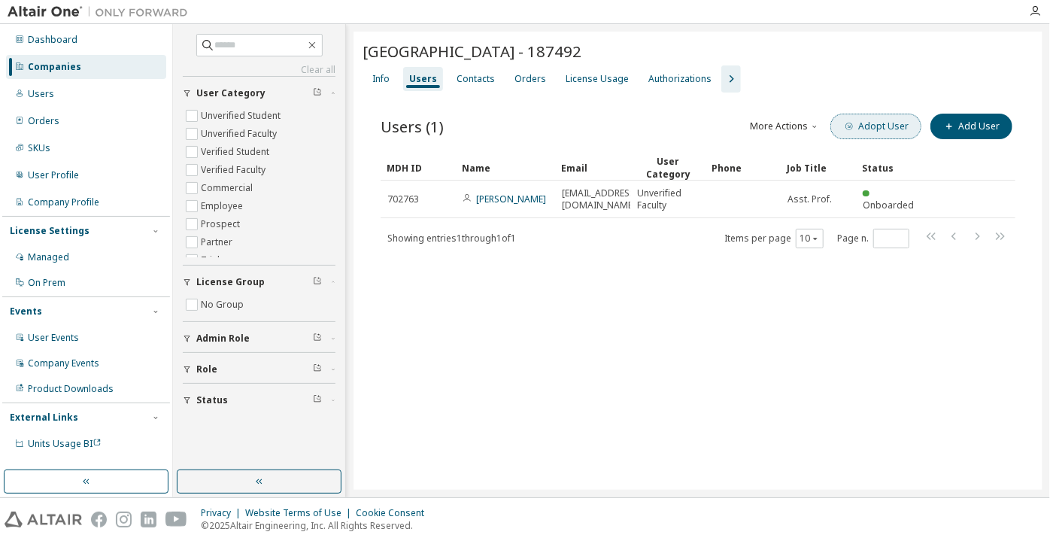
click at [915, 126] on button "Adopt User" at bounding box center [876, 127] width 91 height 26
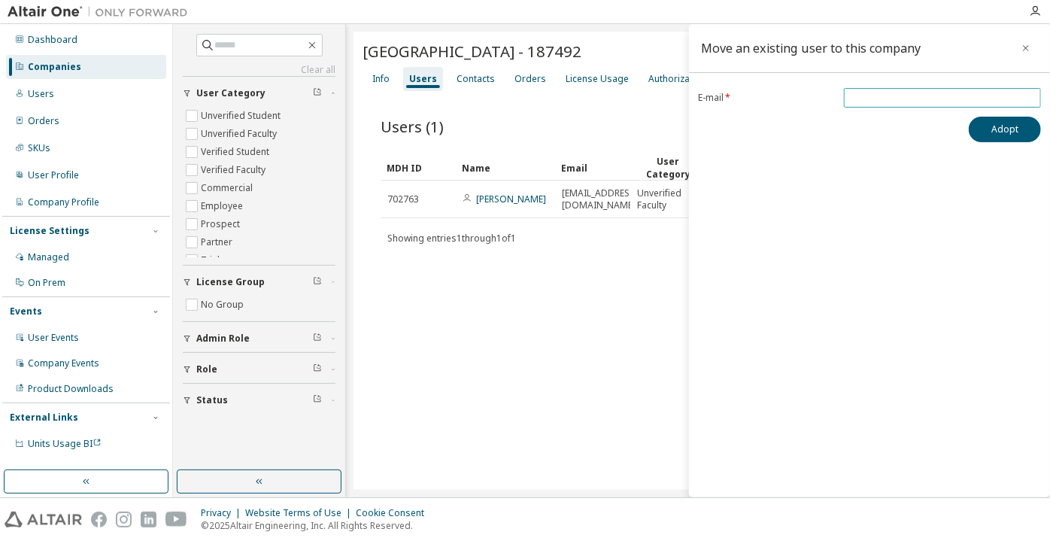
click at [868, 105] on span at bounding box center [942, 98] width 197 height 20
click at [869, 103] on input "email" at bounding box center [943, 98] width 190 height 12
paste input "**********"
type input "**********"
click at [1014, 132] on button "Adopt" at bounding box center [1005, 130] width 72 height 26
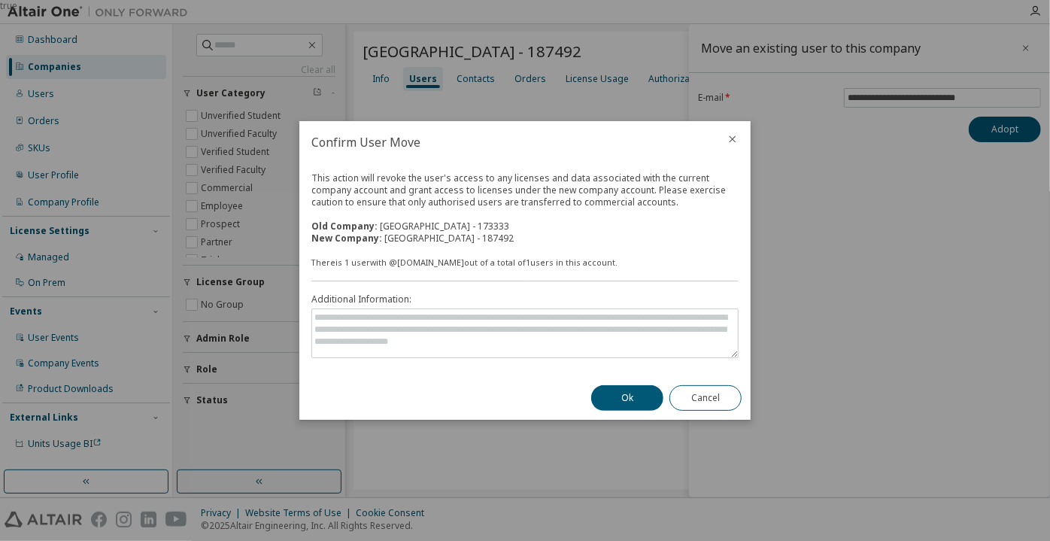
click at [628, 411] on div "Ok Cancel" at bounding box center [666, 398] width 169 height 44
click at [629, 396] on button "Ok" at bounding box center [627, 398] width 72 height 26
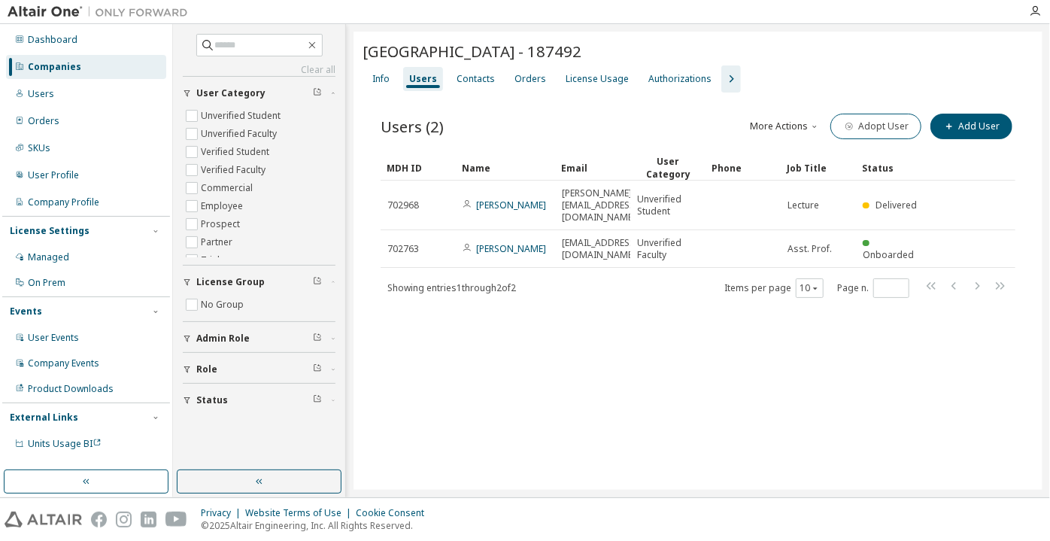
click at [94, 55] on div "Companies" at bounding box center [86, 67] width 160 height 24
